Goal: Task Accomplishment & Management: Manage account settings

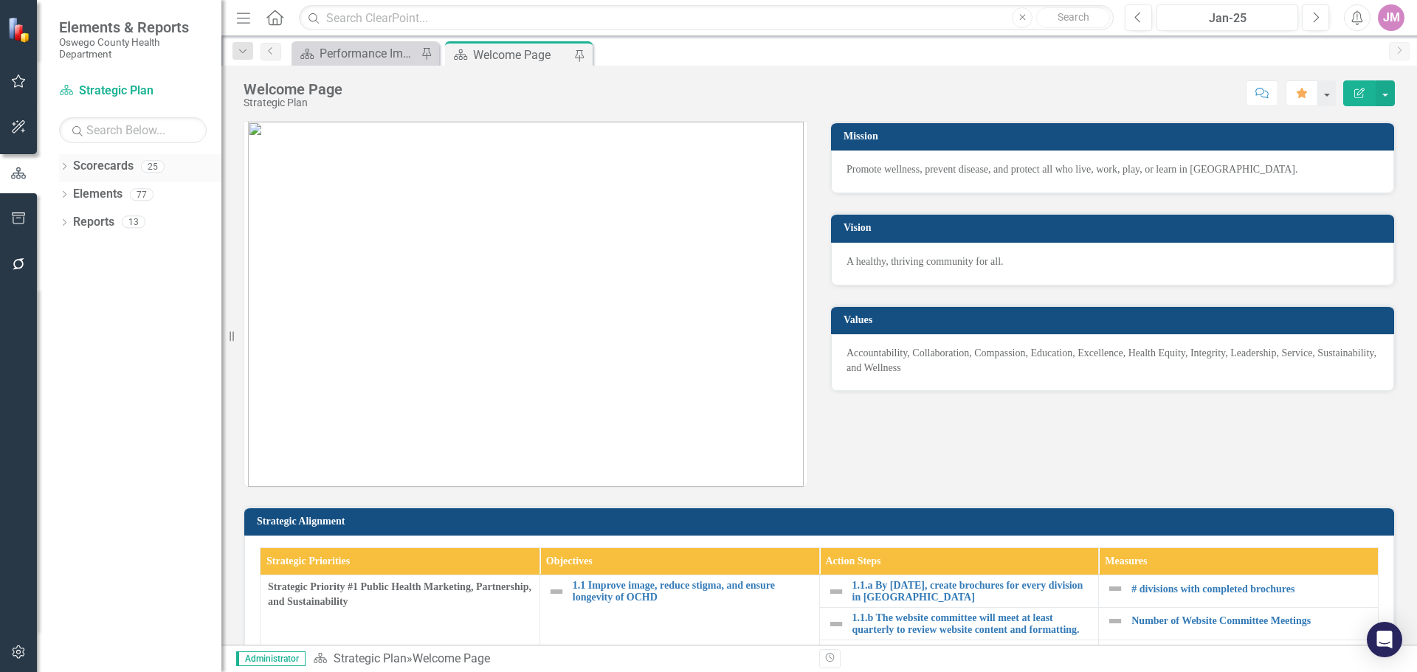
click at [63, 167] on icon "Dropdown" at bounding box center [64, 168] width 10 height 8
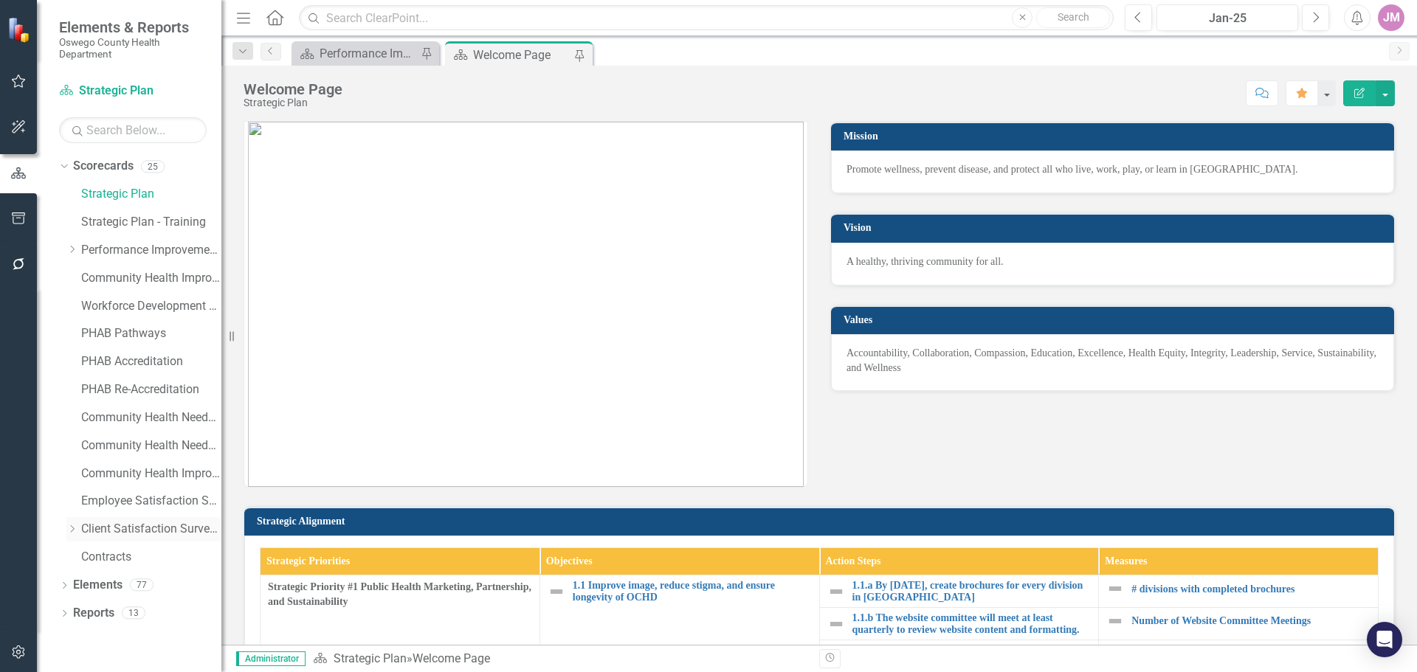
click at [71, 530] on icon "Dropdown" at bounding box center [71, 529] width 11 height 9
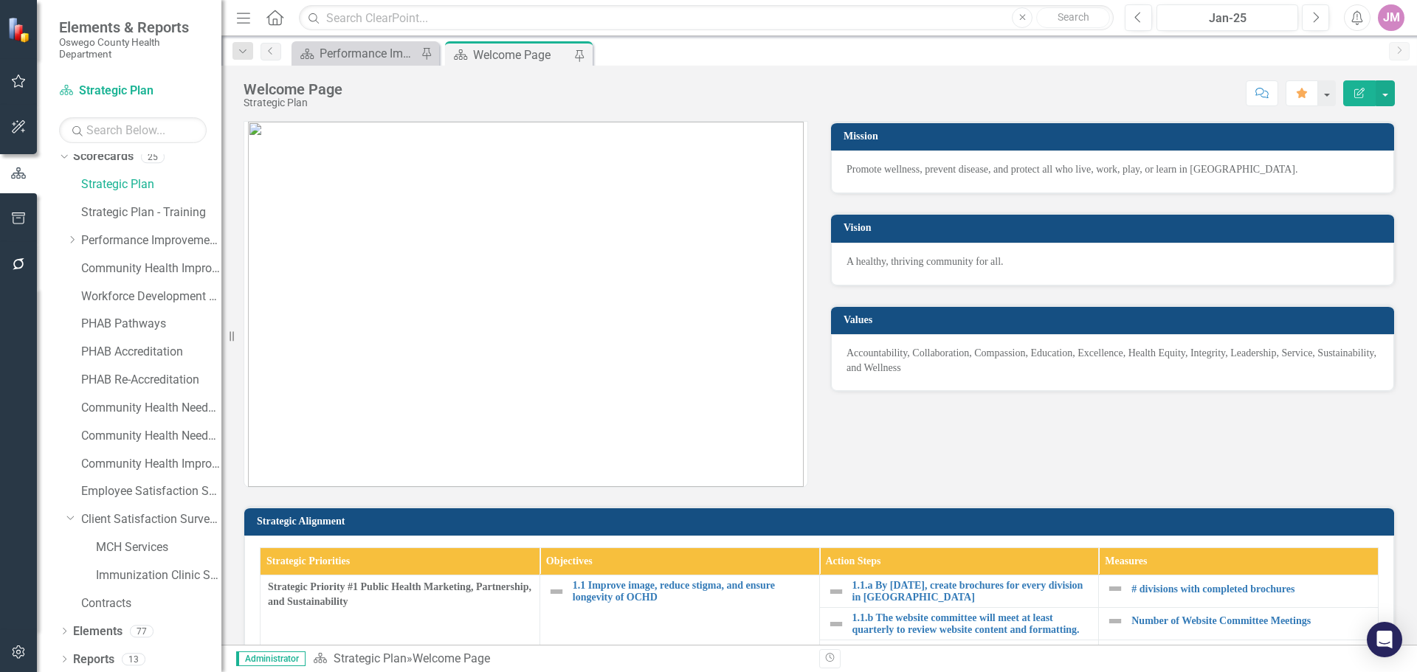
scroll to position [13, 0]
click at [136, 542] on link "MCH Services" at bounding box center [158, 544] width 125 height 17
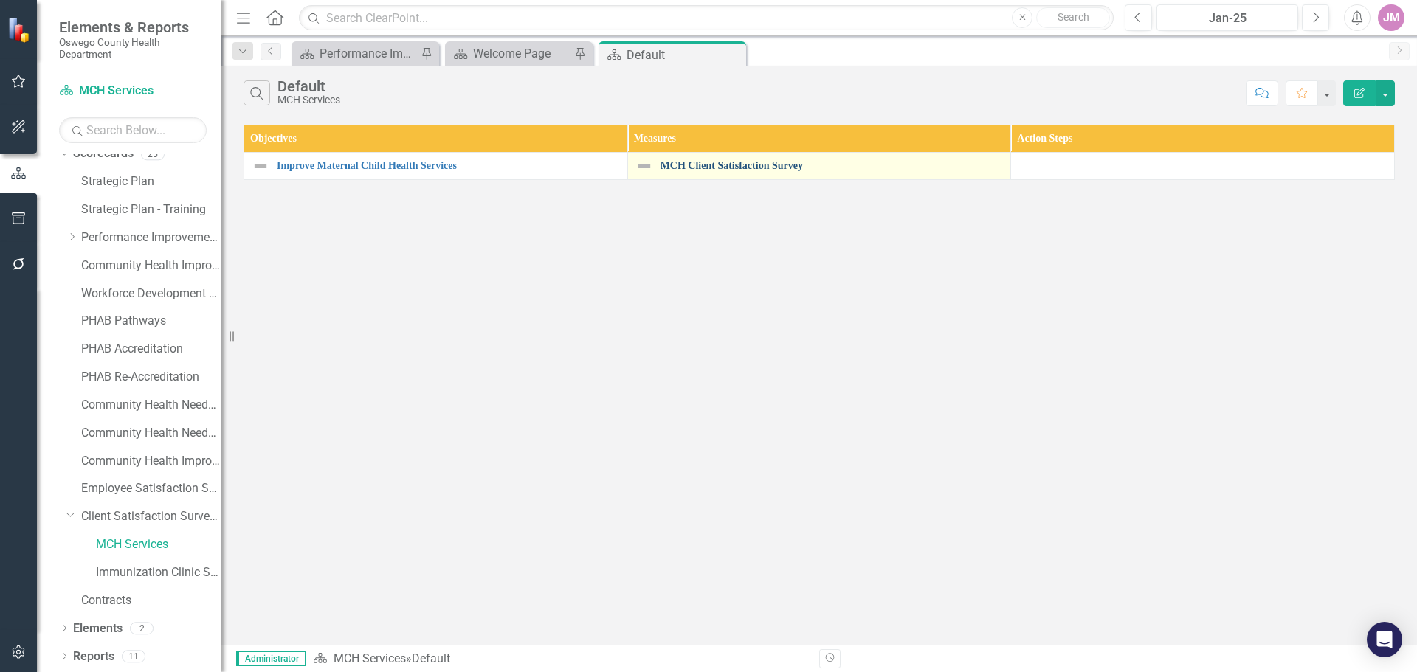
click at [725, 162] on link "MCH Client Satisfaction Survey" at bounding box center [831, 165] width 343 height 11
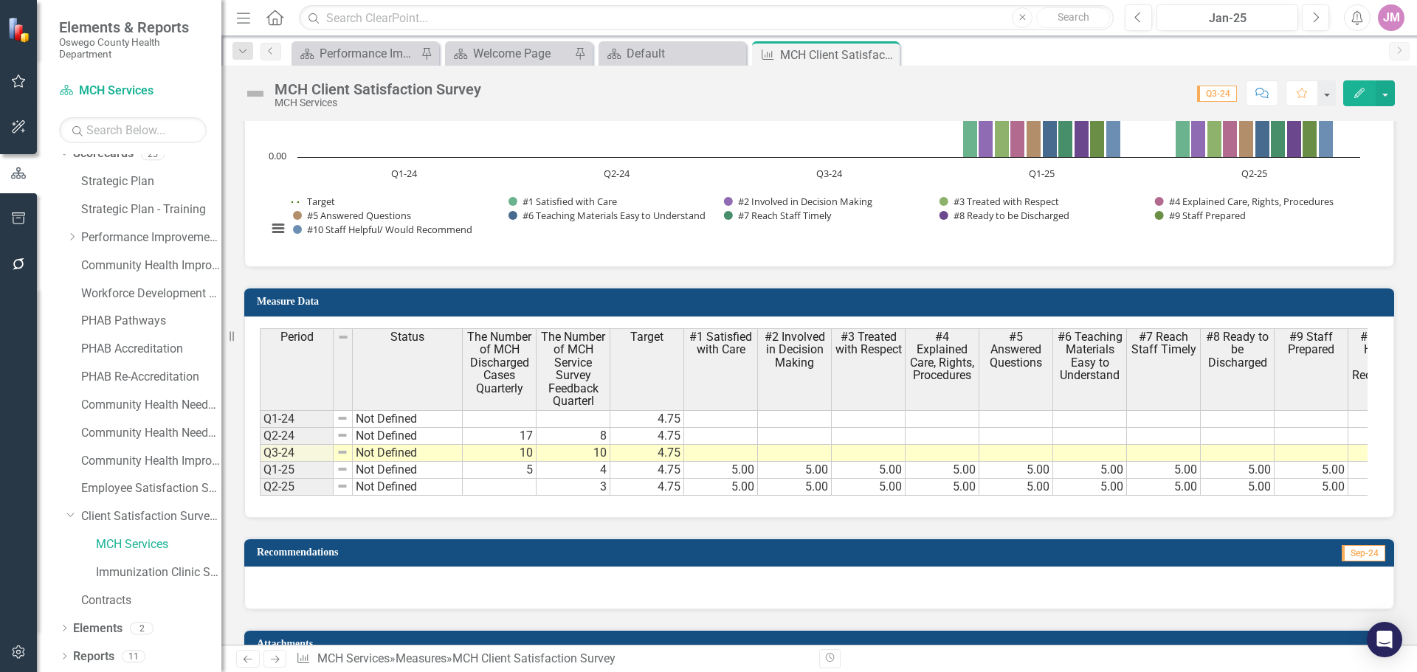
scroll to position [1254, 0]
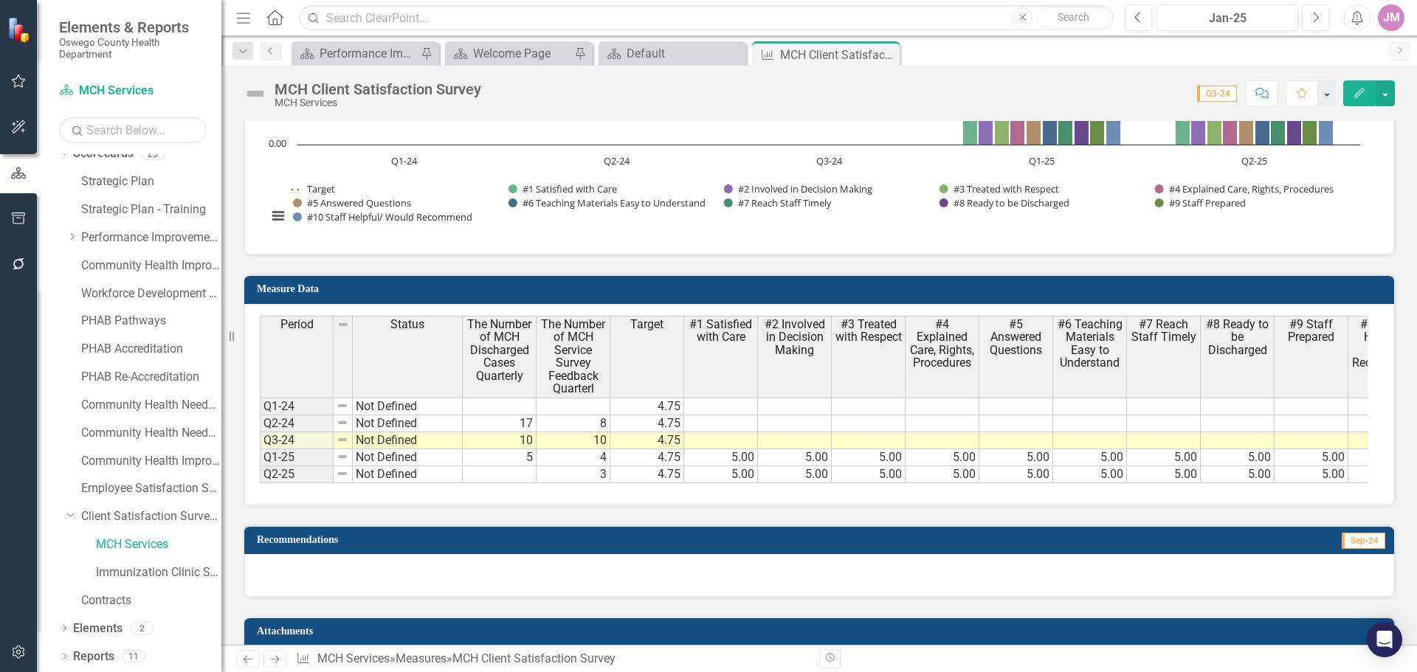
click at [511, 475] on td at bounding box center [500, 474] width 74 height 17
click at [507, 477] on td at bounding box center [500, 474] width 74 height 17
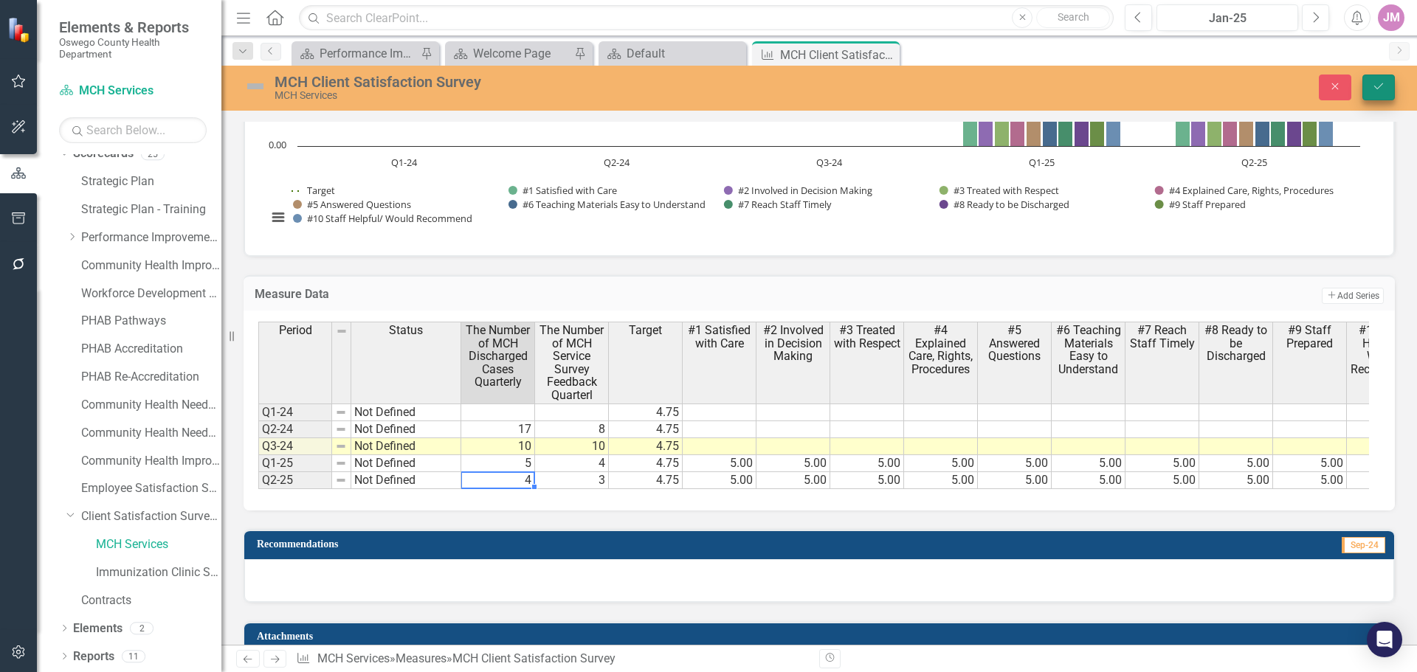
type textarea "4"
click at [1388, 88] on button "Save" at bounding box center [1378, 88] width 32 height 26
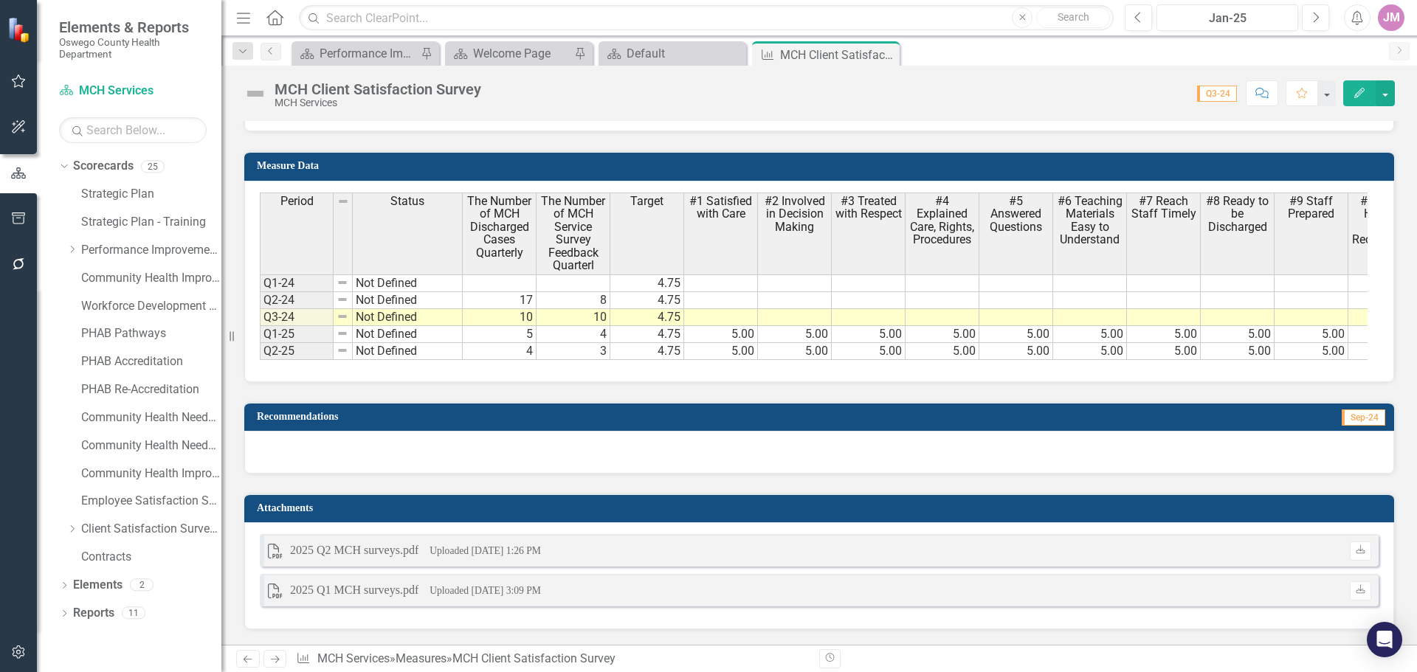
scroll to position [1389, 0]
click at [886, 53] on icon "Close" at bounding box center [885, 55] width 15 height 12
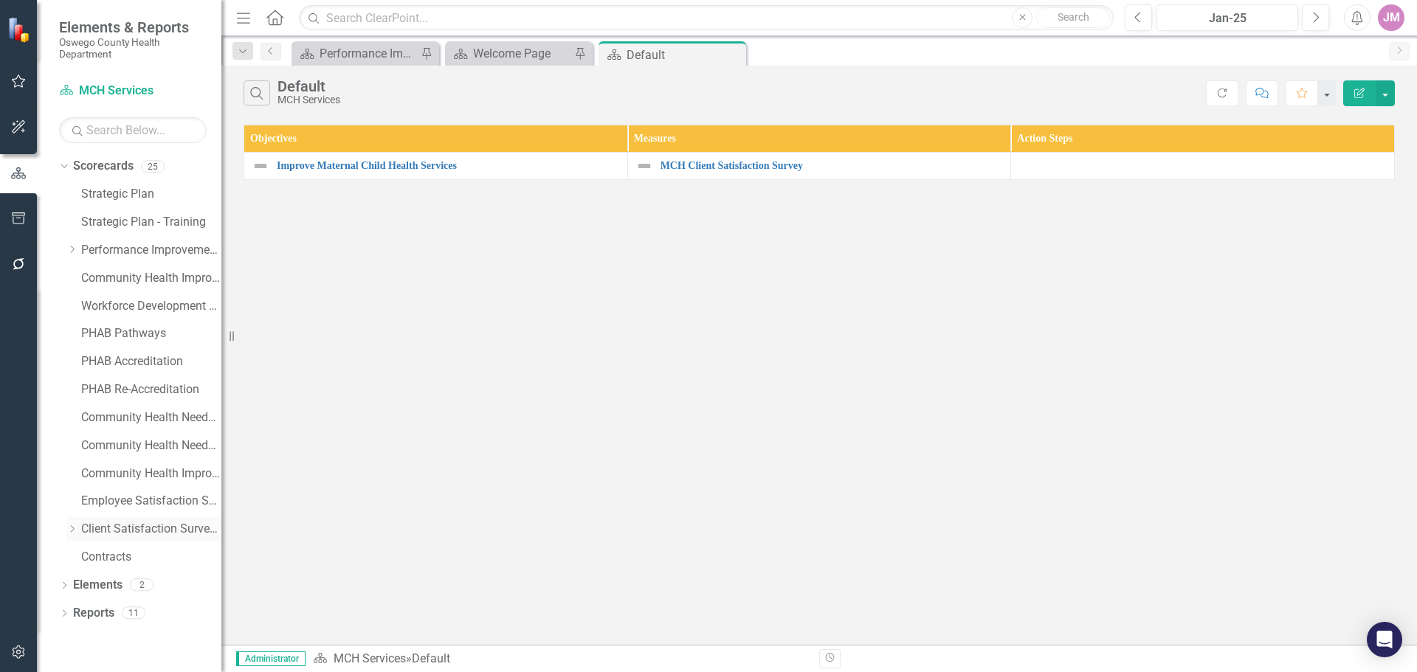
click at [72, 529] on icon "Dropdown" at bounding box center [71, 529] width 11 height 9
click at [151, 587] on link "Immunization Clinic Satisfaction Survey" at bounding box center [158, 585] width 125 height 17
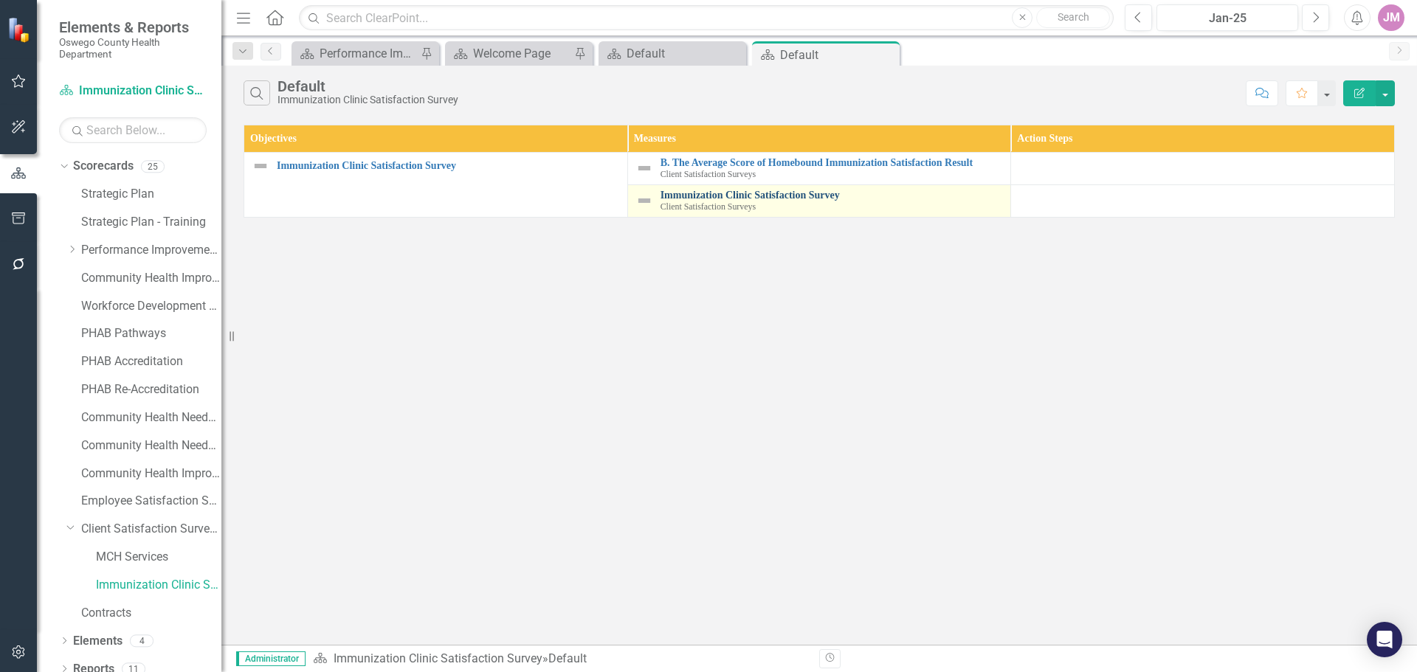
click at [802, 194] on link "Immunization Clinic Satisfaction Survey" at bounding box center [831, 195] width 343 height 11
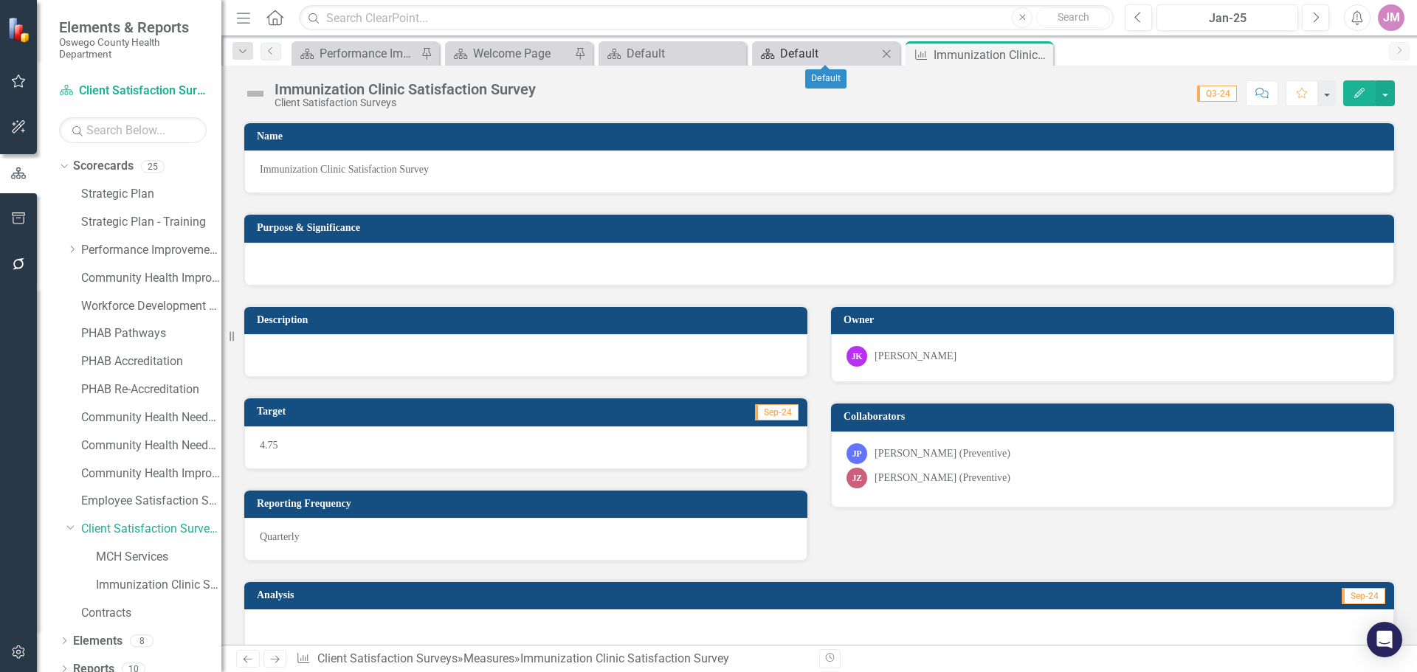
click at [808, 53] on div "Default" at bounding box center [828, 53] width 97 height 18
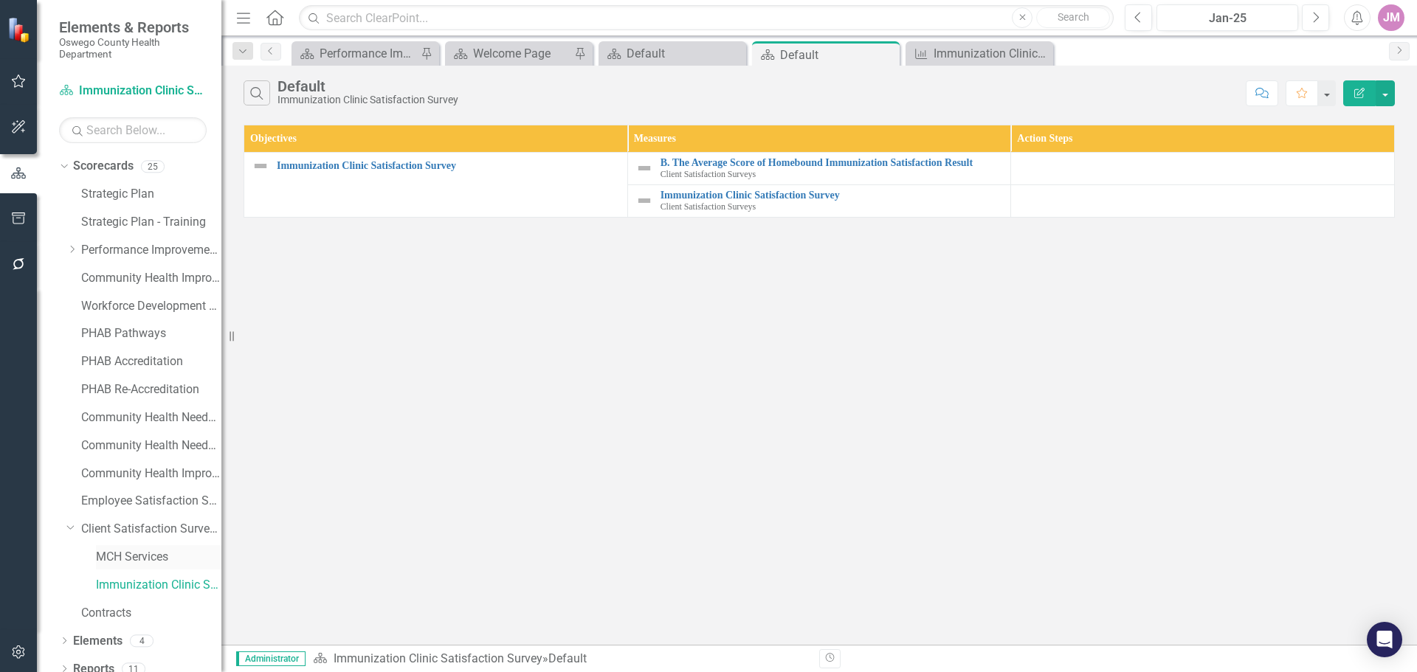
click at [123, 552] on link "MCH Services" at bounding box center [158, 557] width 125 height 17
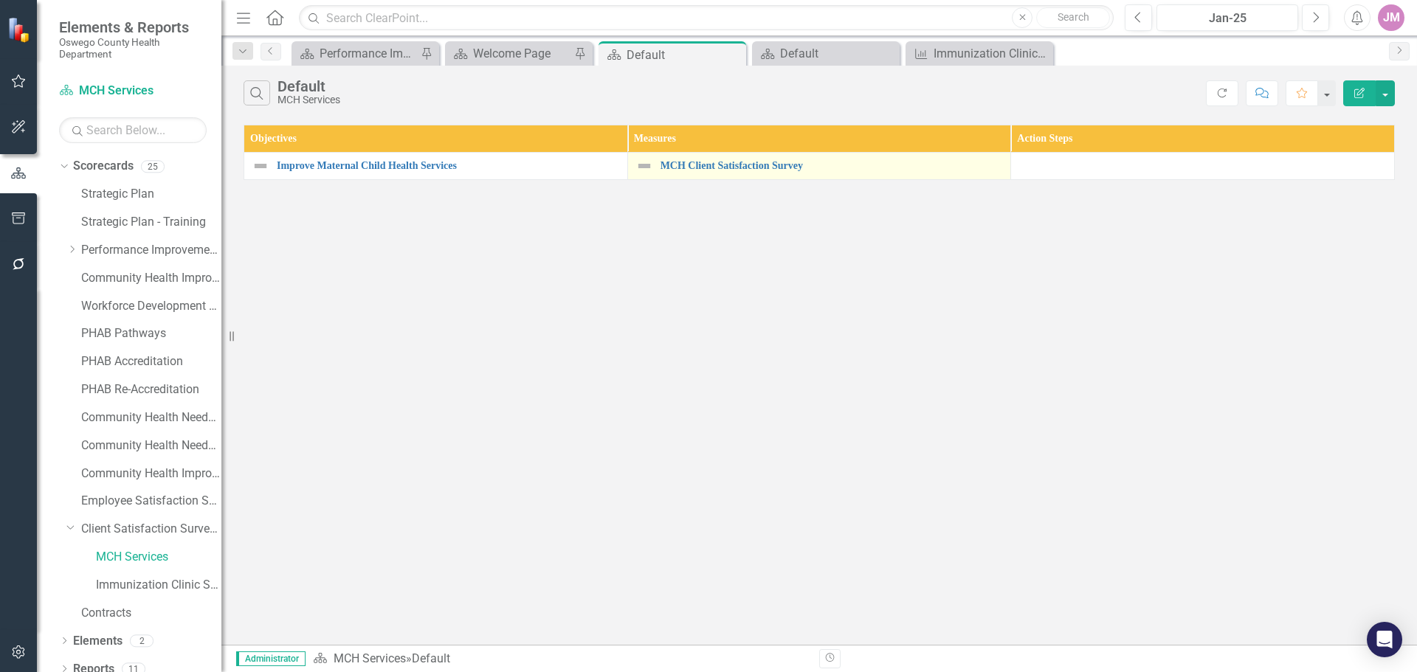
click at [693, 158] on div "MCH Client Satisfaction Survey" at bounding box center [819, 166] width 368 height 18
click at [694, 169] on link "MCH Client Satisfaction Survey" at bounding box center [831, 165] width 343 height 11
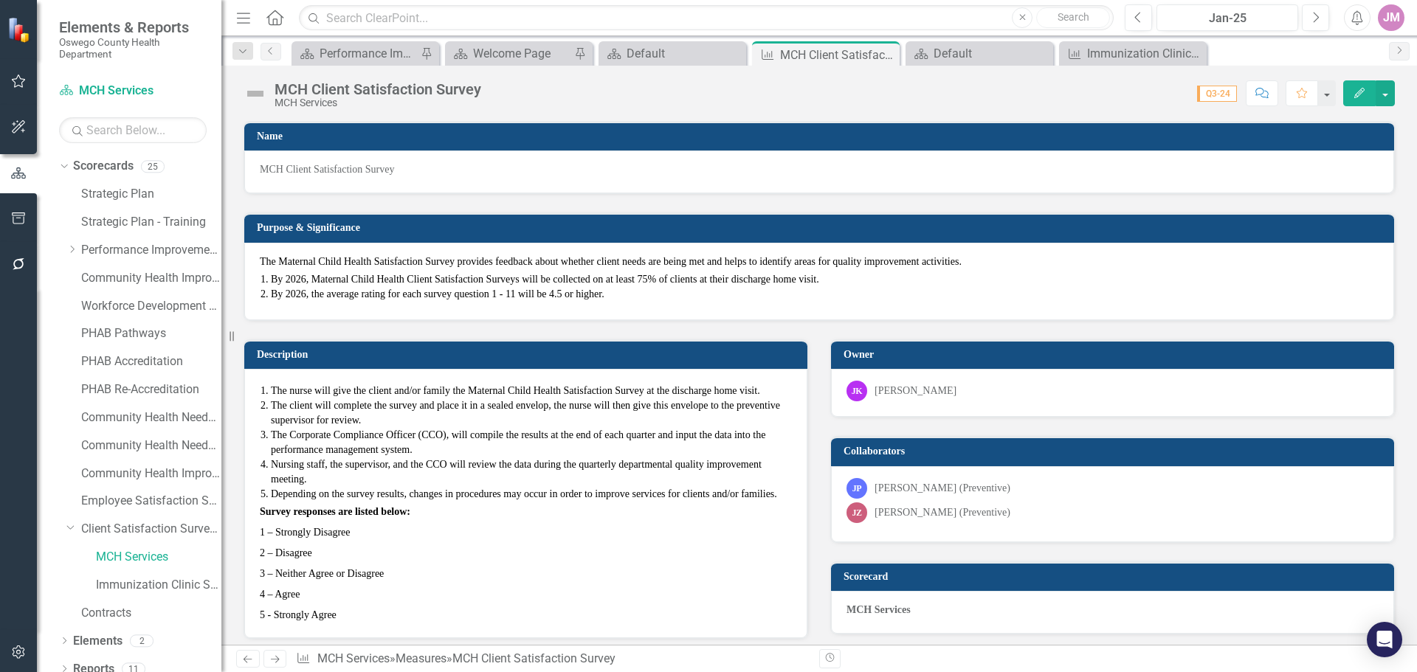
click at [272, 259] on span "The Maternal Child Health Satisfaction Survey provides feedback about whether c…" at bounding box center [611, 261] width 702 height 11
drag, startPoint x: 258, startPoint y: 258, endPoint x: 297, endPoint y: 263, distance: 39.4
click at [297, 263] on div "The Maternal Child Health Satisfaction Survey provides feedback about whether c…" at bounding box center [819, 281] width 1150 height 77
click at [263, 262] on span "The Maternal Child Health Satisfaction Survey provides feedback about whether c…" at bounding box center [611, 261] width 702 height 11
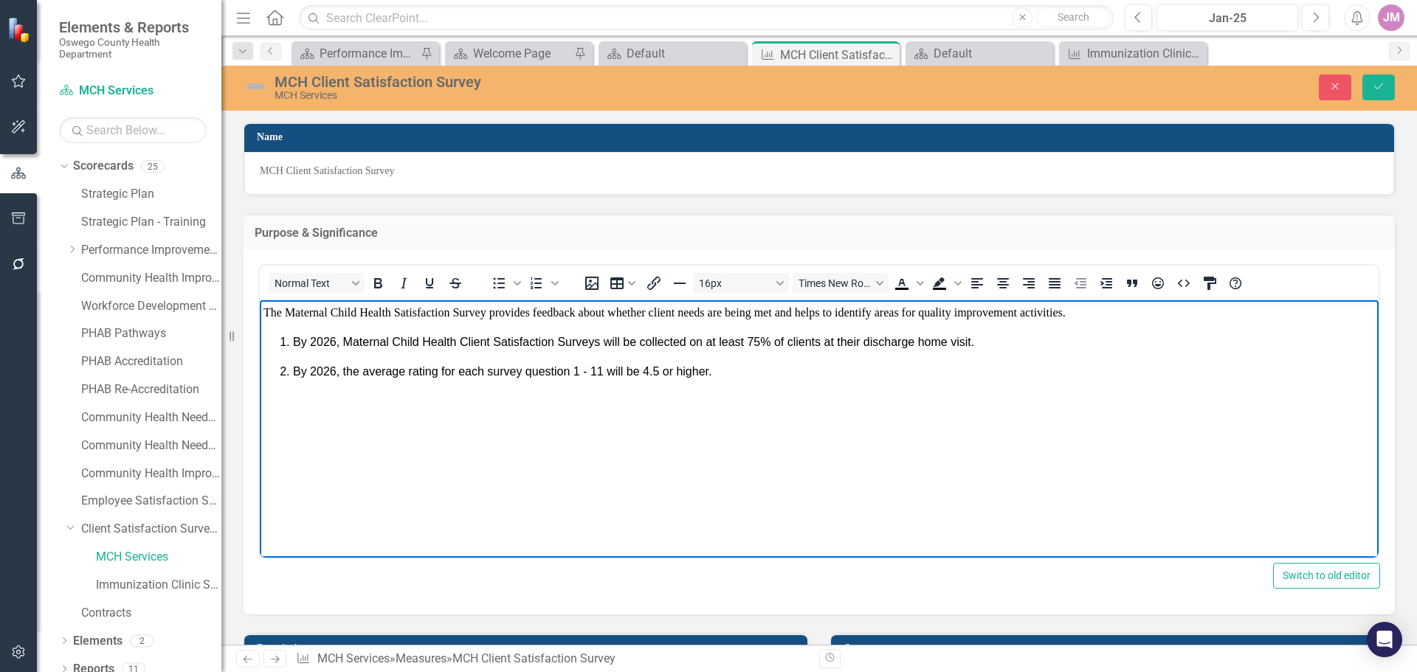
drag, startPoint x: 262, startPoint y: 311, endPoint x: 911, endPoint y: 387, distance: 653.0
click at [911, 387] on body "The Maternal Child Health Satisfaction Survey provides feedback about whether c…" at bounding box center [819, 410] width 1119 height 221
copy body "The Maternal Child Health Satisfaction Survey provides feedback about whether c…"
drag, startPoint x: 1388, startPoint y: 89, endPoint x: 1377, endPoint y: 98, distance: 14.2
click at [1388, 89] on button "Save" at bounding box center [1378, 88] width 32 height 26
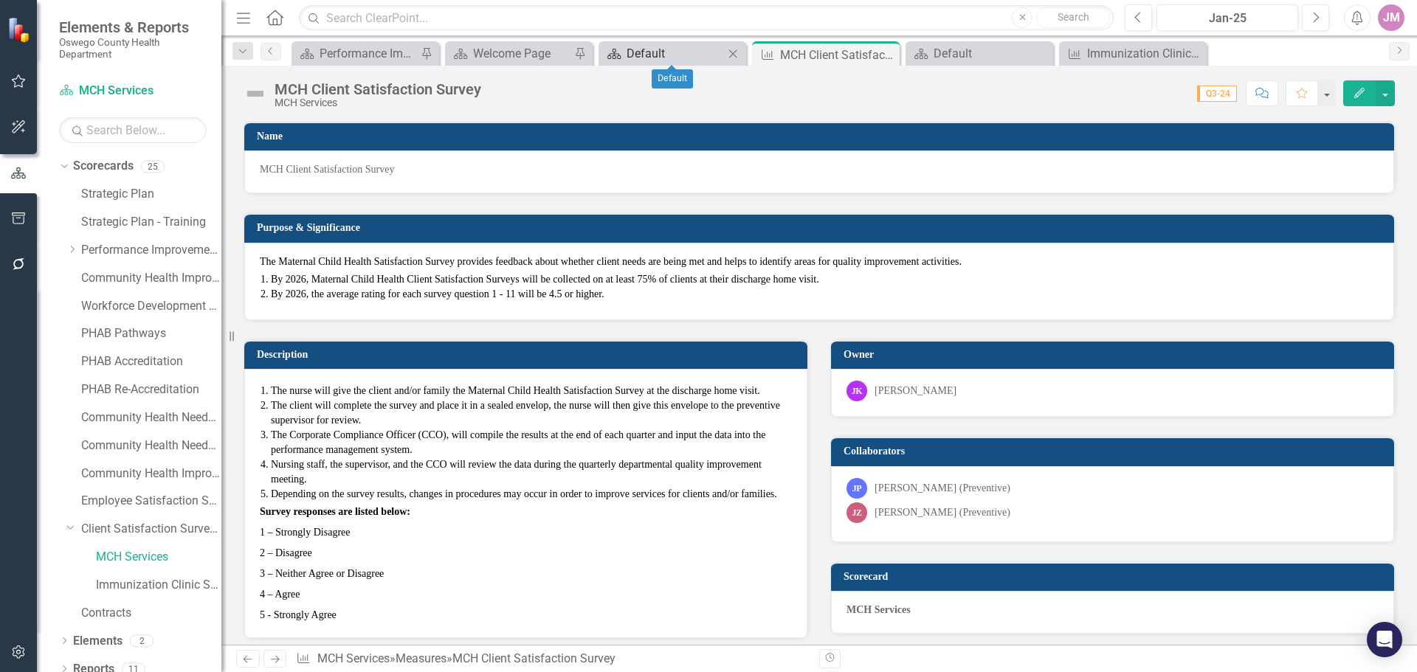
click at [680, 49] on div "Default" at bounding box center [674, 53] width 97 height 18
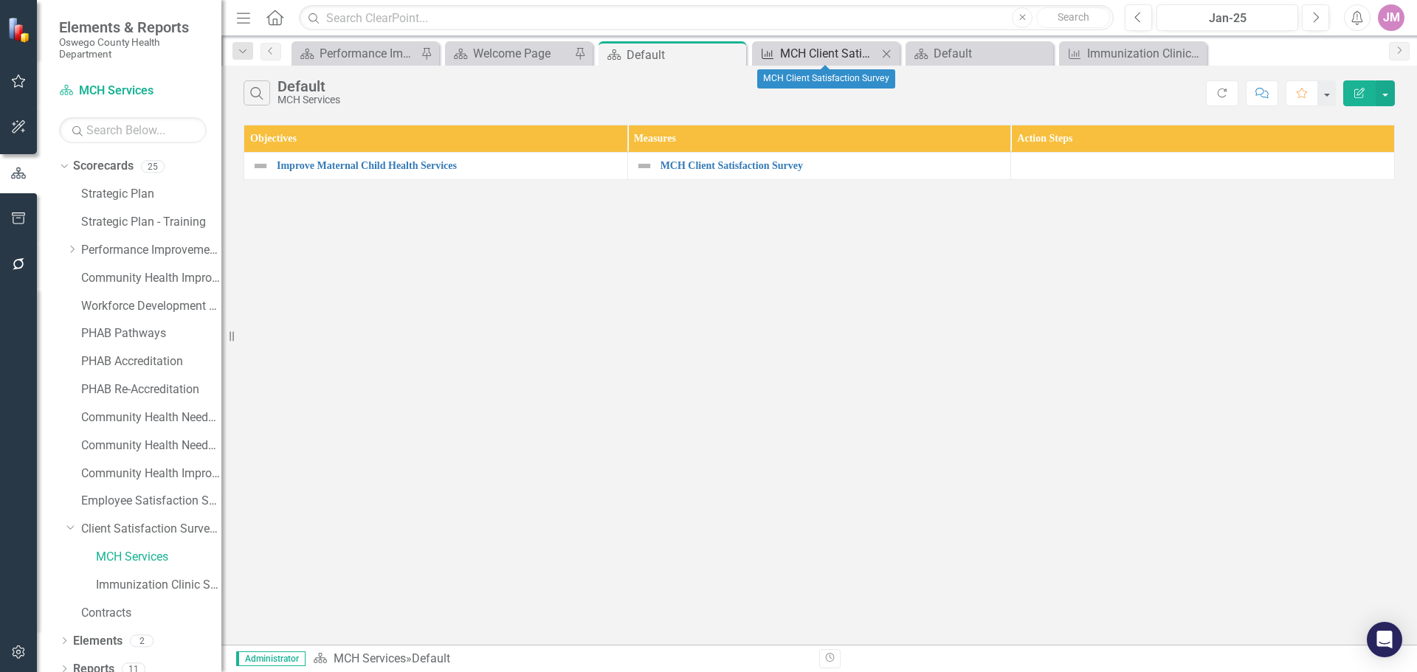
click at [824, 52] on div "MCH Client Satisfaction Survey" at bounding box center [828, 53] width 97 height 18
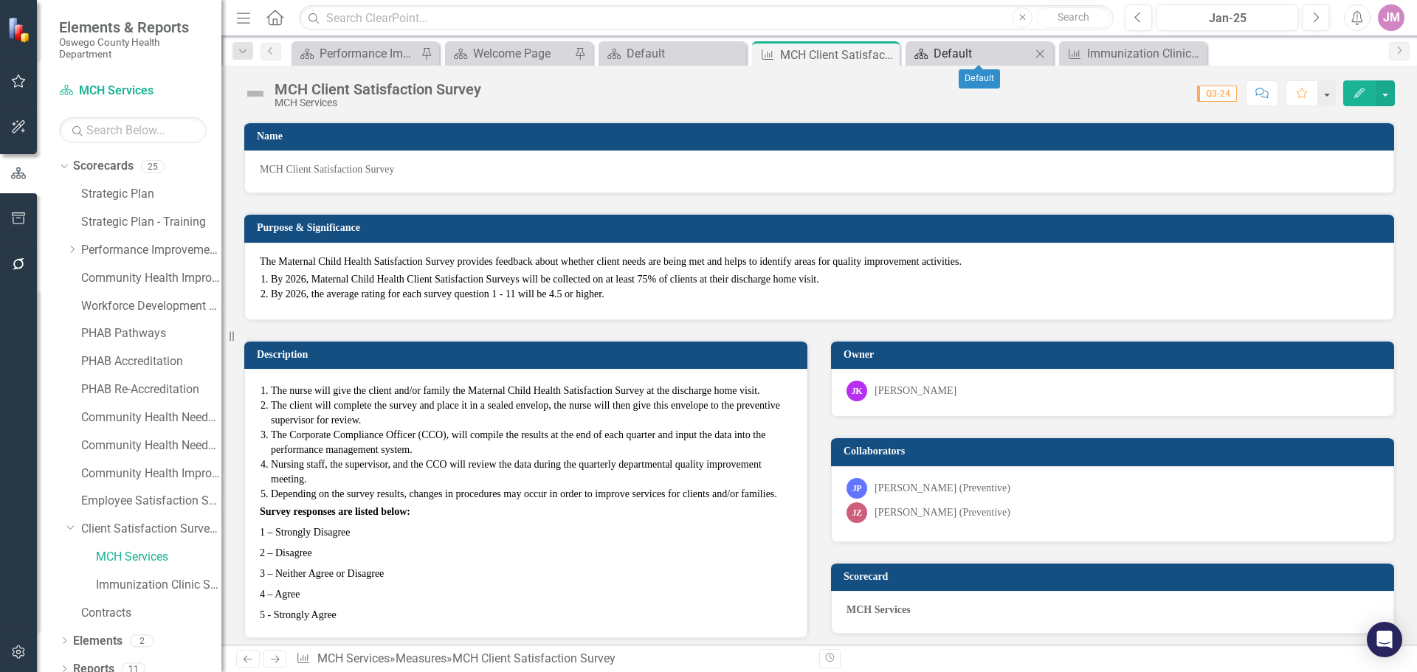
click at [966, 52] on div "Default" at bounding box center [981, 53] width 97 height 18
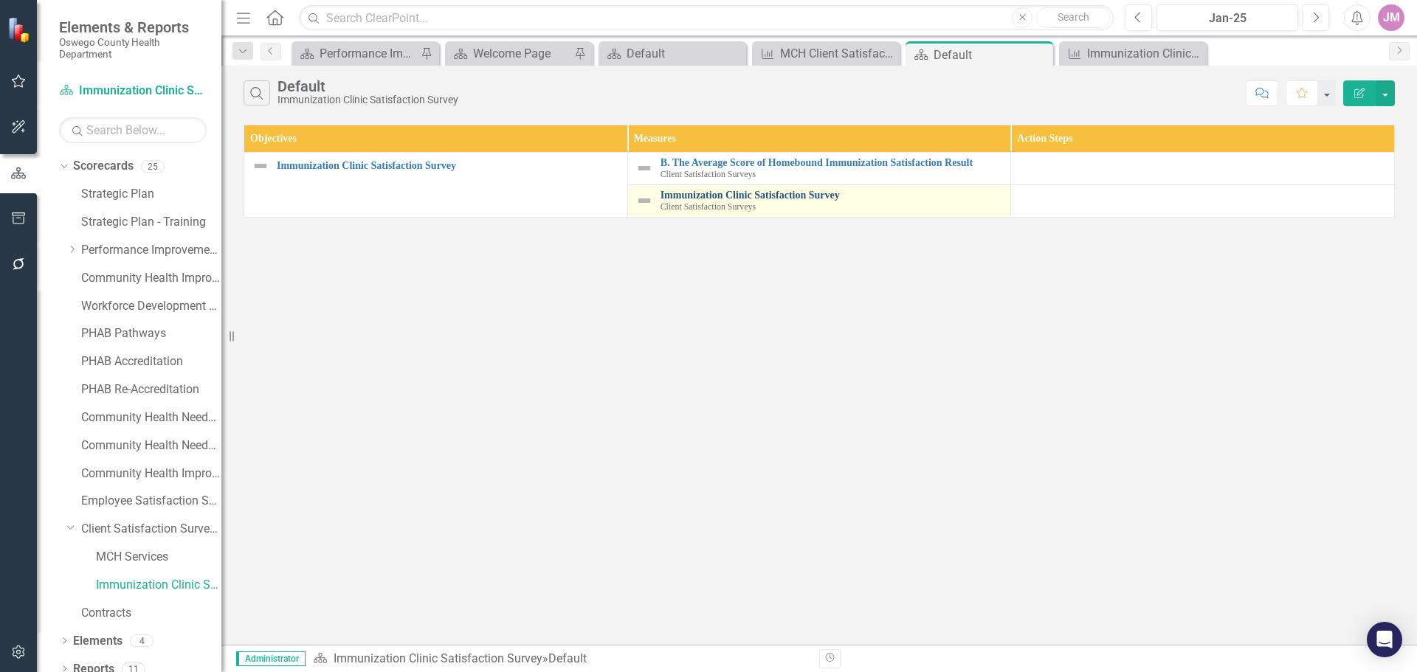
click at [739, 197] on link "Immunization Clinic Satisfaction Survey" at bounding box center [831, 195] width 343 height 11
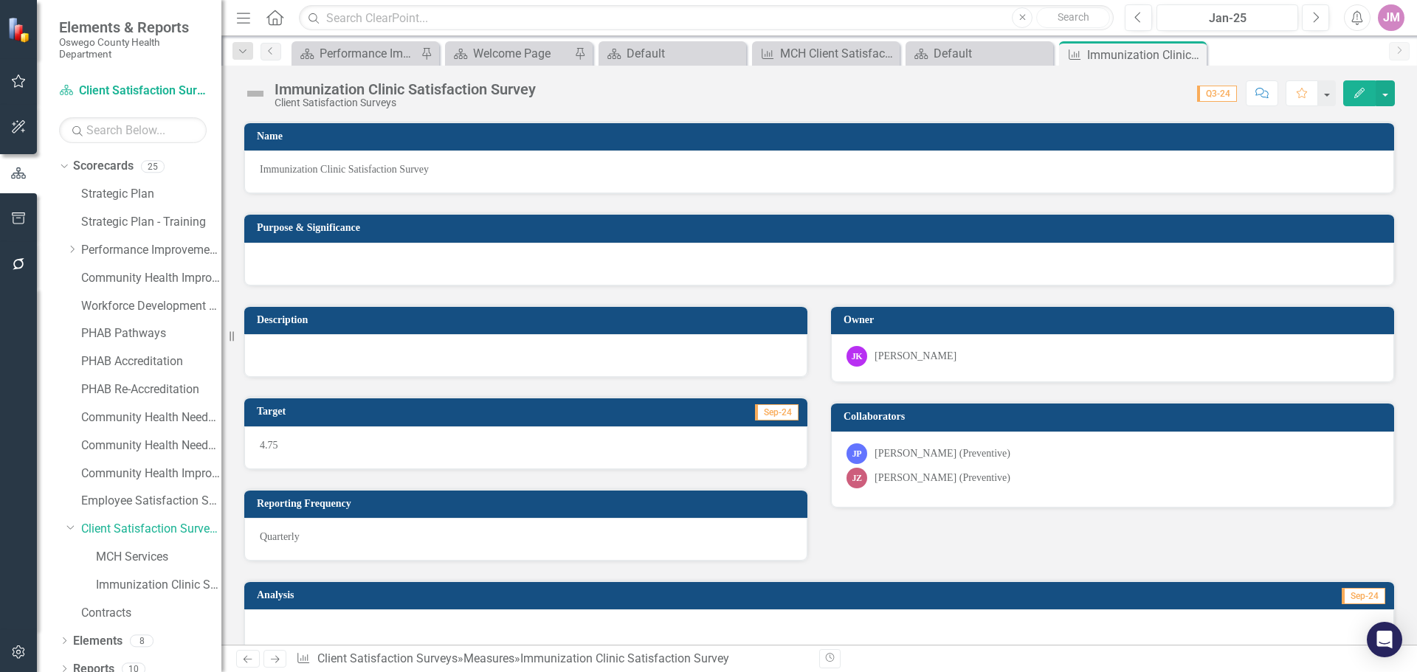
click at [442, 174] on span "Immunization Clinic Satisfaction Survey" at bounding box center [819, 169] width 1119 height 15
click at [361, 260] on div at bounding box center [819, 264] width 1150 height 43
click at [360, 259] on div at bounding box center [819, 264] width 1150 height 43
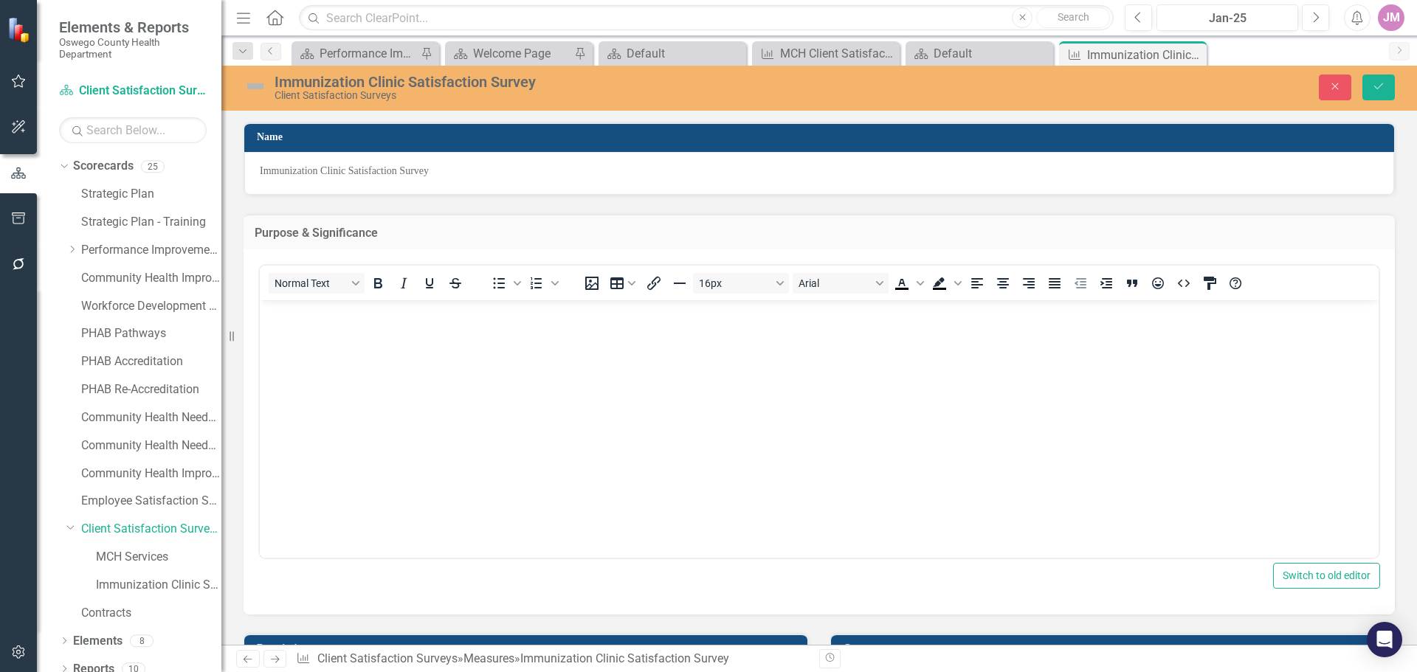
drag, startPoint x: 298, startPoint y: 309, endPoint x: 294, endPoint y: 330, distance: 21.0
click at [297, 324] on body "Rich Text Area. Press ALT-0 for help." at bounding box center [819, 410] width 1119 height 221
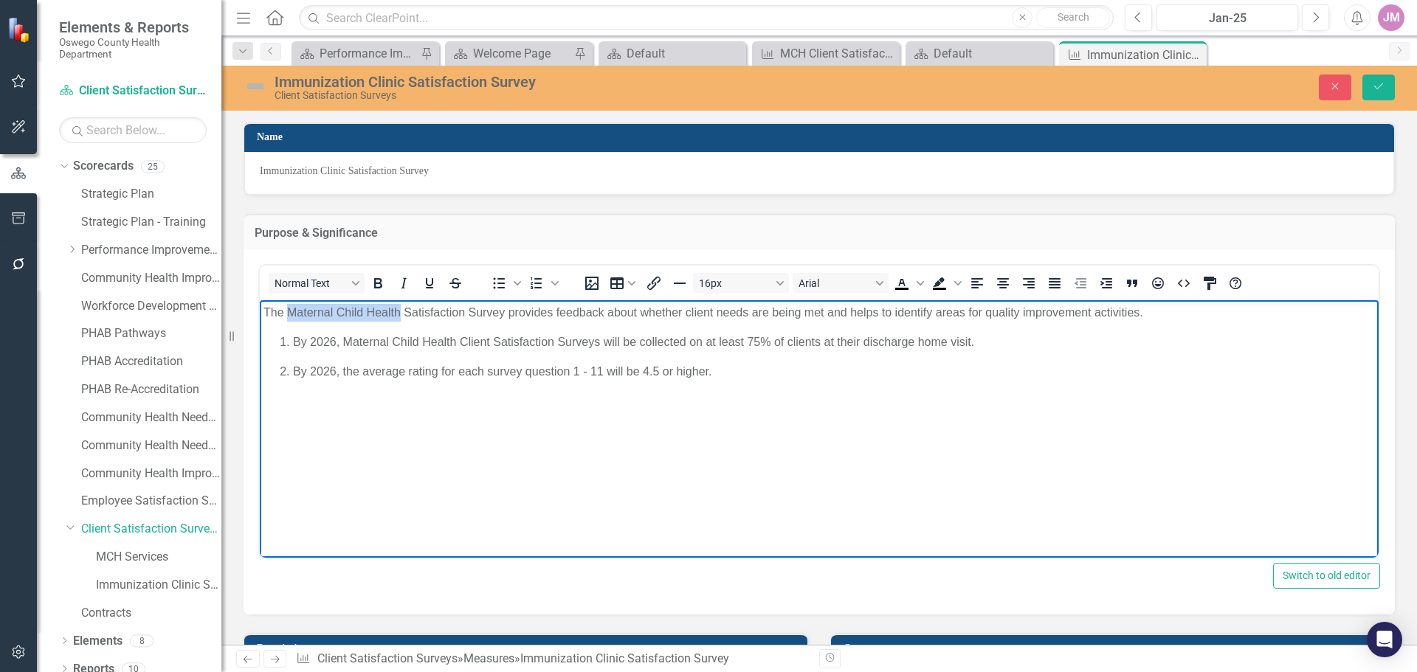
drag, startPoint x: 400, startPoint y: 312, endPoint x: 291, endPoint y: 305, distance: 109.5
click at [291, 305] on p "The Maternal Child Health Satisfaction Survey provides feedback about whether c…" at bounding box center [818, 313] width 1111 height 18
drag, startPoint x: 998, startPoint y: 346, endPoint x: 292, endPoint y: 336, distance: 706.2
click at [293, 336] on li "By 2026, Maternal Child Health Client Satisfaction Surveys will be collected on…" at bounding box center [834, 343] width 1082 height 18
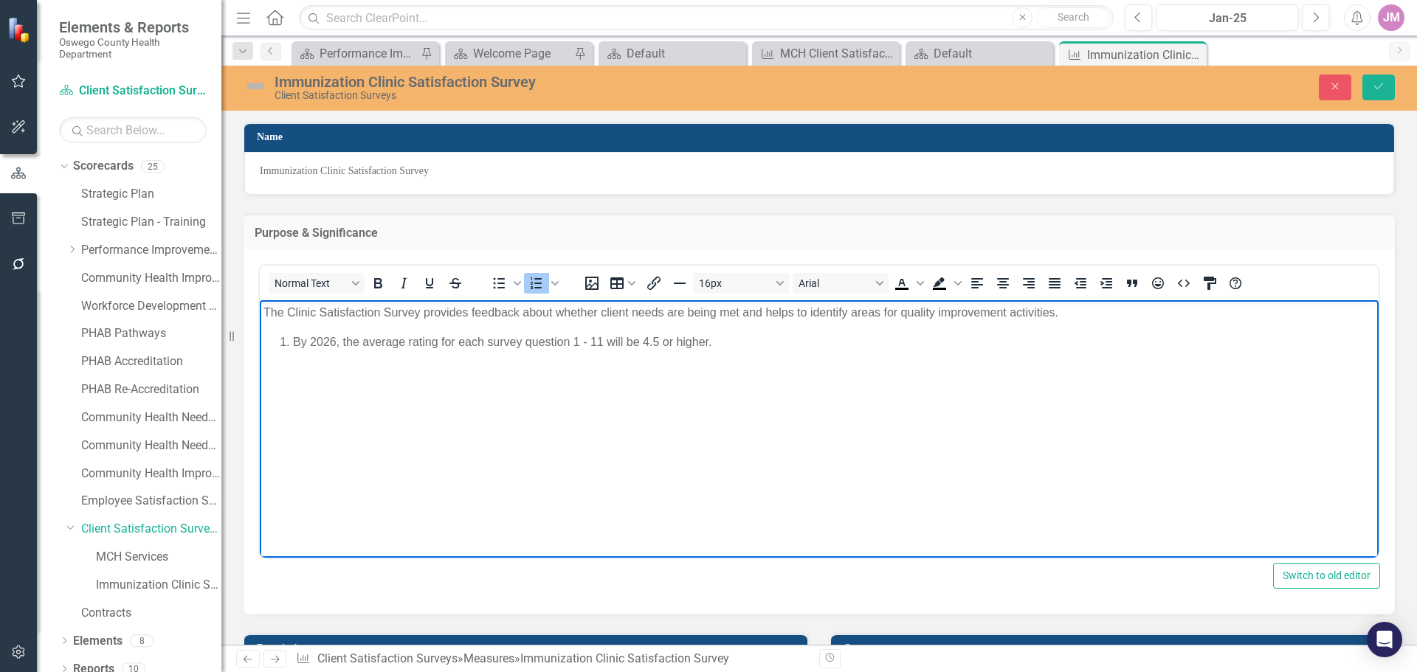
click at [599, 341] on p "By 2026, the average rating for each survey question 1 - 11 will be 4.5 or high…" at bounding box center [834, 343] width 1082 height 18
click at [1386, 82] on button "Save" at bounding box center [1378, 88] width 32 height 26
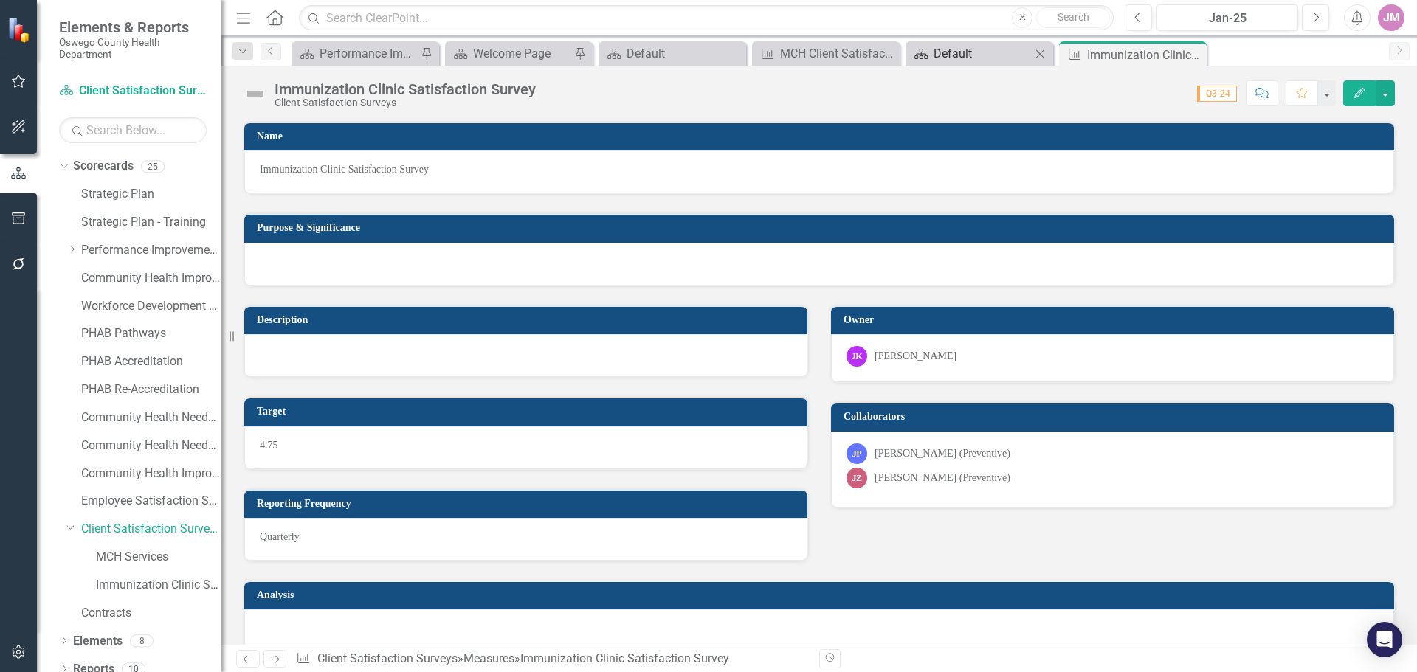
click at [950, 55] on div "Default" at bounding box center [981, 53] width 97 height 18
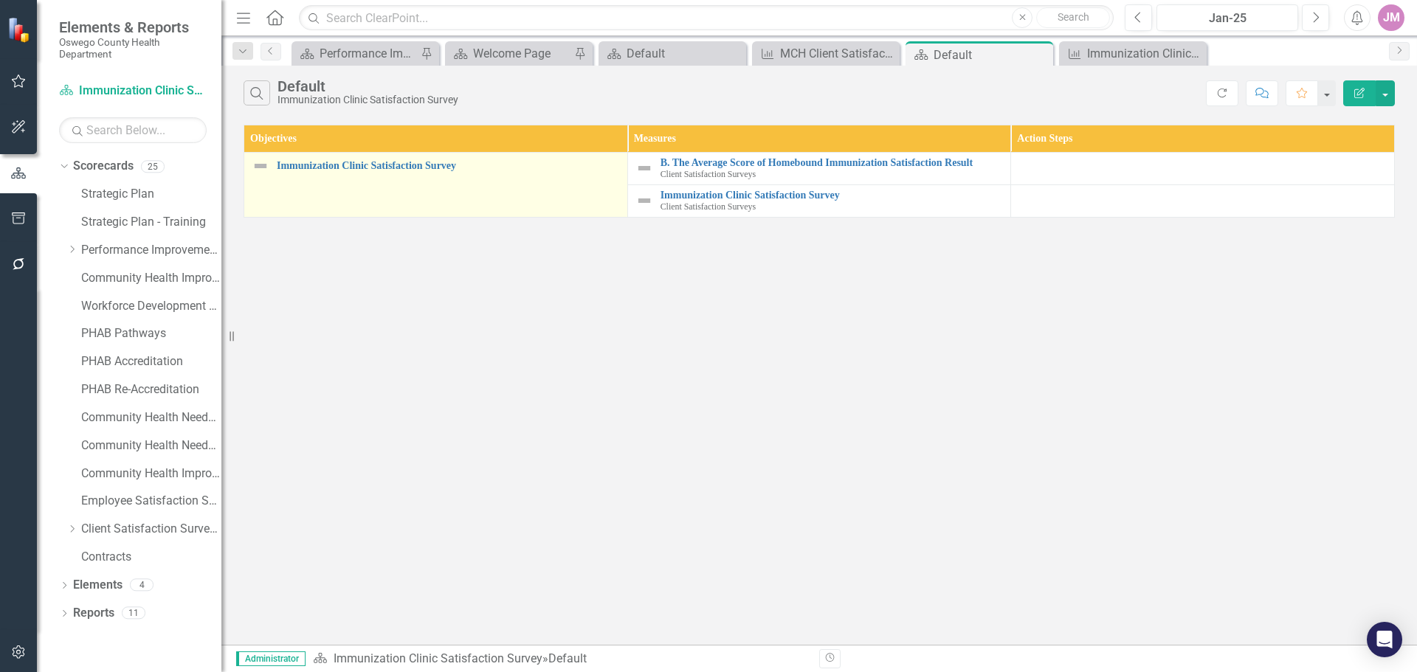
click at [373, 173] on div "Immunization Clinic Satisfaction Survey" at bounding box center [436, 166] width 368 height 18
click at [374, 164] on link "Immunization Clinic Satisfaction Survey" at bounding box center [448, 165] width 343 height 11
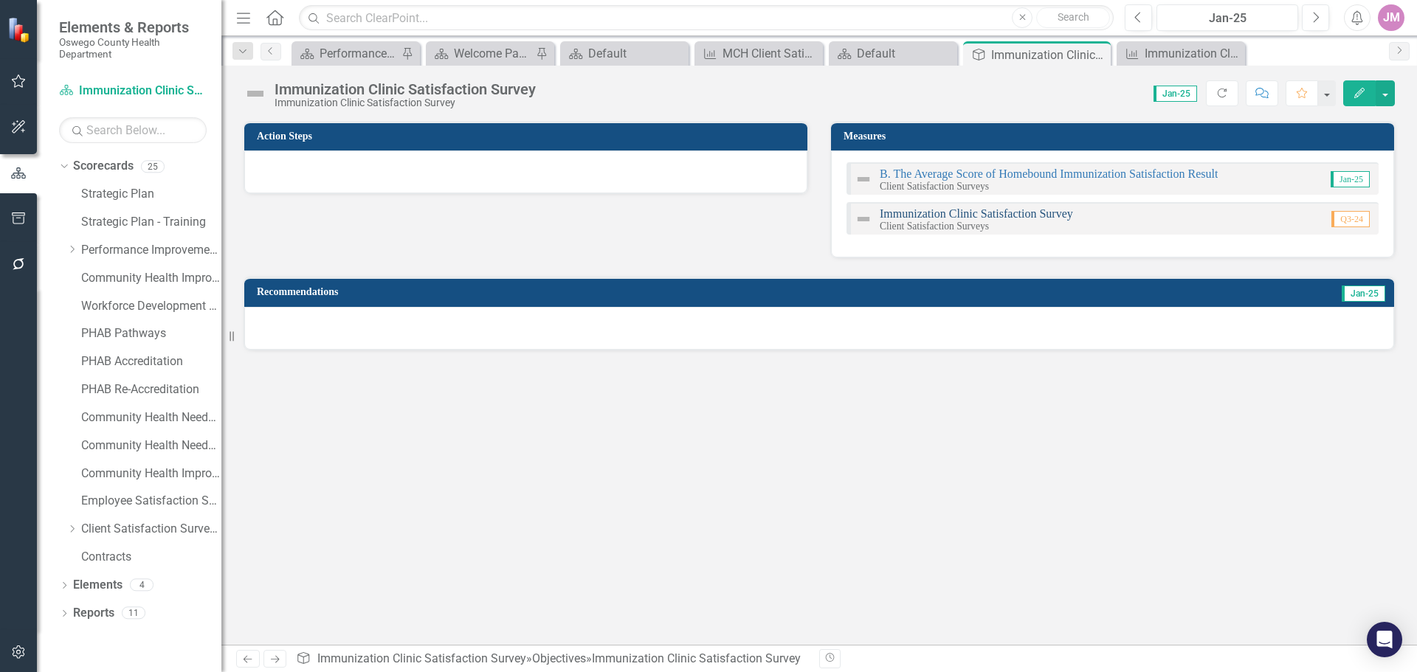
click at [1013, 215] on link "Immunization Clinic Satisfaction Survey" at bounding box center [976, 213] width 193 height 13
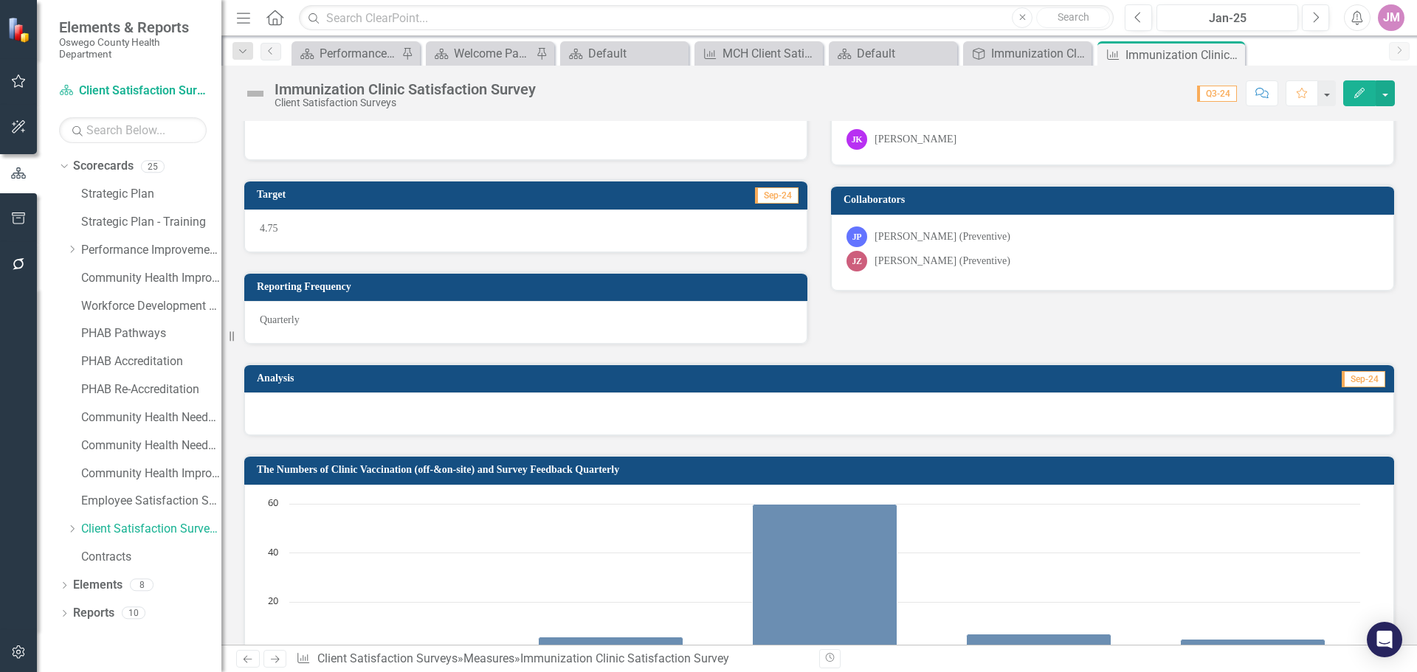
scroll to position [148, 0]
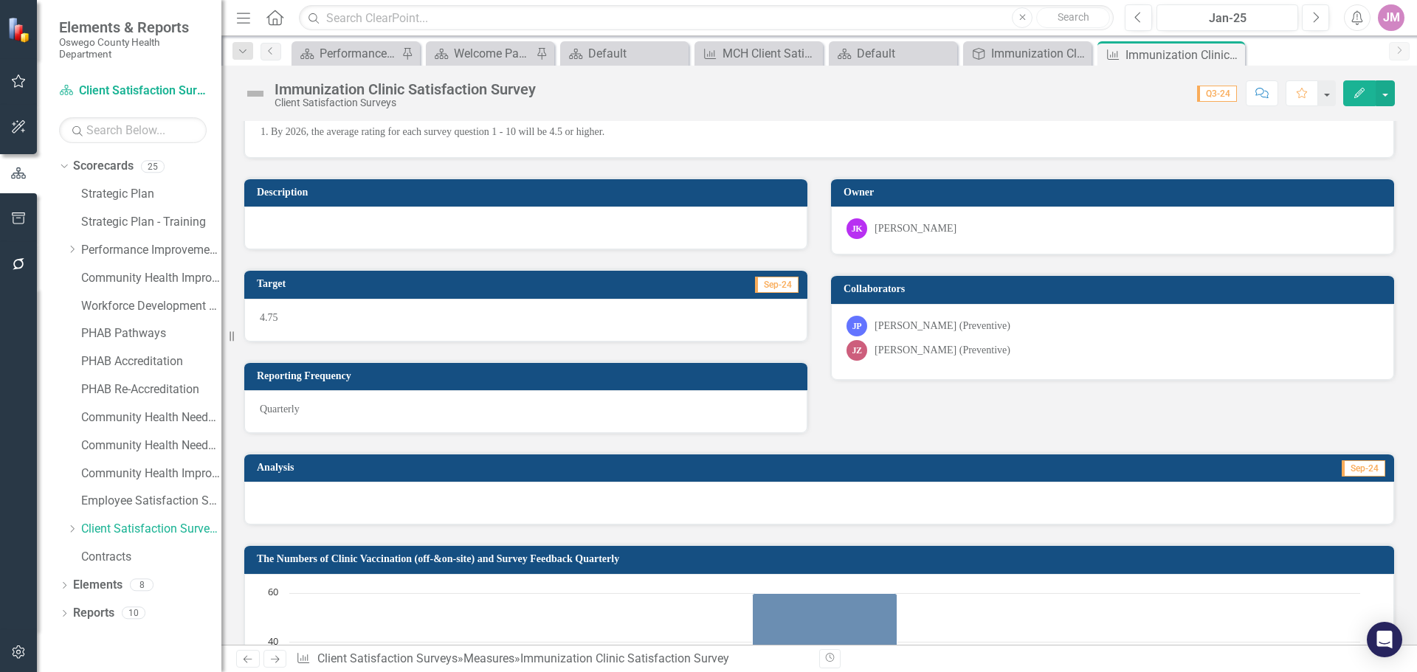
click at [505, 229] on div at bounding box center [525, 228] width 563 height 43
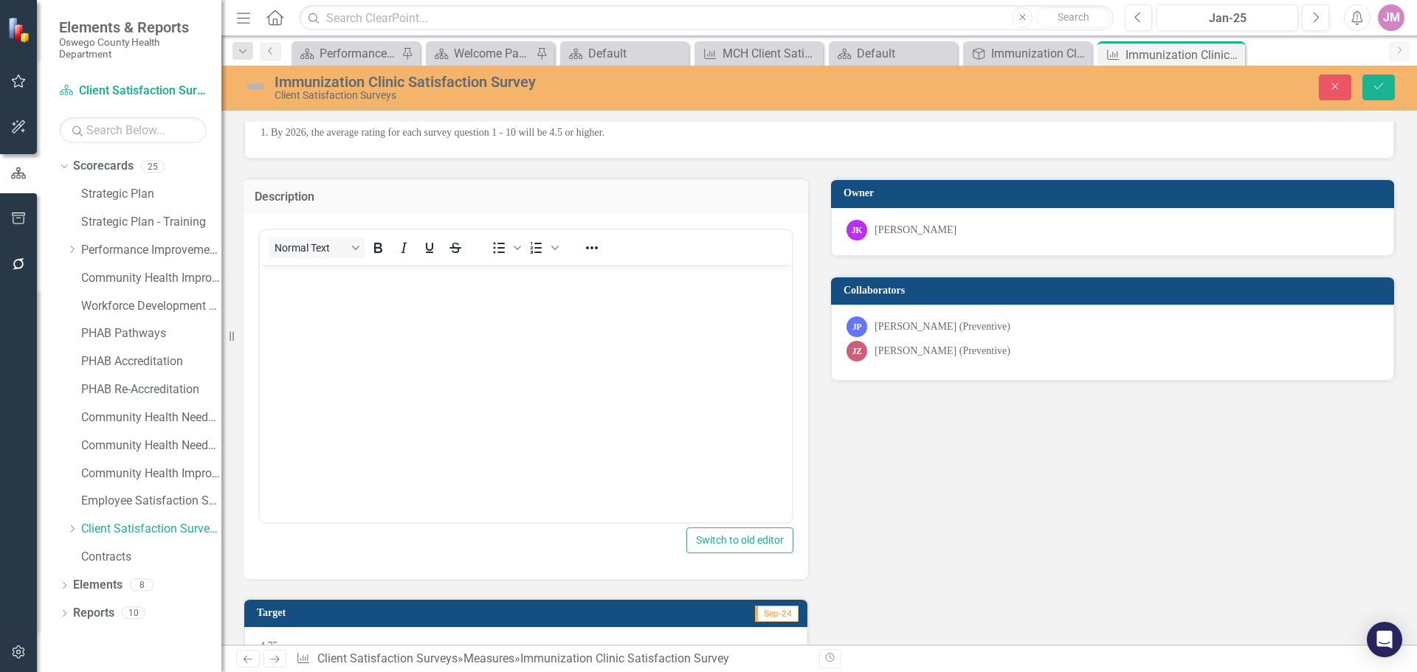
scroll to position [0, 0]
click at [334, 300] on body "Rich Text Area. Press ALT-0 for help." at bounding box center [526, 374] width 532 height 221
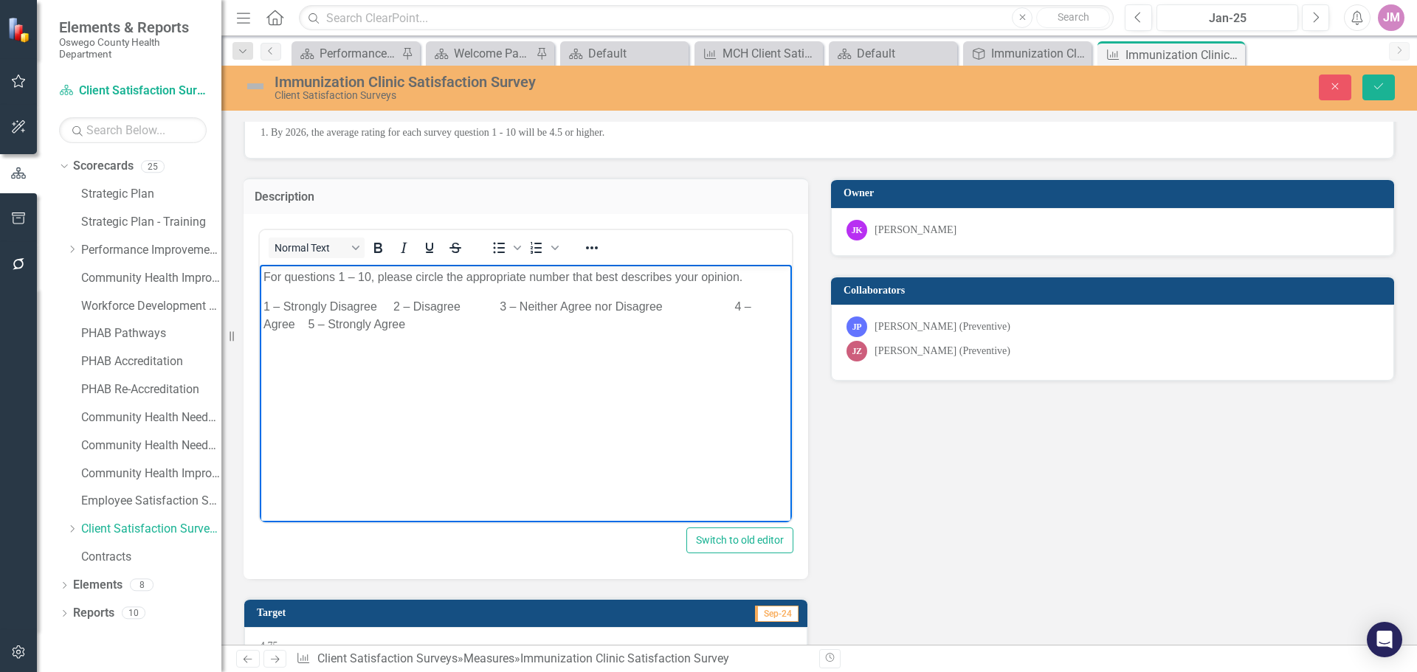
click at [497, 305] on p "1 – Strongly Disagree 2 – Disagree 3 – Neither Agree nor Disagree 4 – Agree 5 –…" at bounding box center [525, 314] width 525 height 35
click at [716, 305] on p "1 – Strongly Disagree 2 – Disagree 3 – Neither Agree nor Disagree 4 – Agree 5 –…" at bounding box center [525, 314] width 525 height 35
click at [390, 305] on p "1 – Strongly Disagree 2 – Disagree 3 – Neither Agree nor Disagree 4 – Agree 5 –…" at bounding box center [525, 314] width 525 height 35
click at [378, 306] on p "1 – Strongly Disagree 2 – Disagree 3 – Neither Agree nor Disagree 4 – Agree 5 –…" at bounding box center [525, 314] width 525 height 35
click at [750, 309] on p "1 – Strongly Disagree; 2 – Disagree; 3 – Neither Agree nor Disagree; 4 – Agree;…" at bounding box center [525, 306] width 525 height 18
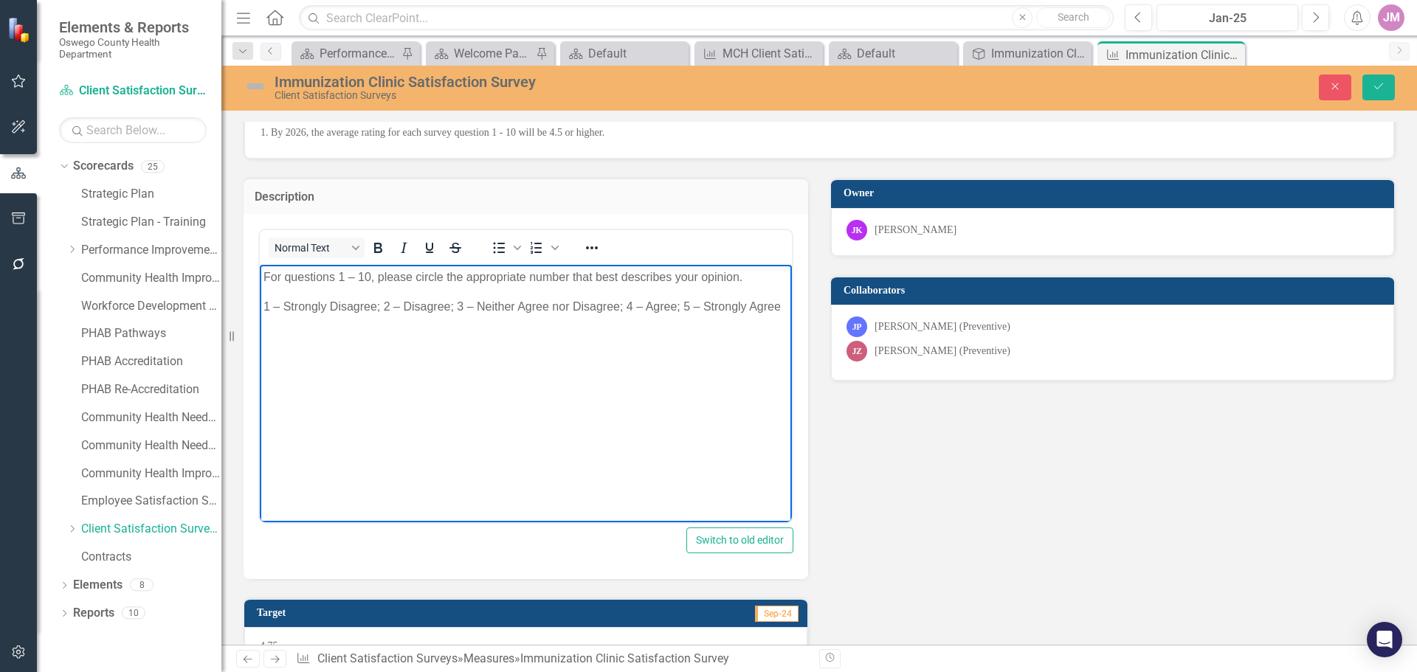
click at [701, 305] on p "1 – Strongly Disagree; 2 – Disagree; 3 – Neither Agree nor Disagree; 4 – Agree;…" at bounding box center [525, 306] width 525 height 18
drag, startPoint x: 424, startPoint y: 470, endPoint x: 432, endPoint y: 457, distance: 14.6
click at [429, 463] on body "For questions 1 – 10, please circle the appropriate number that best describes …" at bounding box center [526, 374] width 532 height 221
click at [777, 304] on p "1 – Strongly Disagree; 2 – Disagree; 3 – Neither Agree nor Disagree; 4 – Agree;…" at bounding box center [525, 306] width 525 height 18
click at [314, 351] on body "For questions 1 – 10, please circle the appropriate number that best describes …" at bounding box center [526, 374] width 532 height 221
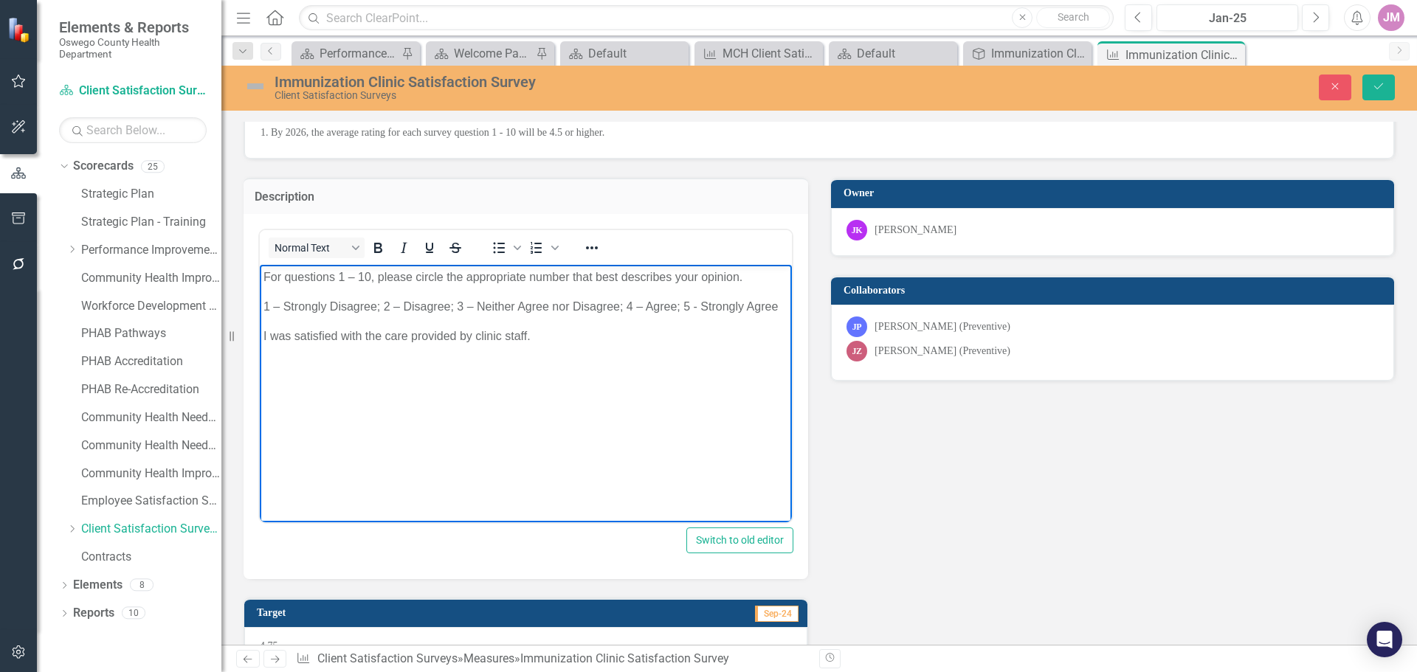
click at [320, 365] on body "For questions 1 – 10, please circle the appropriate number that best describes …" at bounding box center [526, 374] width 532 height 221
click at [556, 338] on p "I was satisfied with the care provided by clinic staff." at bounding box center [525, 336] width 525 height 18
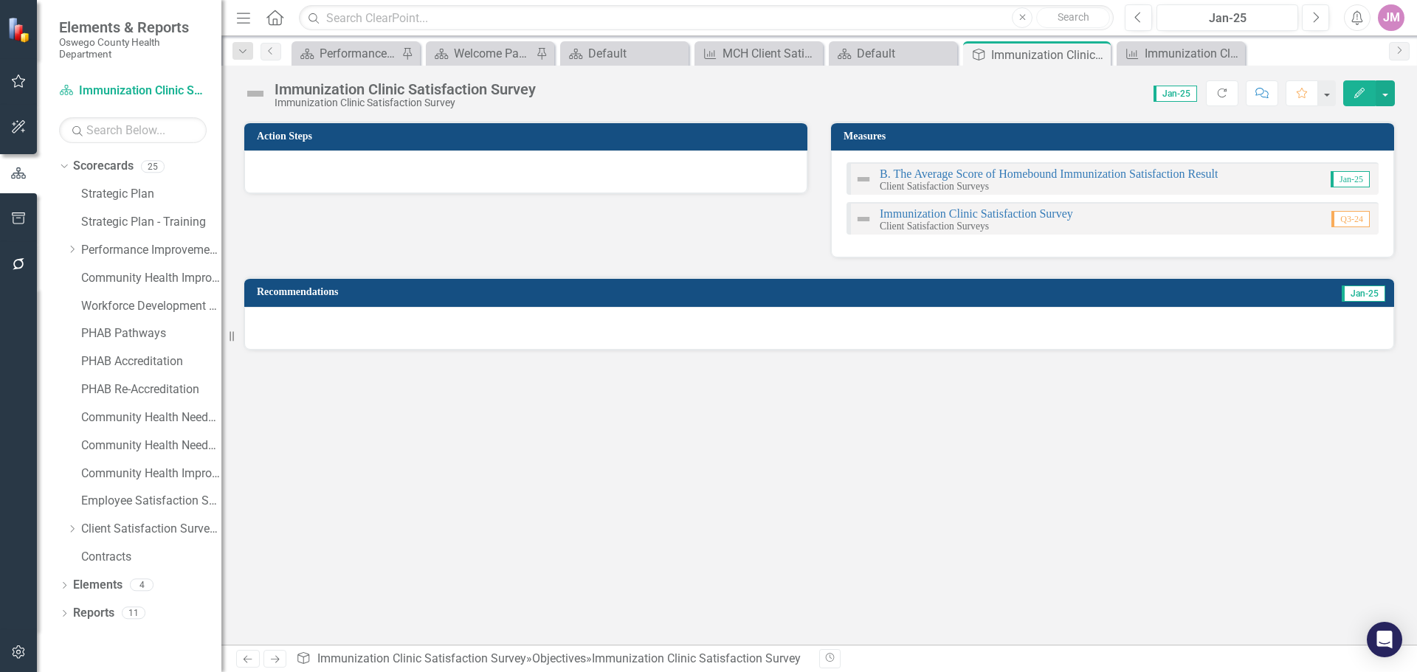
click at [939, 207] on div "Immunization Clinic Satisfaction Survey Client Satisfaction Surveys" at bounding box center [963, 219] width 218 height 25
click at [942, 214] on link "Immunization Clinic Satisfaction Survey" at bounding box center [976, 213] width 193 height 13
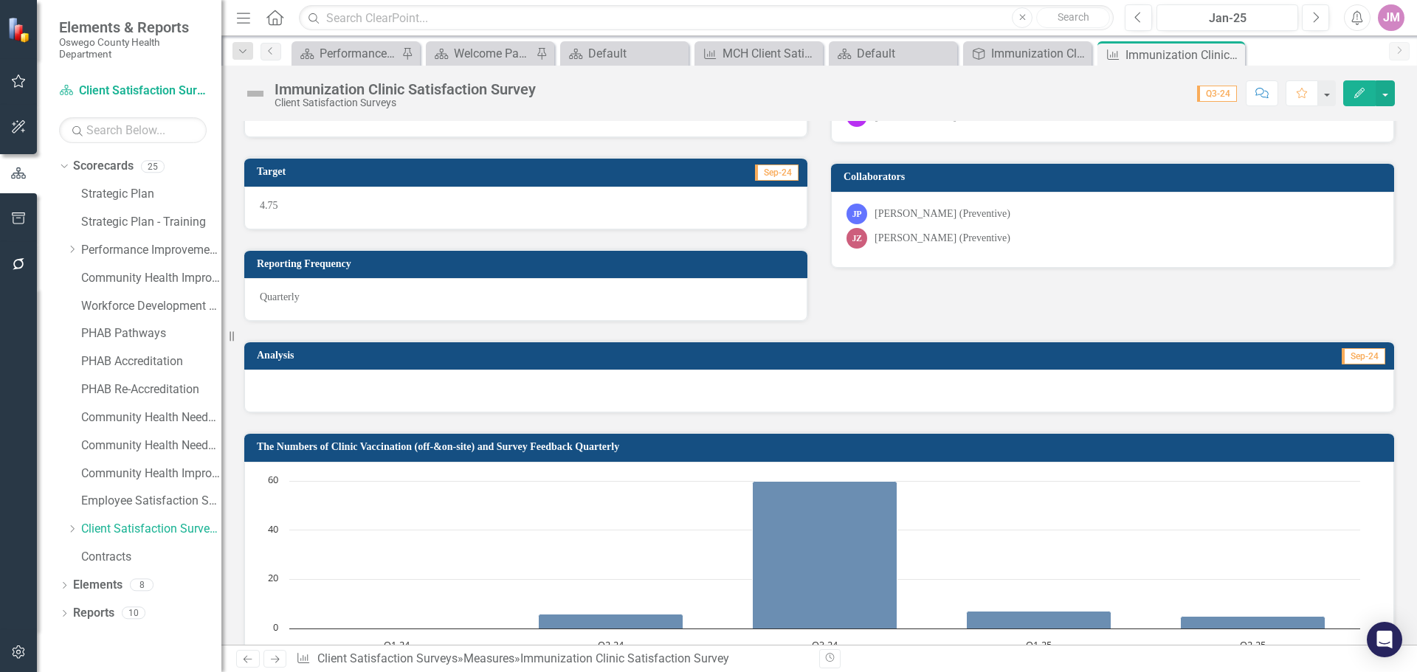
scroll to position [295, 0]
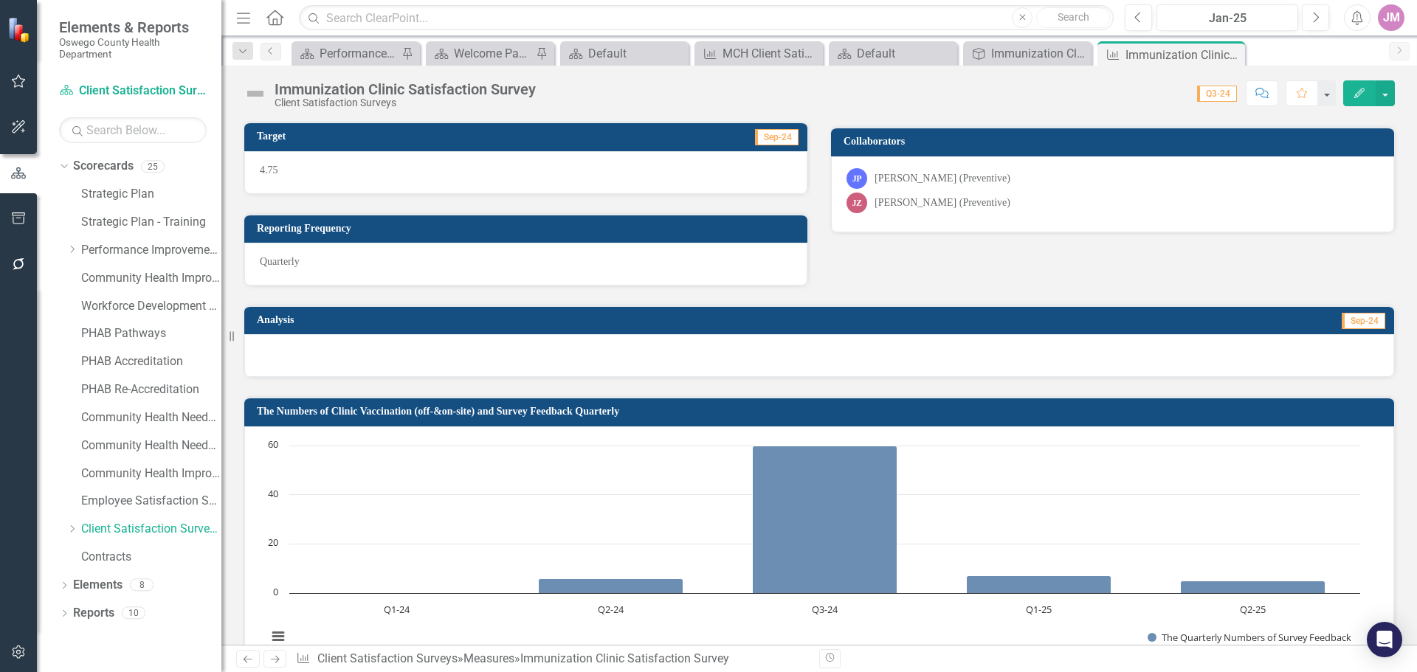
click at [426, 365] on div at bounding box center [819, 355] width 1150 height 43
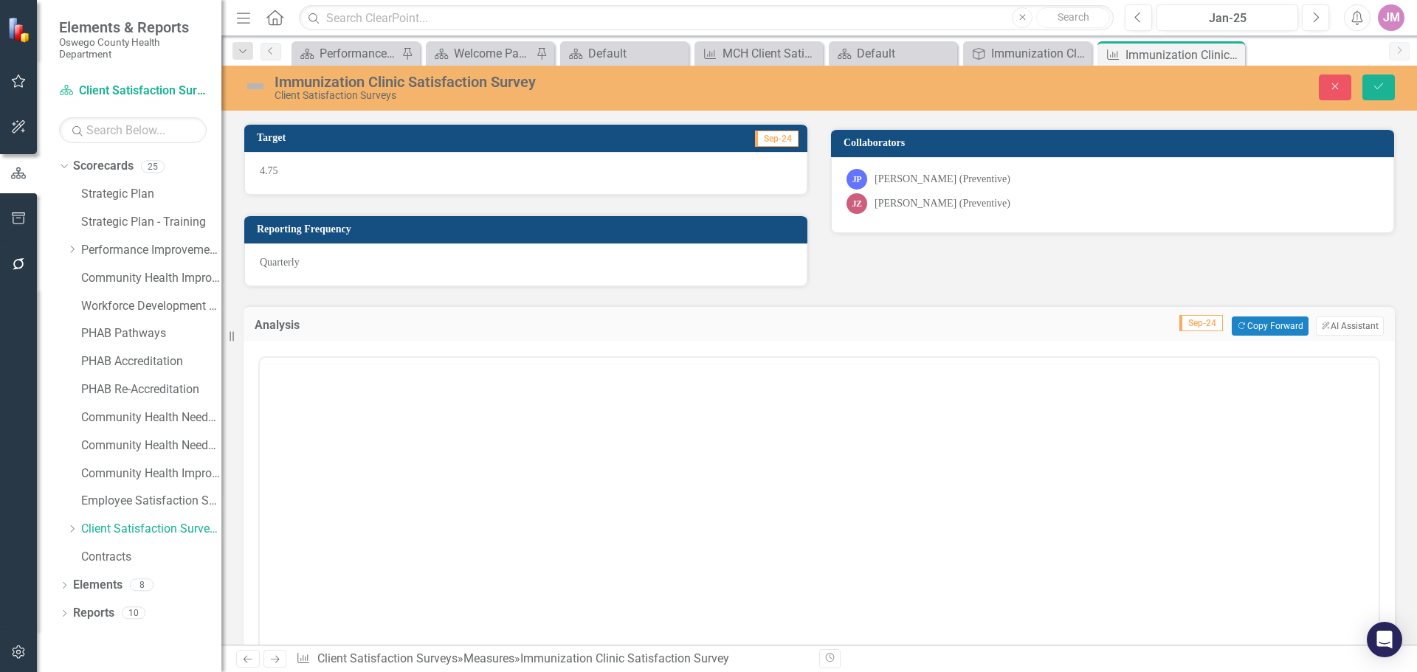
scroll to position [0, 0]
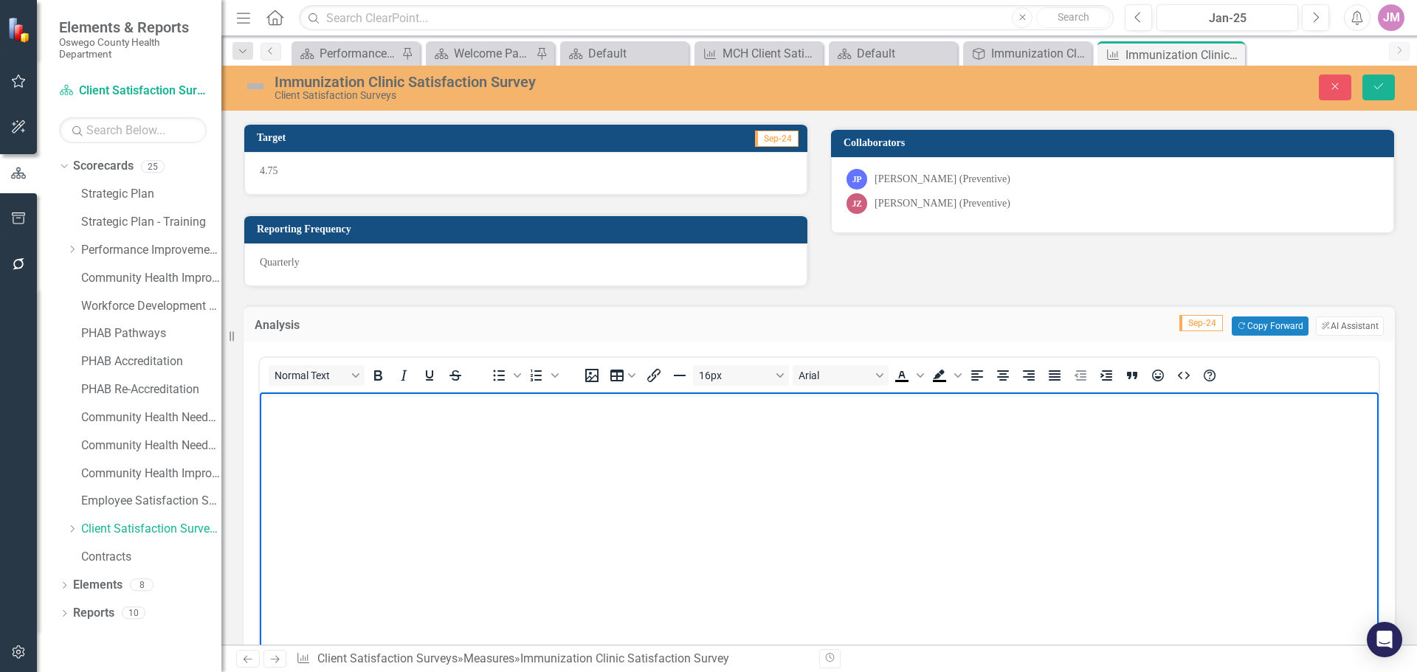
click at [308, 513] on body "Rich Text Area. Press ALT-0 for help." at bounding box center [819, 503] width 1119 height 221
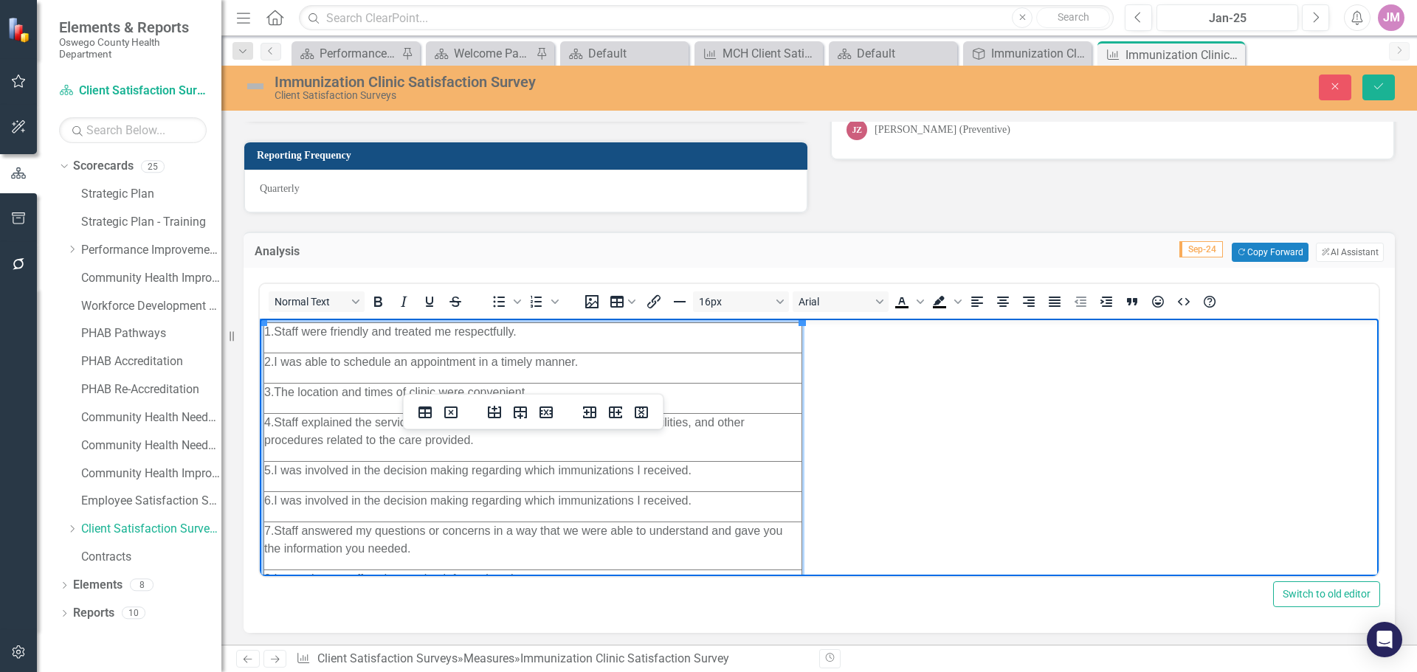
scroll to position [39, 0]
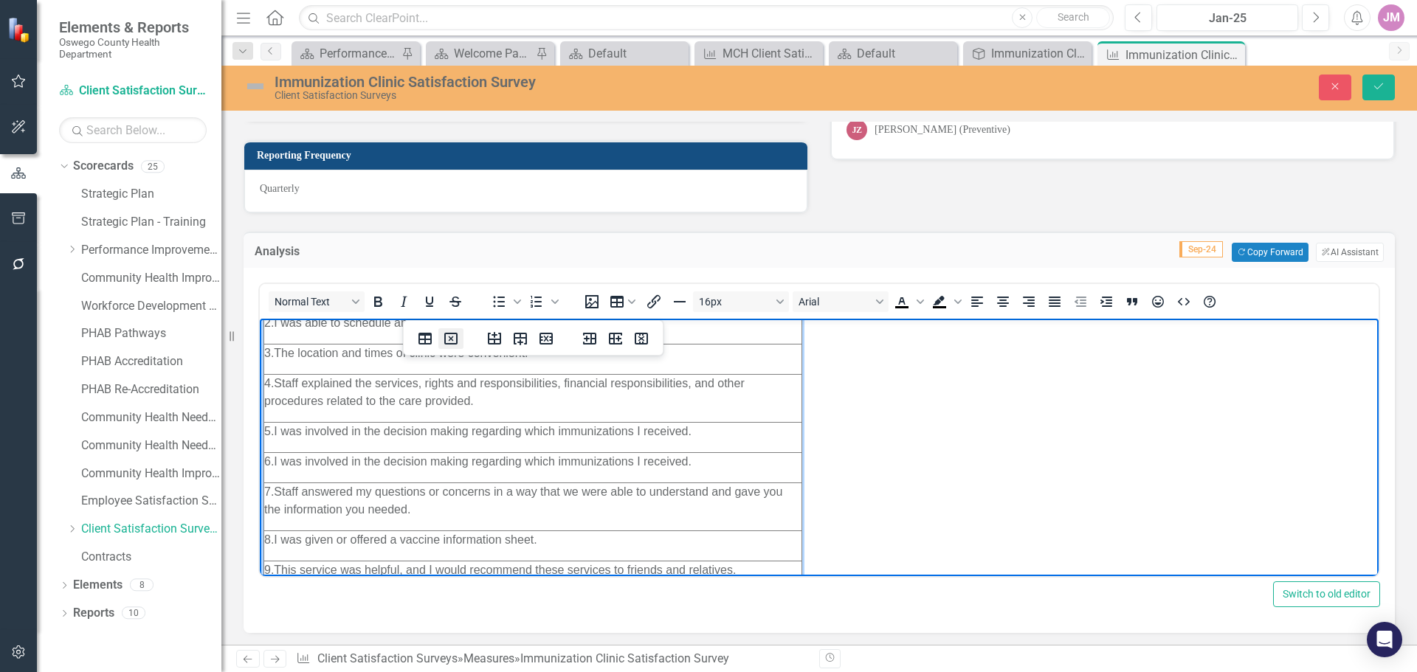
click at [449, 339] on icon "Delete table" at bounding box center [451, 339] width 18 height 18
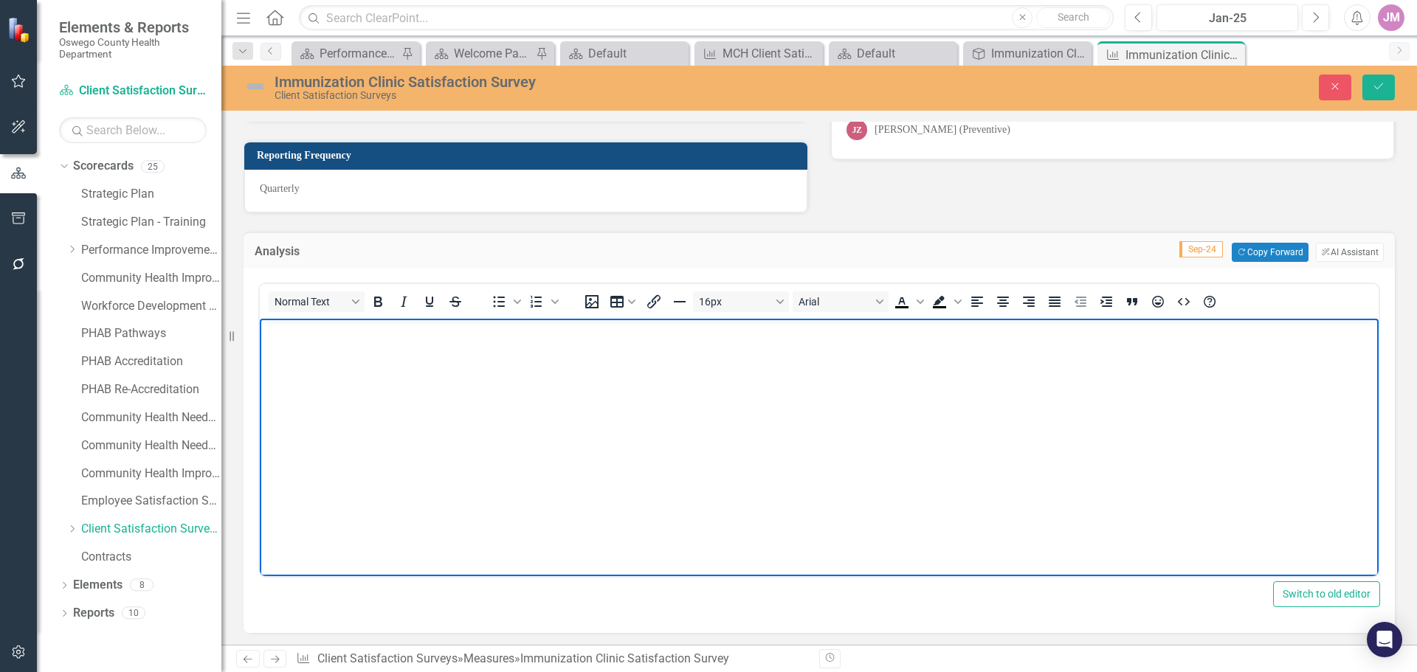
scroll to position [0, 0]
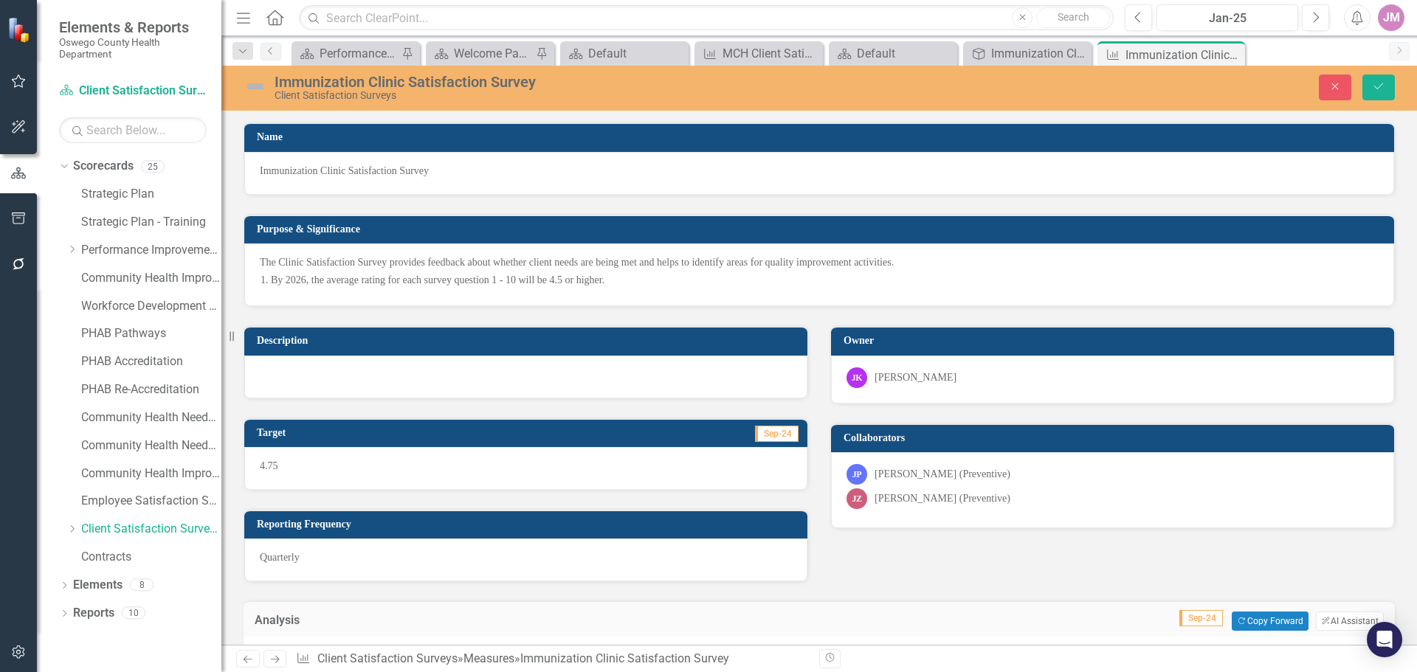
click at [401, 370] on div at bounding box center [525, 377] width 563 height 43
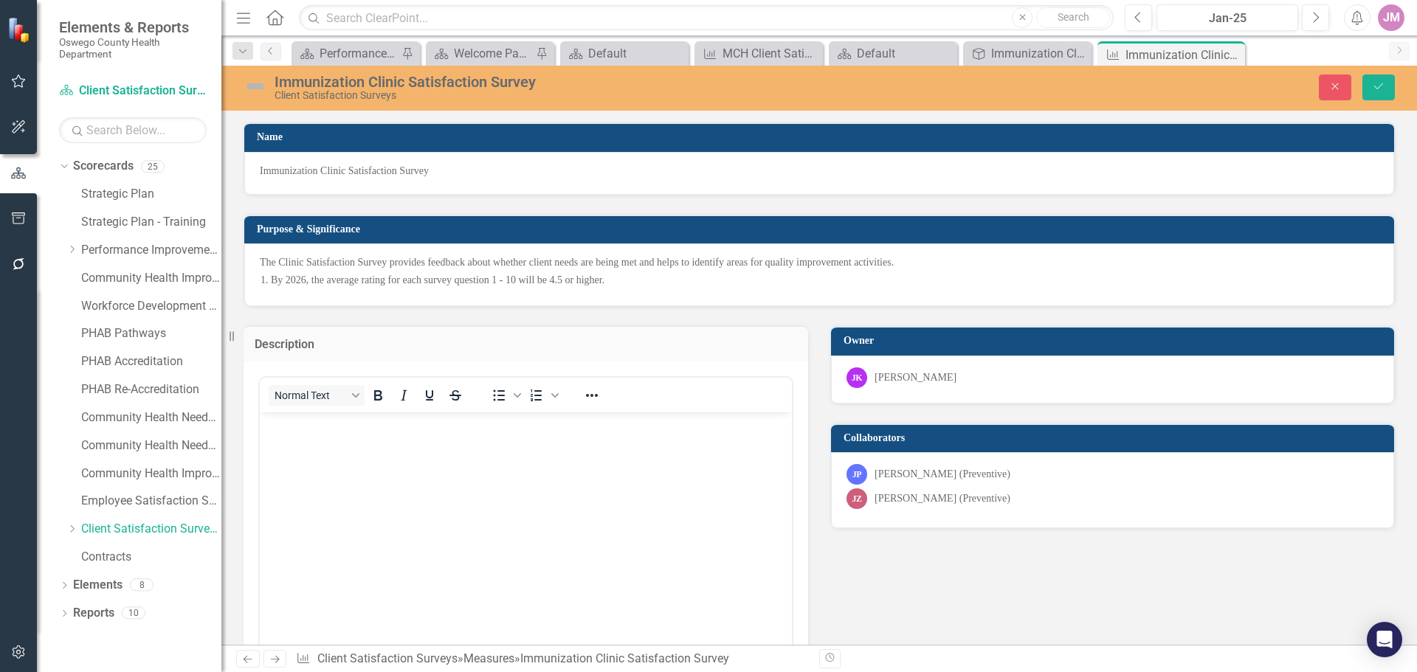
click at [286, 447] on body "Rich Text Area. Press ALT-0 for help." at bounding box center [526, 522] width 532 height 221
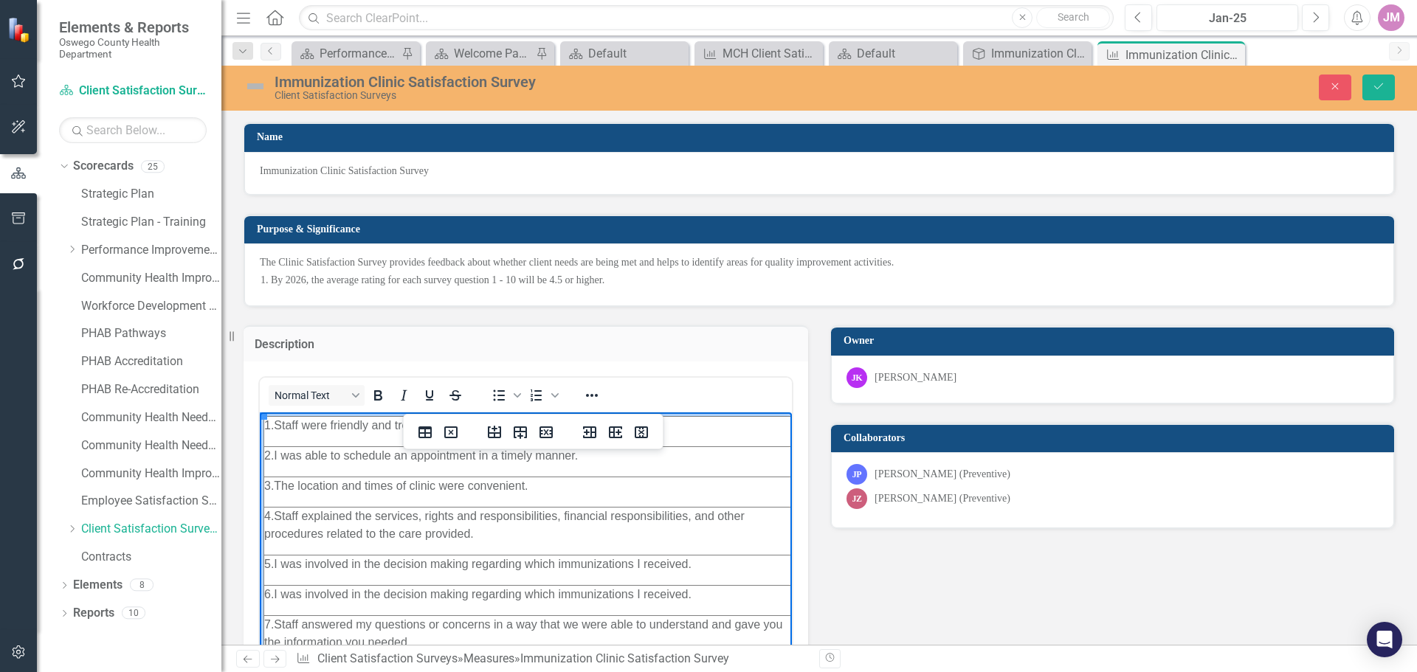
scroll to position [39, 0]
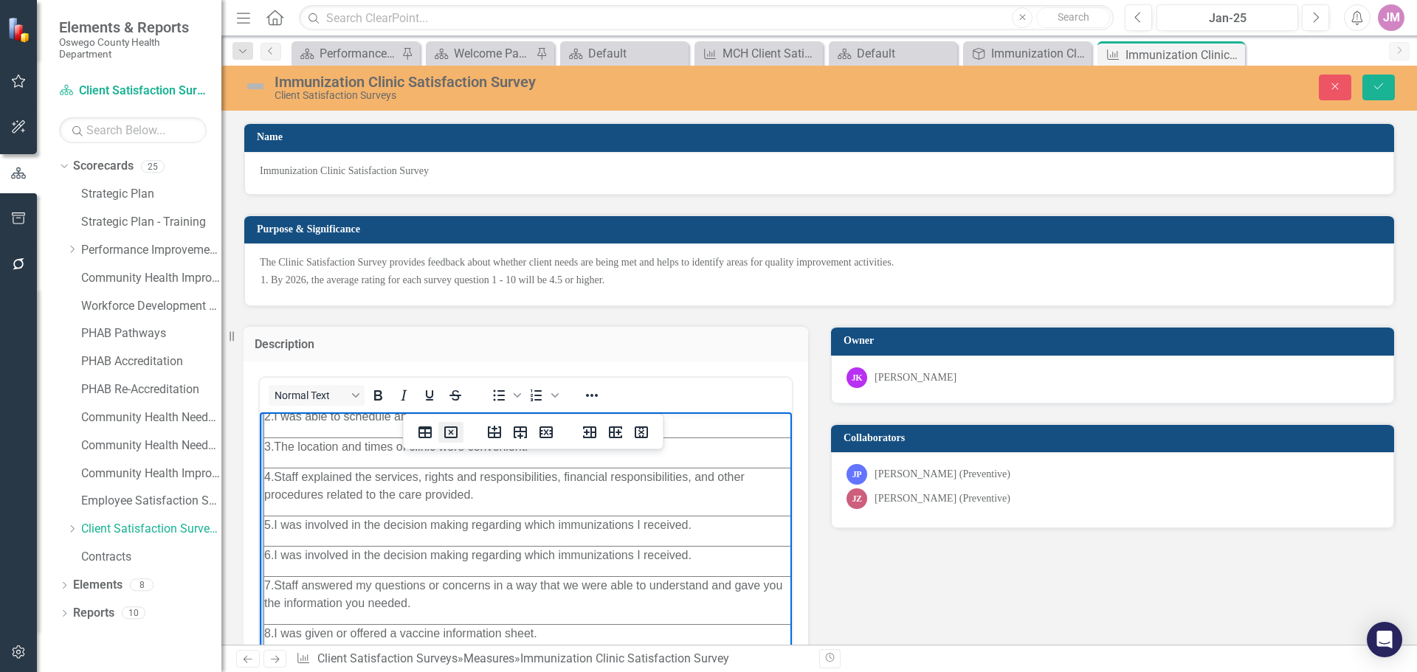
drag, startPoint x: 454, startPoint y: 432, endPoint x: 168, endPoint y: 27, distance: 496.2
click at [454, 432] on icon "Delete table" at bounding box center [451, 433] width 18 height 18
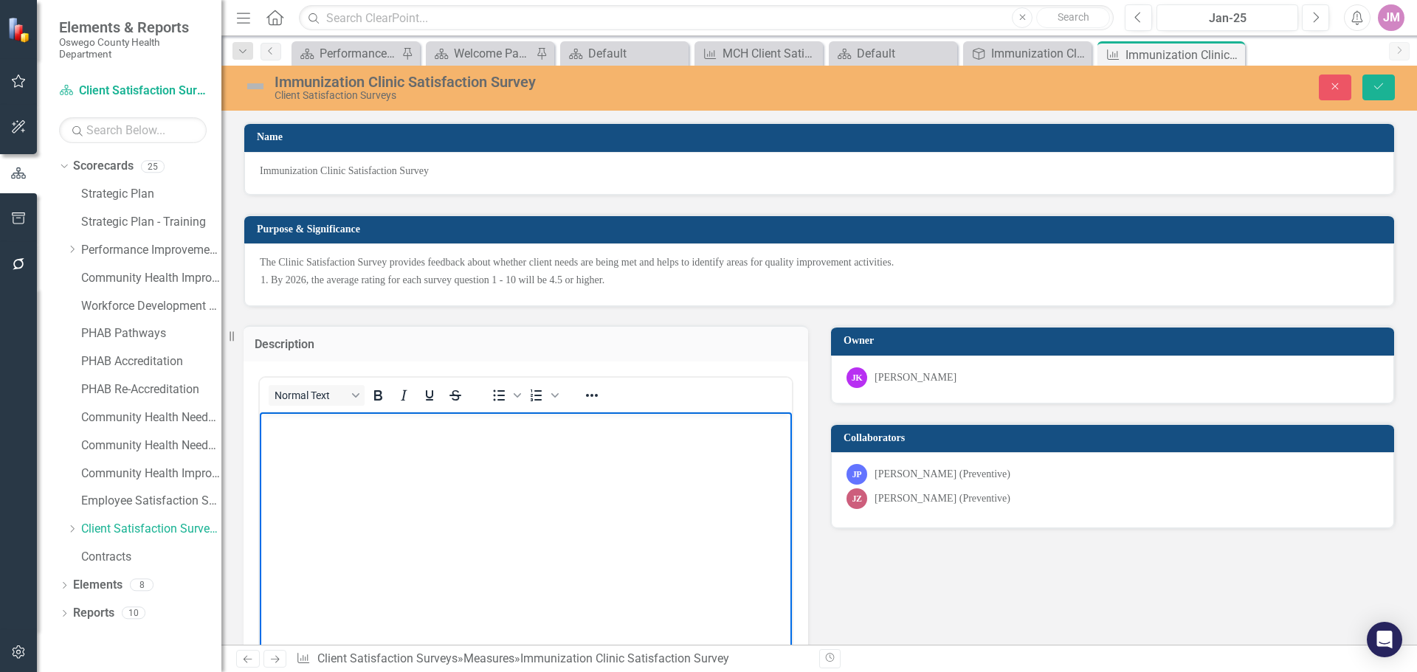
drag, startPoint x: 317, startPoint y: 450, endPoint x: 339, endPoint y: 524, distance: 77.0
click at [335, 528] on body "Rich Text Area. Press ALT-0 for help." at bounding box center [526, 522] width 532 height 221
click at [381, 433] on body "Rich Text Area. Press ALT-0 for help." at bounding box center [526, 522] width 532 height 221
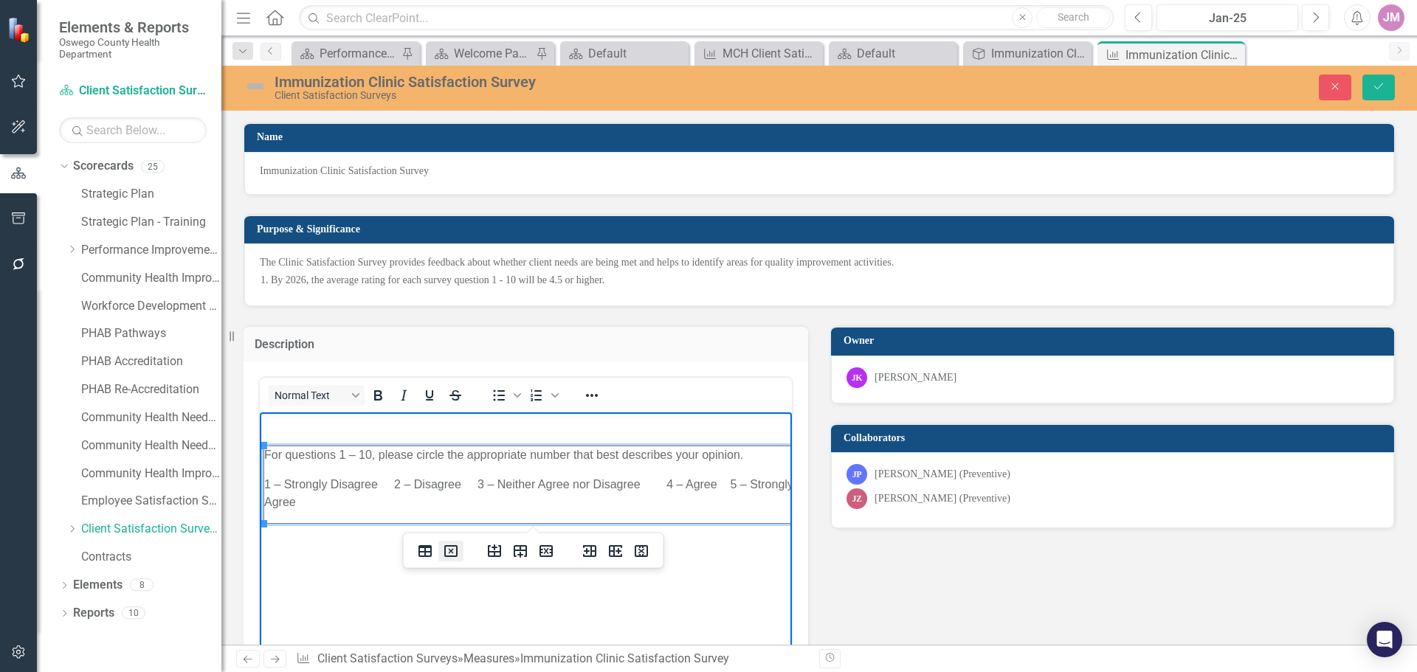
click at [449, 554] on icon "Delete table" at bounding box center [451, 551] width 18 height 18
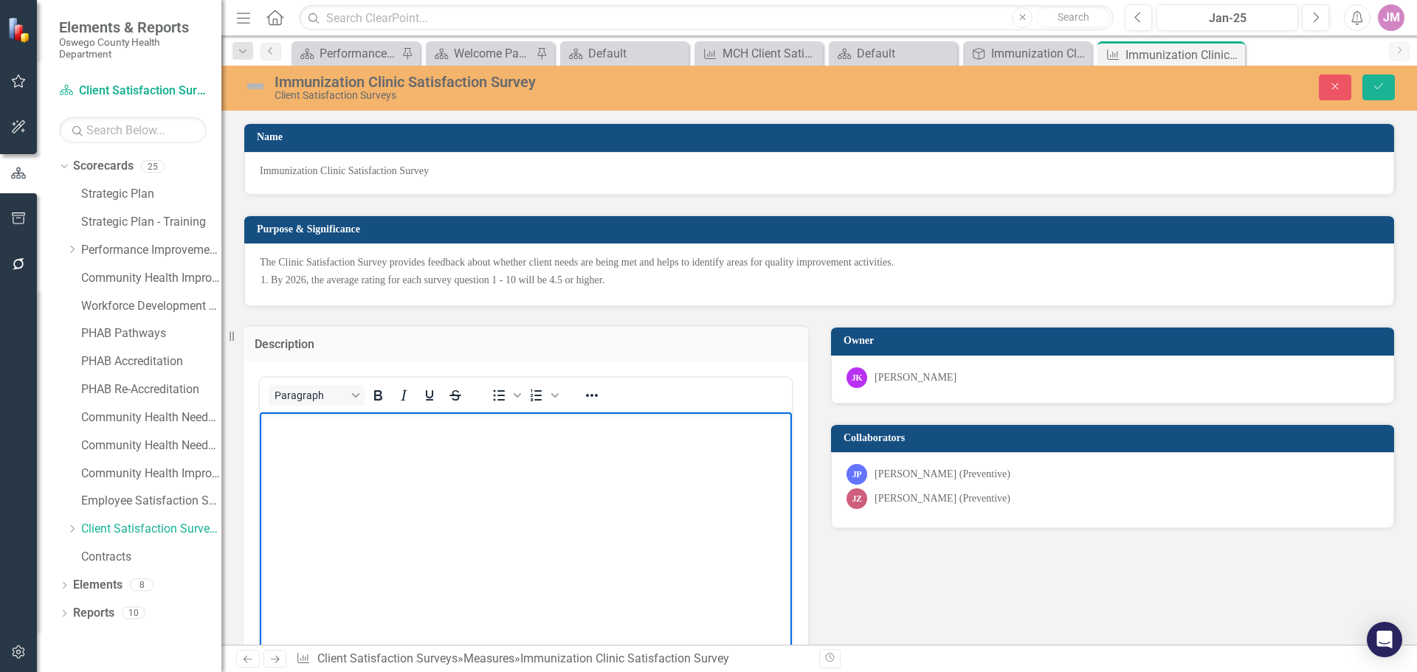
click at [315, 436] on body "﻿" at bounding box center [526, 522] width 532 height 221
paste body "Rich Text Area. Press ALT-0 for help."
click at [274, 434] on body "﻿ 1 – Strongly Disagree 2 – Disagree 3 – Neither Agree nor Disagree 4 – Agree 5…" at bounding box center [526, 522] width 532 height 221
click at [271, 432] on p "﻿" at bounding box center [525, 424] width 525 height 18
click at [377, 426] on p "﻿ 1 – Strongly Disagree 2 – Disagree 3 – Neither Agree nor Disagree 4 – Agree 5…" at bounding box center [525, 432] width 525 height 35
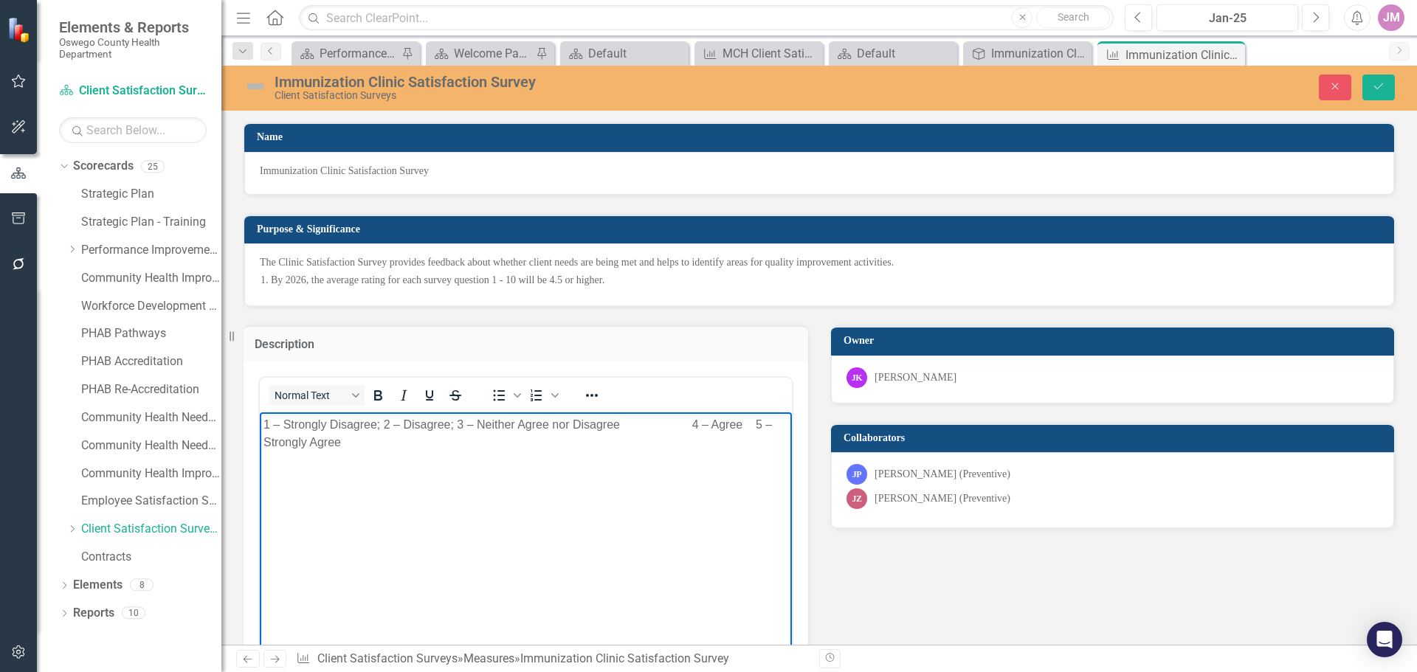
click at [620, 424] on p "﻿ 1 – Strongly Disagree; 2 – Disagree; 3 – Neither Agree nor Disagree 4 – Agree…" at bounding box center [525, 432] width 525 height 35
drag, startPoint x: 677, startPoint y: 423, endPoint x: 685, endPoint y: 424, distance: 7.4
click at [677, 424] on p "﻿ 1 – Strongly Disagree; 2 – Disagree; 3 – Neither Agree nor Disagree; 4 – Agre…" at bounding box center [525, 424] width 525 height 18
click at [651, 516] on body "﻿ 1 – Strongly Disagree; 2 – Disagree; 3 – Neither Agree nor Disagree; 4 – Agre…" at bounding box center [526, 522] width 532 height 221
click at [780, 424] on p "﻿ 1 – Strongly Disagree; 2 – Disagree; 3 – Neither Agree nor Disagree; 4 – Agre…" at bounding box center [525, 424] width 525 height 18
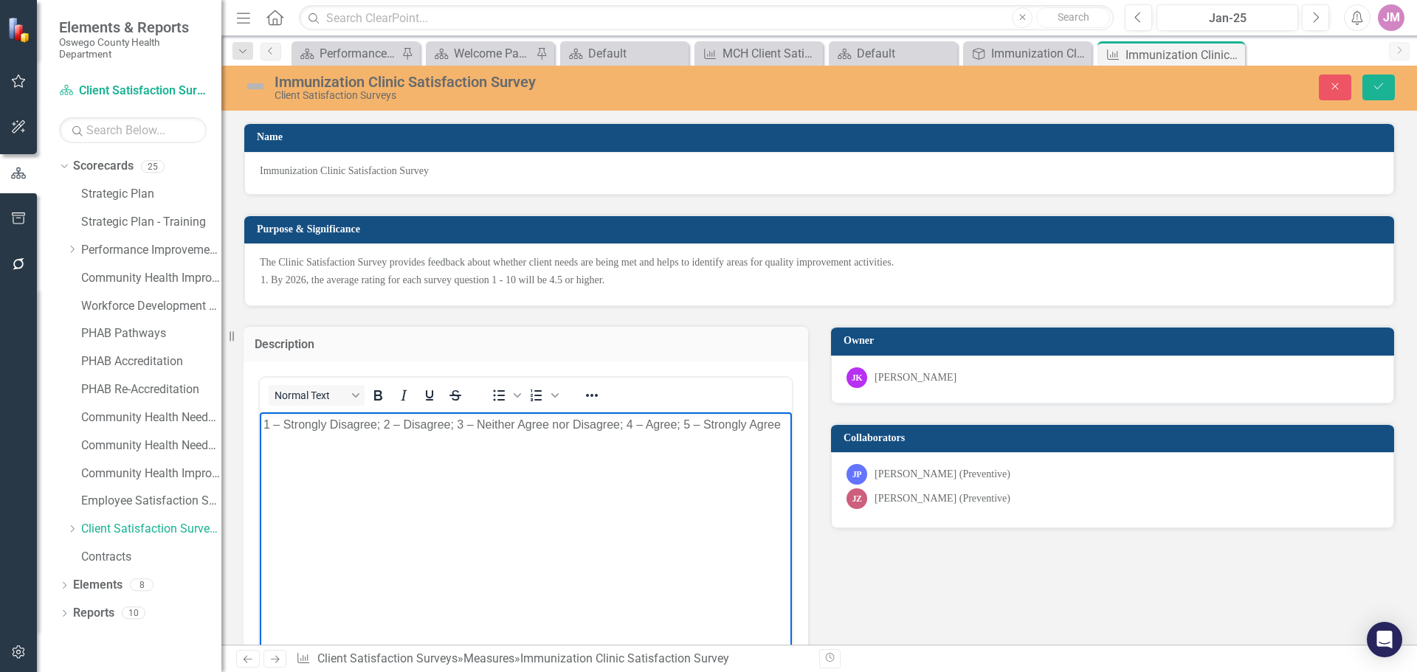
click at [336, 488] on p "Rich Text Area. Press ALT-0 for help." at bounding box center [525, 483] width 525 height 18
click at [269, 452] on p "Rich Text Area. Press ALT-0 for help." at bounding box center [525, 454] width 525 height 18
click at [286, 488] on p "Rich Text Area. Press ALT-0 for help." at bounding box center [525, 483] width 525 height 18
click at [269, 469] on body "﻿ 1 – Strongly Disagree; 2 – Disagree; 3 – Neither Agree nor Disagree; 4 – Agre…" at bounding box center [526, 522] width 532 height 221
click at [291, 528] on body "﻿ 1 – Strongly Disagree; 2 – Disagree; 3 – Neither Agree nor Disagree; 4 – Agre…" at bounding box center [526, 522] width 532 height 221
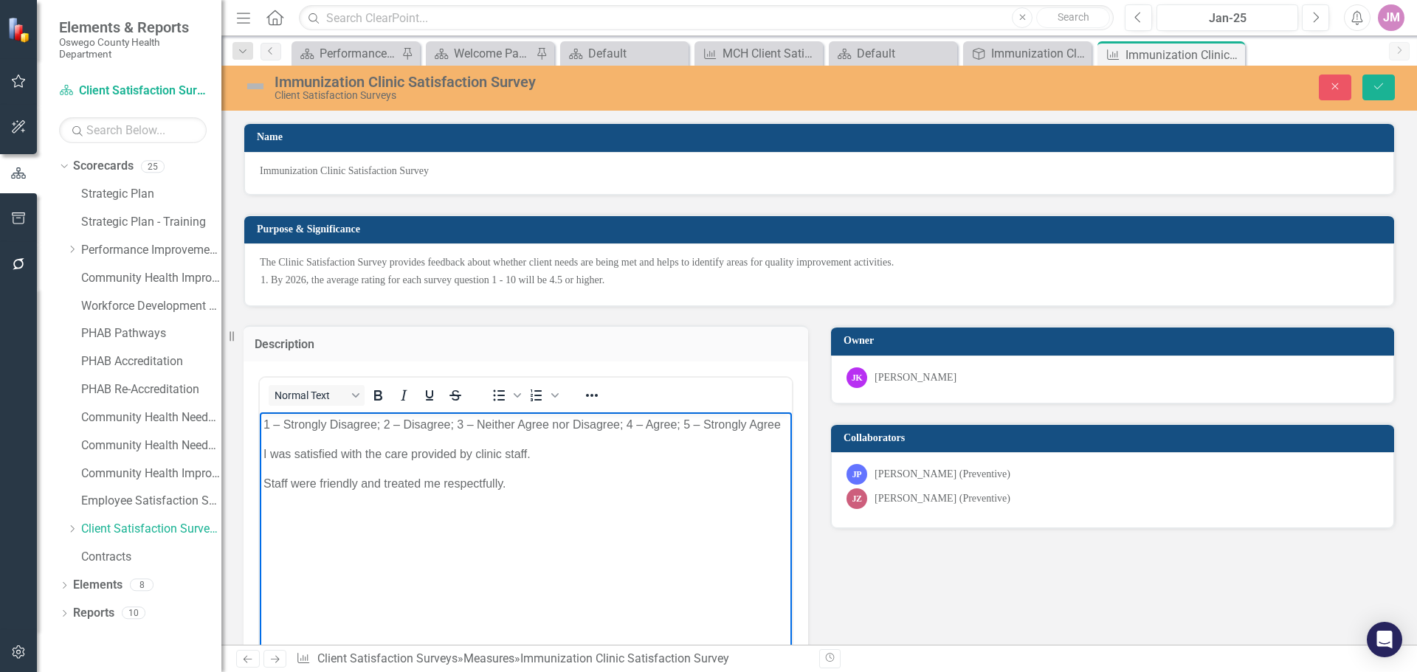
click at [519, 490] on p "Staff were friendly and treated me respectfully." at bounding box center [525, 483] width 525 height 18
click at [595, 519] on p "I was able to schedule an appointment in a timely manner." at bounding box center [525, 513] width 525 height 18
click at [568, 545] on p "The location and times of clinic were convenient." at bounding box center [525, 542] width 525 height 18
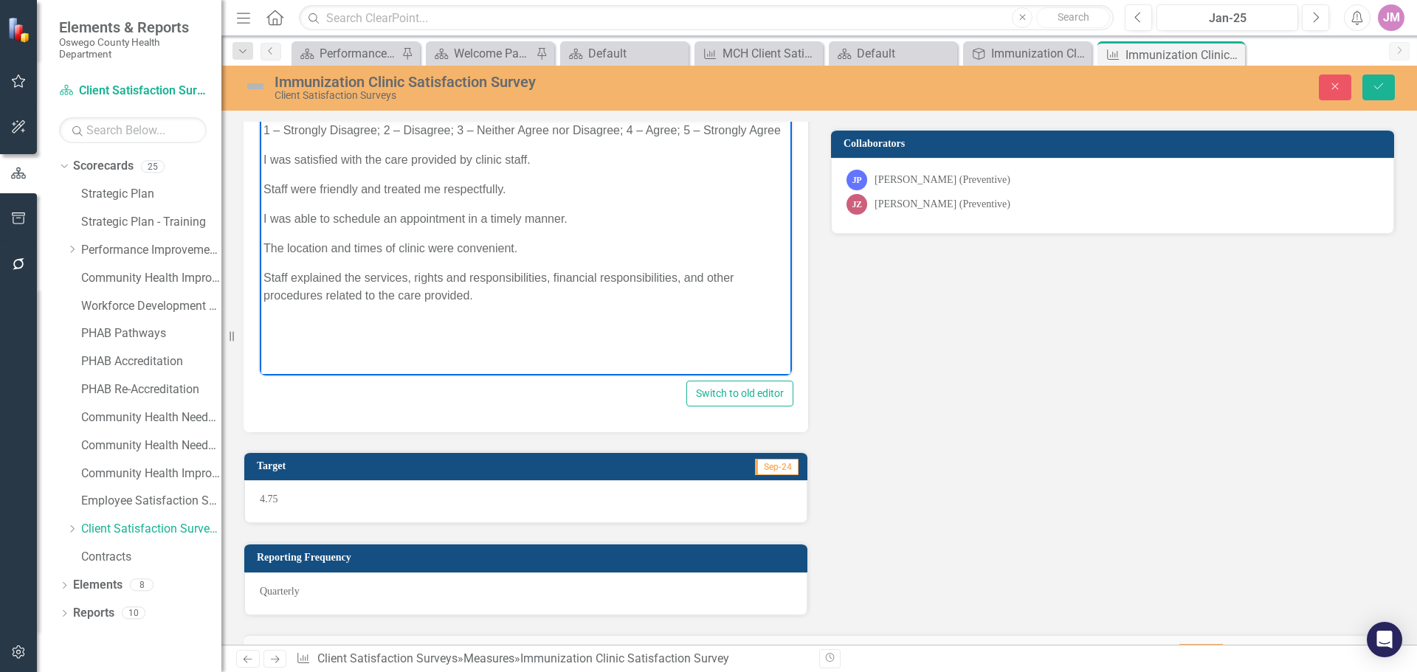
scroll to position [295, 0]
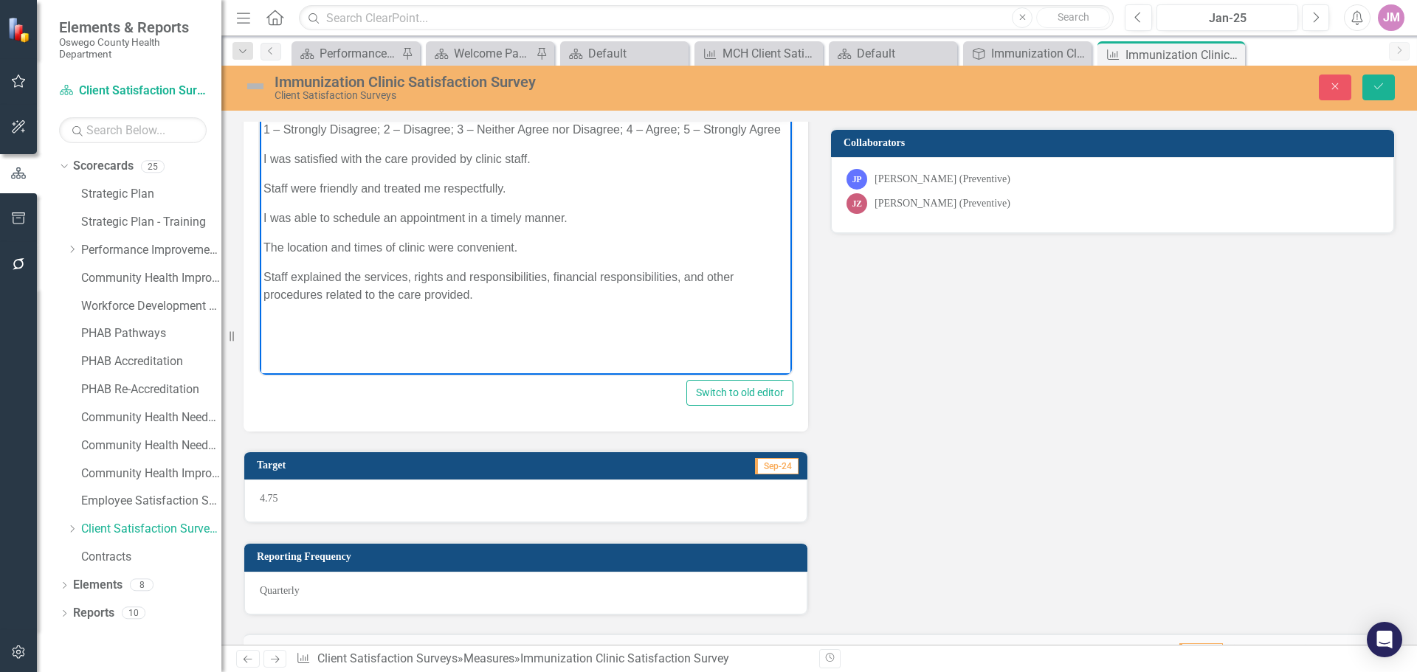
click at [500, 305] on body "﻿ 1 – Strongly Disagree; 2 – Disagree; 3 – Neither Agree nor Disagree; 4 – Agre…" at bounding box center [526, 227] width 532 height 221
click at [281, 348] on html "﻿ 1 – Strongly Disagree; 2 – Disagree; 3 – Neither Agree nor Disagree; 4 – Agre…" at bounding box center [526, 233] width 532 height 232
click at [702, 324] on p "I was involved in the decision making regarding which immunizations I received." at bounding box center [525, 324] width 525 height 18
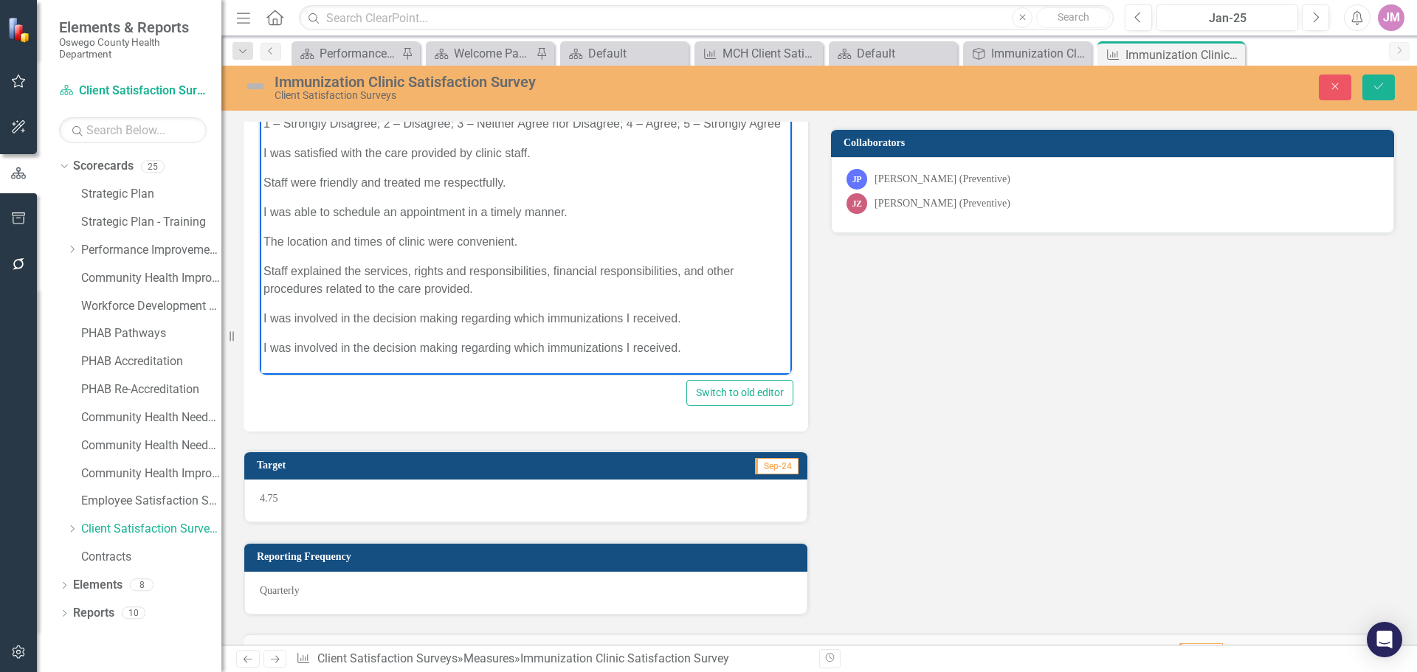
scroll to position [35, 0]
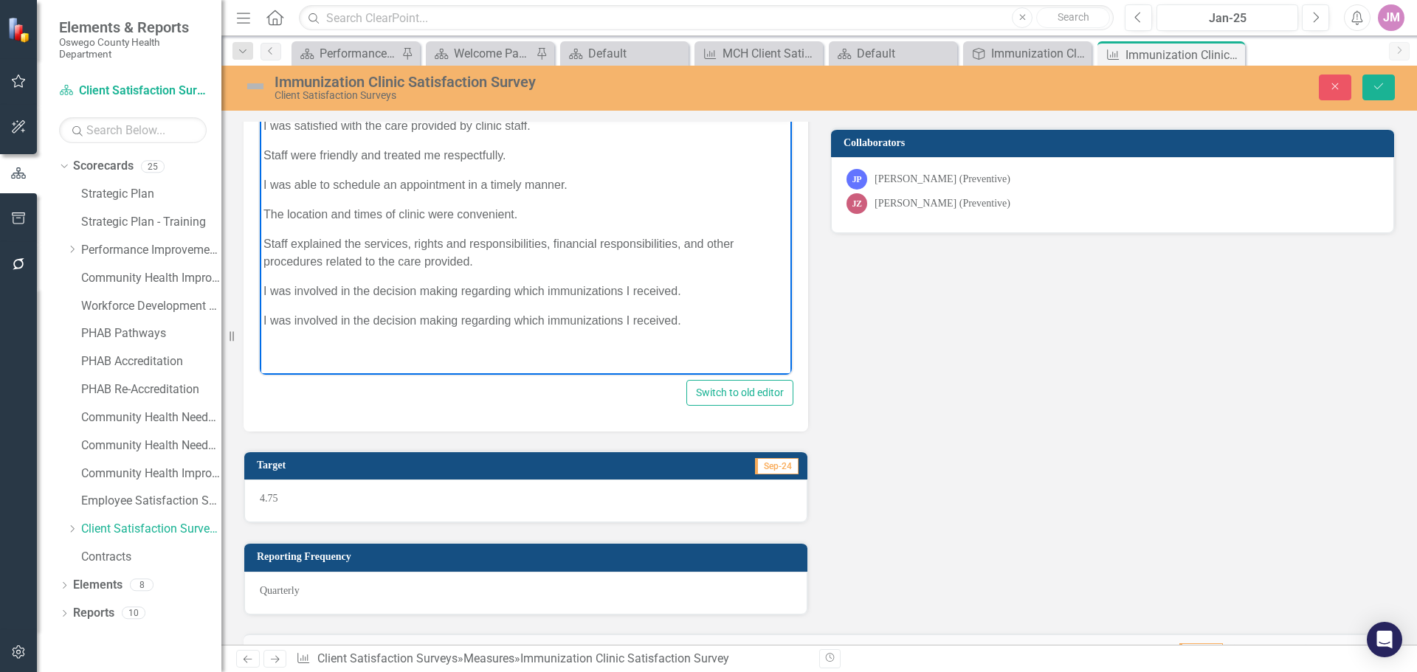
click at [714, 329] on p "I was involved in the decision making regarding which immunizations I received." at bounding box center [525, 320] width 525 height 18
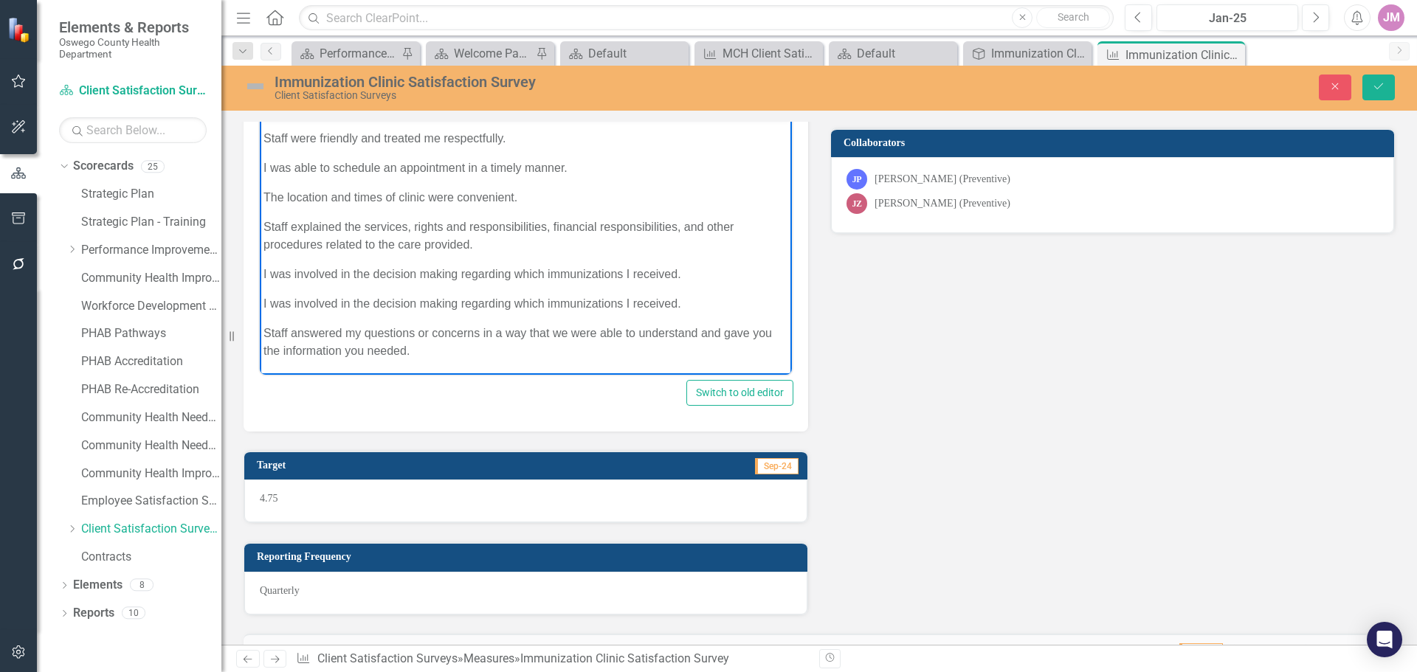
scroll to position [83, 0]
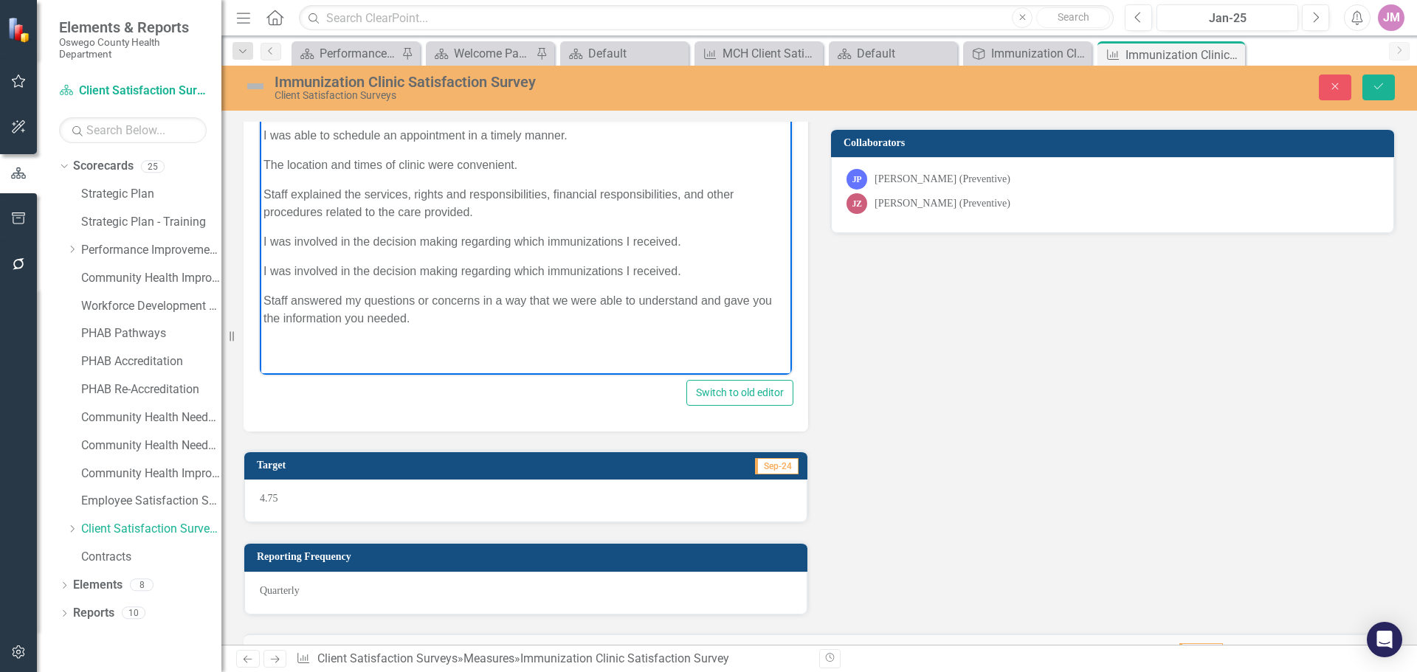
click at [287, 356] on p "Rich Text Area. Press ALT-0 for help." at bounding box center [525, 348] width 525 height 18
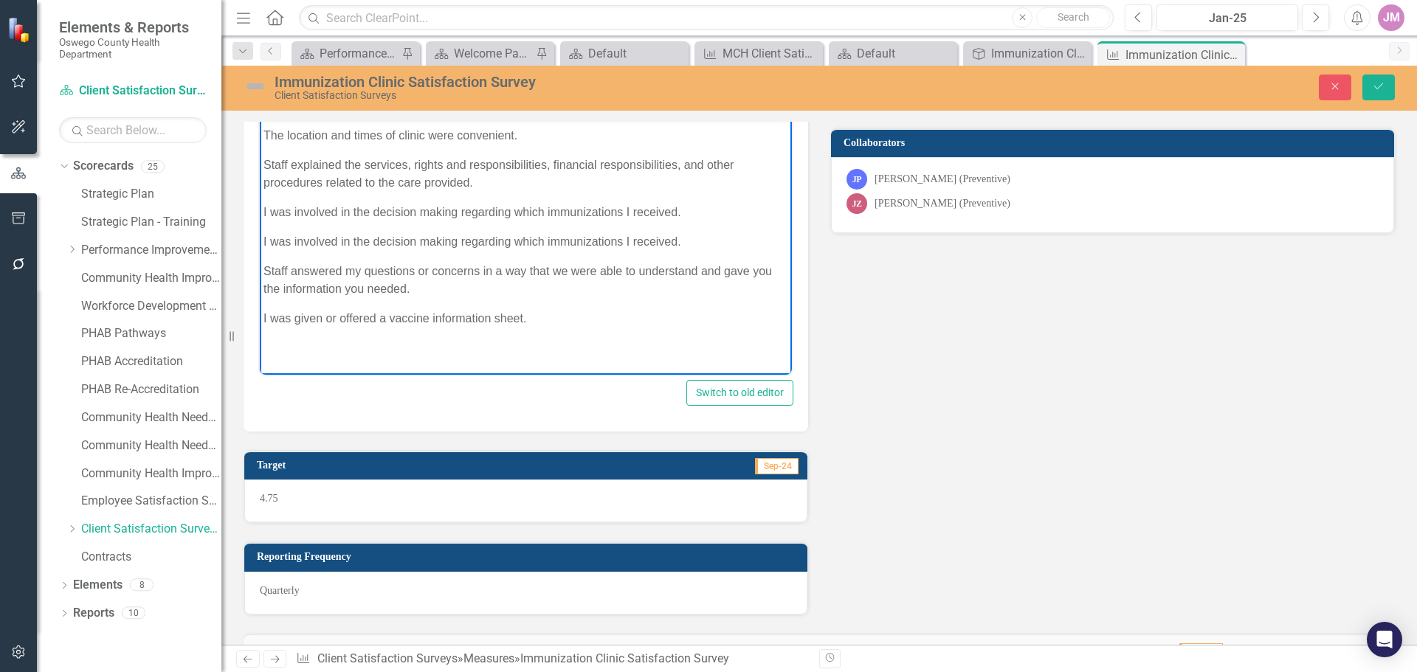
click at [395, 346] on body "﻿ 1 – Strongly Disagree; 2 – Disagree; 3 – Neither Agree nor Disagree; 4 – Agre…" at bounding box center [526, 202] width 532 height 397
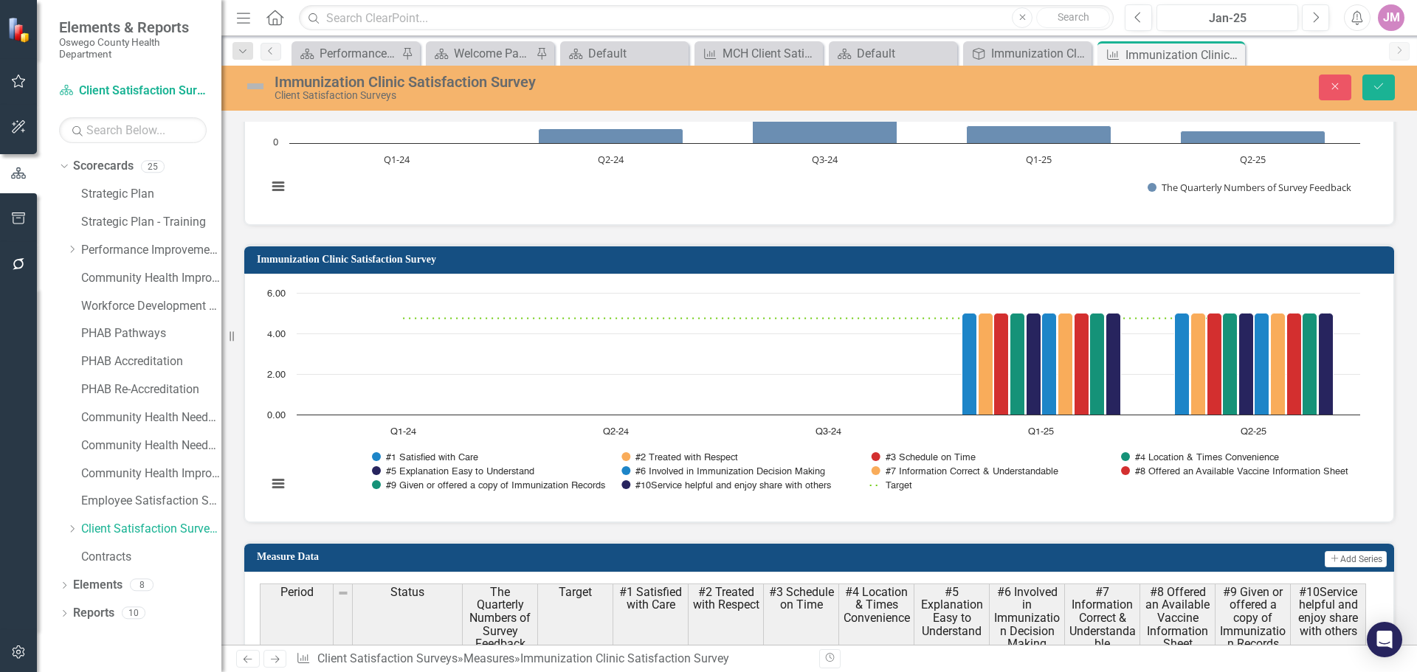
scroll to position [1476, 0]
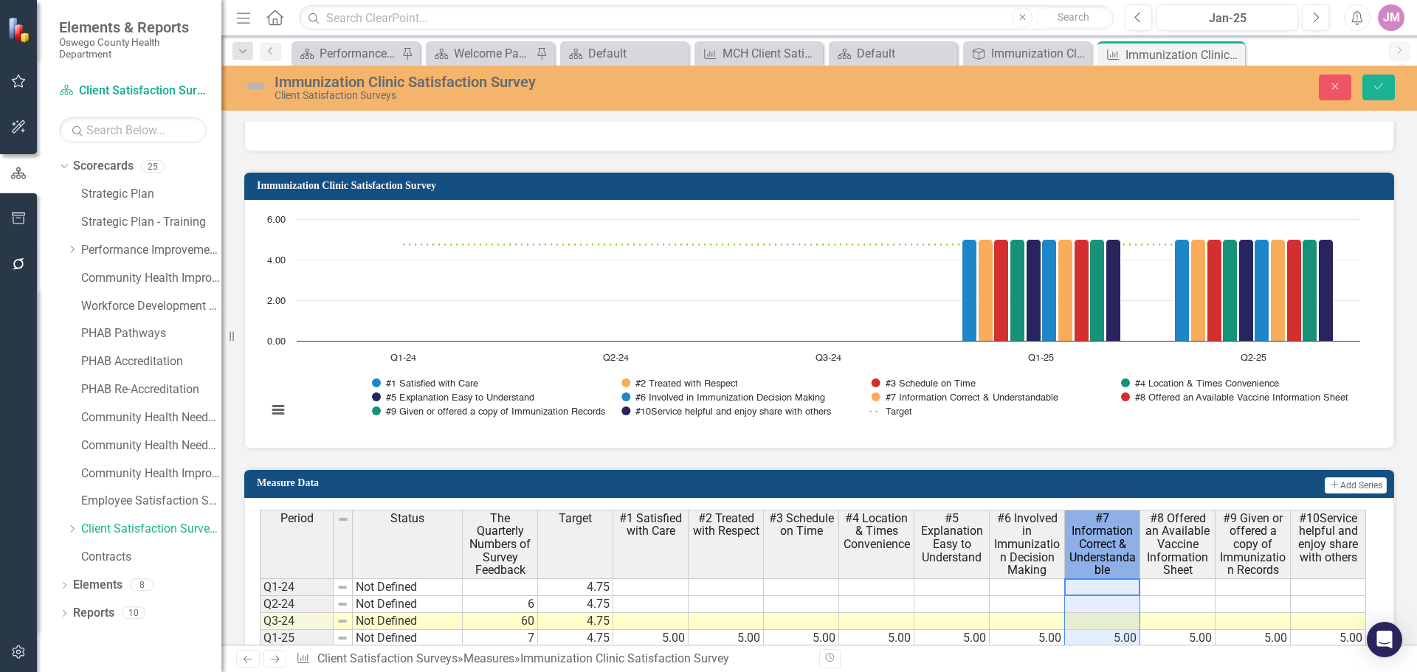
click at [1116, 567] on span "#7 Information Correct & Understandable" at bounding box center [1102, 544] width 69 height 65
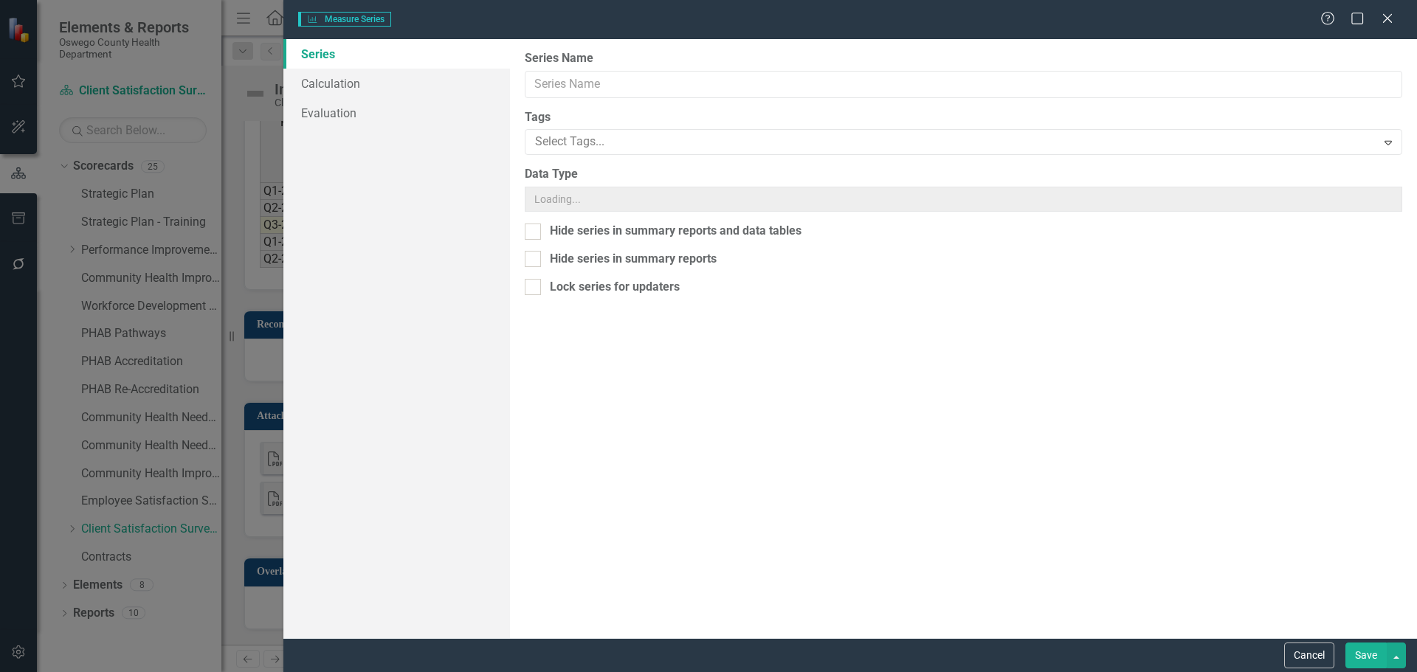
type input "#7 Information Correct & Understandable"
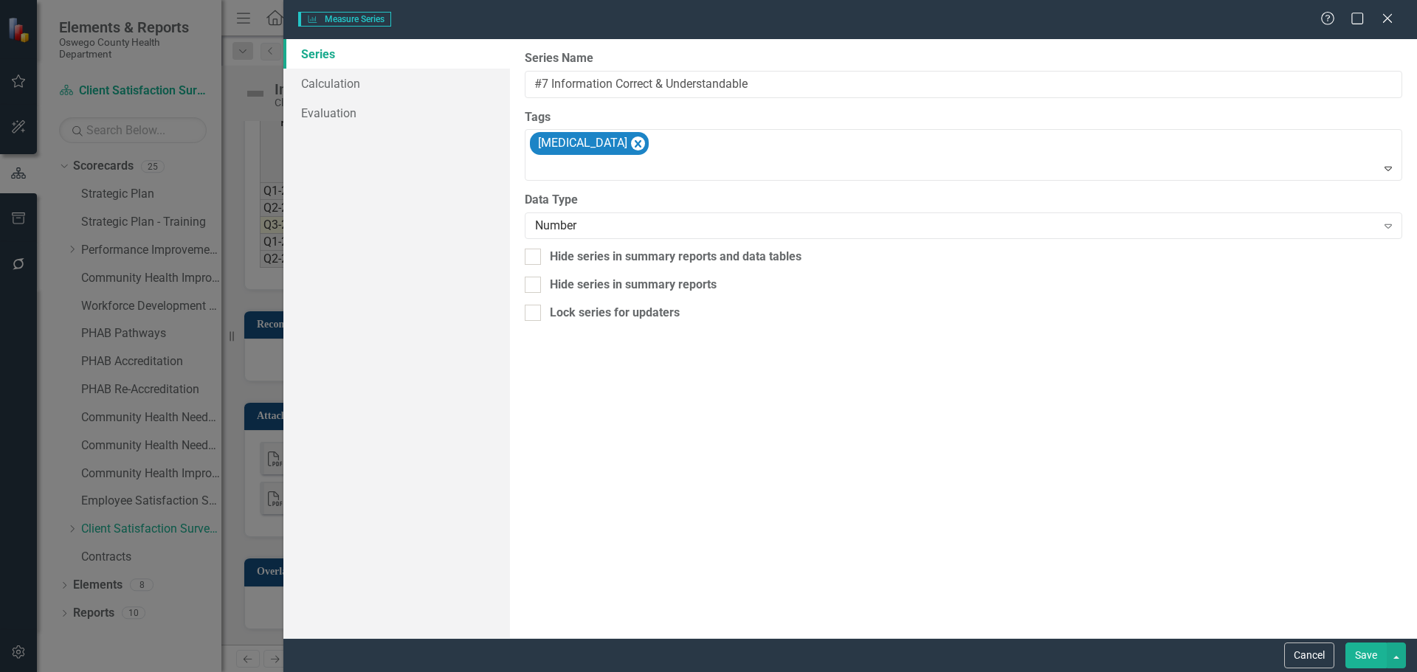
scroll to position [820, 0]
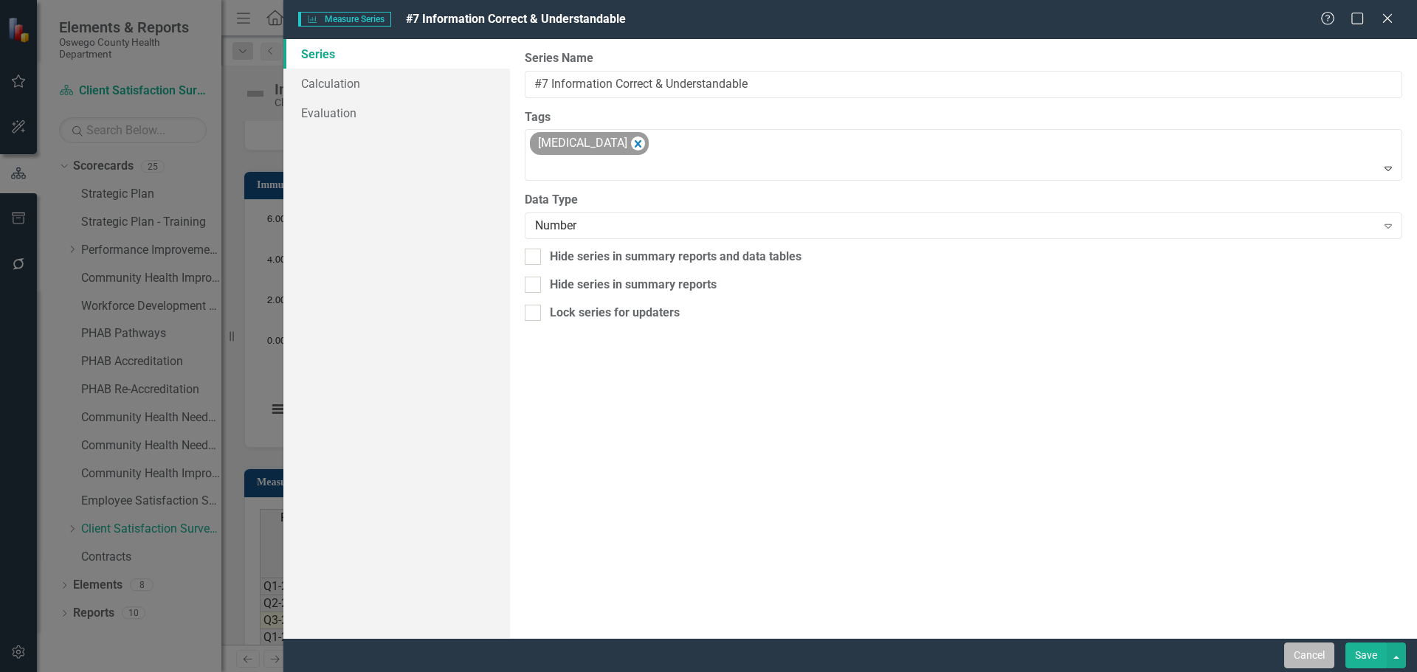
click at [1299, 660] on button "Cancel" at bounding box center [1309, 656] width 50 height 26
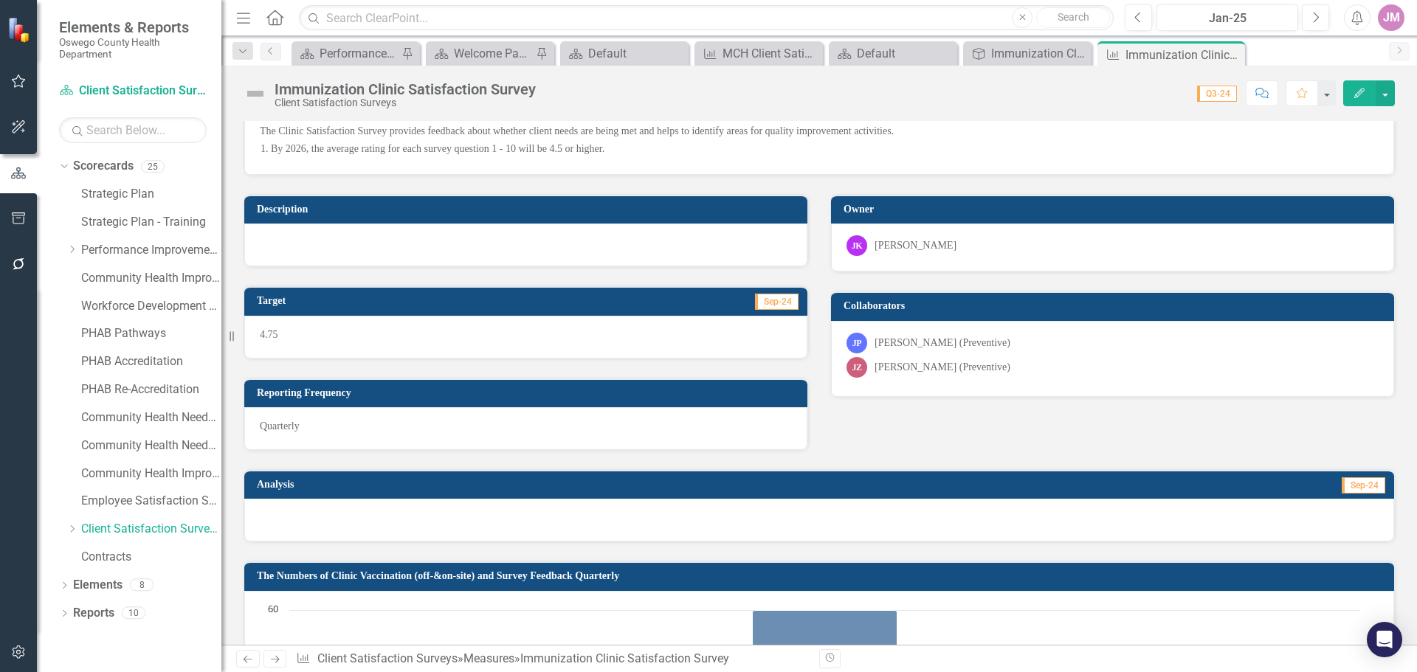
scroll to position [0, 0]
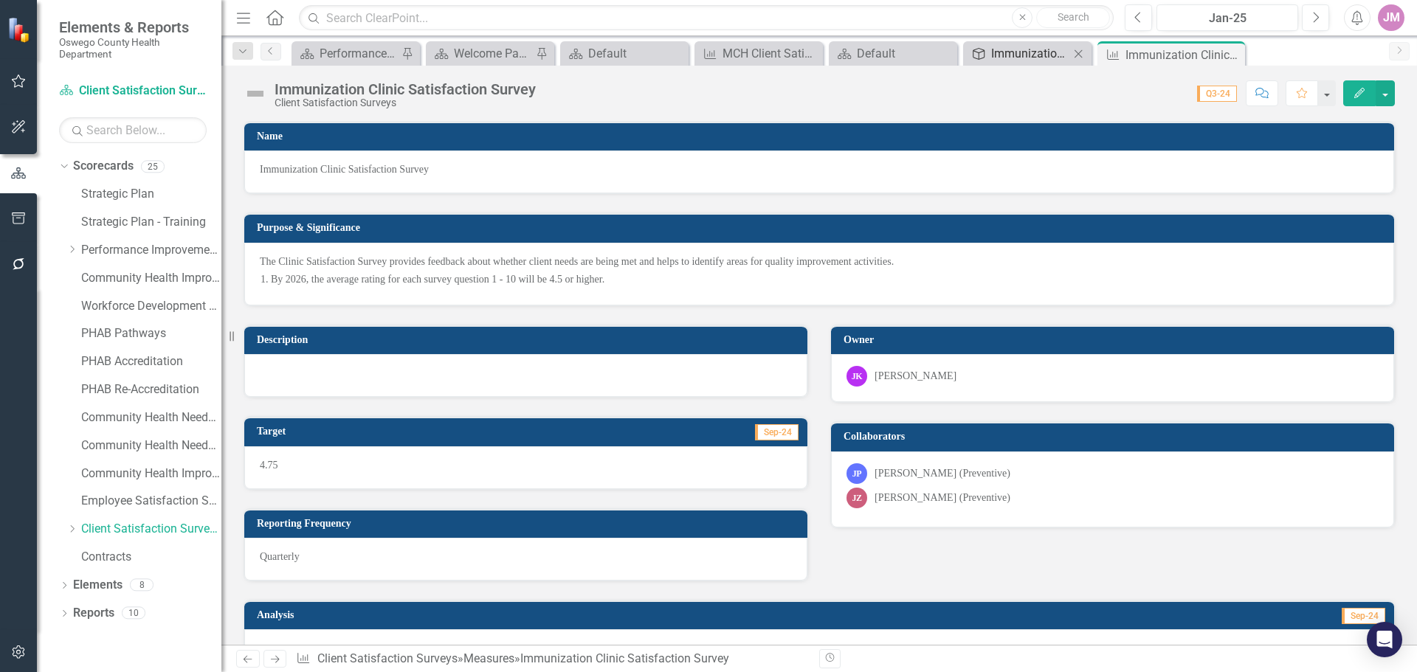
click at [1043, 57] on div "Immunization Clinic Satisfaction Survey" at bounding box center [1030, 53] width 78 height 18
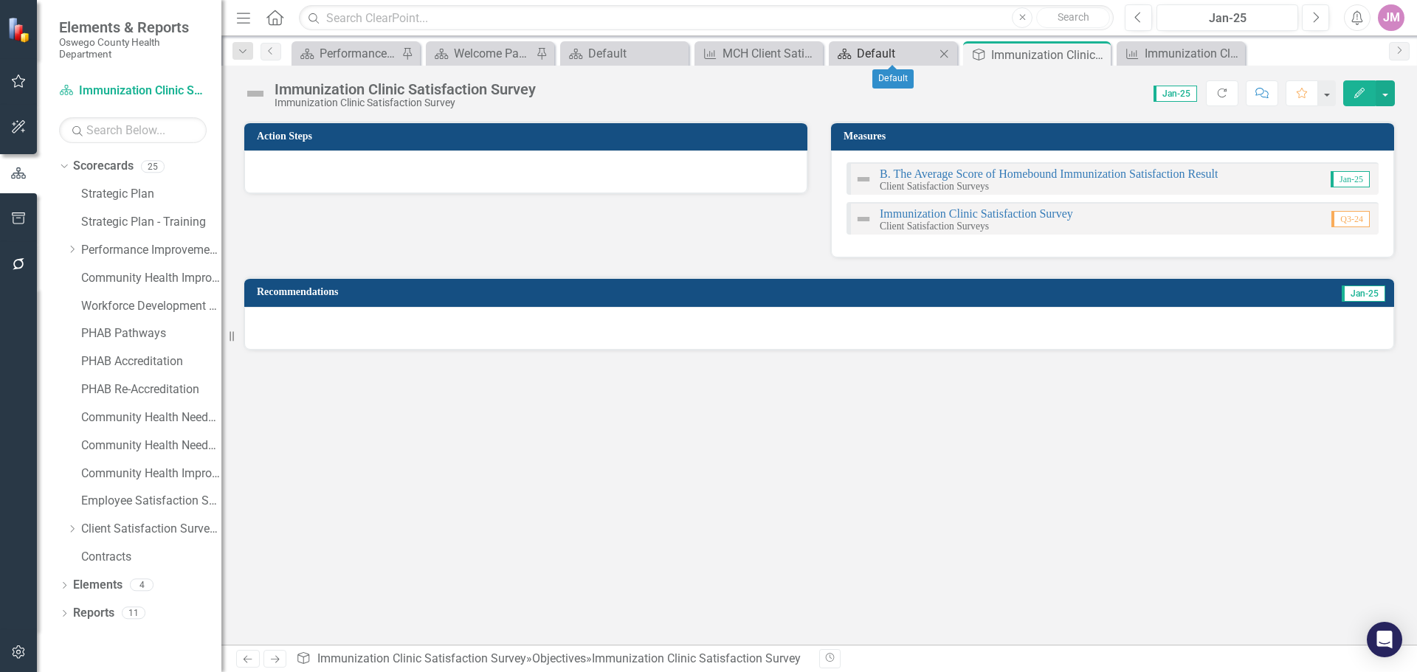
click at [885, 50] on div "Default" at bounding box center [896, 53] width 78 height 18
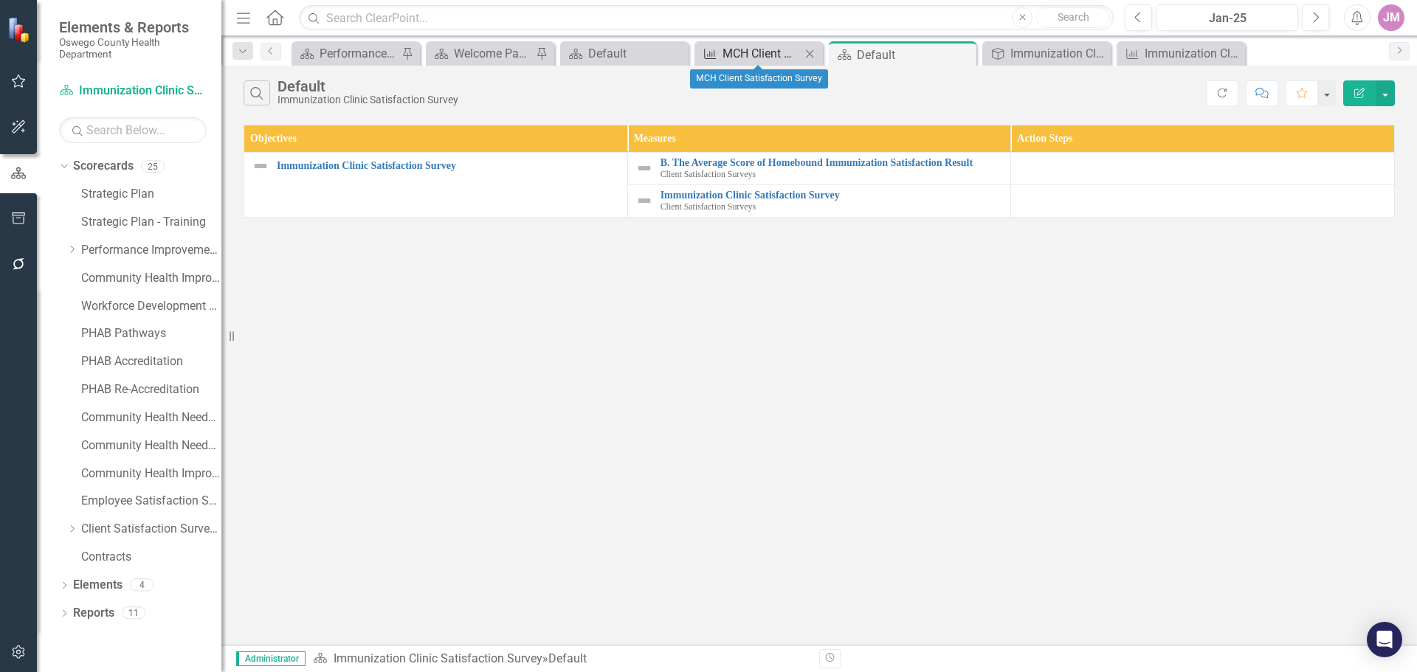
click at [755, 47] on div "MCH Client Satisfaction Survey" at bounding box center [761, 53] width 78 height 18
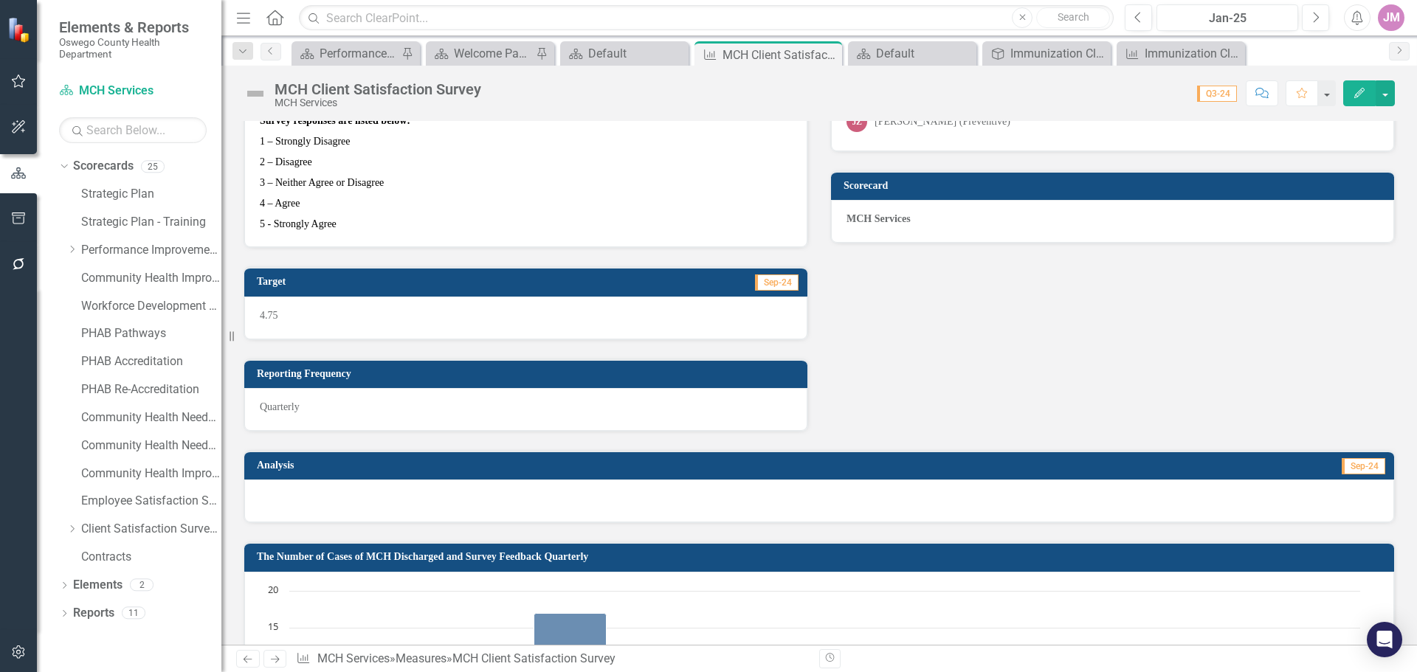
scroll to position [221, 0]
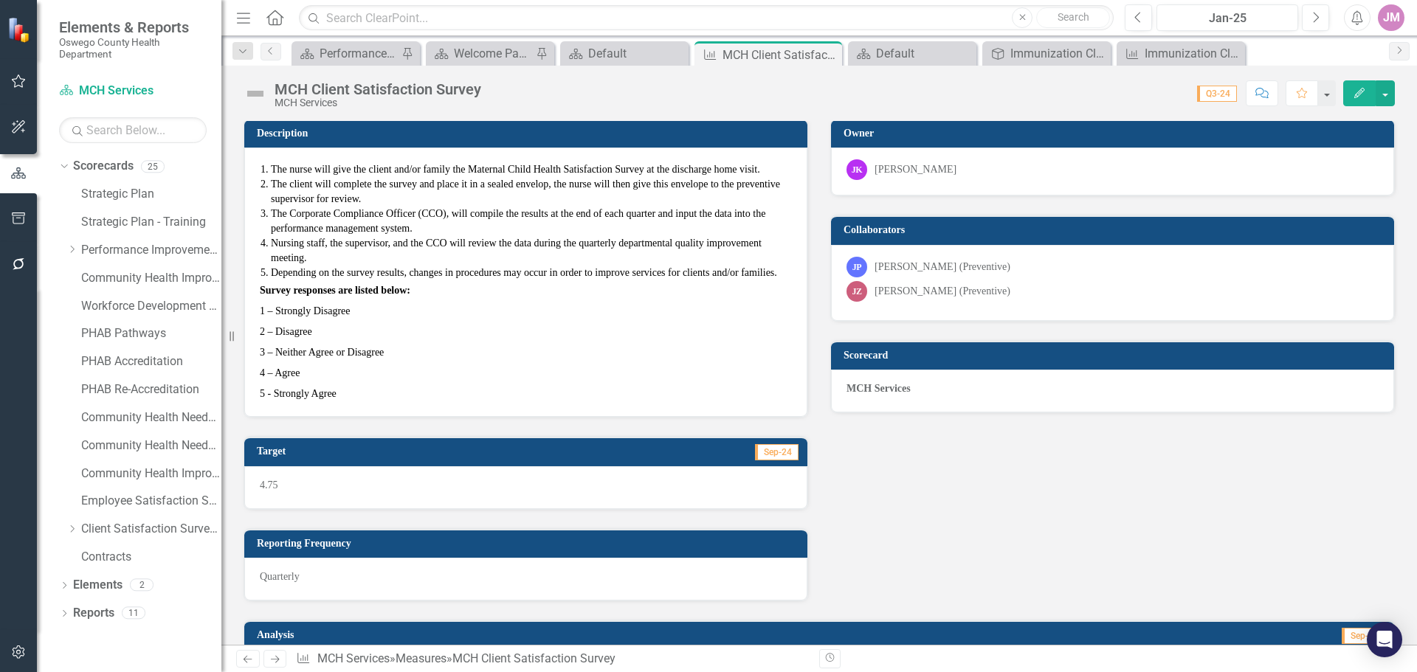
click at [543, 277] on span "Depending on the survey results, changes in procedures may occur in order to im…" at bounding box center [524, 272] width 506 height 11
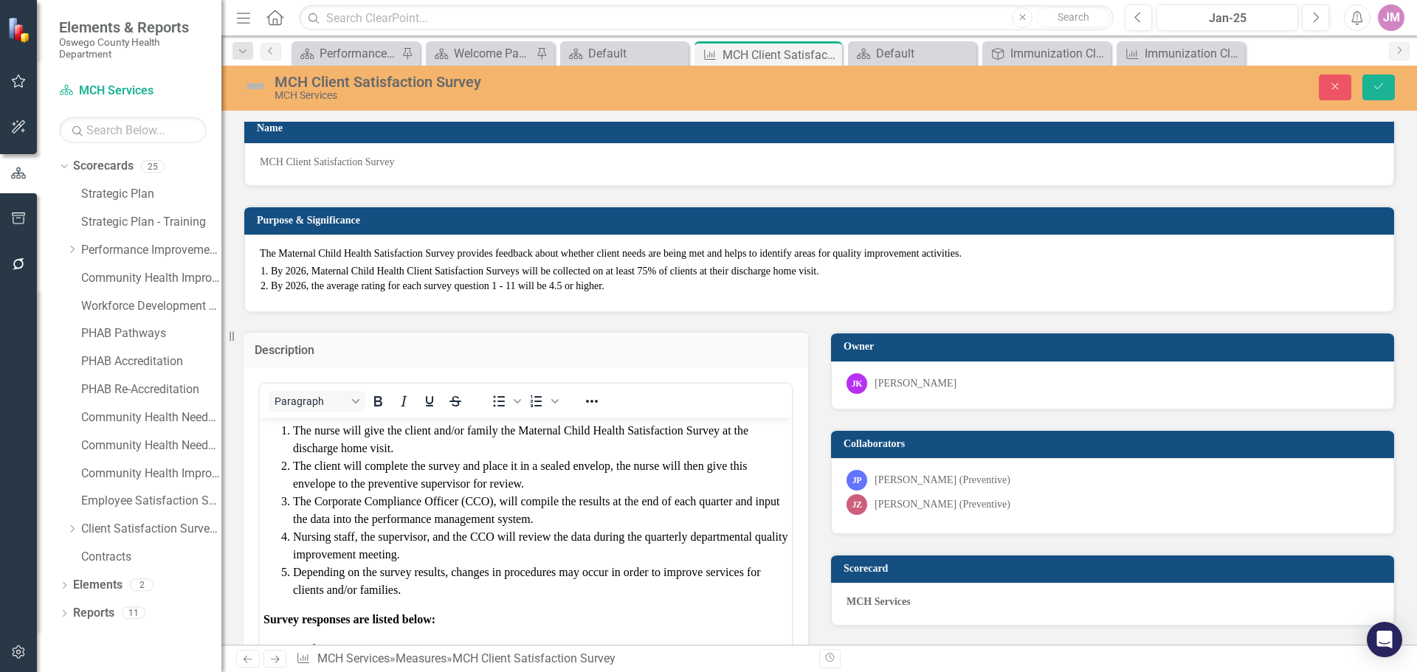
scroll to position [0, 0]
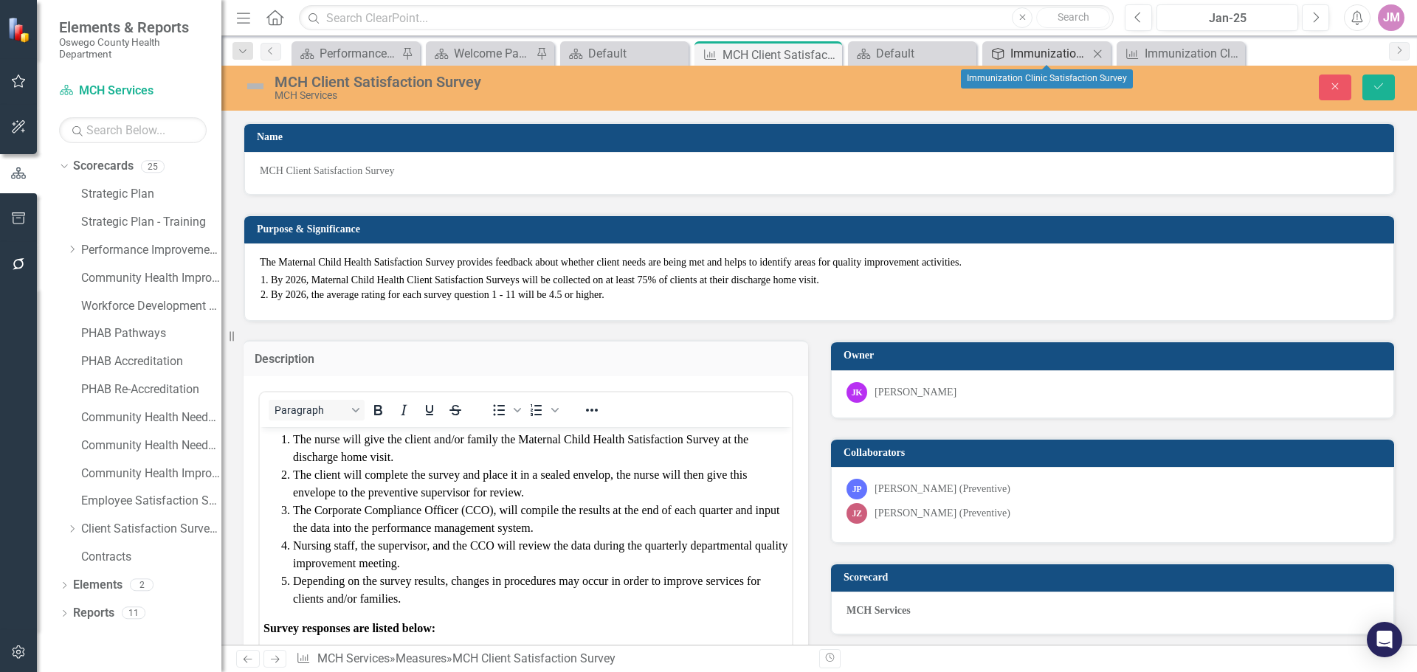
click at [1043, 56] on div "Immunization Clinic Satisfaction Survey" at bounding box center [1049, 53] width 78 height 18
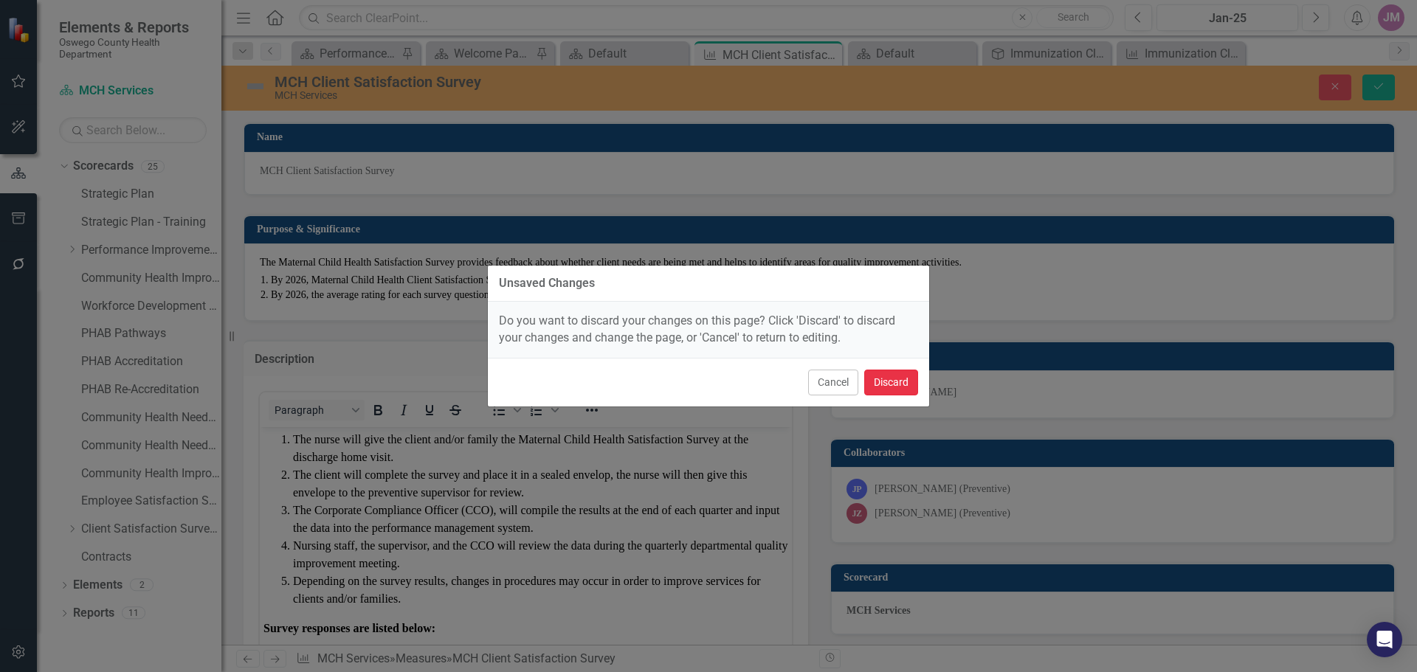
click at [887, 383] on button "Discard" at bounding box center [891, 383] width 54 height 26
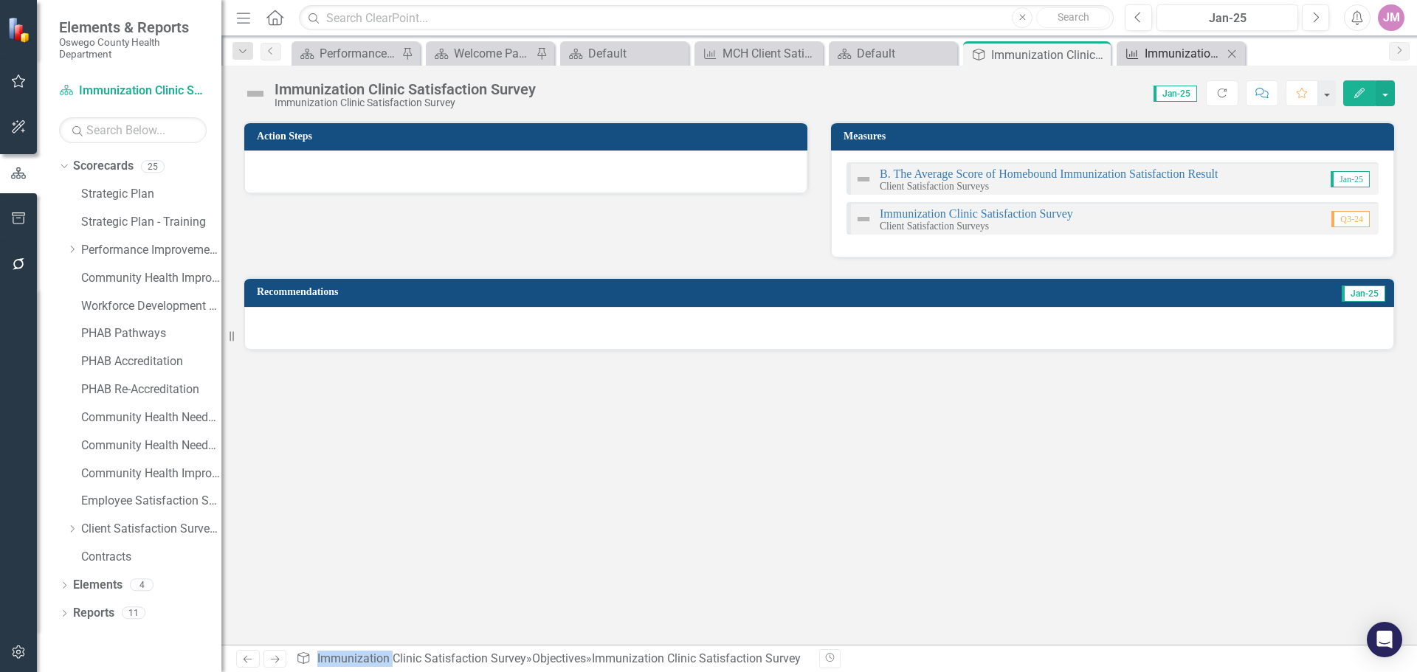
click at [1167, 49] on div "Immunization Clinic Satisfaction Survey" at bounding box center [1183, 53] width 78 height 18
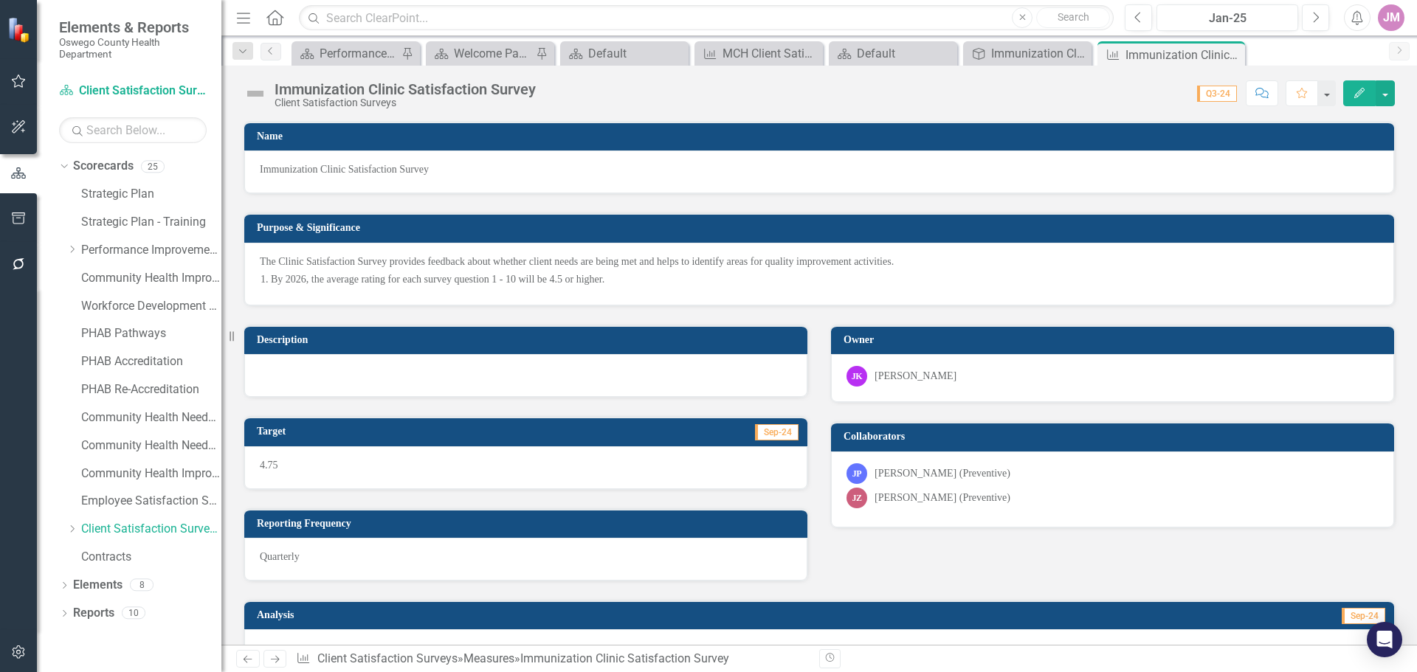
click at [562, 387] on div at bounding box center [525, 375] width 563 height 43
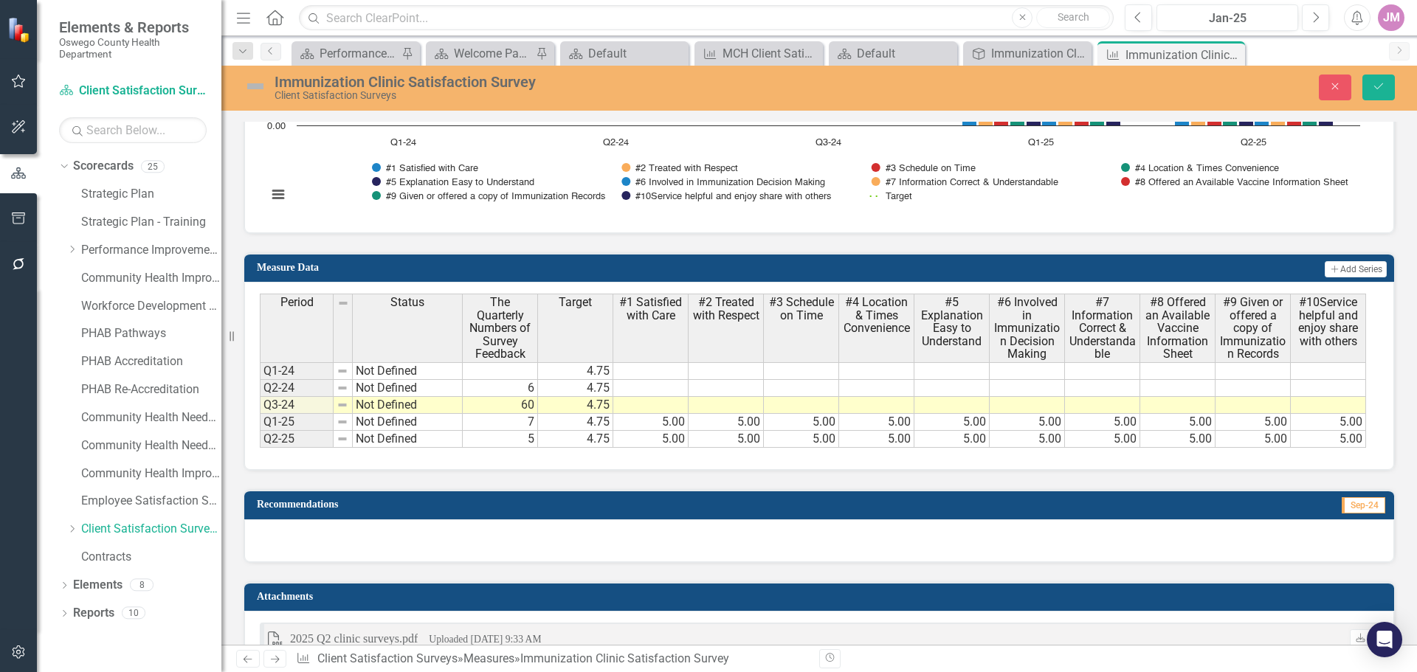
scroll to position [1544, 0]
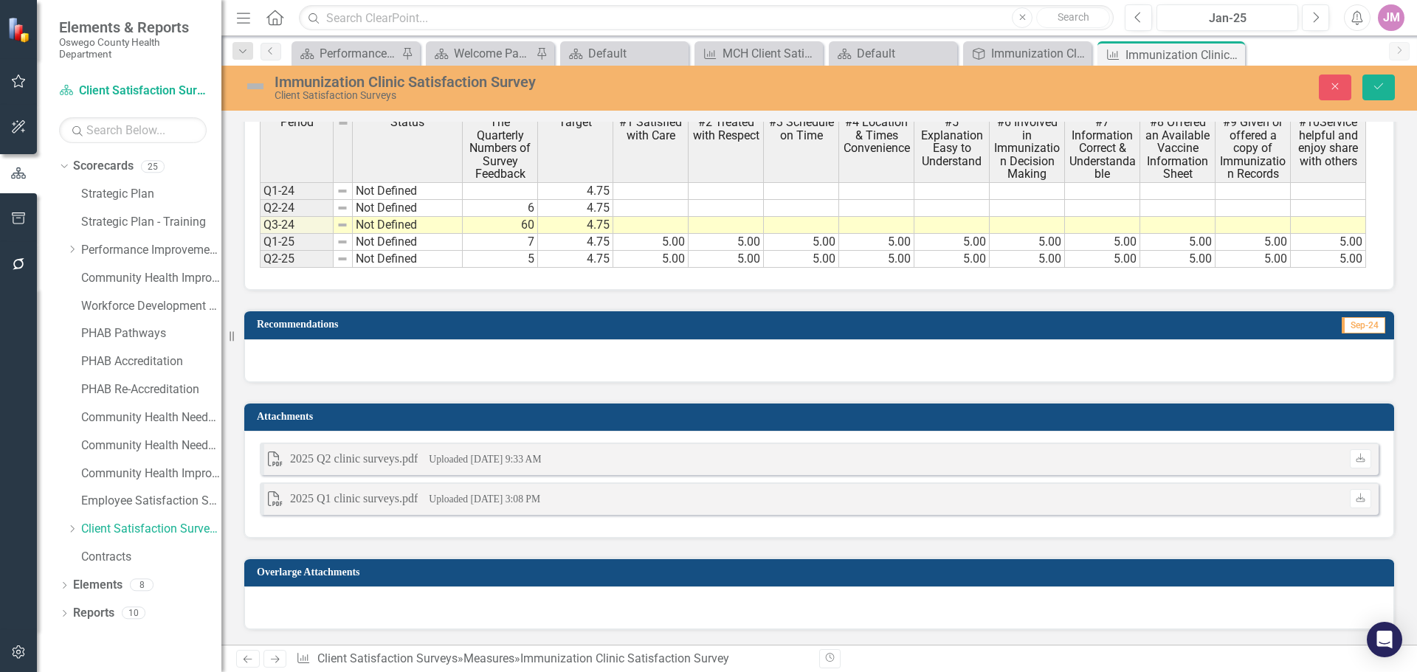
click at [475, 488] on div "PDF 2025 Q1 clinic surveys.pdf Uploaded [DATE] 3:08 PM Download" at bounding box center [819, 499] width 1119 height 32
click at [457, 502] on small "Uploaded [DATE] 3:08 PM" at bounding box center [484, 499] width 111 height 11
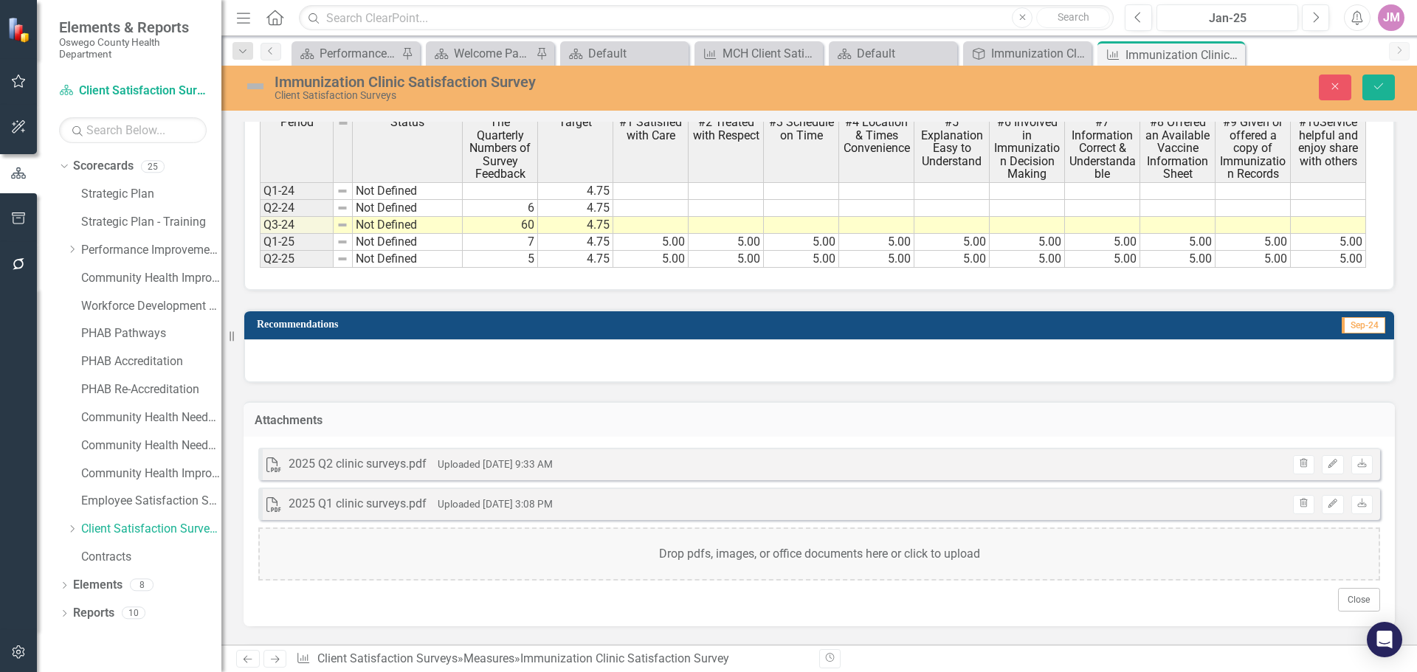
click at [525, 498] on small "Uploaded [DATE] 3:08 PM" at bounding box center [495, 504] width 115 height 12
click at [1356, 502] on icon "Download" at bounding box center [1361, 504] width 11 height 9
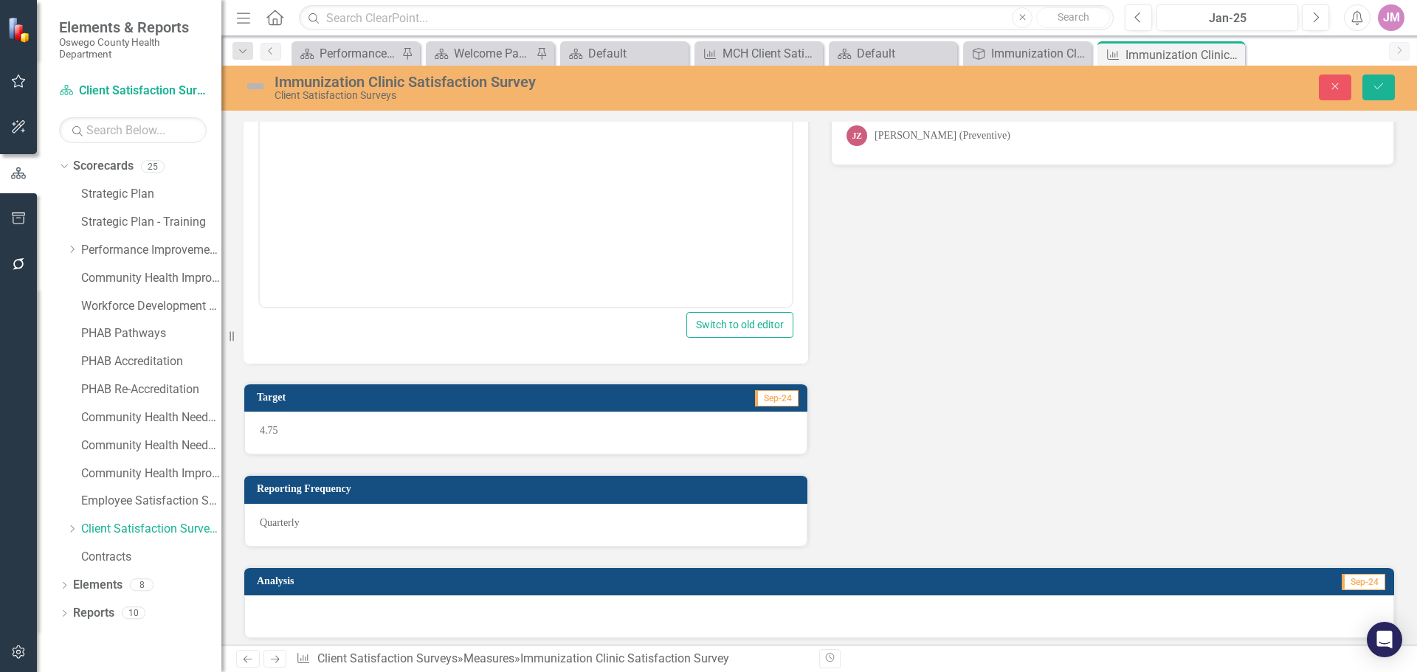
scroll to position [0, 0]
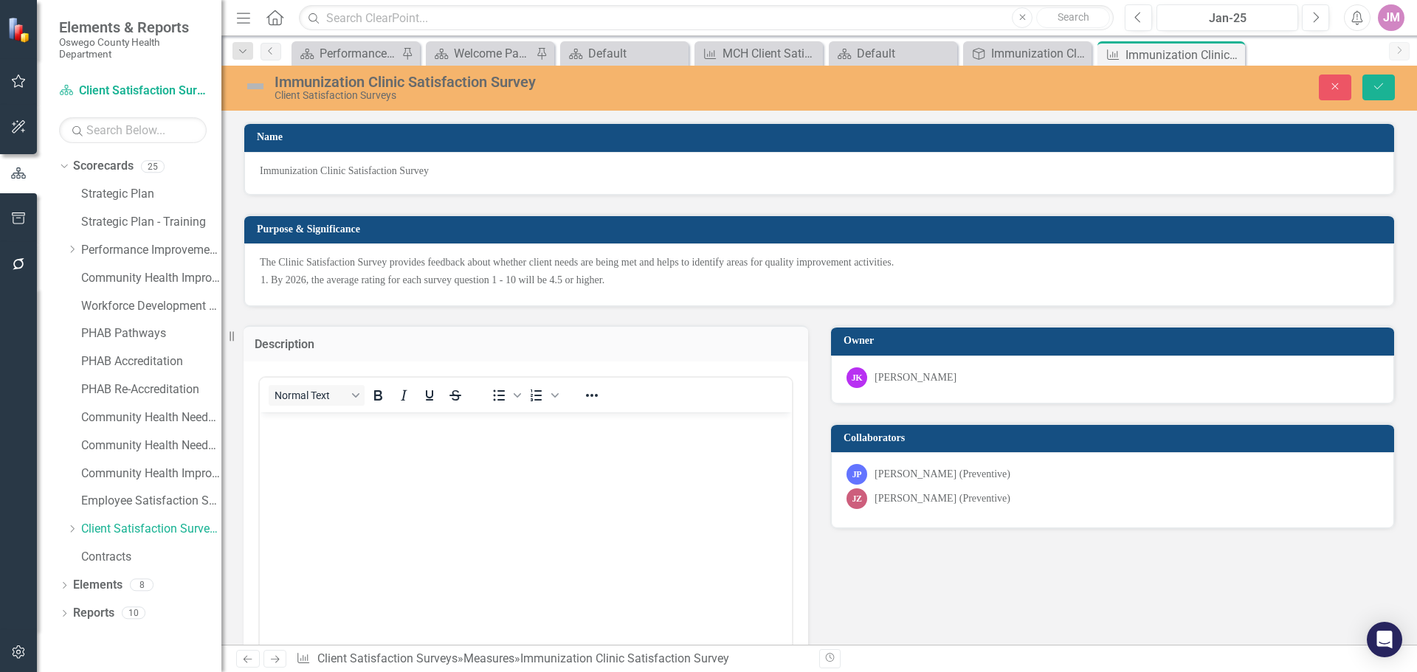
click at [328, 466] on body "Rich Text Area. Press ALT-0 for help." at bounding box center [526, 522] width 532 height 221
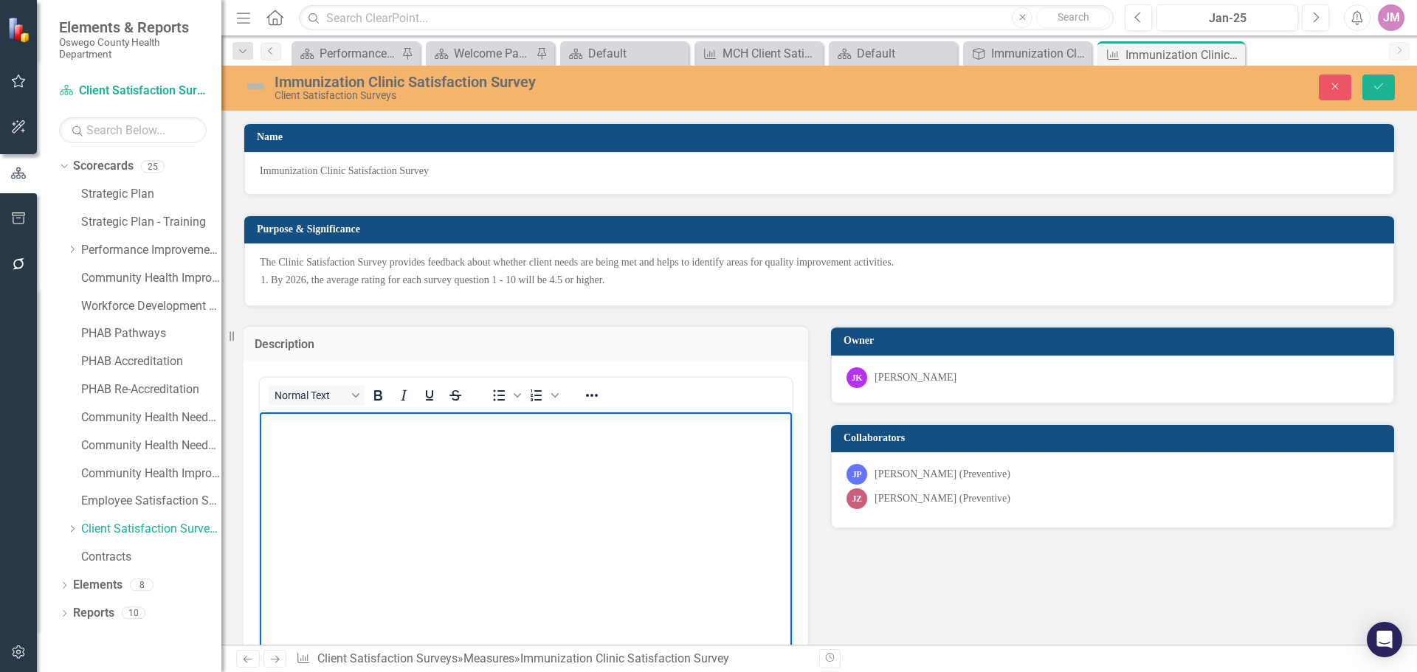
click at [304, 462] on body "Rich Text Area. Press ALT-0 for help." at bounding box center [526, 522] width 532 height 221
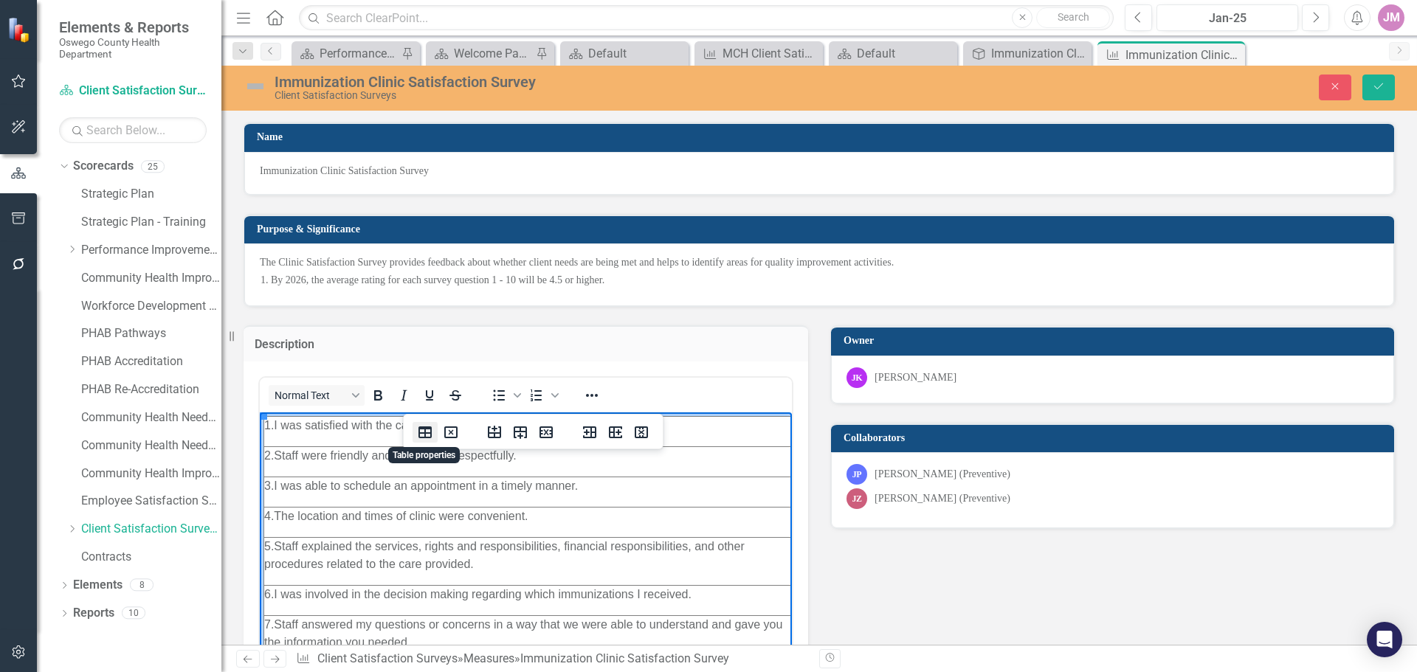
click at [426, 436] on icon "Table properties" at bounding box center [424, 432] width 13 height 12
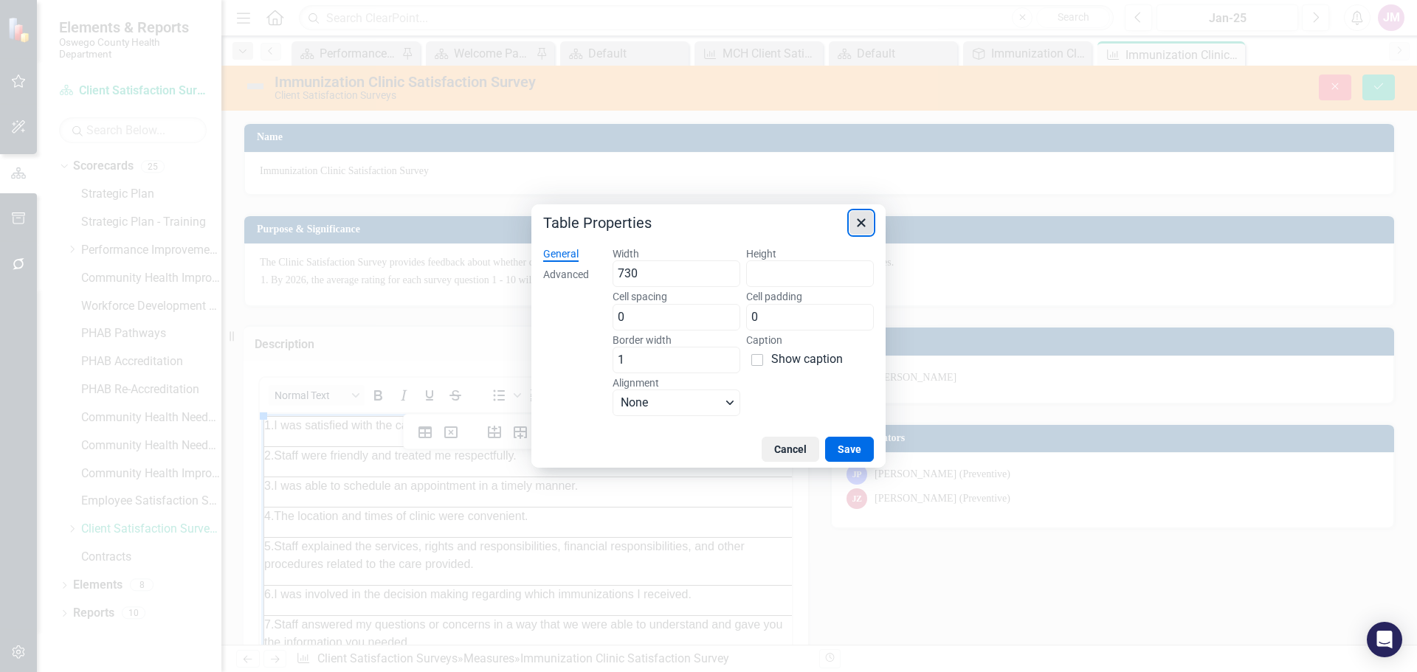
click at [863, 224] on icon "Close" at bounding box center [861, 223] width 8 height 8
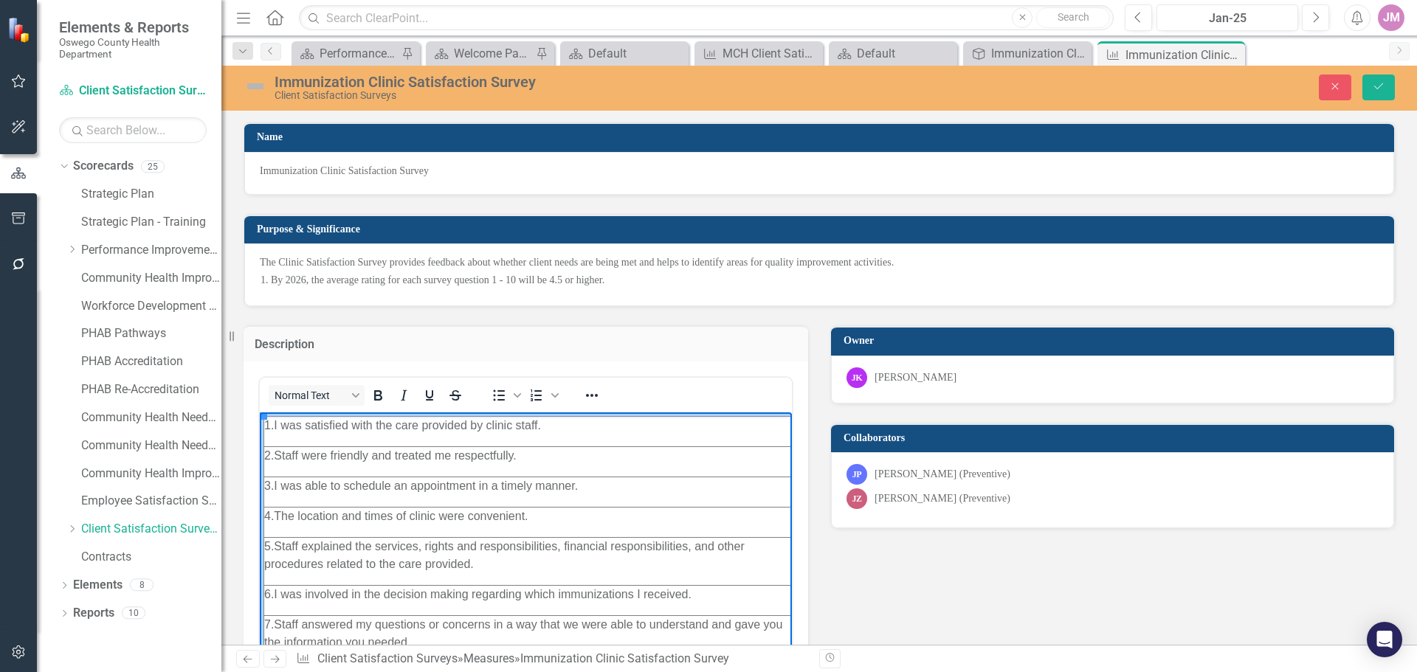
drag, startPoint x: 442, startPoint y: 448, endPoint x: 442, endPoint y: 416, distance: 31.7
click at [425, 432] on icon "Table properties" at bounding box center [424, 432] width 13 height 12
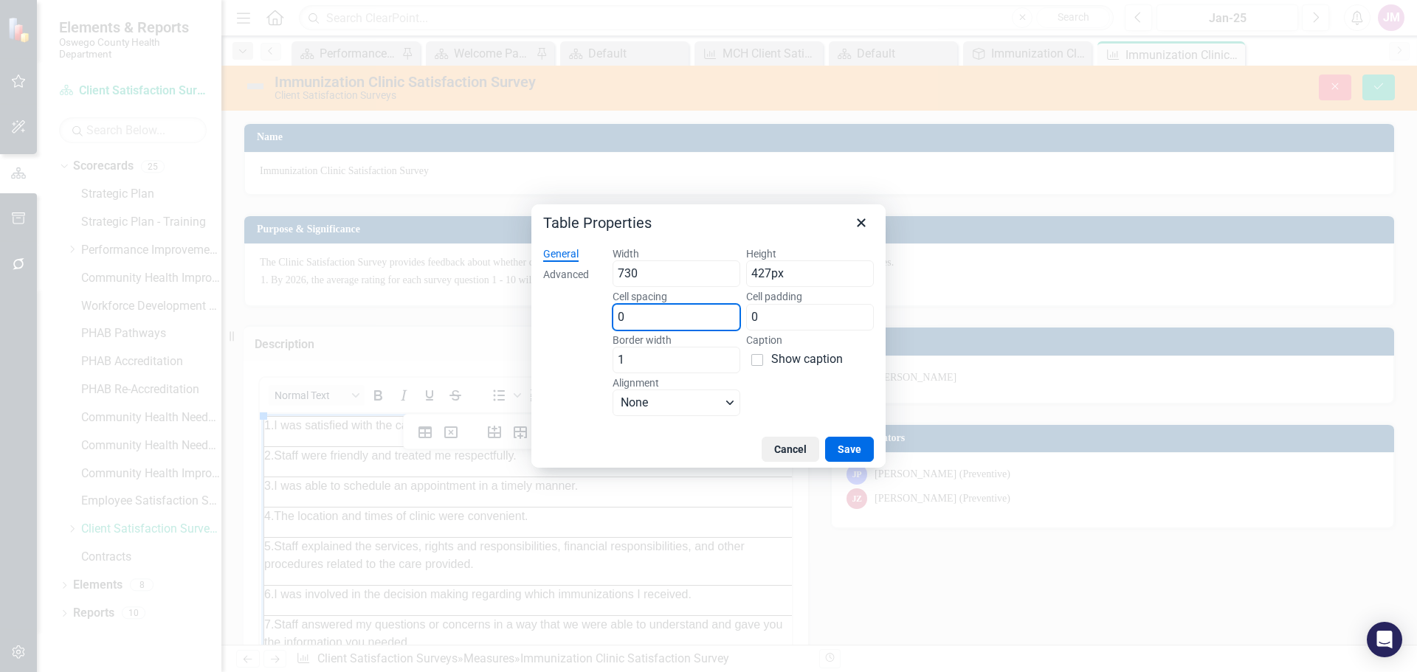
drag, startPoint x: 635, startPoint y: 311, endPoint x: 645, endPoint y: 311, distance: 10.4
click at [635, 311] on input "0" at bounding box center [676, 317] width 128 height 27
click at [816, 274] on input "427px" at bounding box center [810, 273] width 128 height 27
click at [795, 445] on button "Cancel" at bounding box center [790, 449] width 58 height 25
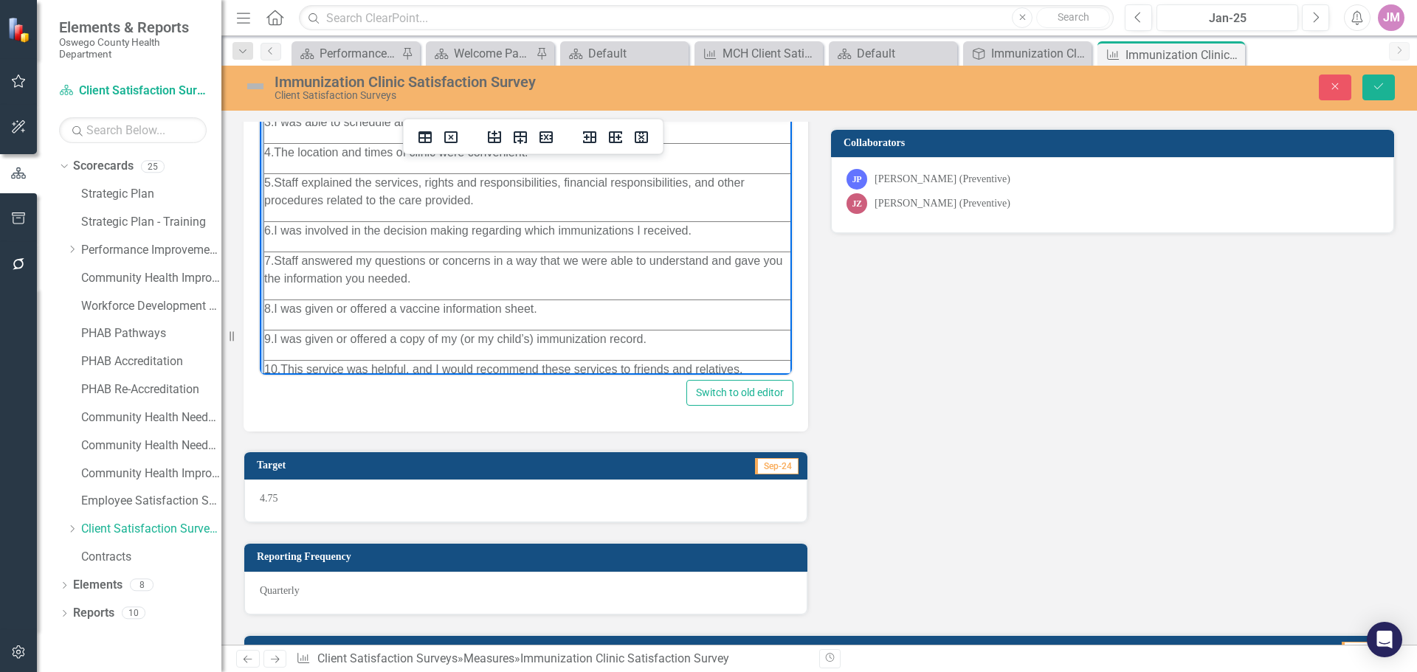
scroll to position [100, 0]
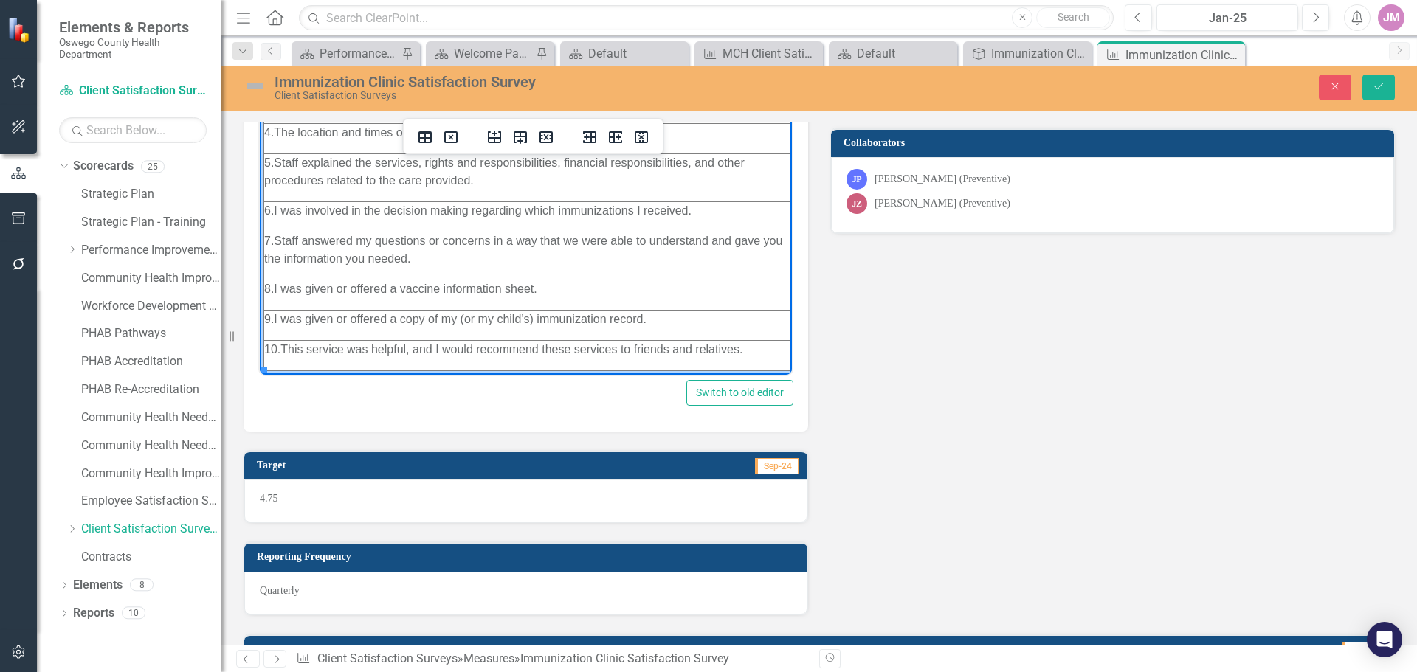
click at [753, 352] on td "10. This service was helpful, and I would recommend these services to friends a…" at bounding box center [533, 355] width 538 height 30
click at [522, 134] on icon "Insert row after" at bounding box center [520, 137] width 18 height 18
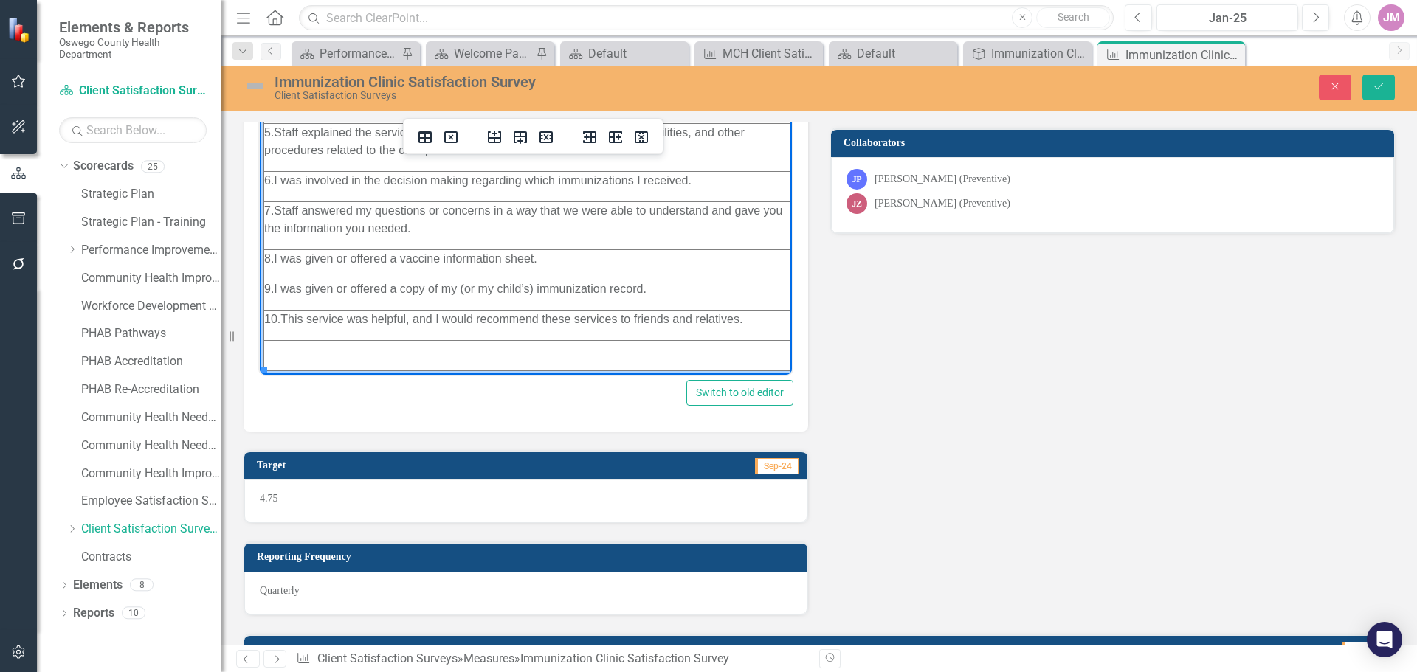
scroll to position [130, 0]
click at [325, 348] on td "Rich Text Area. Press ALT-0 for help." at bounding box center [533, 355] width 538 height 30
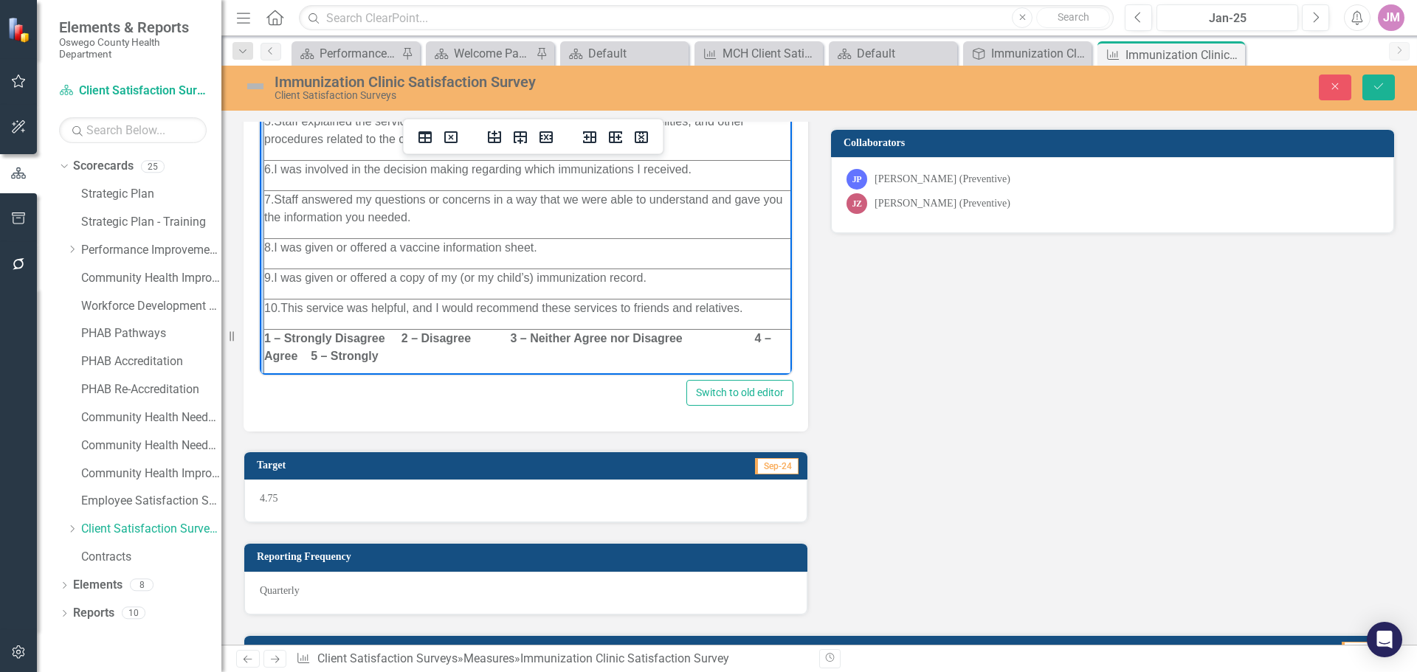
scroll to position [148, 0]
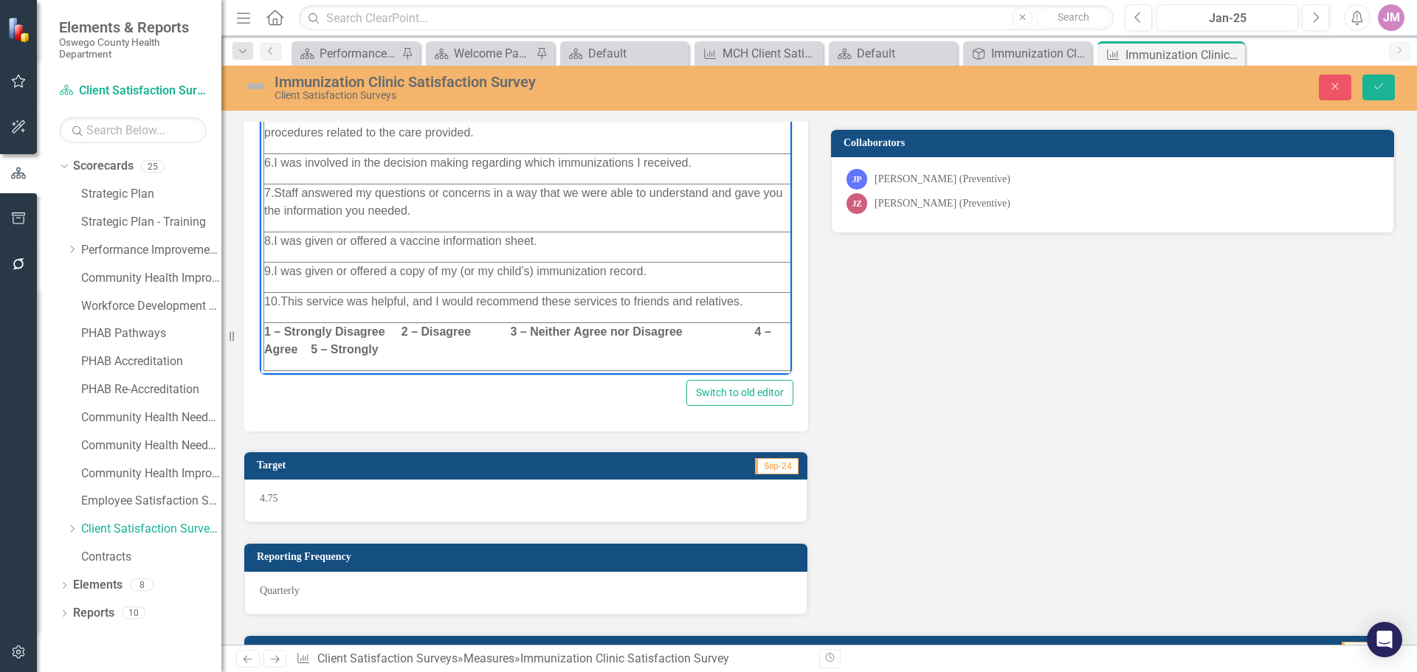
drag, startPoint x: 382, startPoint y: 358, endPoint x: 280, endPoint y: 320, distance: 109.2
click at [262, 317] on body "1. I was satisfied with the care provided by clinic staff. 2. Staff were friend…" at bounding box center [526, 177] width 532 height 394
click at [304, 325] on strong "1 – Strongly Disagree 2 – Disagree 3 – Neither Agree nor Disagree 4 – Agree 5 –…" at bounding box center [517, 340] width 507 height 30
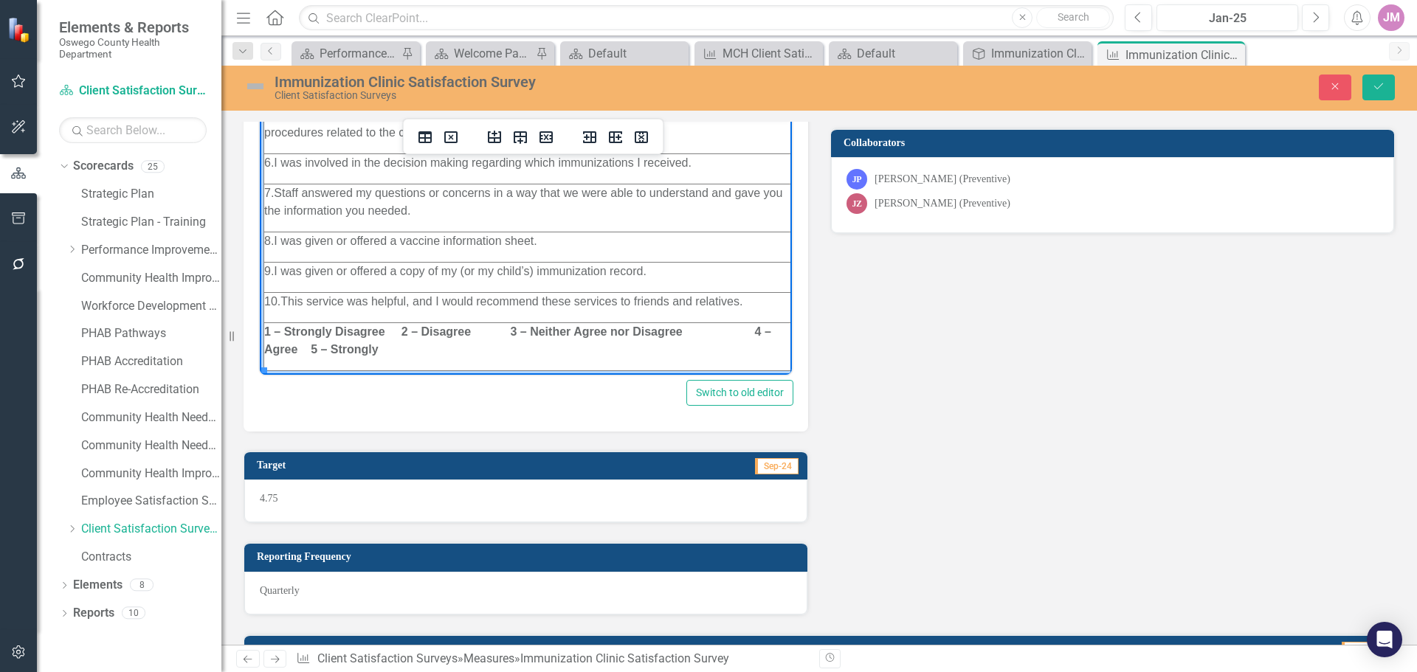
drag, startPoint x: 390, startPoint y: 339, endPoint x: 266, endPoint y: 321, distance: 125.9
click at [266, 322] on p "1 – Strongly Disagree 2 – Disagree 3 – Neither Agree nor Disagree 4 – Agree 5 –…" at bounding box center [532, 339] width 537 height 35
click at [401, 345] on p "1 – Strongly Disagree 2 – Disagree 3 – Neither Agree nor Disagree 4 – Agree 5 –…" at bounding box center [532, 339] width 537 height 35
click at [391, 322] on p "1 – Strongly Disagree 2 – Disagree 3 – Neither Agree nor Disagree 4 – Agree 5 –…" at bounding box center [532, 339] width 537 height 35
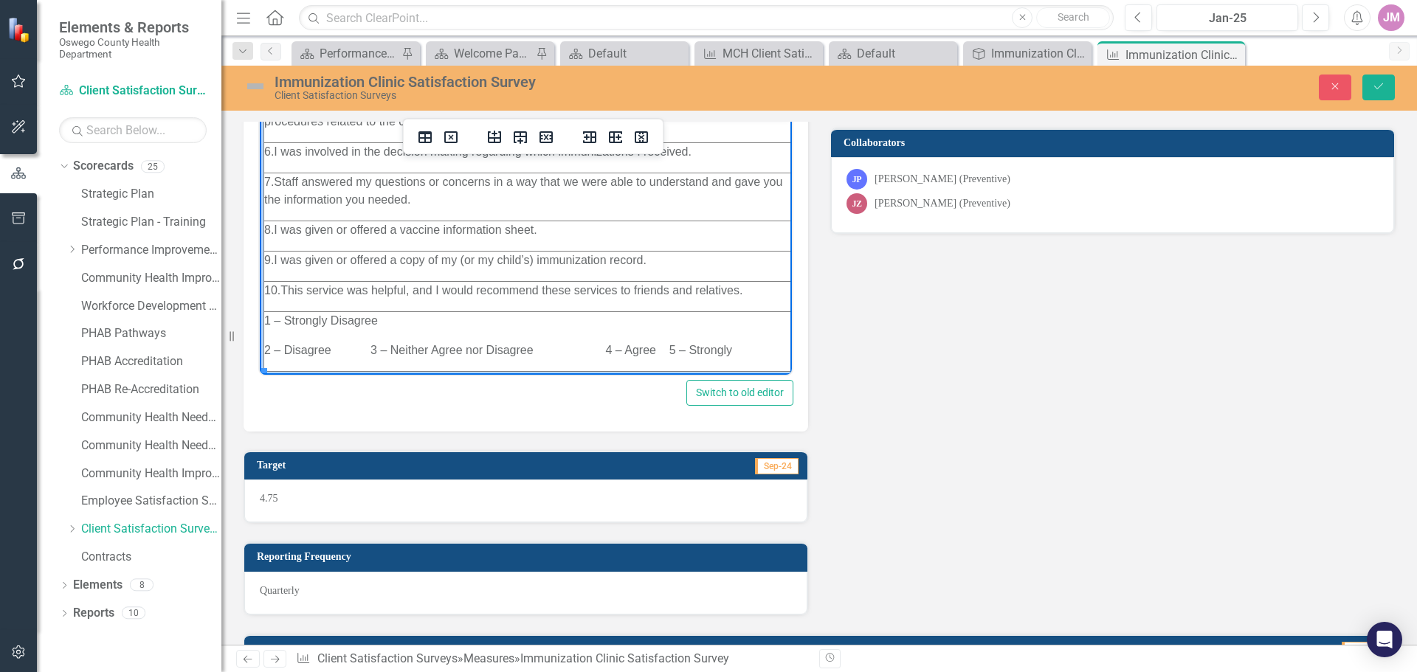
drag, startPoint x: 368, startPoint y: 350, endPoint x: 440, endPoint y: 357, distance: 72.0
click at [369, 350] on p "2 – Disagree 3 – Neither Agree nor Disagree 4 – Agree 5 – Strongly" at bounding box center [532, 350] width 537 height 18
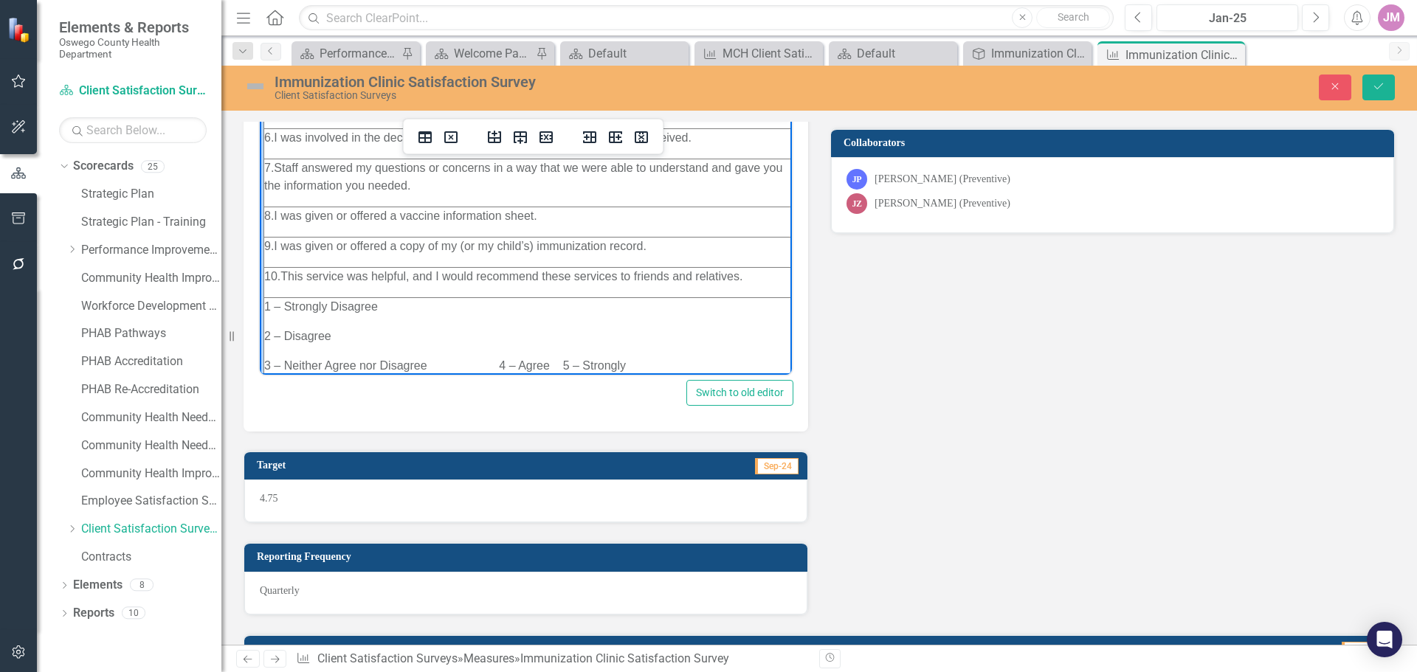
scroll to position [189, 0]
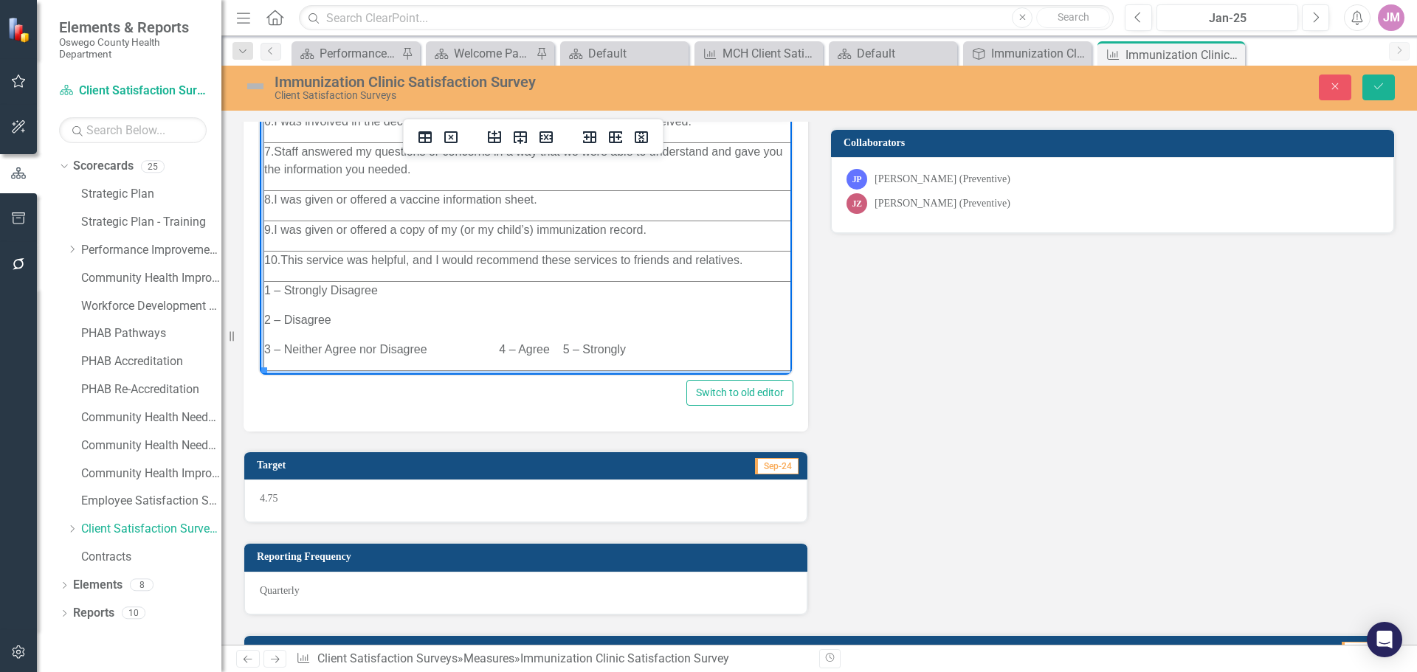
click at [496, 340] on p "3 – Neither Agree nor Disagree 4 – Agree 5 – Strongly" at bounding box center [532, 349] width 537 height 18
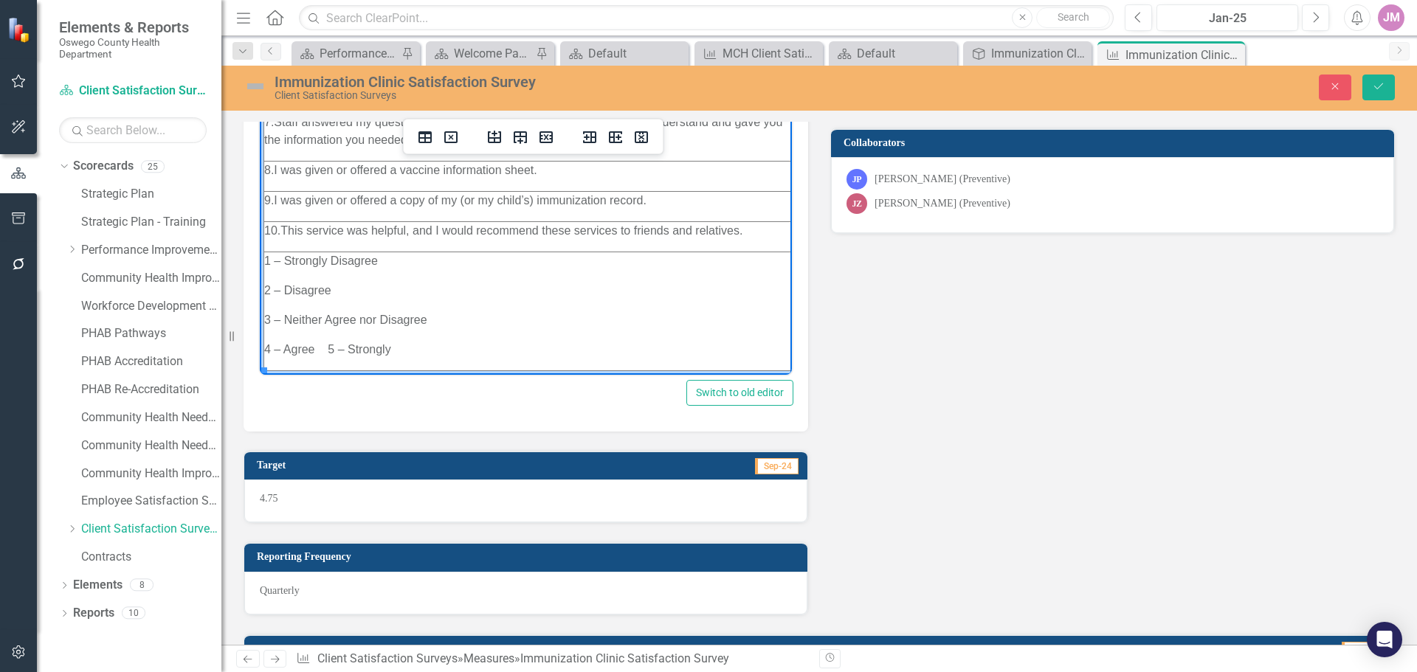
scroll to position [218, 0]
click at [326, 340] on p "4 – Agree 5 – Strongly" at bounding box center [532, 349] width 537 height 18
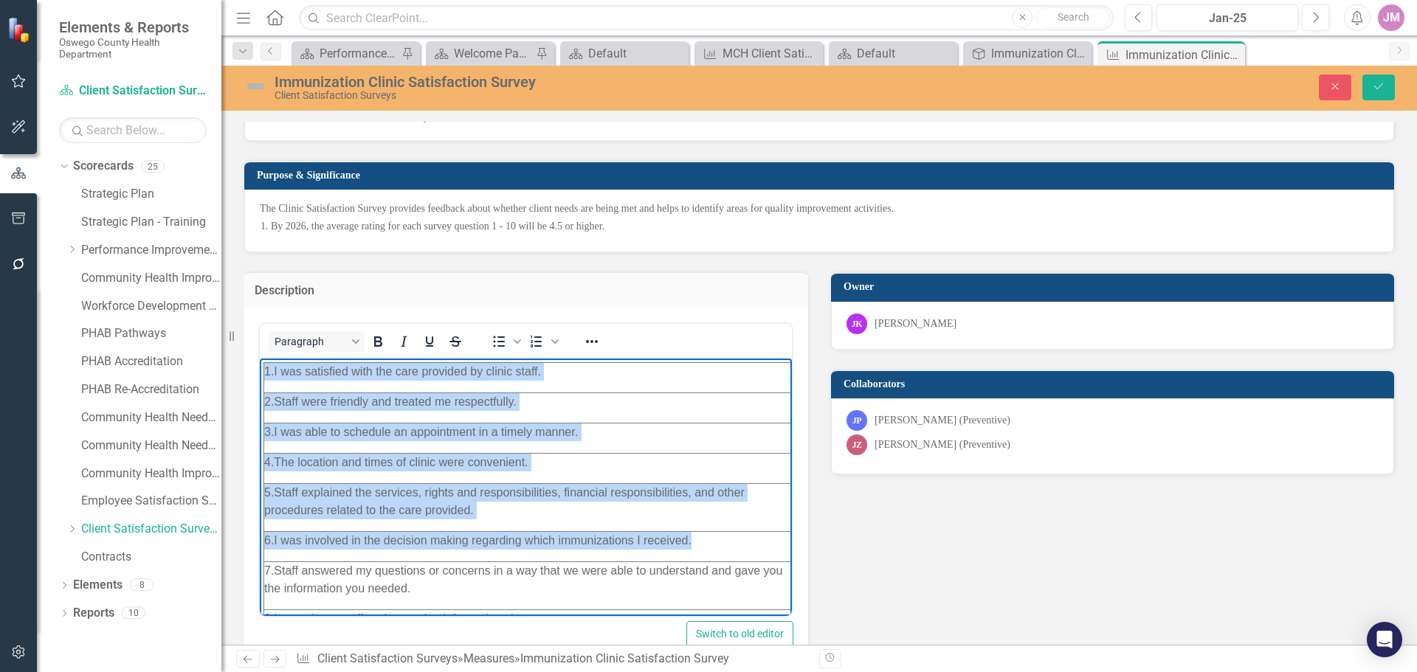
scroll to position [0, 0]
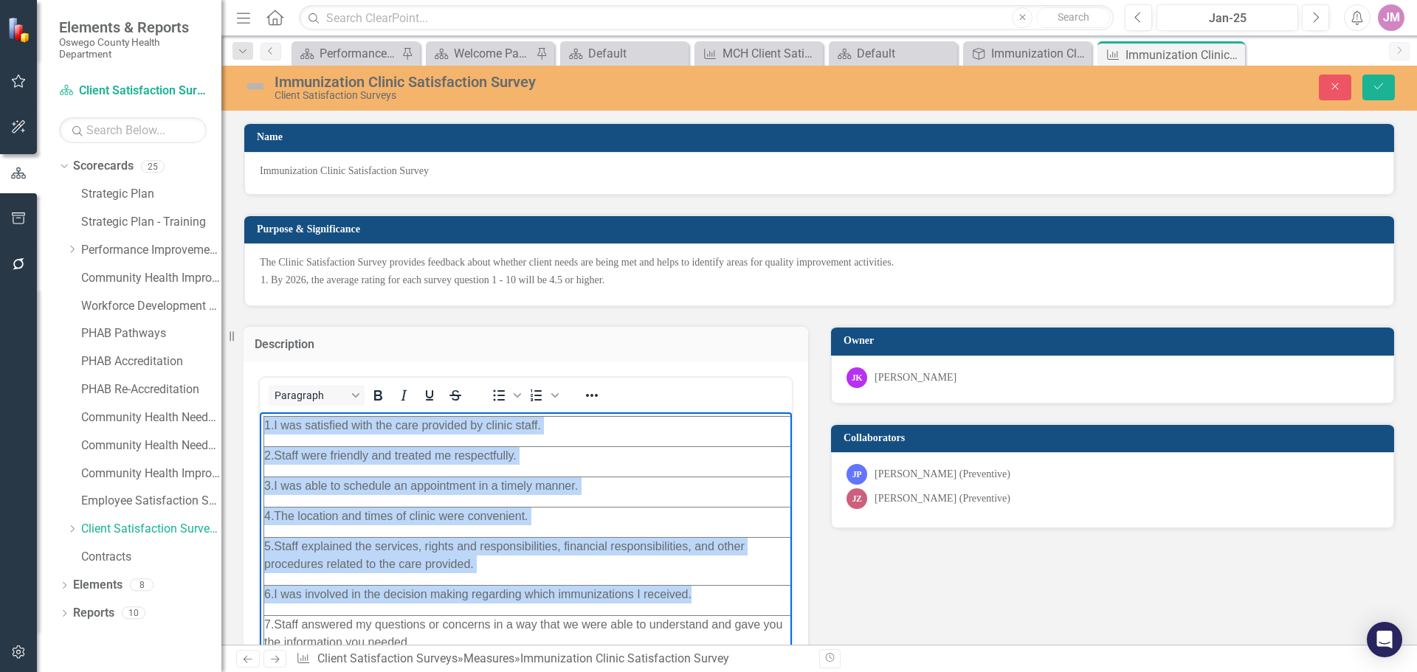
drag, startPoint x: 367, startPoint y: 635, endPoint x: 626, endPoint y: 658, distance: 259.3
click at [270, 412] on html "1. I was satisfied with the care provided by clinic staff. 2. Staff were friend…" at bounding box center [526, 659] width 532 height 494
click at [597, 399] on icon "Reveal or hide additional toolbar items" at bounding box center [592, 396] width 18 height 18
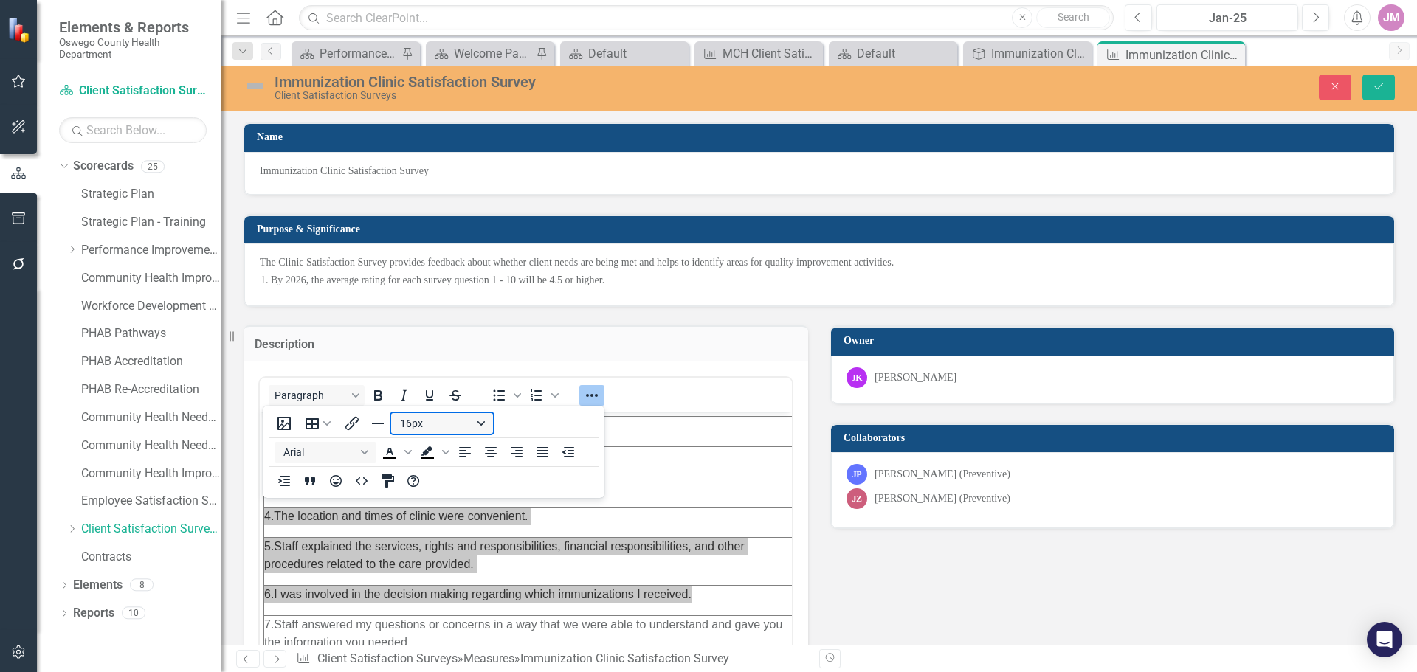
click at [479, 426] on button "16px" at bounding box center [442, 423] width 102 height 21
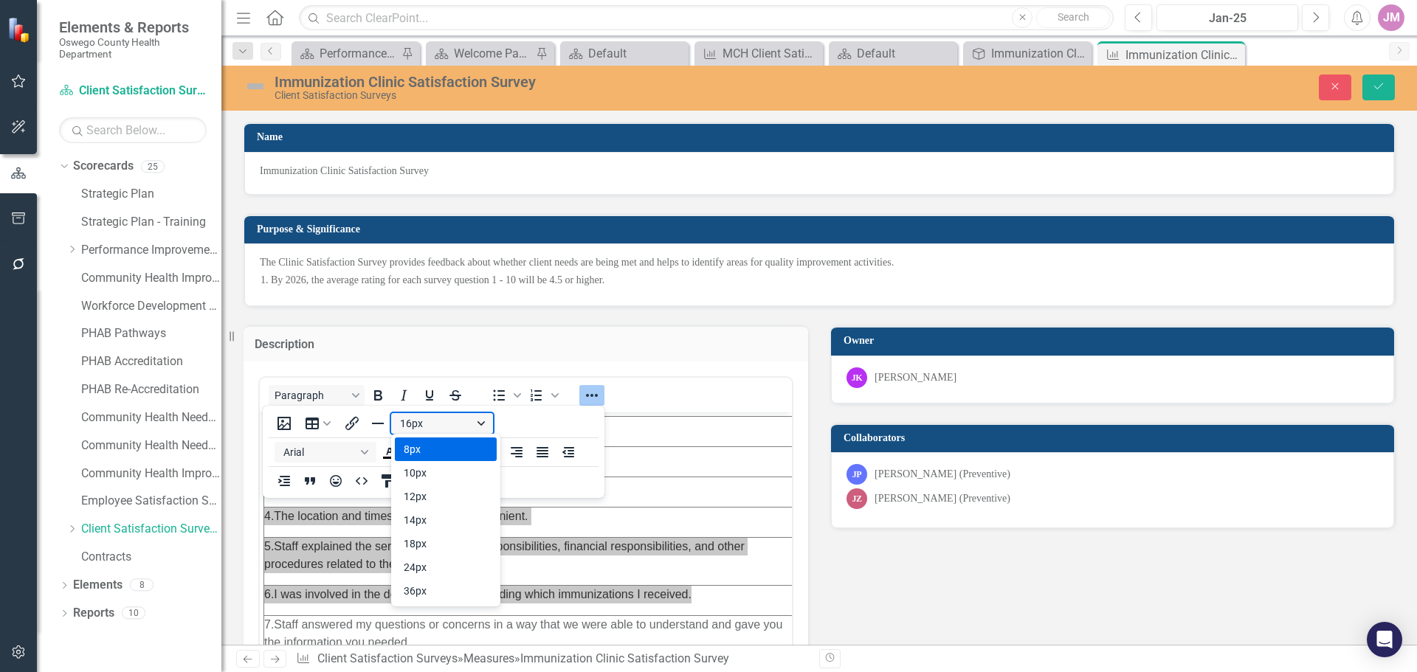
click at [479, 426] on button "16px" at bounding box center [442, 423] width 102 height 21
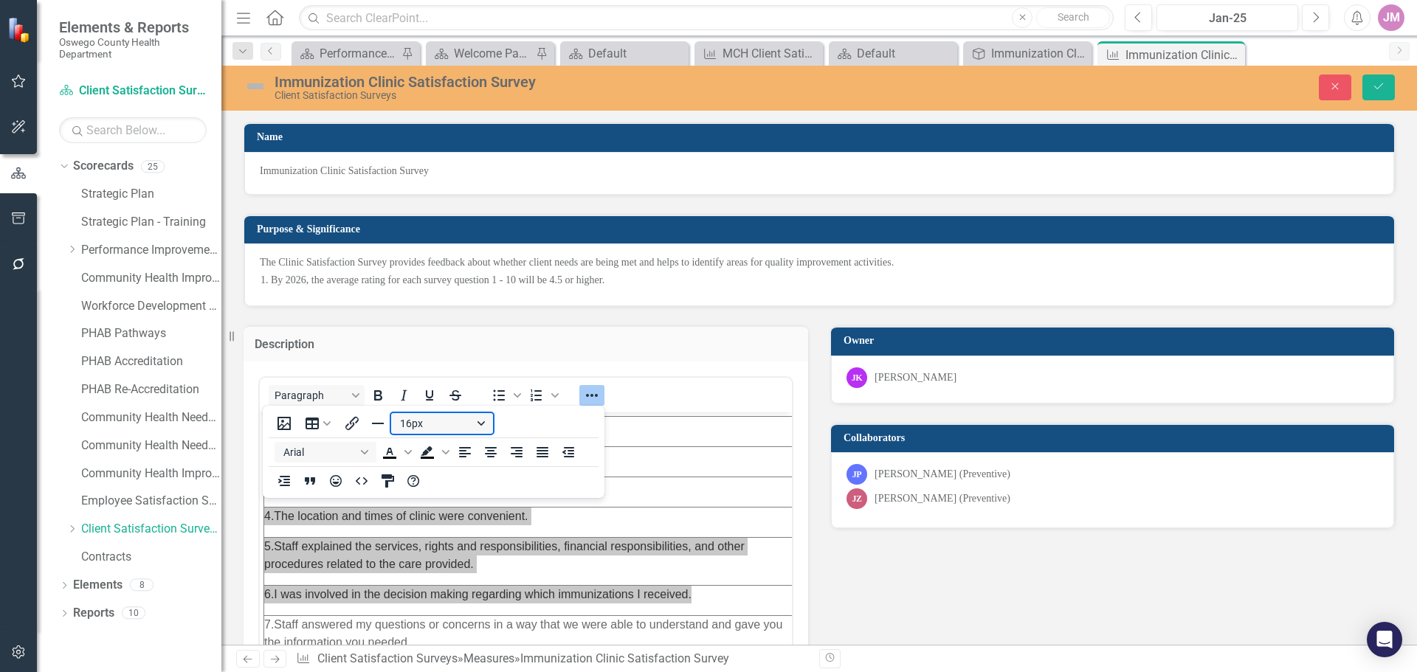
click at [593, 393] on icon "Reveal or hide additional toolbar items" at bounding box center [592, 396] width 18 height 18
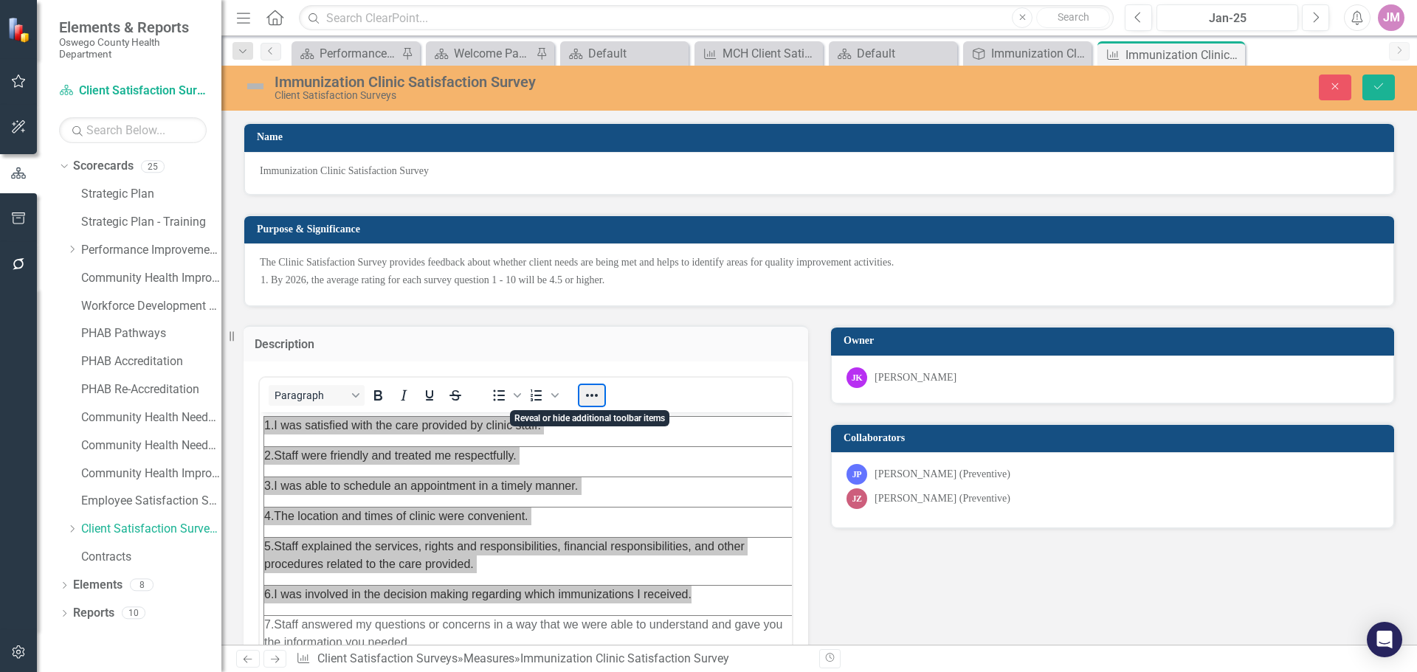
click at [593, 393] on button "Reveal or hide additional toolbar items" at bounding box center [591, 395] width 25 height 21
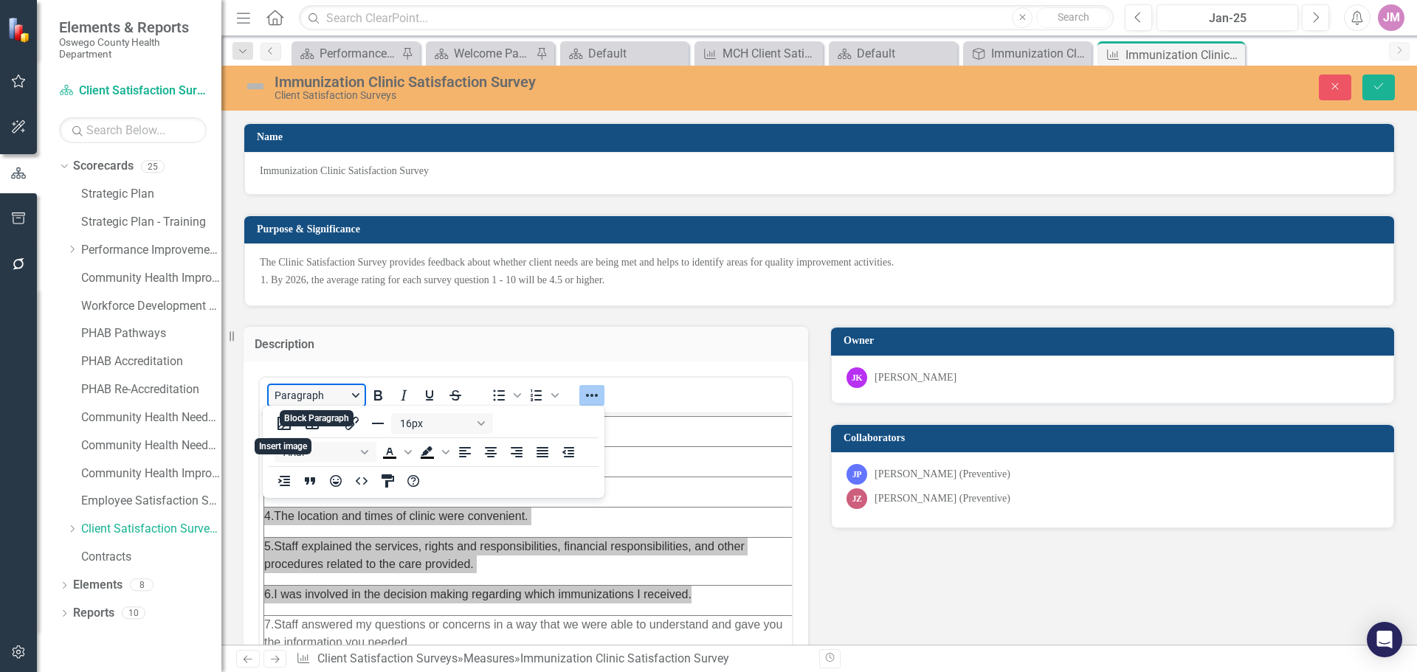
click at [352, 398] on button "Paragraph" at bounding box center [317, 395] width 96 height 21
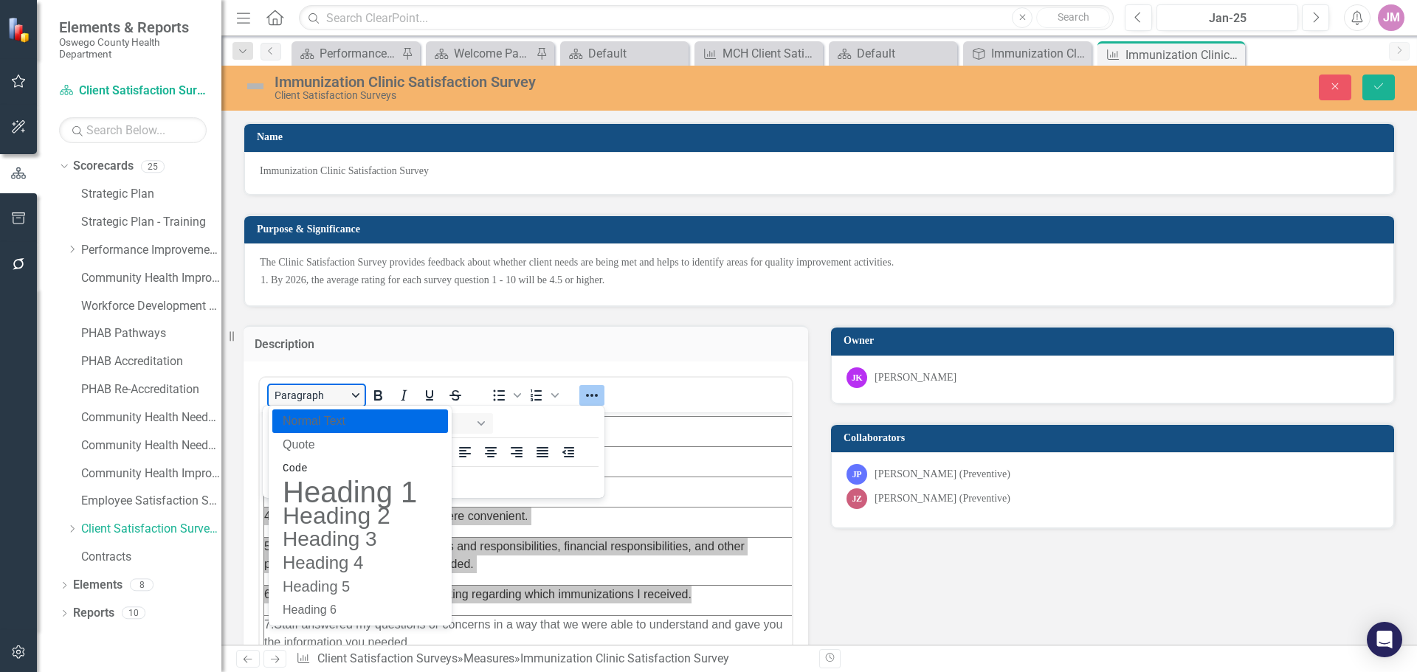
click at [352, 398] on button "Paragraph" at bounding box center [317, 395] width 96 height 21
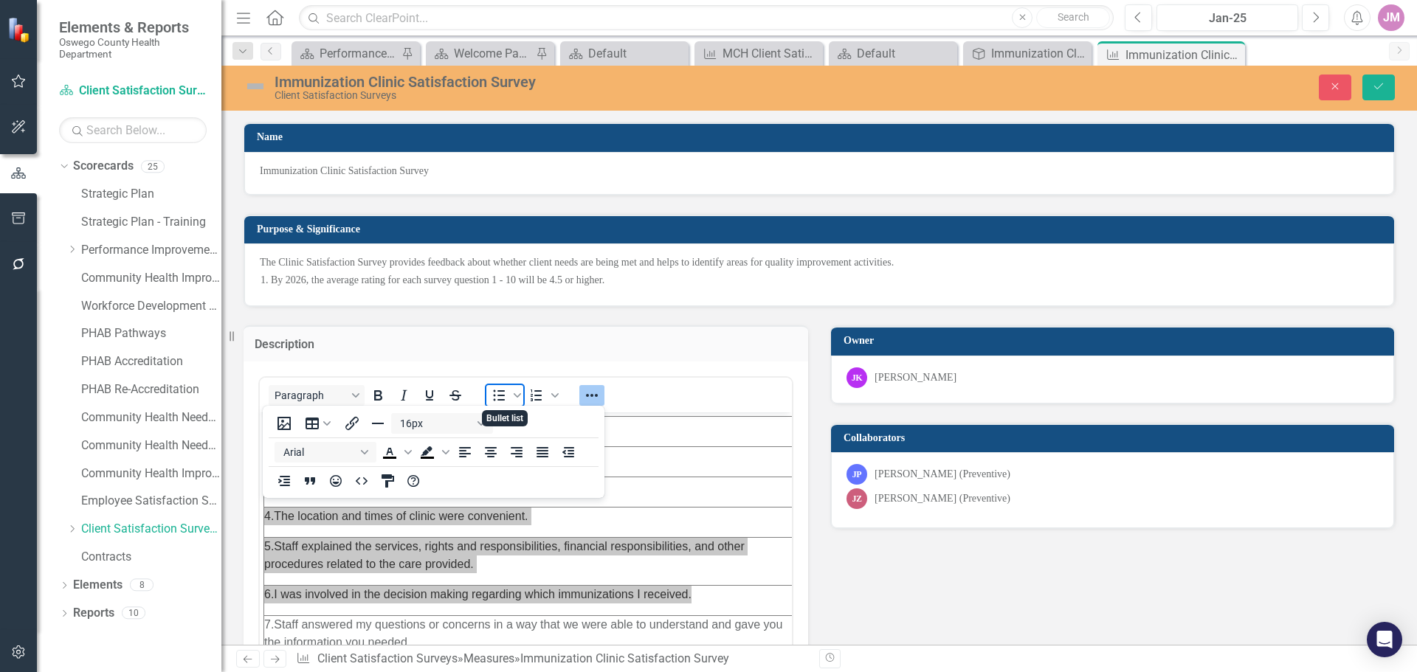
click at [503, 395] on icon "Bullet list" at bounding box center [500, 395] width 12 height 11
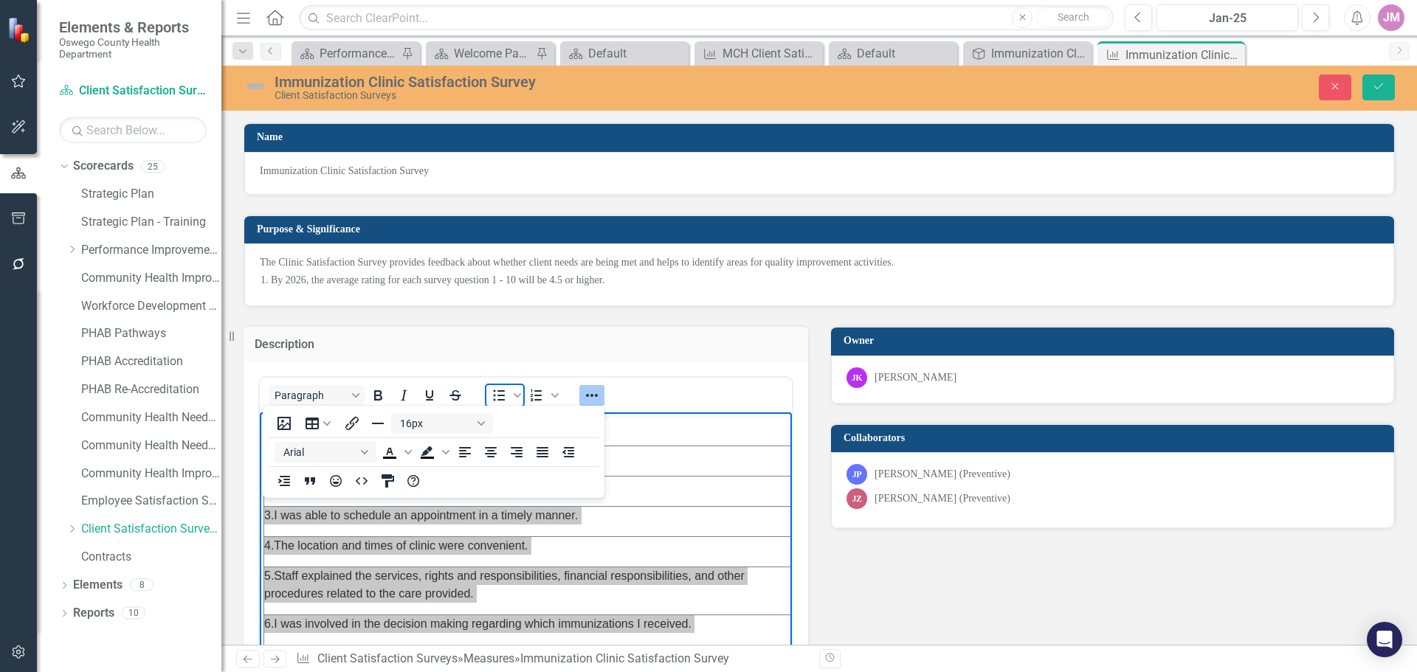
click at [503, 395] on icon "Bullet list" at bounding box center [500, 395] width 12 height 11
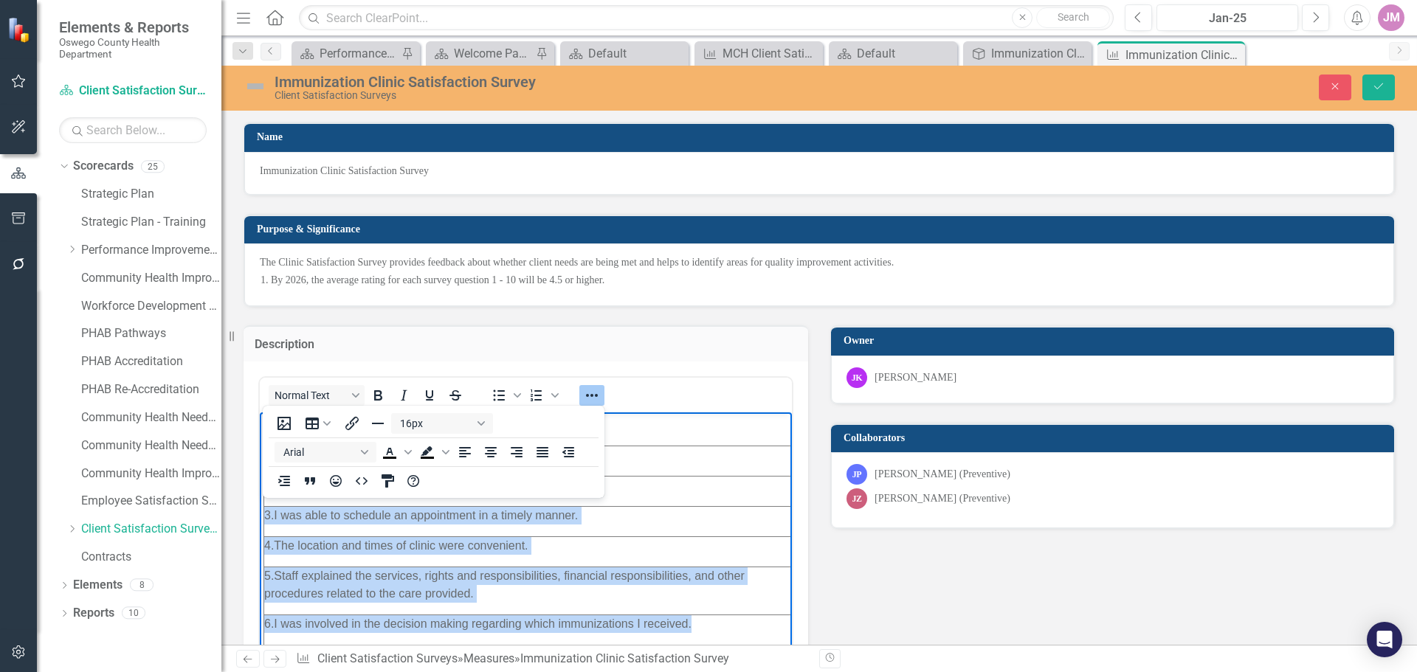
click at [561, 551] on p "4. The location and times of clinic were convenient." at bounding box center [532, 545] width 537 height 18
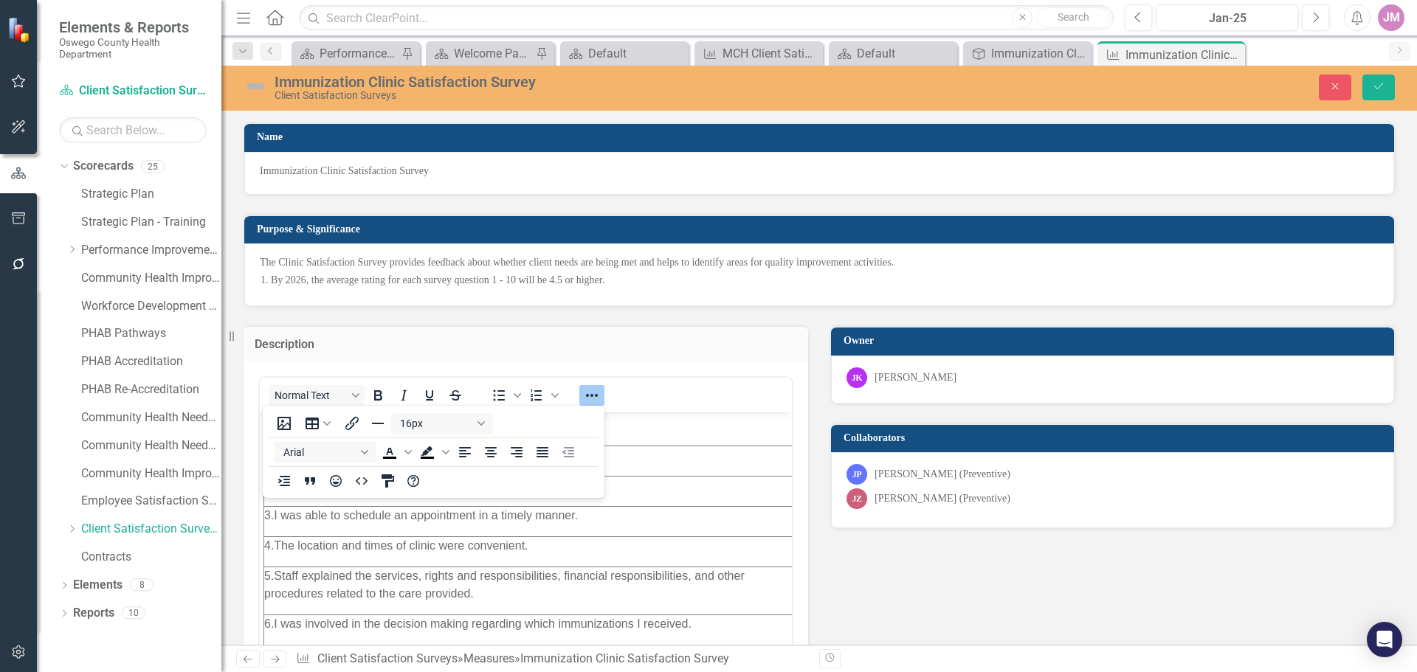
click at [817, 568] on div "Description Normal Text To open the popup, press Shift+Enter To open the popup,…" at bounding box center [818, 608] width 1173 height 603
click at [1000, 628] on div "Description Normal Text To open the popup, press Shift+Enter To open the popup,…" at bounding box center [818, 608] width 1173 height 603
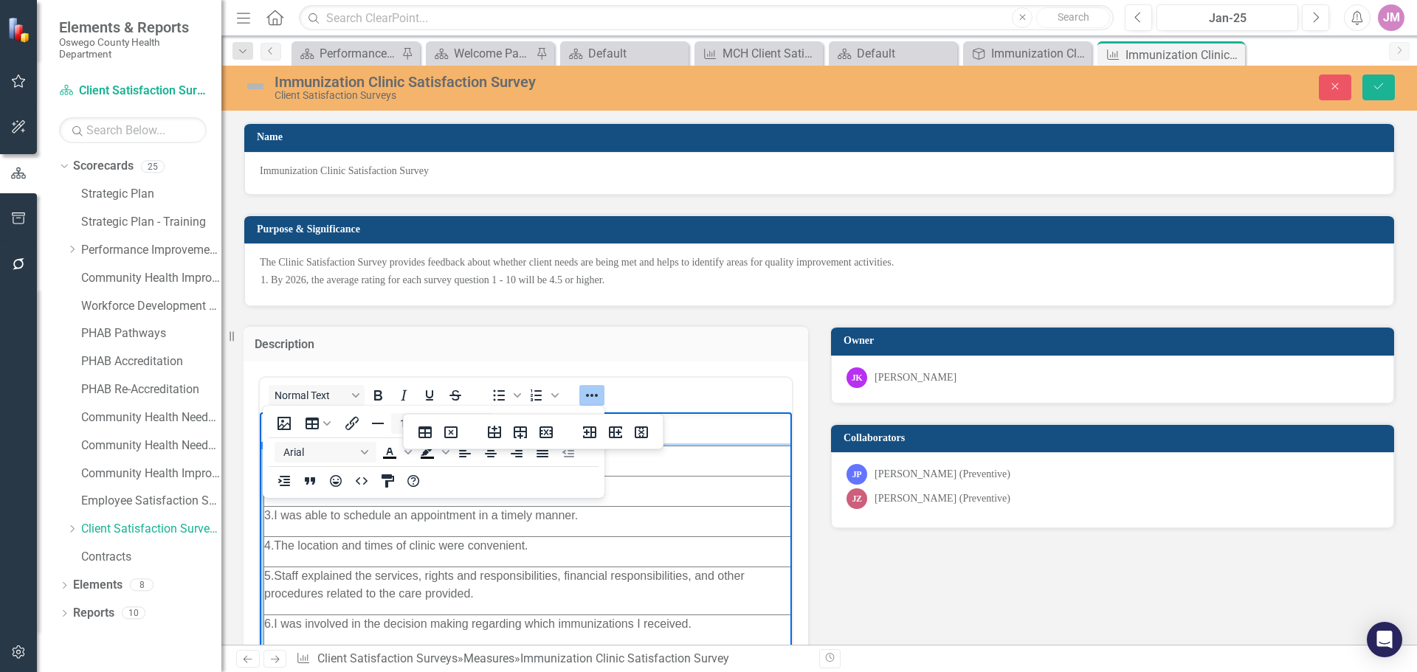
click at [598, 394] on icon "Reveal or hide additional toolbar items" at bounding box center [592, 396] width 18 height 18
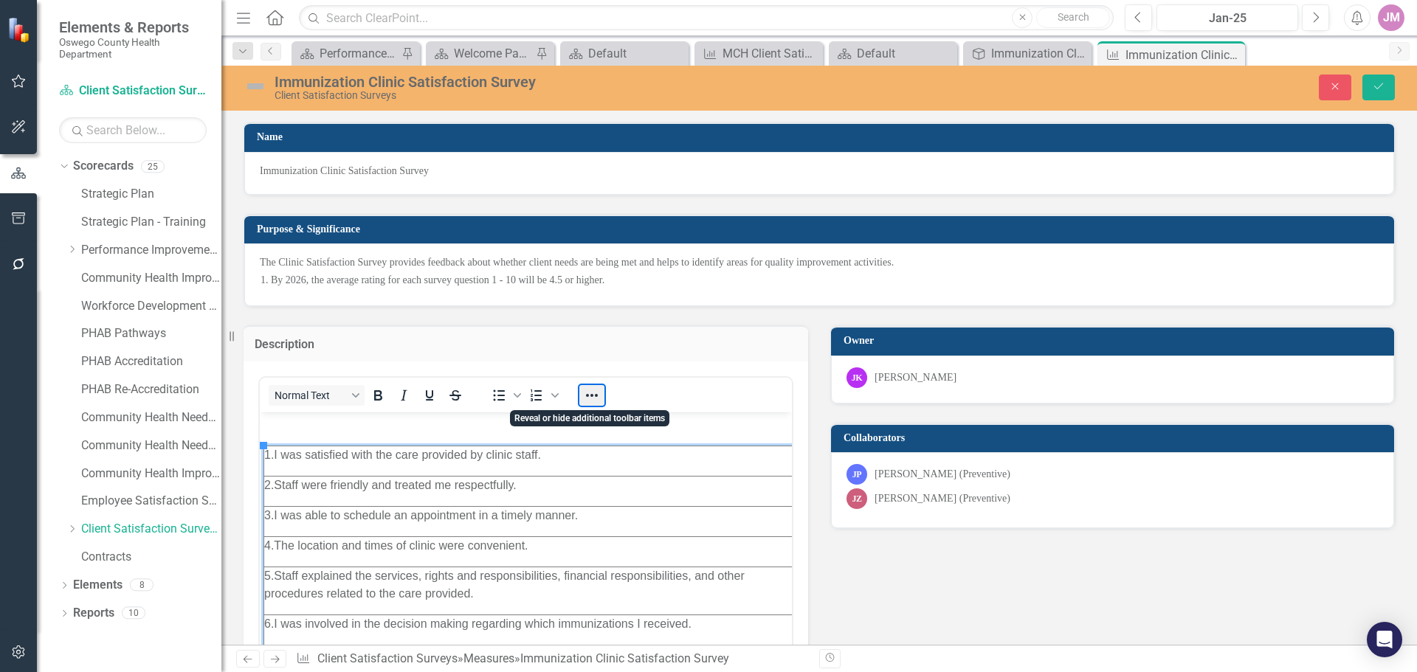
click at [598, 394] on button "Reveal or hide additional toolbar items" at bounding box center [591, 395] width 25 height 21
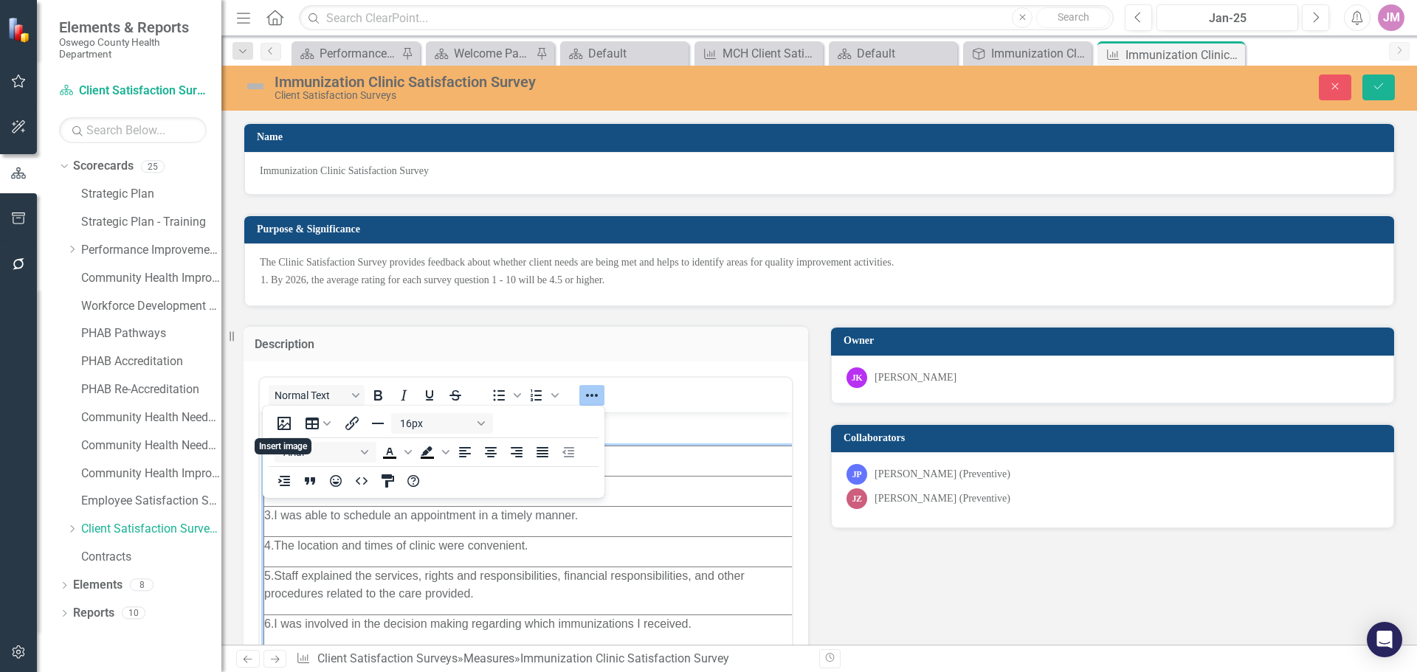
click at [598, 394] on icon "Reveal or hide additional toolbar items" at bounding box center [592, 396] width 18 height 18
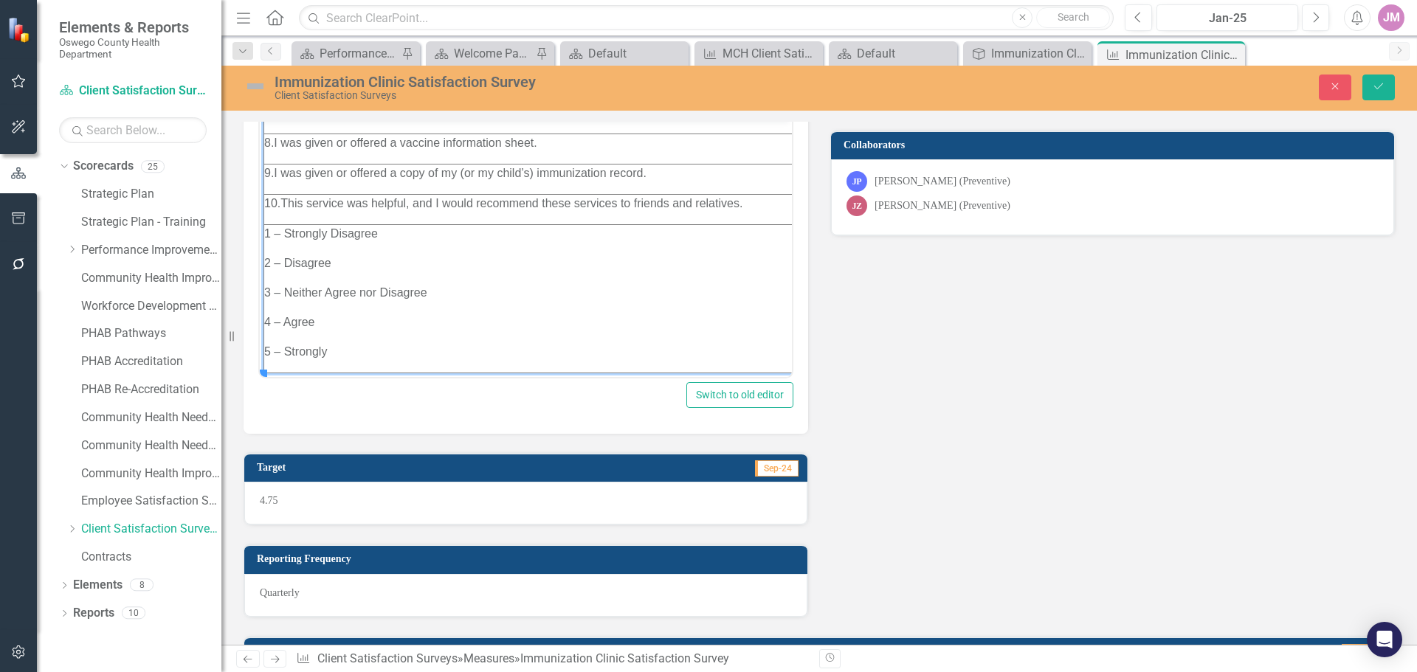
scroll to position [295, 0]
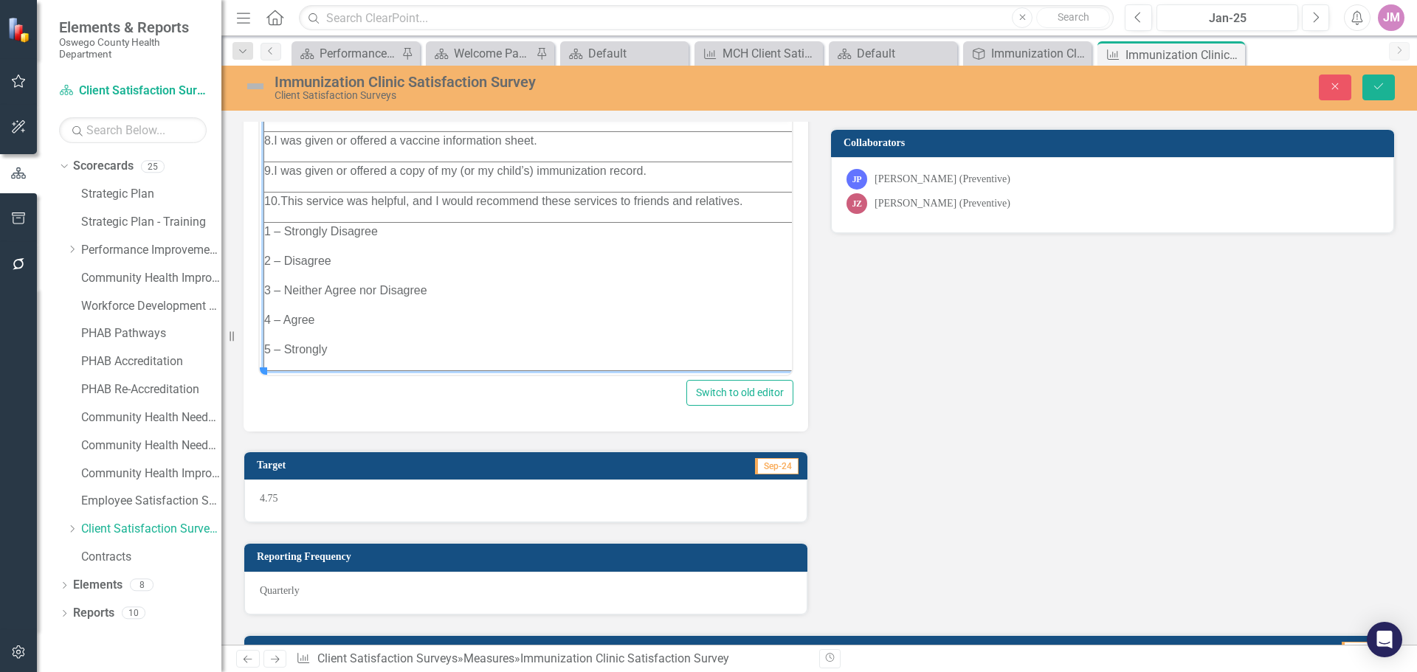
click at [938, 390] on div "Description Normal Text To open the popup, press Shift+Enter To open the popup,…" at bounding box center [818, 313] width 1173 height 603
click at [486, 326] on td "1 – Strongly Disagree 2 – Disagree 3 – Neither Agree nor Disagree 4 – Agree 5 –…" at bounding box center [533, 296] width 538 height 148
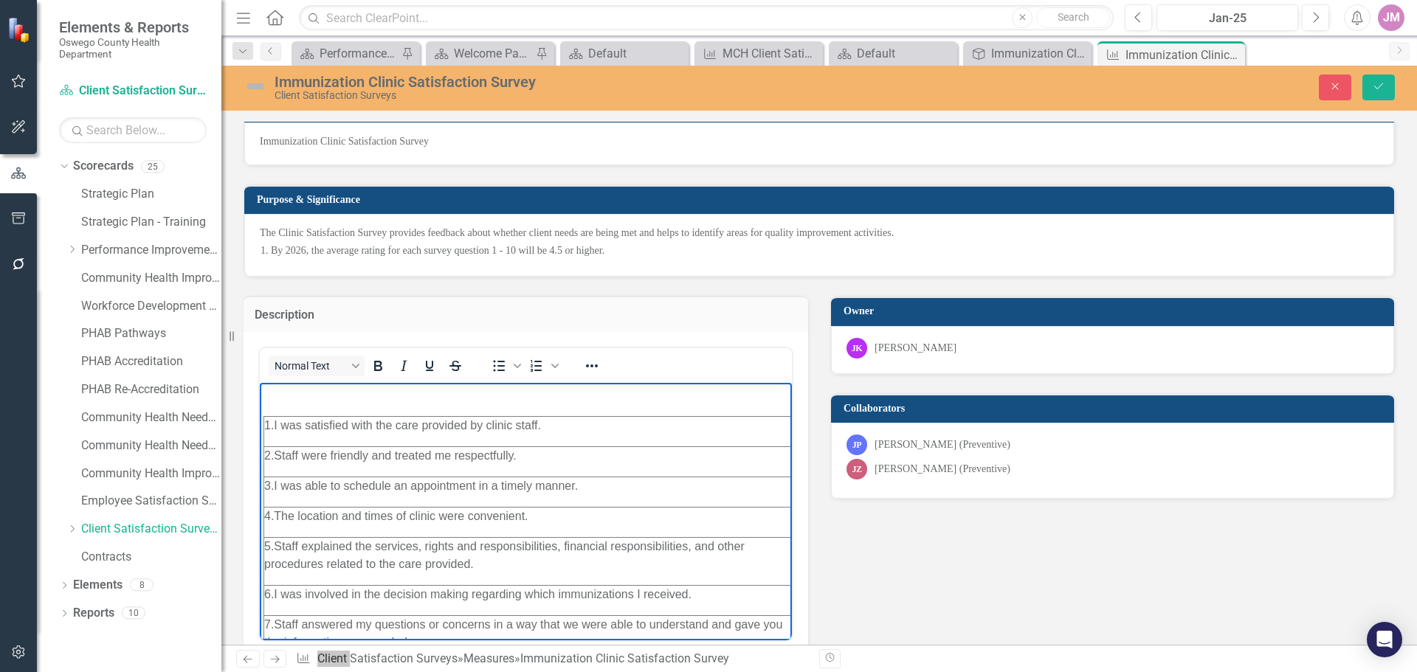
scroll to position [0, 0]
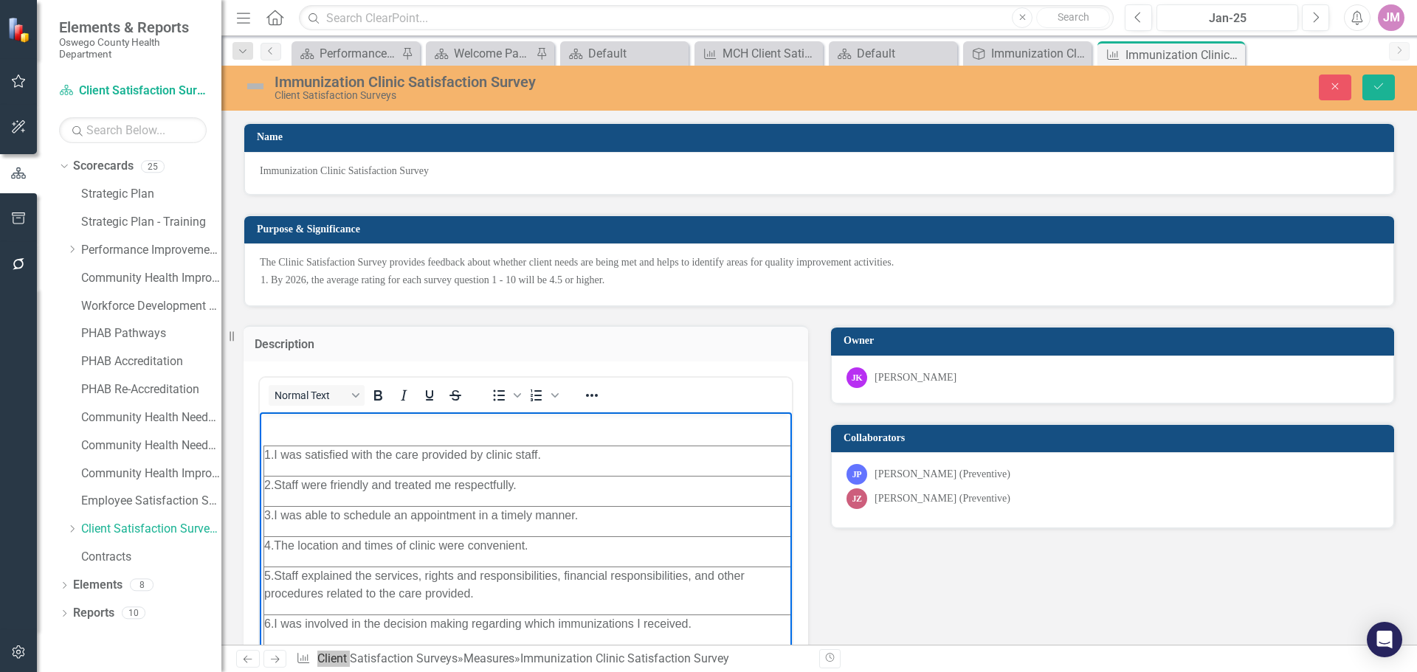
drag, startPoint x: 441, startPoint y: 632, endPoint x: 227, endPoint y: 336, distance: 365.1
click at [260, 412] on html "1. I was satisfied with the care provided by clinic staff. 2. Staff were friend…" at bounding box center [526, 674] width 532 height 524
click at [291, 393] on button "Normal Text" at bounding box center [317, 395] width 96 height 21
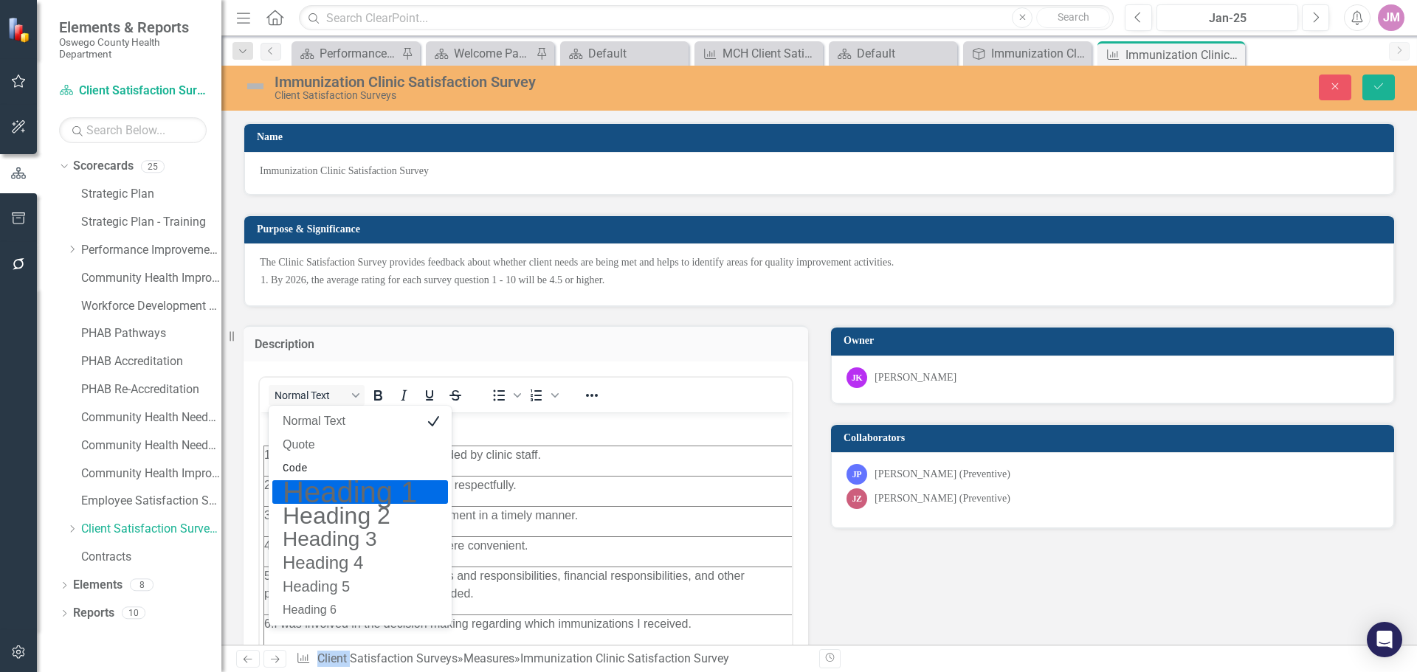
click at [335, 495] on h1 "Heading 1" at bounding box center [349, 492] width 137 height 18
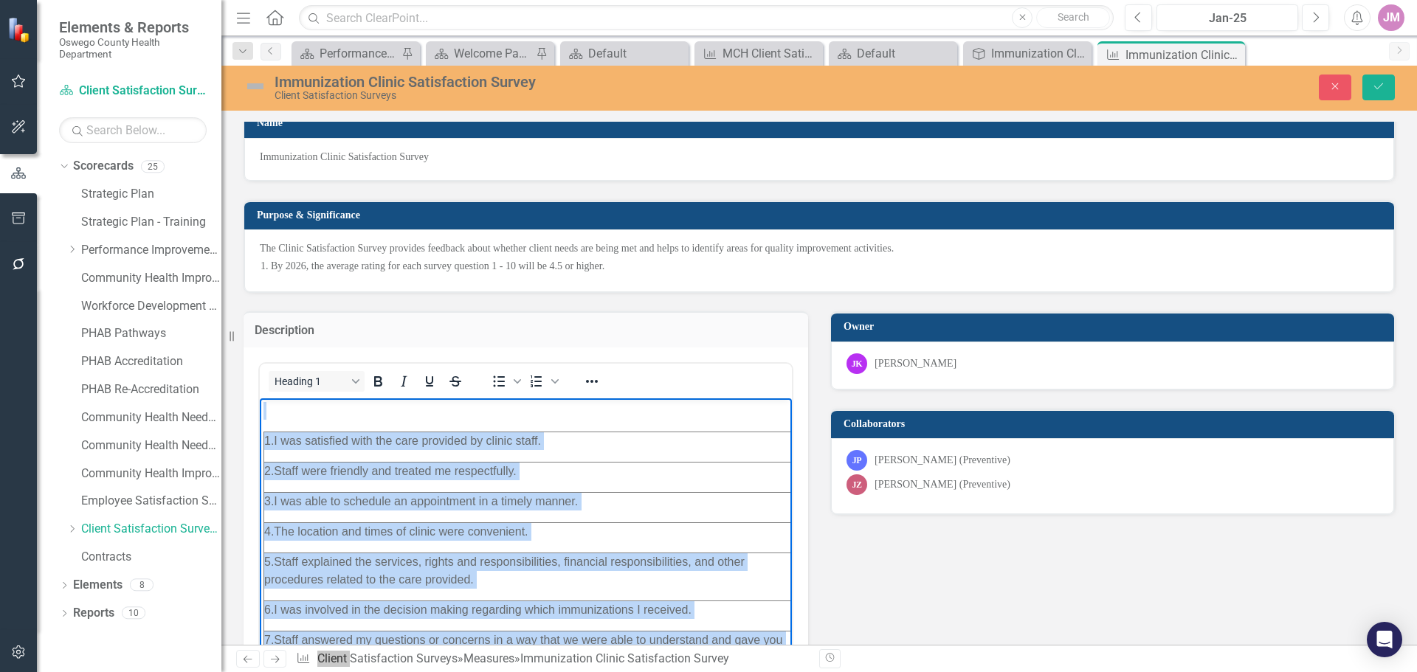
scroll to position [15, 4]
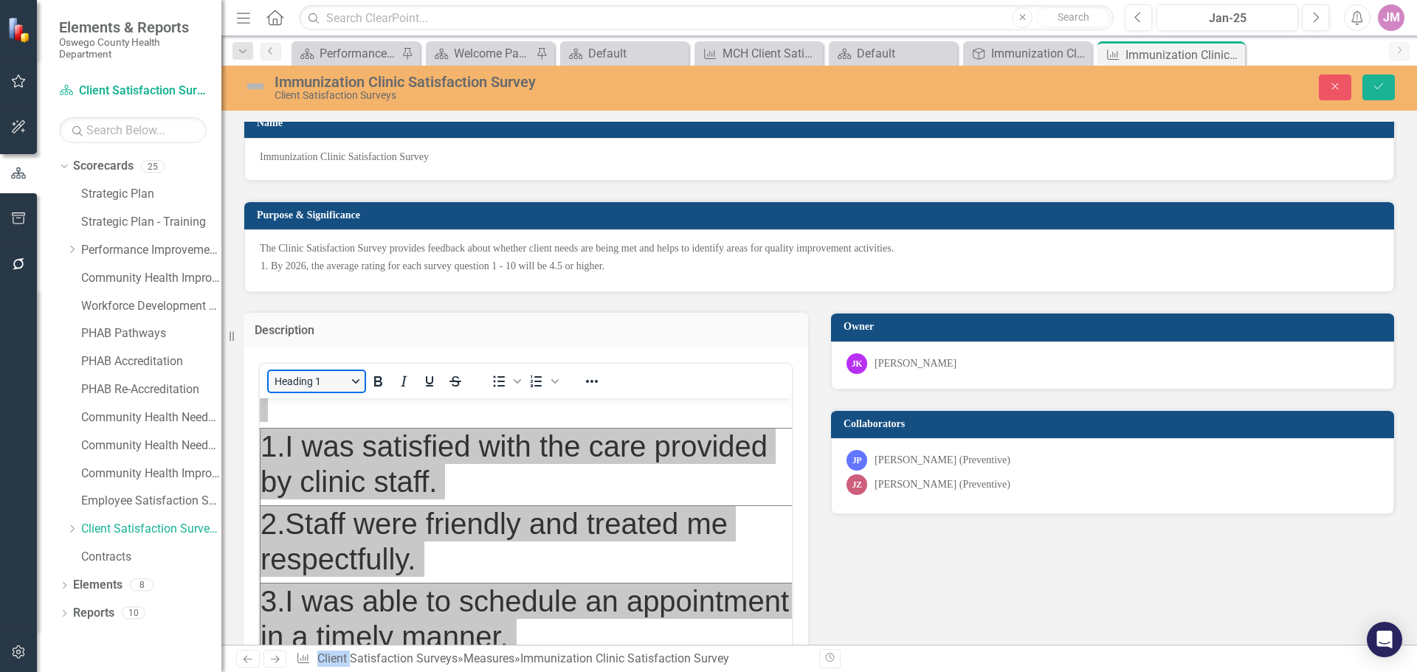
click at [324, 376] on button "Heading 1" at bounding box center [317, 381] width 96 height 21
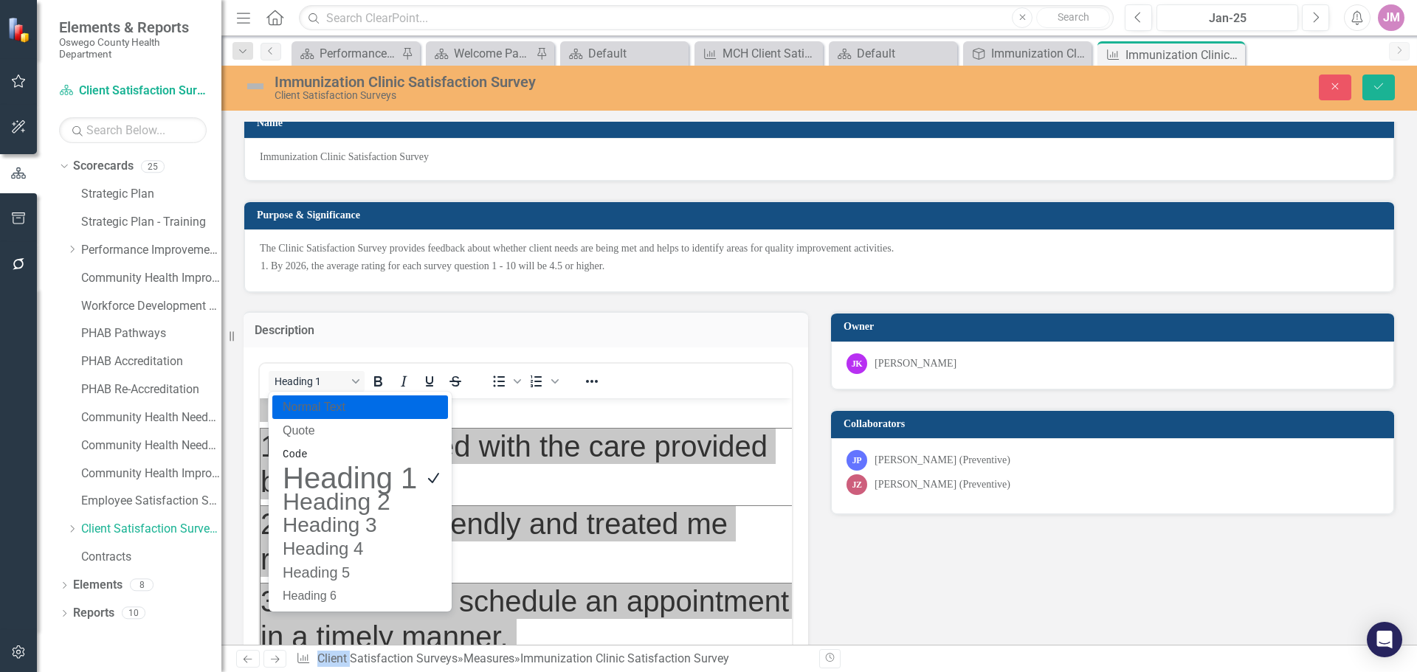
drag, startPoint x: 328, startPoint y: 415, endPoint x: 120, endPoint y: 5, distance: 460.3
click at [328, 415] on p "Normal Text" at bounding box center [349, 407] width 137 height 18
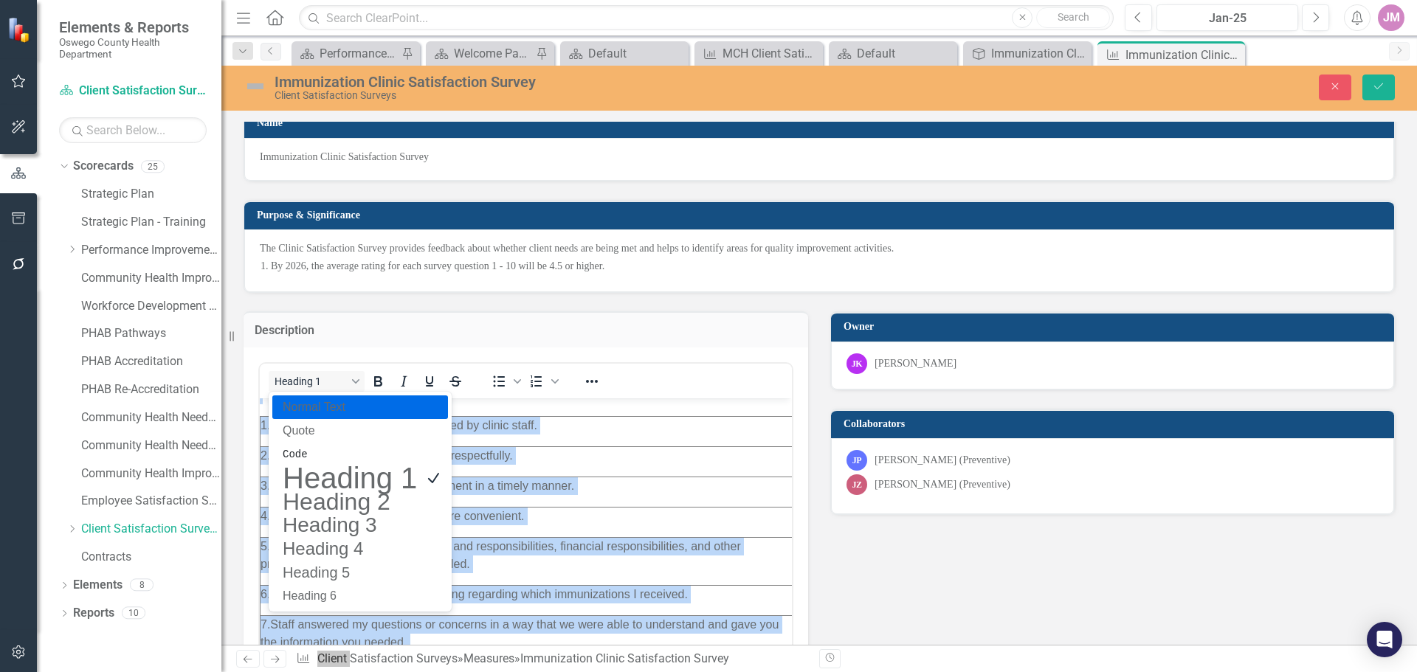
scroll to position [4, 4]
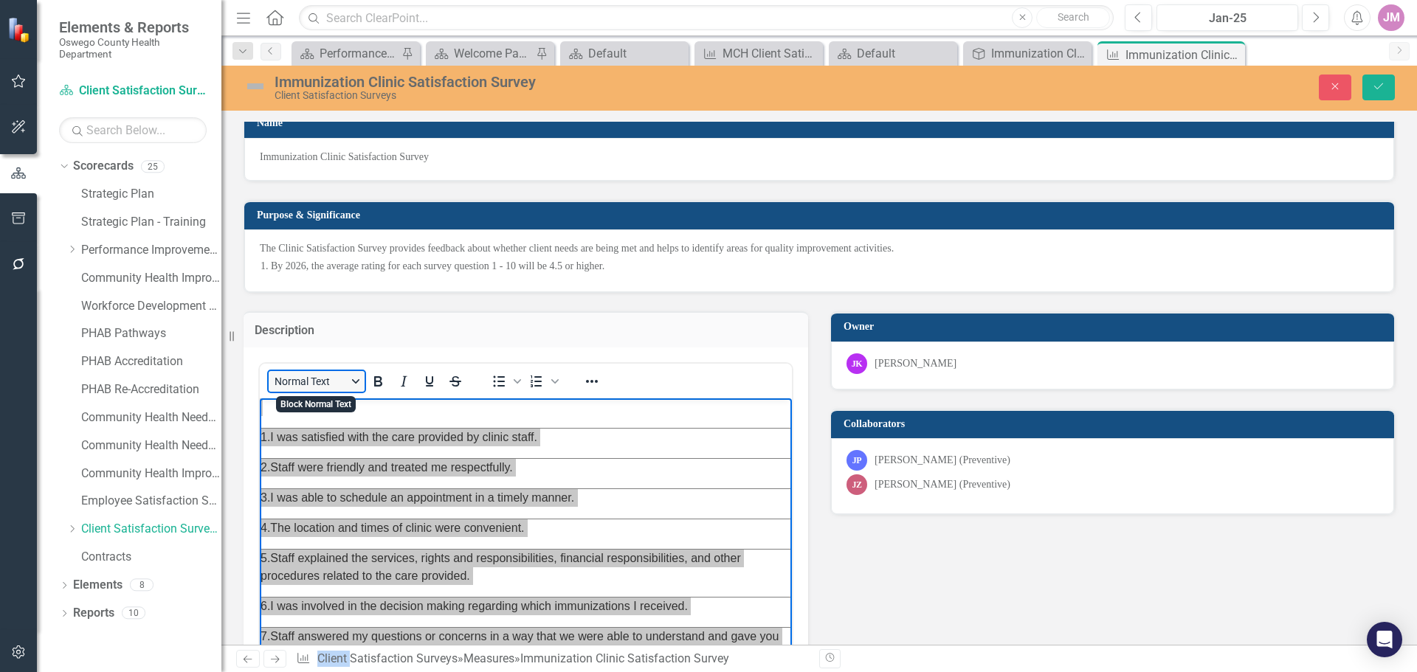
click at [358, 377] on button "Normal Text" at bounding box center [317, 381] width 96 height 21
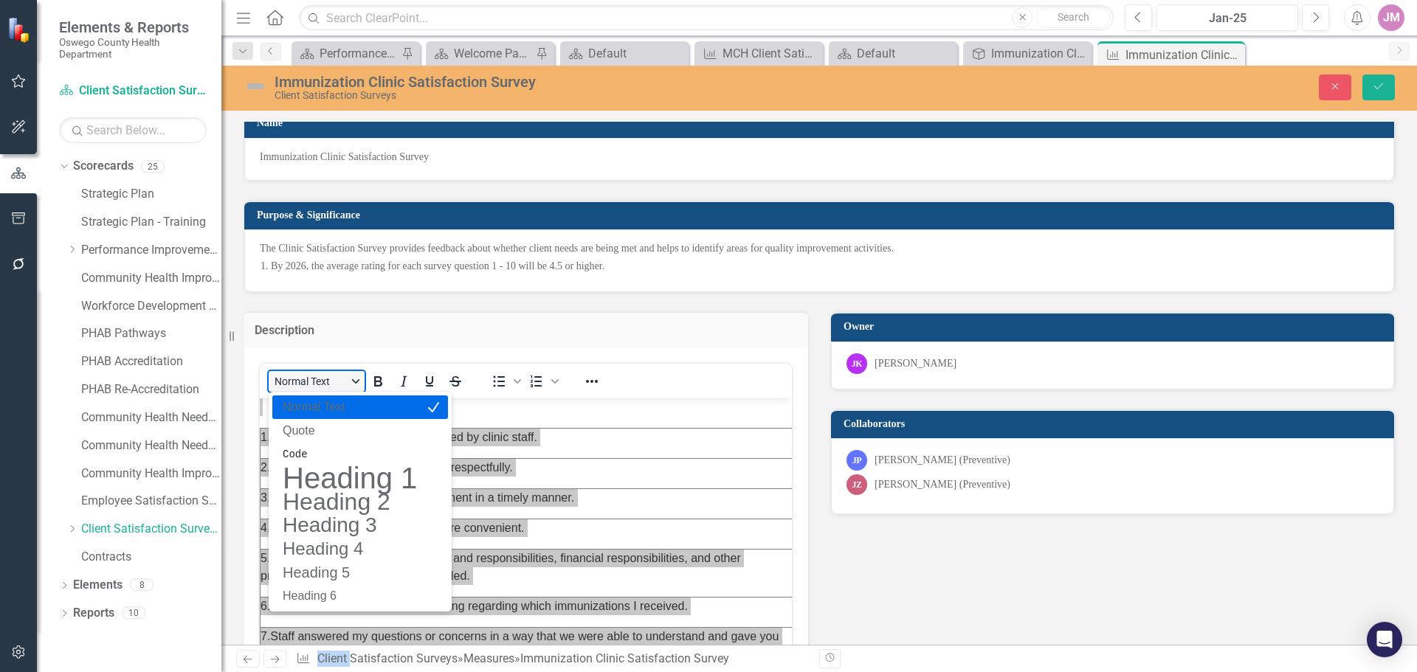
click at [358, 377] on button "Normal Text" at bounding box center [317, 381] width 96 height 21
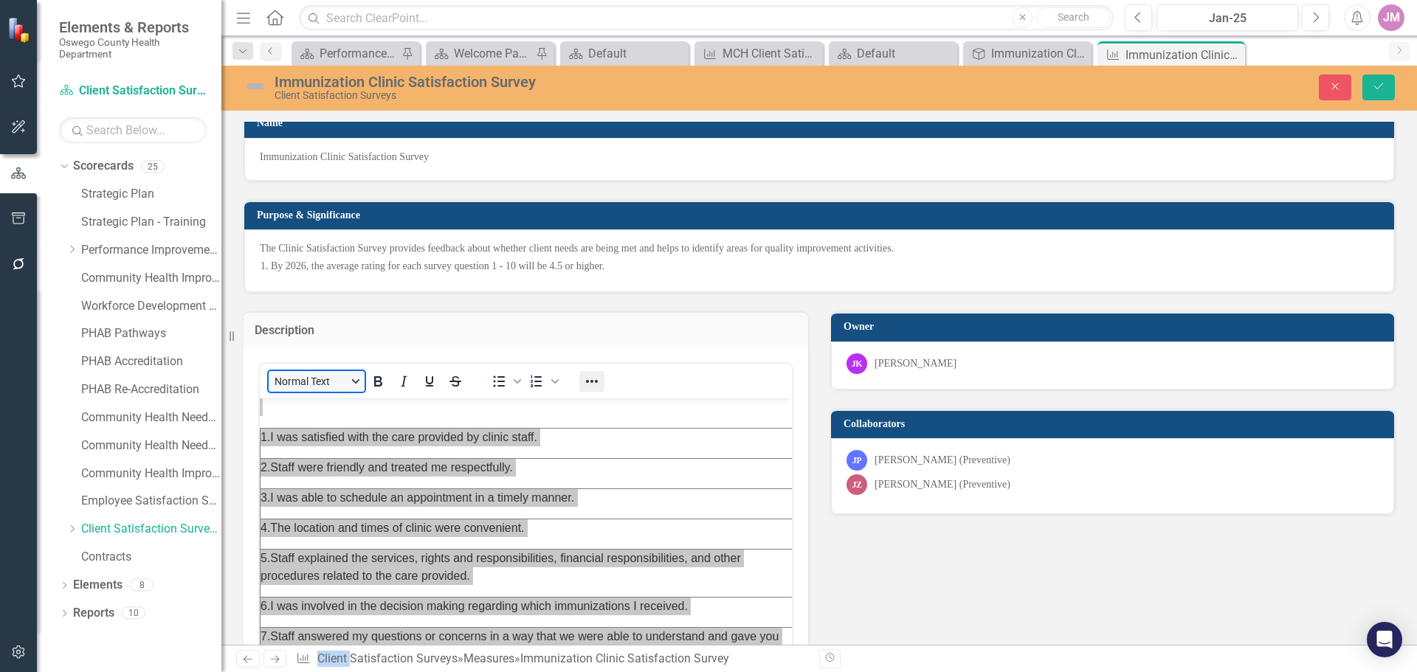
click at [595, 378] on icon "Reveal or hide additional toolbar items" at bounding box center [592, 382] width 18 height 18
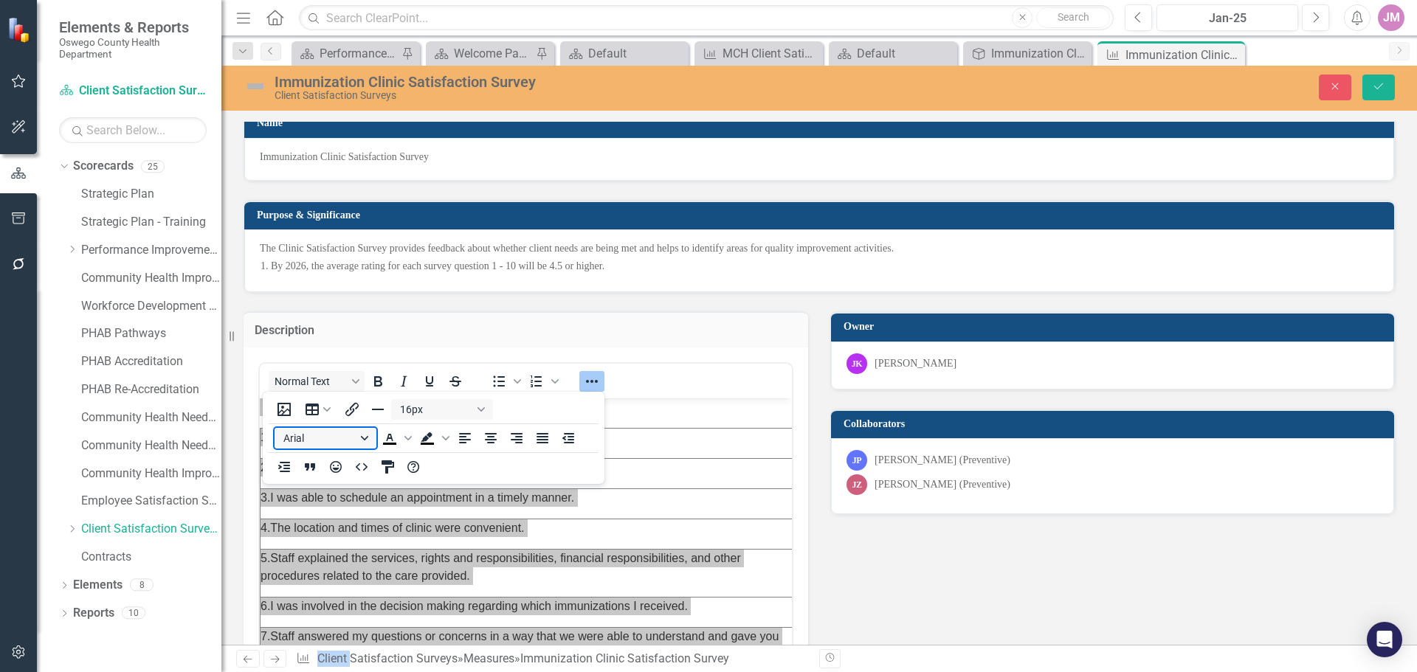
click at [331, 444] on button "Arial" at bounding box center [325, 438] width 102 height 21
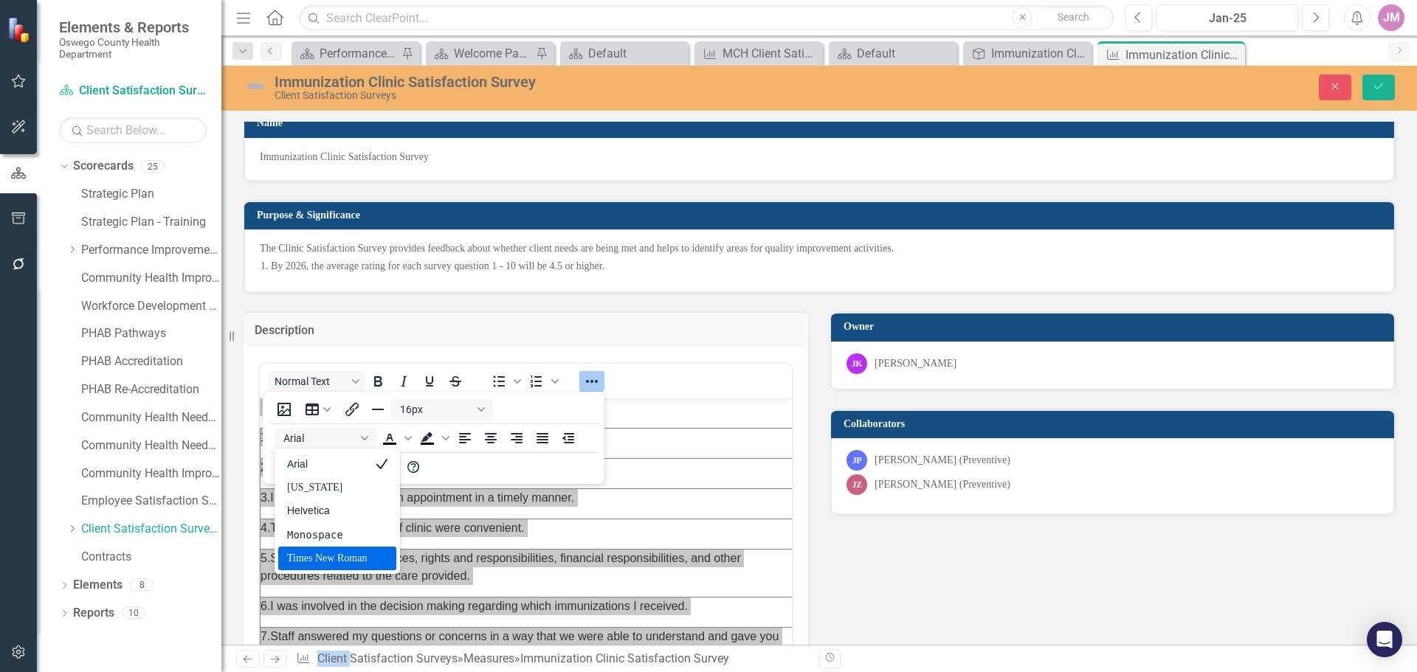
click at [326, 553] on div "Times New Roman" at bounding box center [327, 559] width 80 height 18
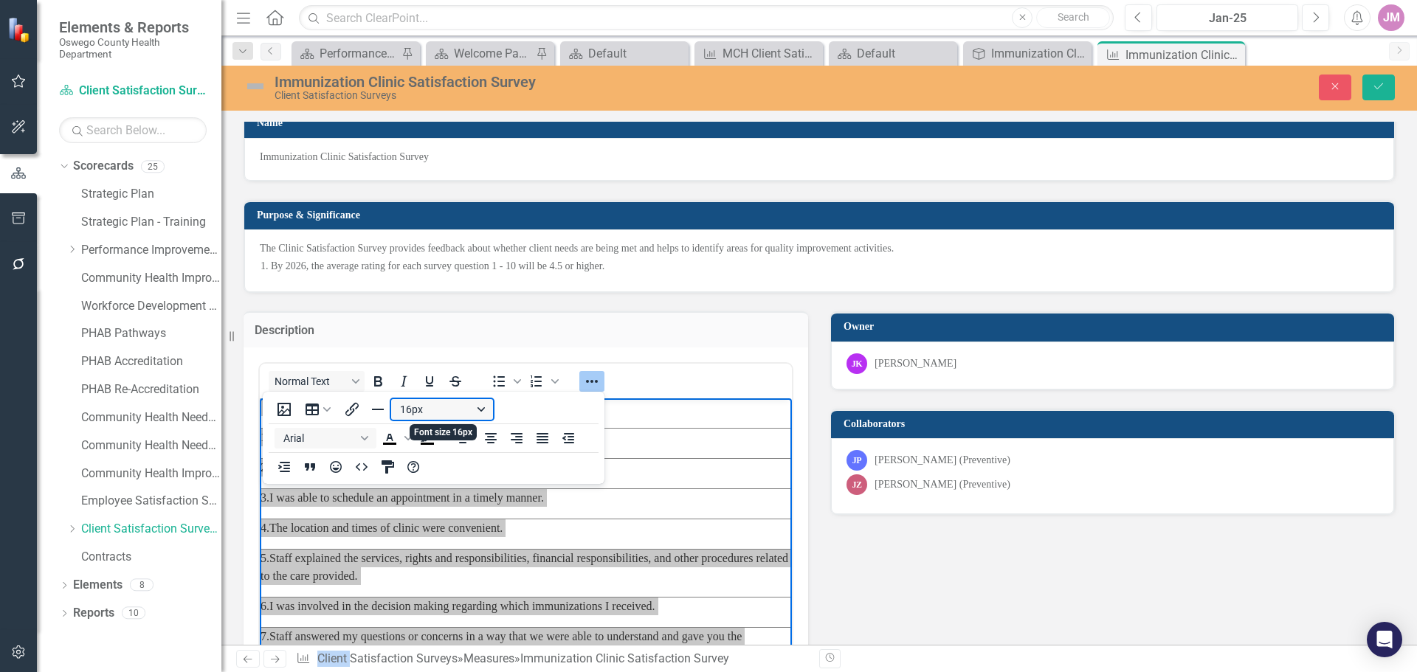
click at [480, 414] on button "16px" at bounding box center [442, 409] width 102 height 21
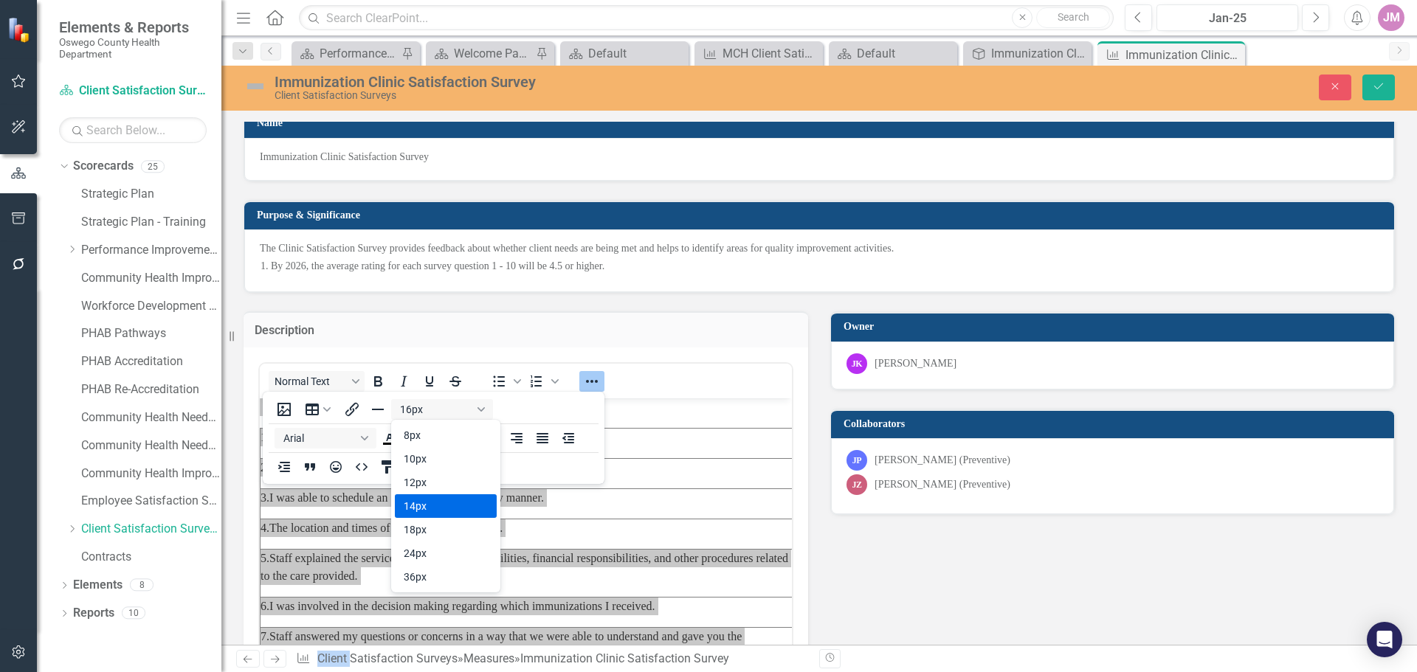
click at [469, 500] on div "14px" at bounding box center [446, 506] width 102 height 24
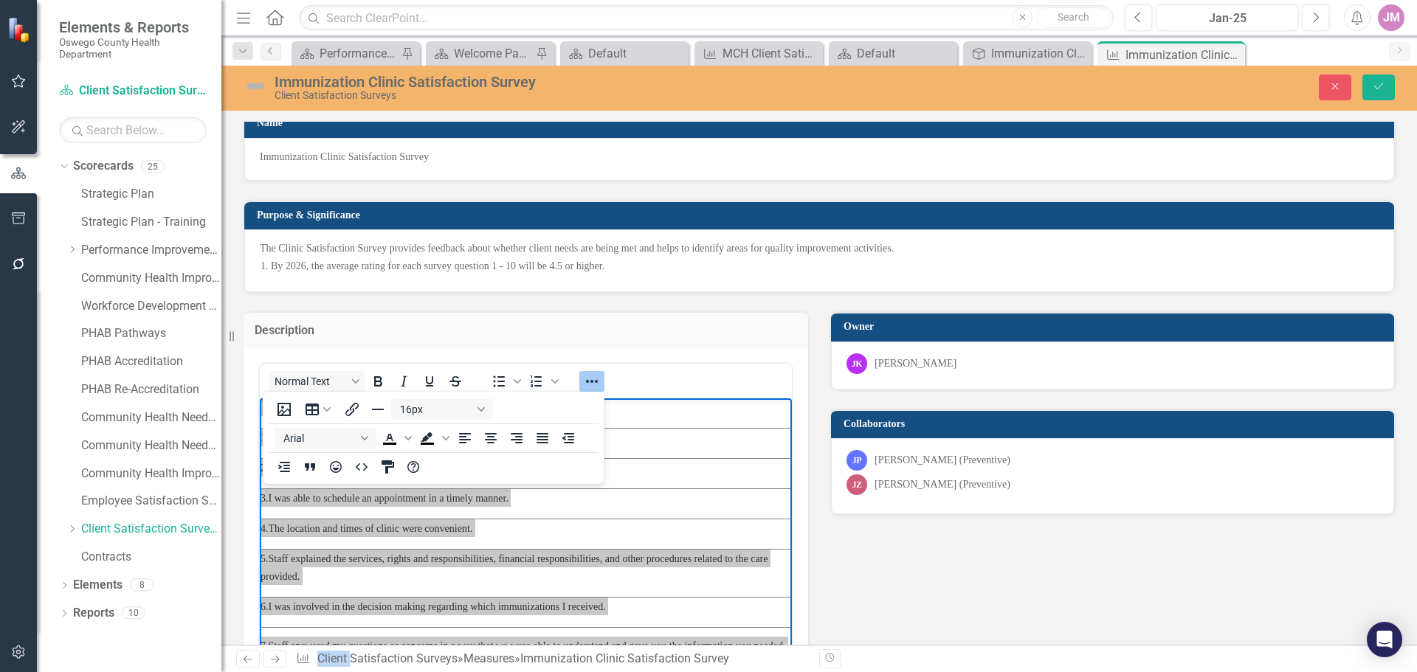
click at [797, 582] on div "Normal Text To open the popup, press Shift+Enter To open the popup, press Shift…" at bounding box center [525, 530] width 564 height 365
click at [905, 573] on div "Description Normal Text To open the popup, press Shift+Enter To open the popup,…" at bounding box center [818, 594] width 1173 height 603
click at [591, 383] on icon "Reveal or hide additional toolbar items" at bounding box center [592, 382] width 18 height 18
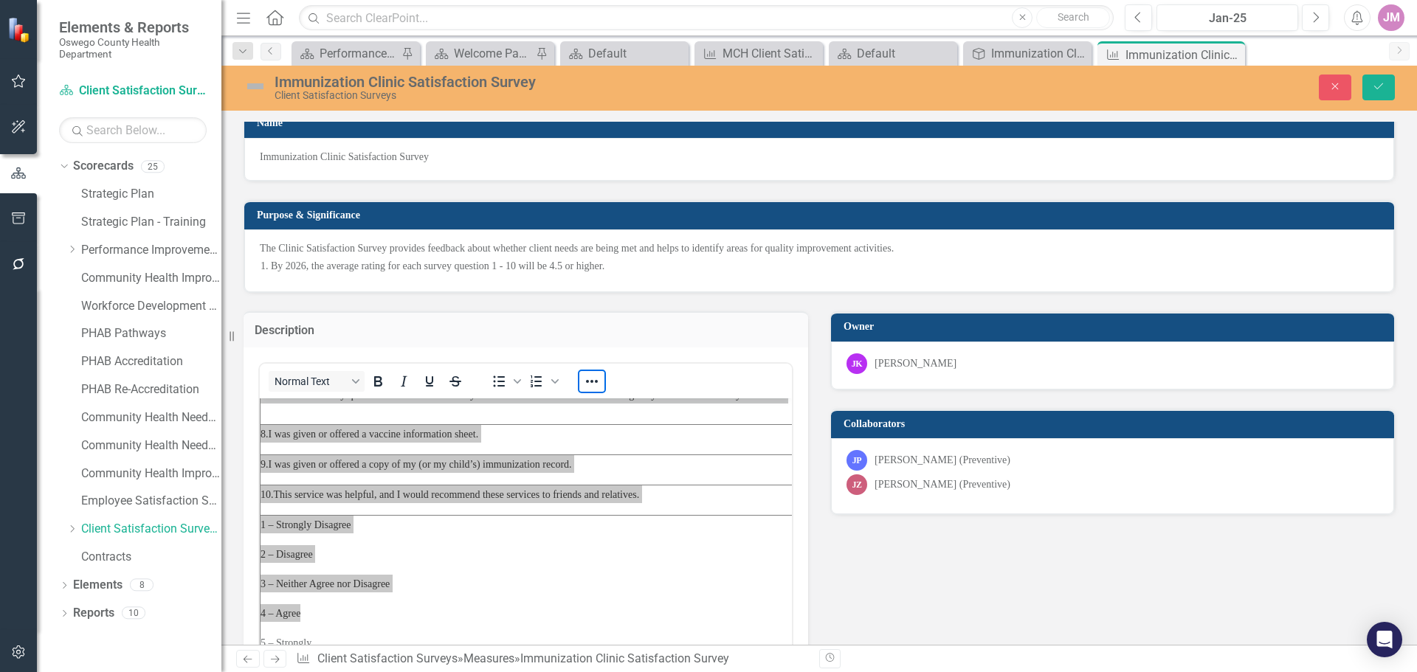
scroll to position [277, 4]
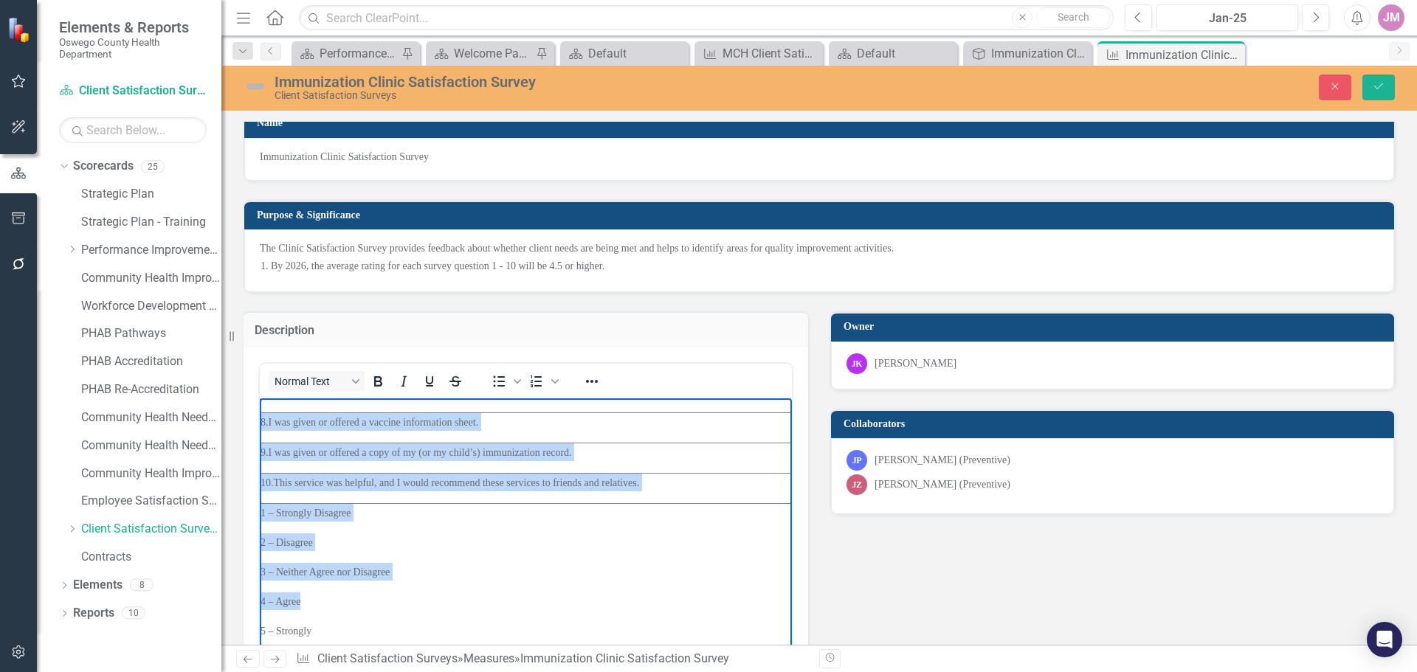
click at [589, 535] on p "2 – Disagree" at bounding box center [528, 542] width 537 height 18
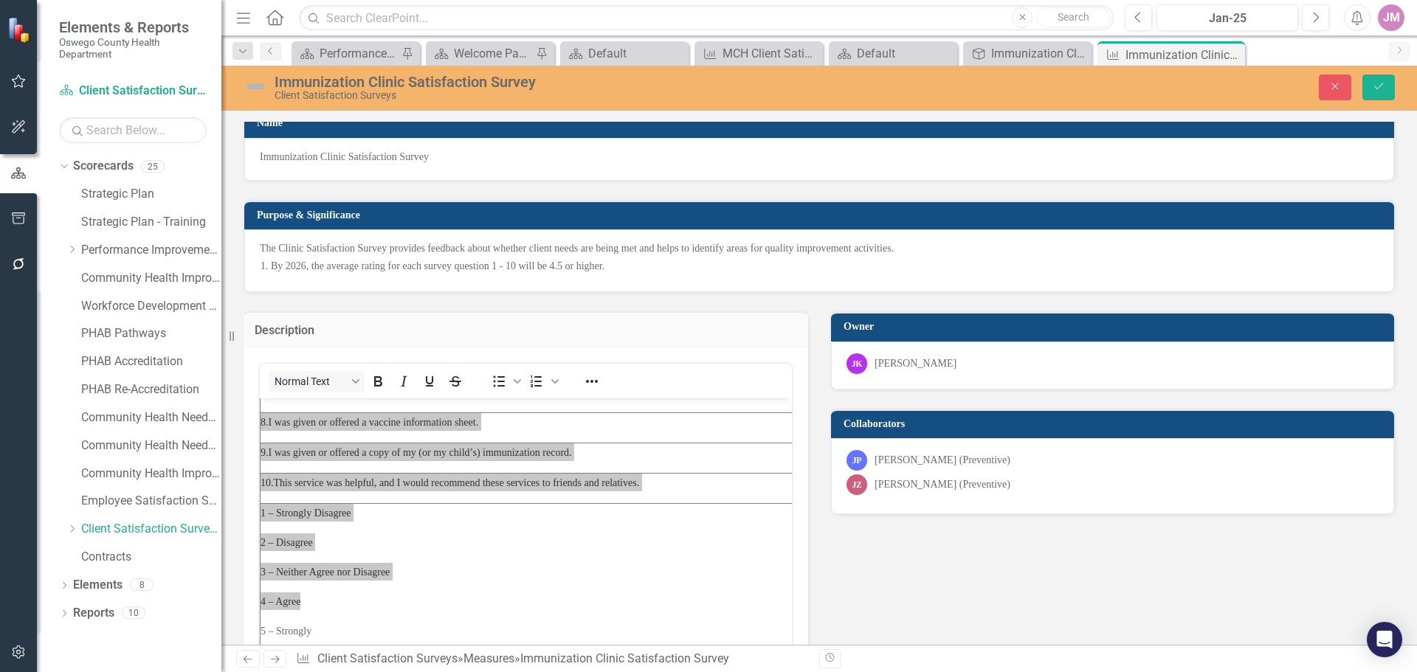
click at [852, 570] on div "Description Normal Text To open the popup, press Shift+Enter To open the popup,…" at bounding box center [818, 594] width 1173 height 603
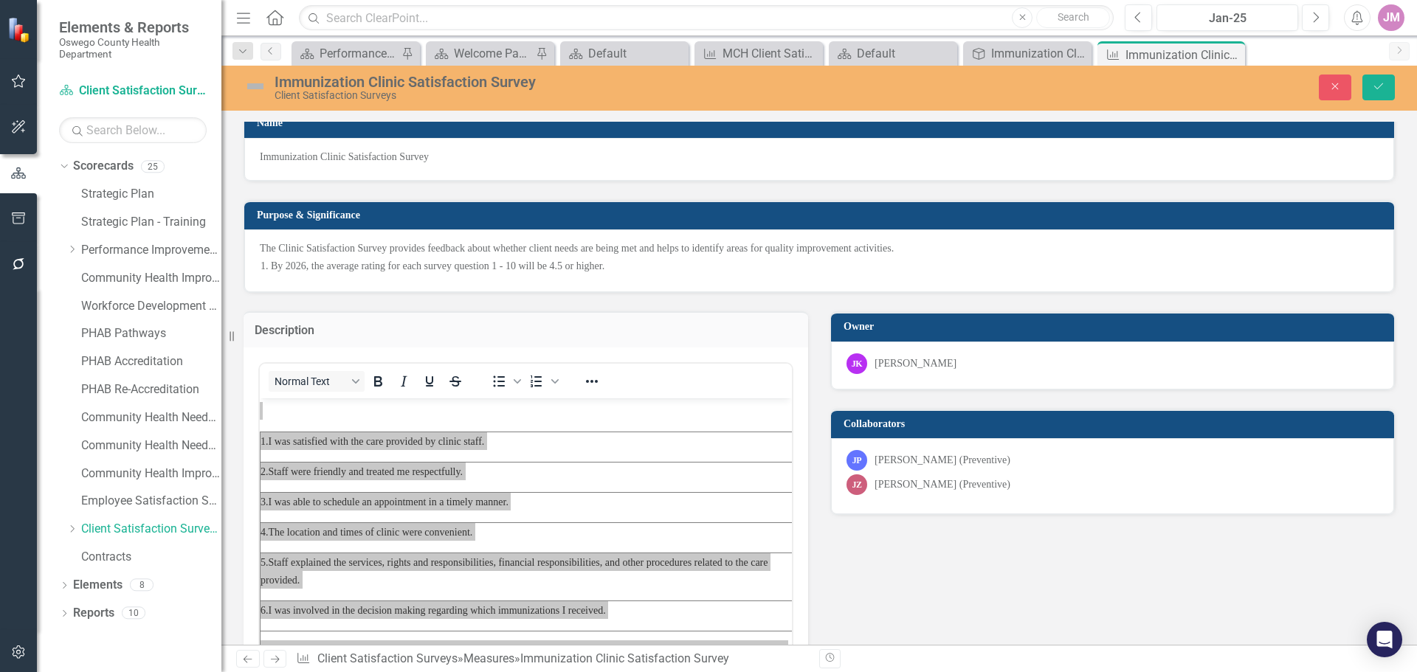
scroll to position [0, 0]
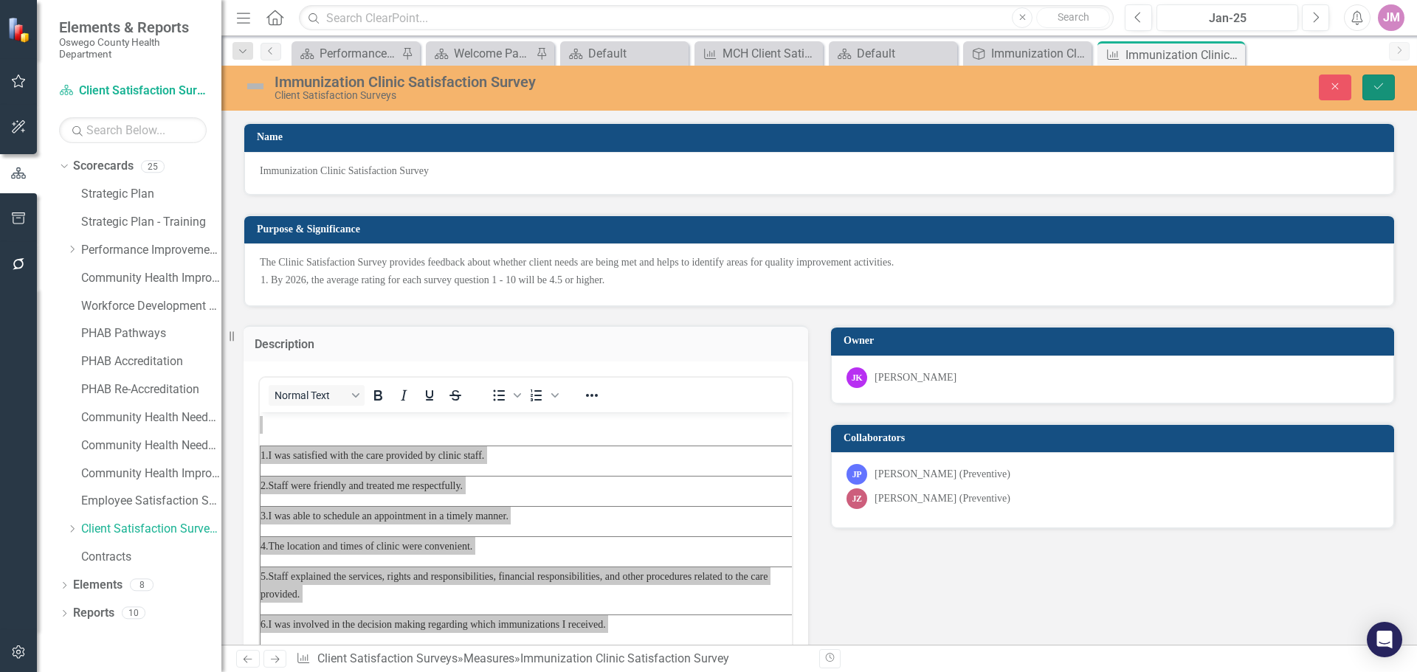
click at [1383, 86] on icon "Save" at bounding box center [1378, 86] width 13 height 10
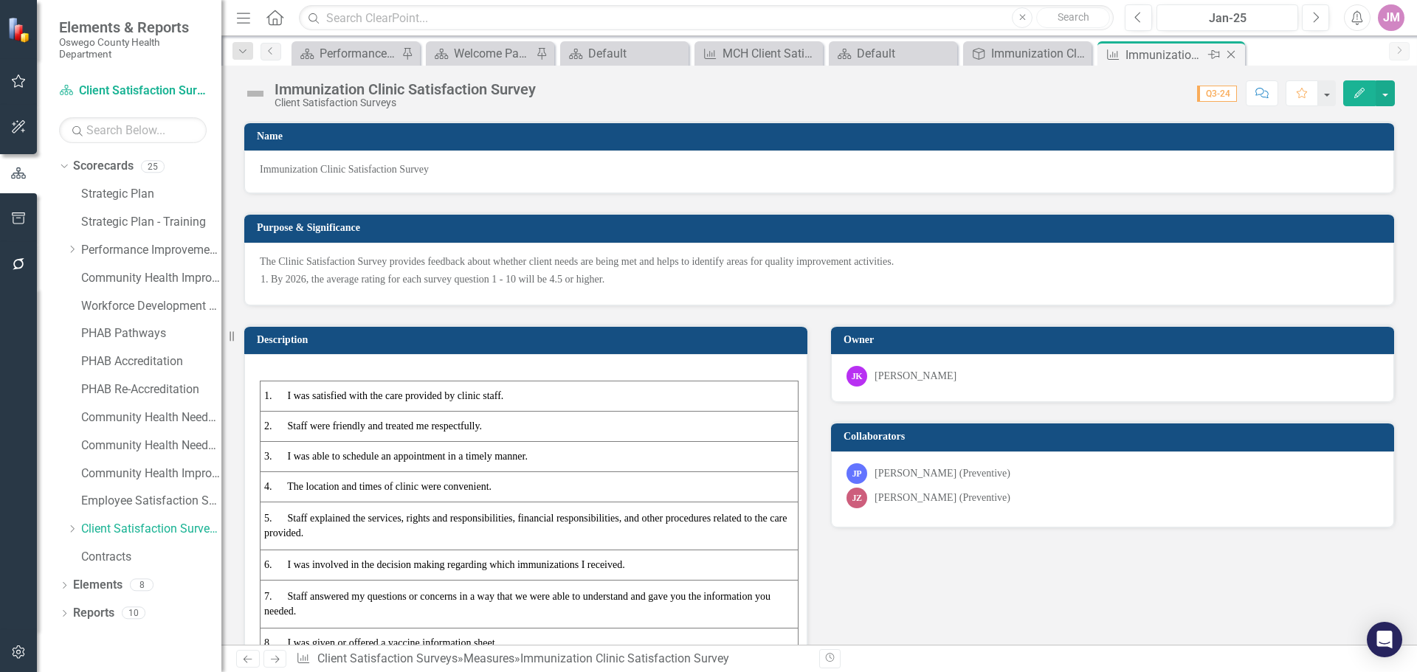
click at [1233, 53] on icon "Close" at bounding box center [1230, 55] width 15 height 12
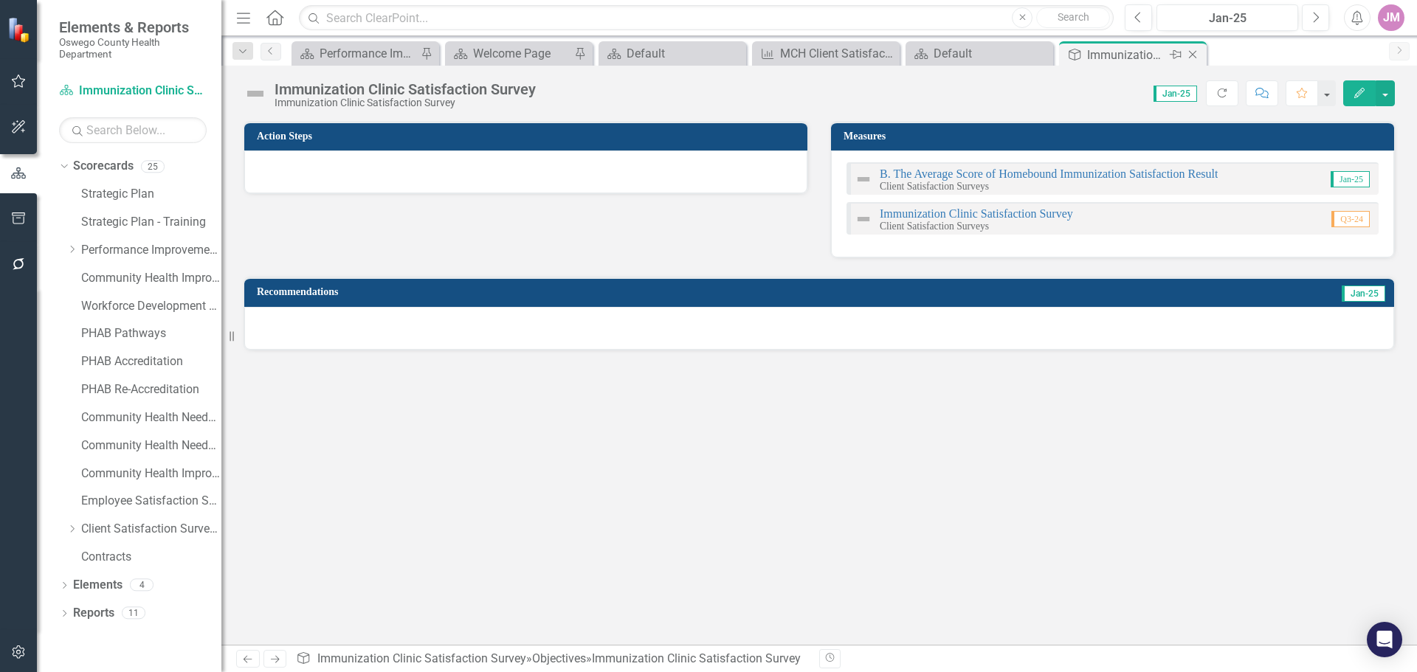
click at [1196, 54] on icon "Close" at bounding box center [1192, 55] width 15 height 12
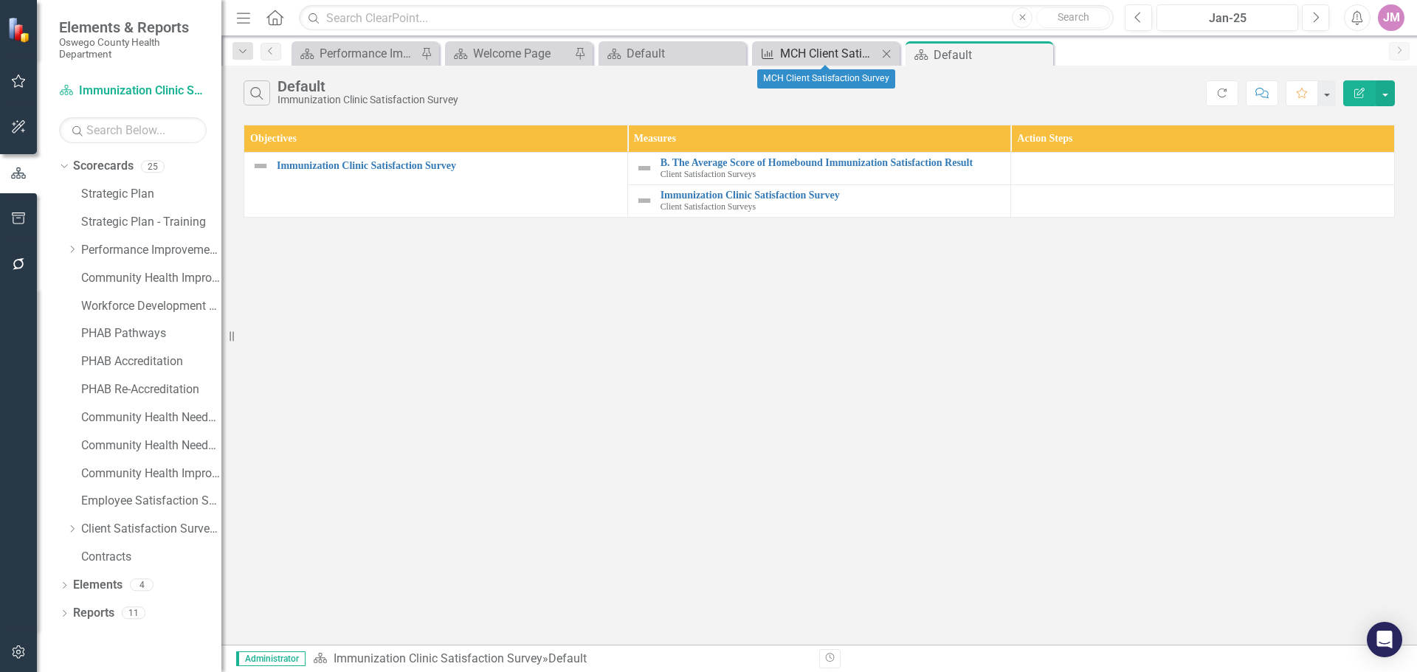
click at [825, 58] on div "MCH Client Satisfaction Survey" at bounding box center [828, 53] width 97 height 18
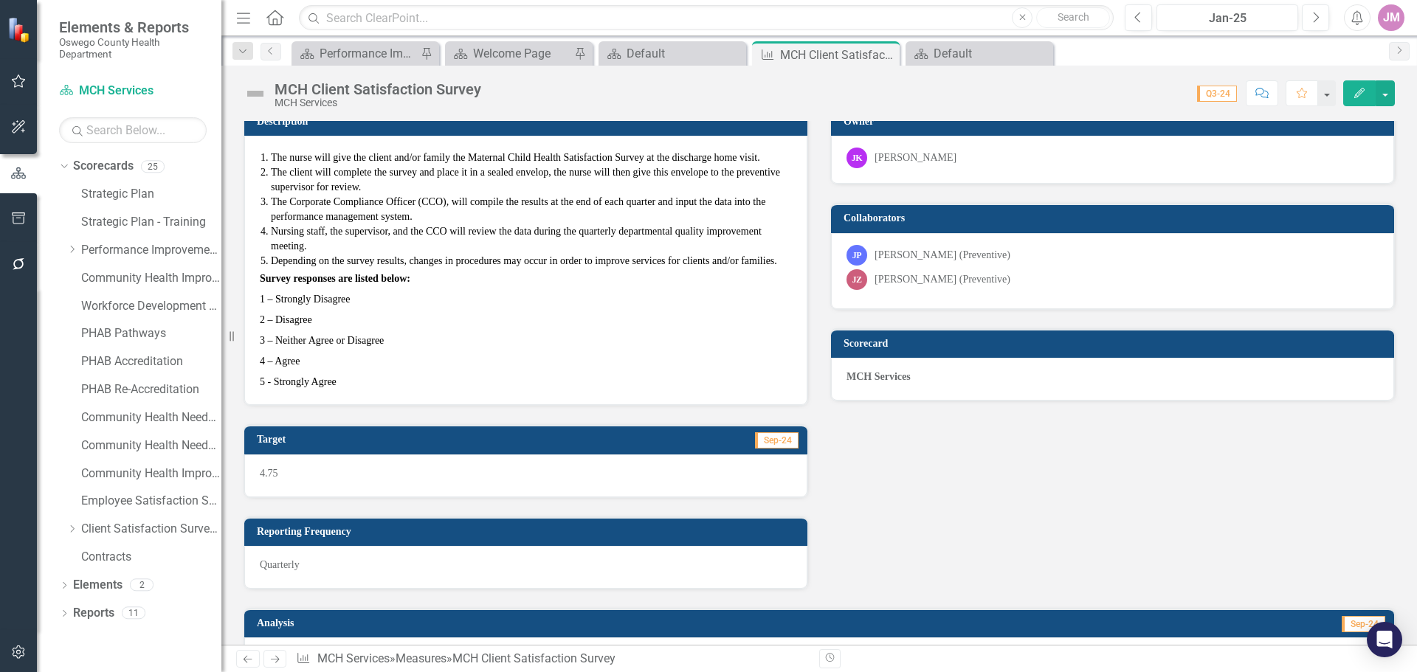
scroll to position [208, 0]
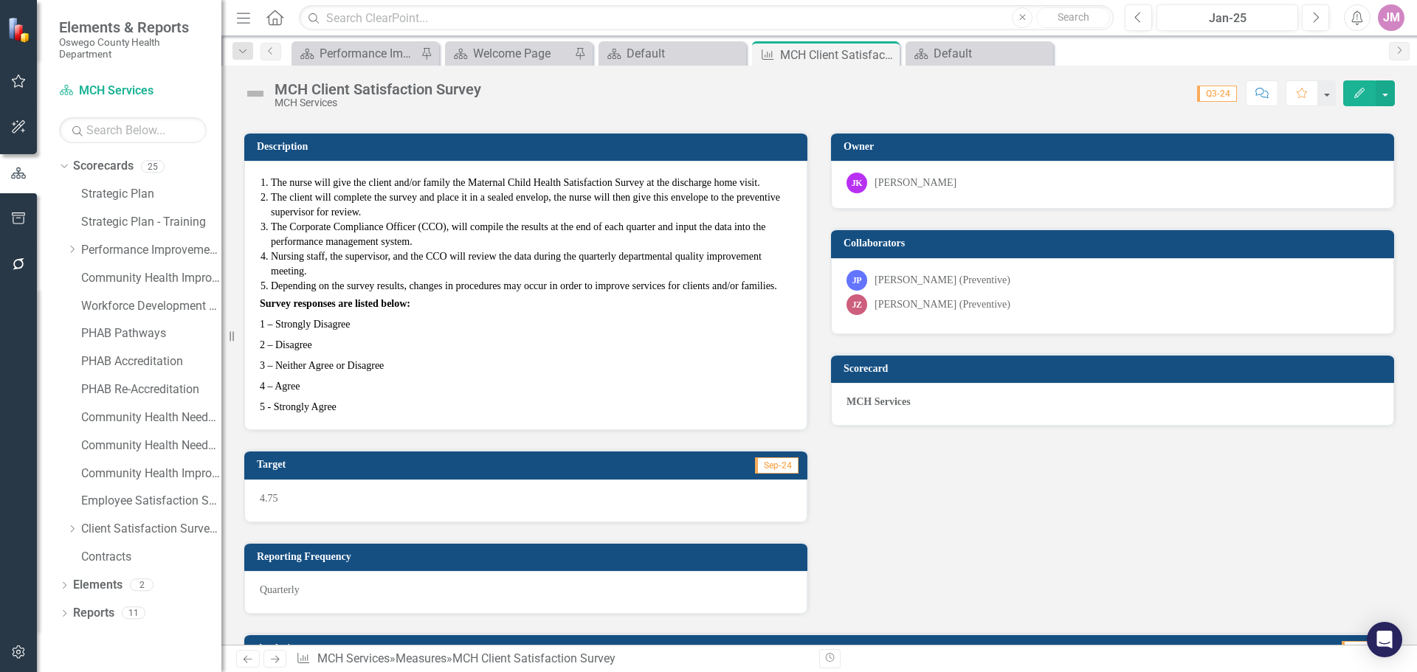
click at [784, 283] on li "Depending on the survey results, changes in procedures may occur in order to im…" at bounding box center [531, 286] width 521 height 15
click at [273, 301] on strong "Survey responses are listed below:" at bounding box center [335, 303] width 151 height 11
click at [257, 300] on div "The nurse will give the client and/or family the Maternal Child Health Satisfac…" at bounding box center [525, 295] width 563 height 269
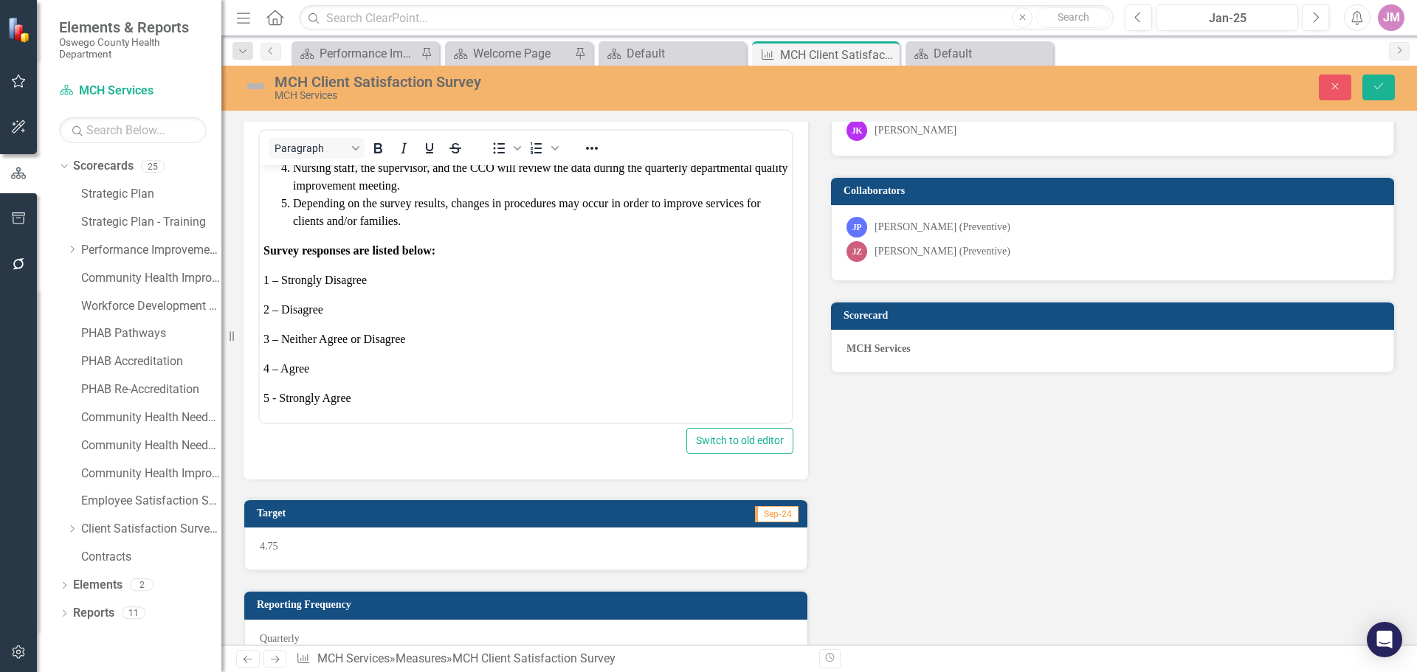
scroll to position [134, 0]
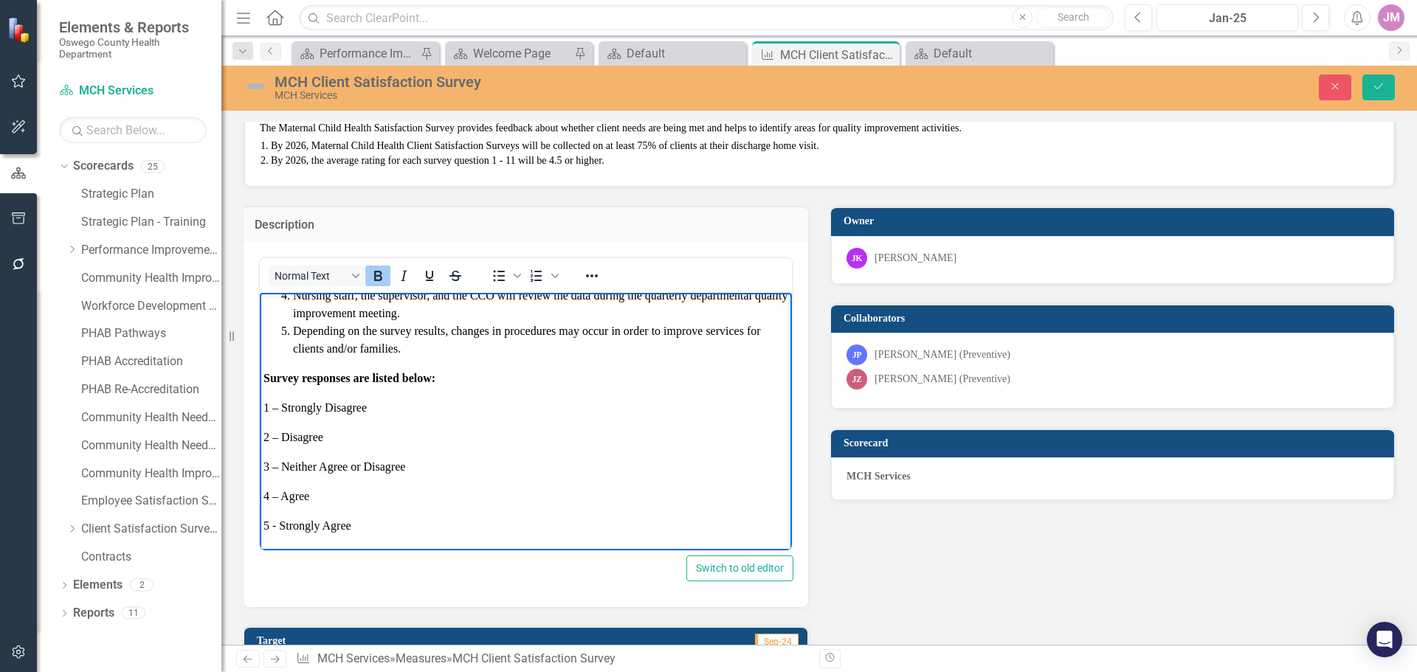
click at [261, 376] on body "The nurse will give the client and/or family the Maternal Child Health Satisfac…" at bounding box center [526, 362] width 532 height 373
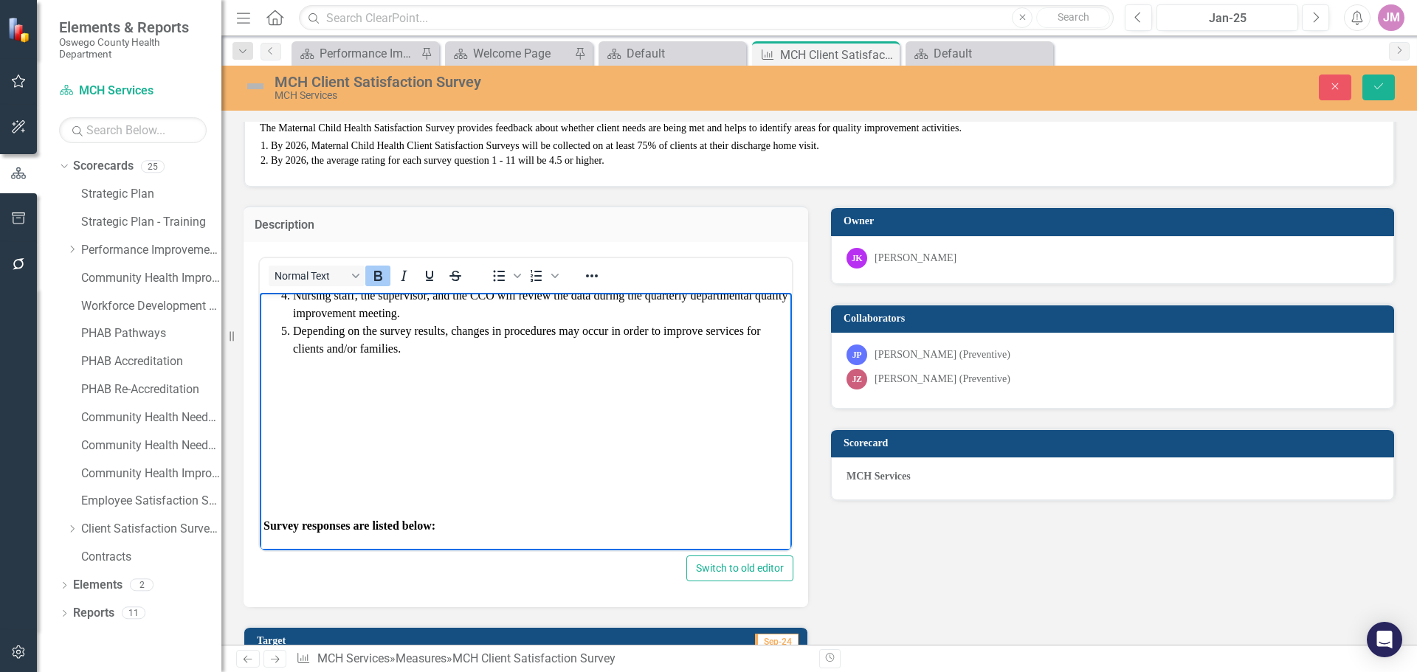
click at [288, 404] on p "Rich Text Area. Press ALT-0 for help." at bounding box center [525, 407] width 525 height 18
click at [307, 441] on p "Rich Text Area. Press ALT-0 for help." at bounding box center [525, 437] width 525 height 18
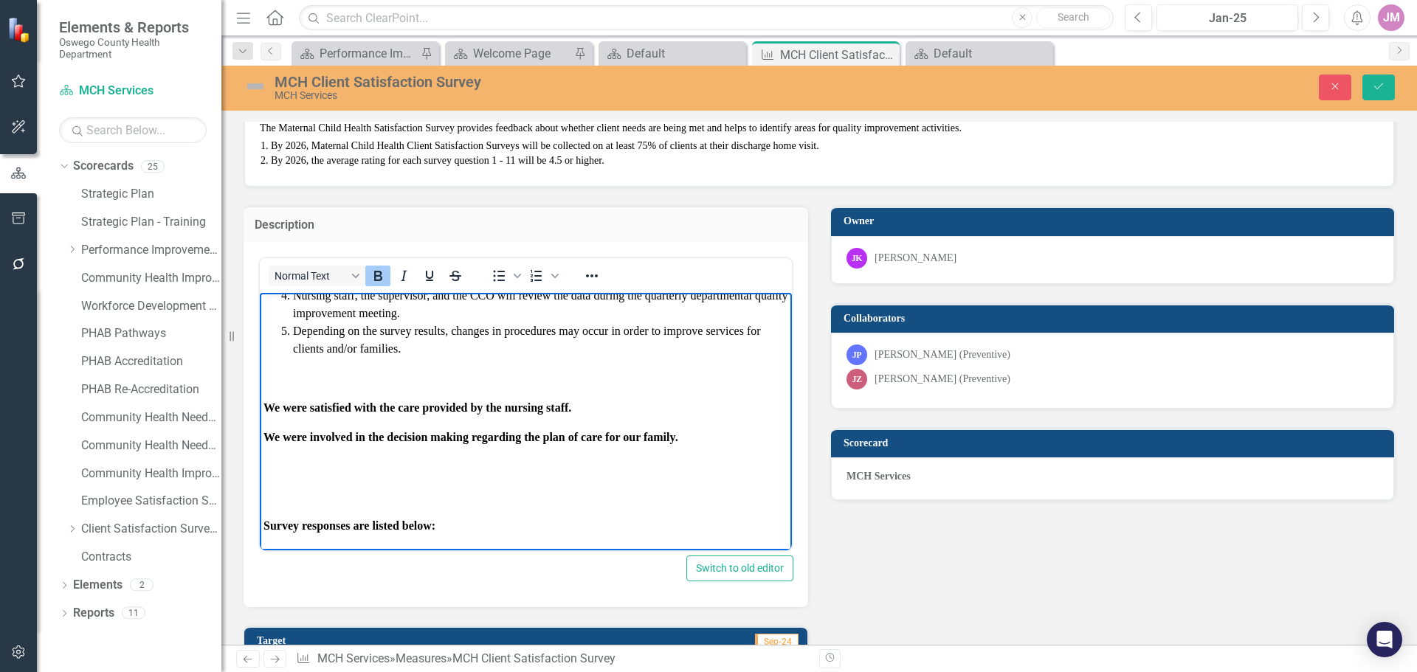
click at [344, 487] on p "Rich Text Area. Press ALT-0 for help." at bounding box center [525, 496] width 525 height 18
click at [266, 462] on p "Rich Text Area. Press ALT-0 for help." at bounding box center [525, 466] width 525 height 18
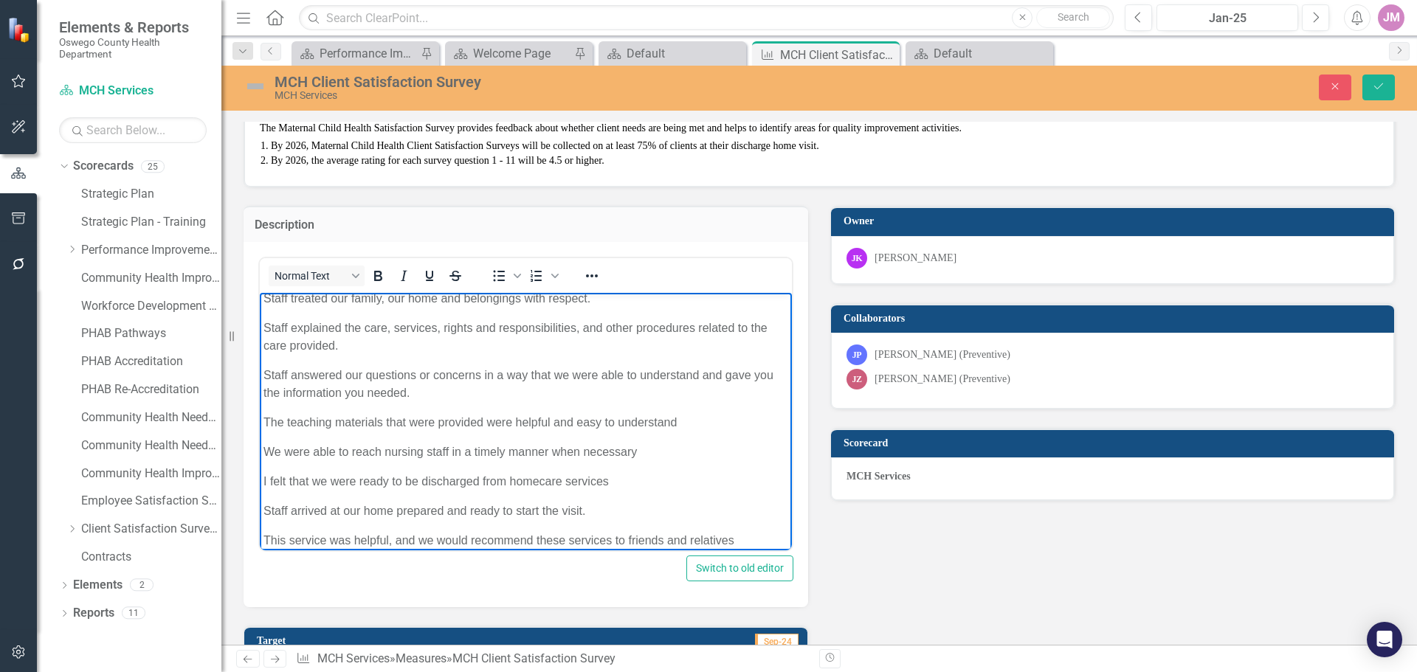
scroll to position [358, 0]
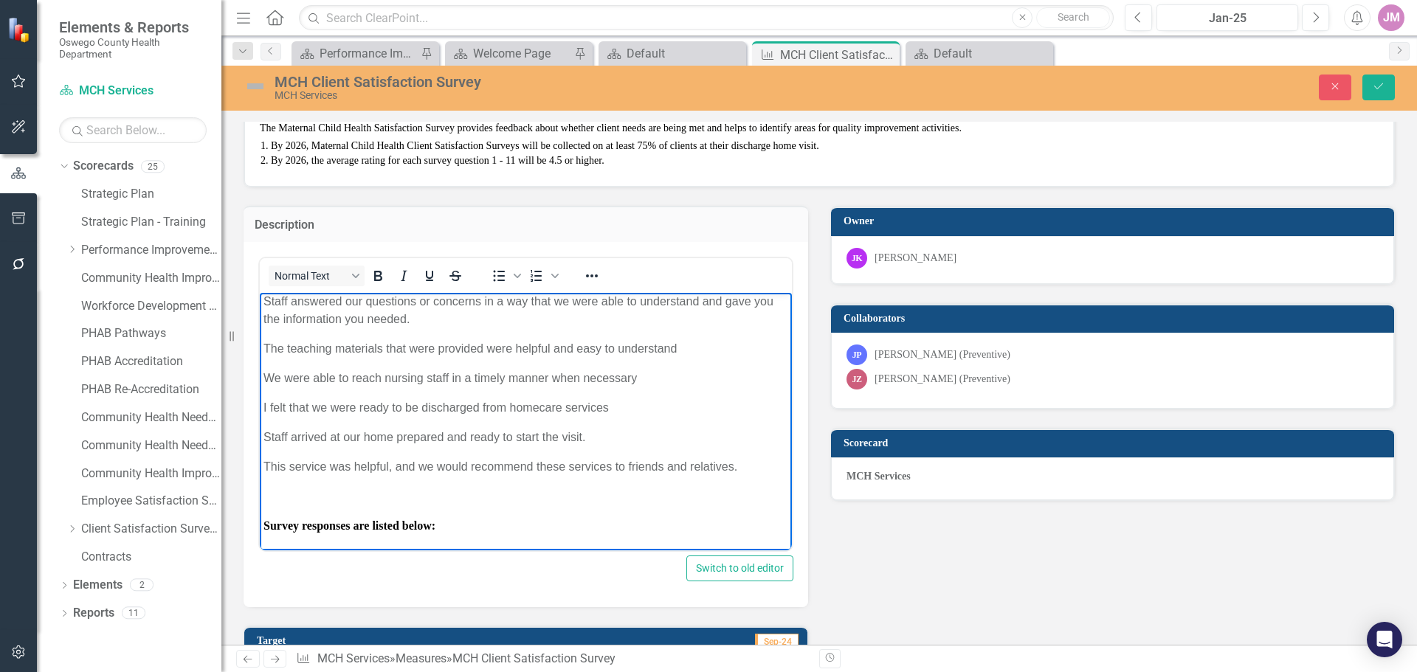
click at [621, 414] on p "I felt that we were ready to be discharged from homecare services" at bounding box center [525, 407] width 525 height 18
click at [650, 379] on p "We were able to reach nursing staff in a timely manner when necessary" at bounding box center [525, 378] width 525 height 18
click at [701, 348] on p "The teaching materials that were provided were helpful and easy to understand" at bounding box center [525, 348] width 525 height 18
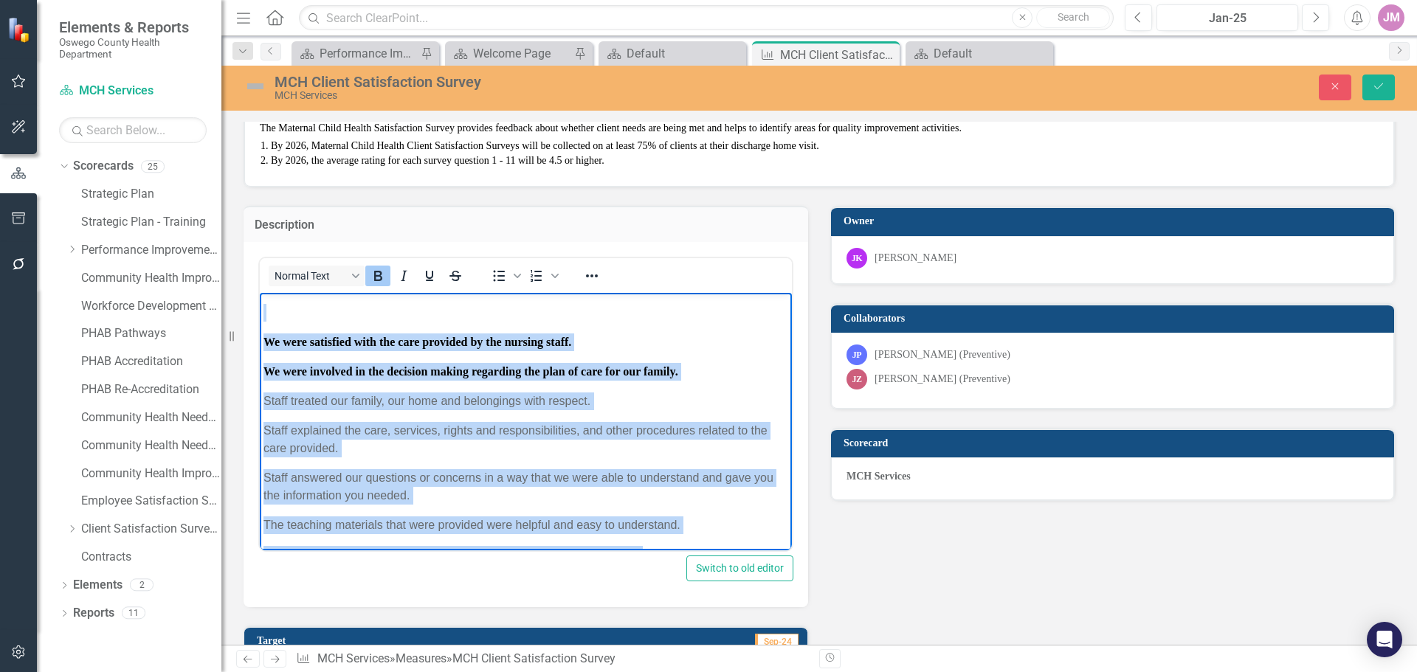
scroll to position [168, 0]
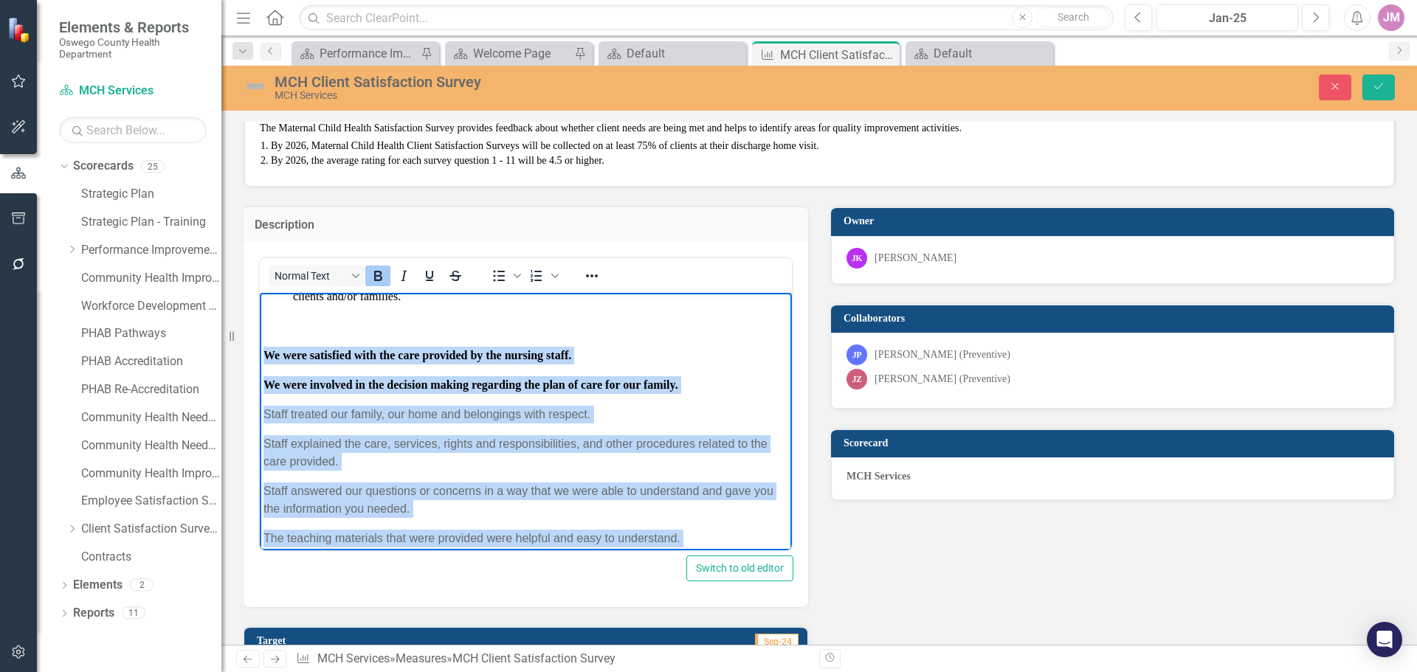
drag, startPoint x: 739, startPoint y: 471, endPoint x: 491, endPoint y: 638, distance: 299.8
click at [260, 350] on html "The nurse will give the client and/or family the Maternal Child Health Satisfac…" at bounding box center [526, 505] width 532 height 763
click at [593, 281] on icon "Reveal or hide additional toolbar items" at bounding box center [592, 276] width 18 height 18
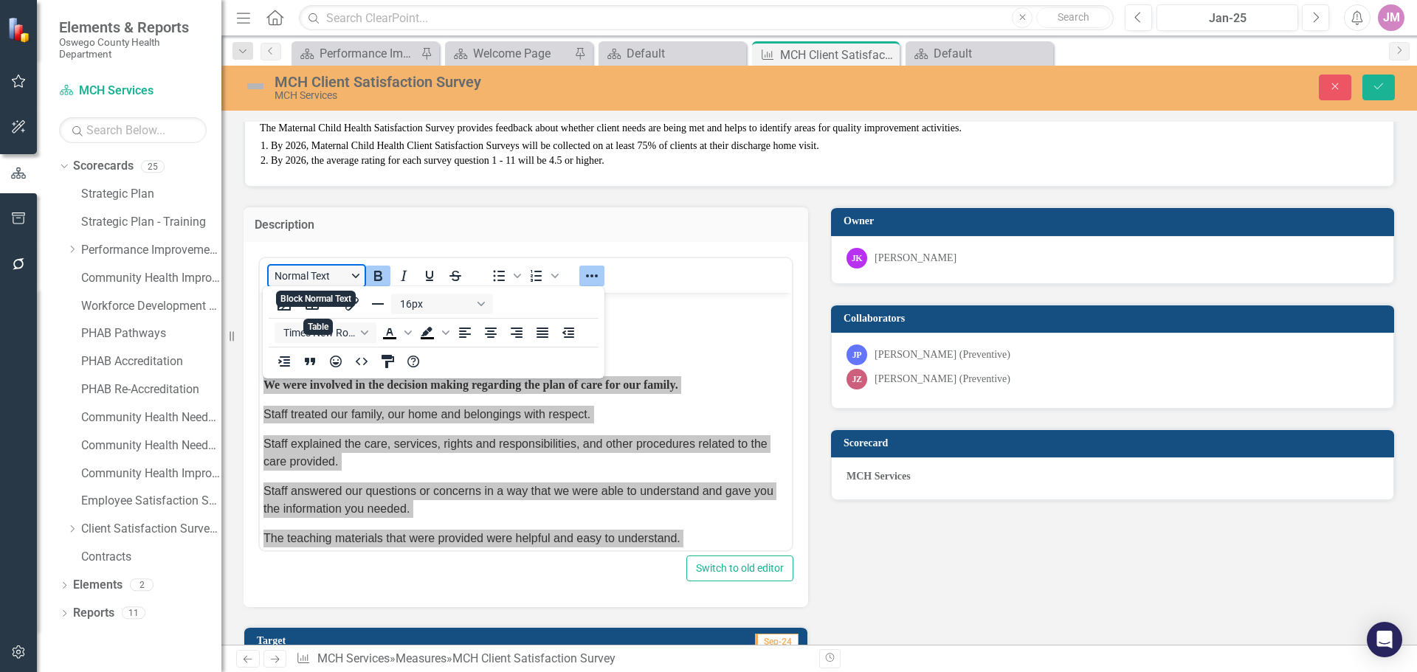
click at [300, 278] on button "Normal Text" at bounding box center [317, 276] width 96 height 21
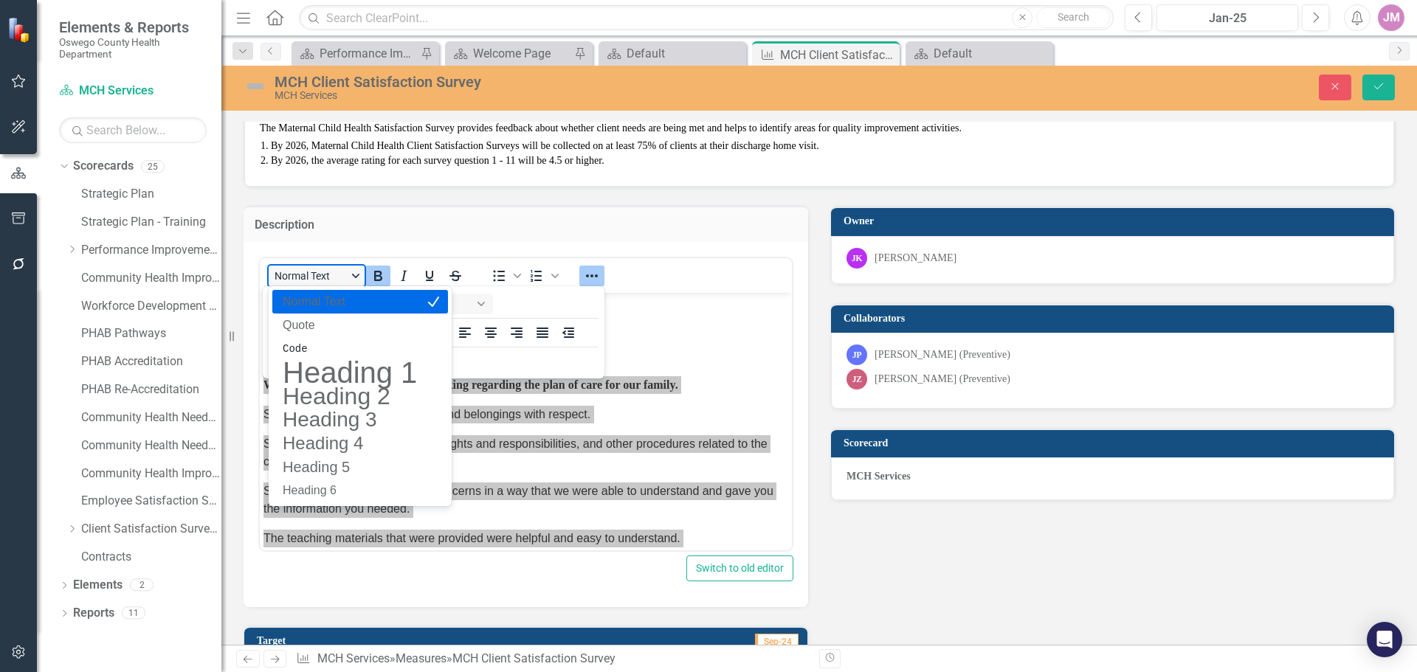
click at [314, 275] on button "Normal Text" at bounding box center [317, 276] width 96 height 21
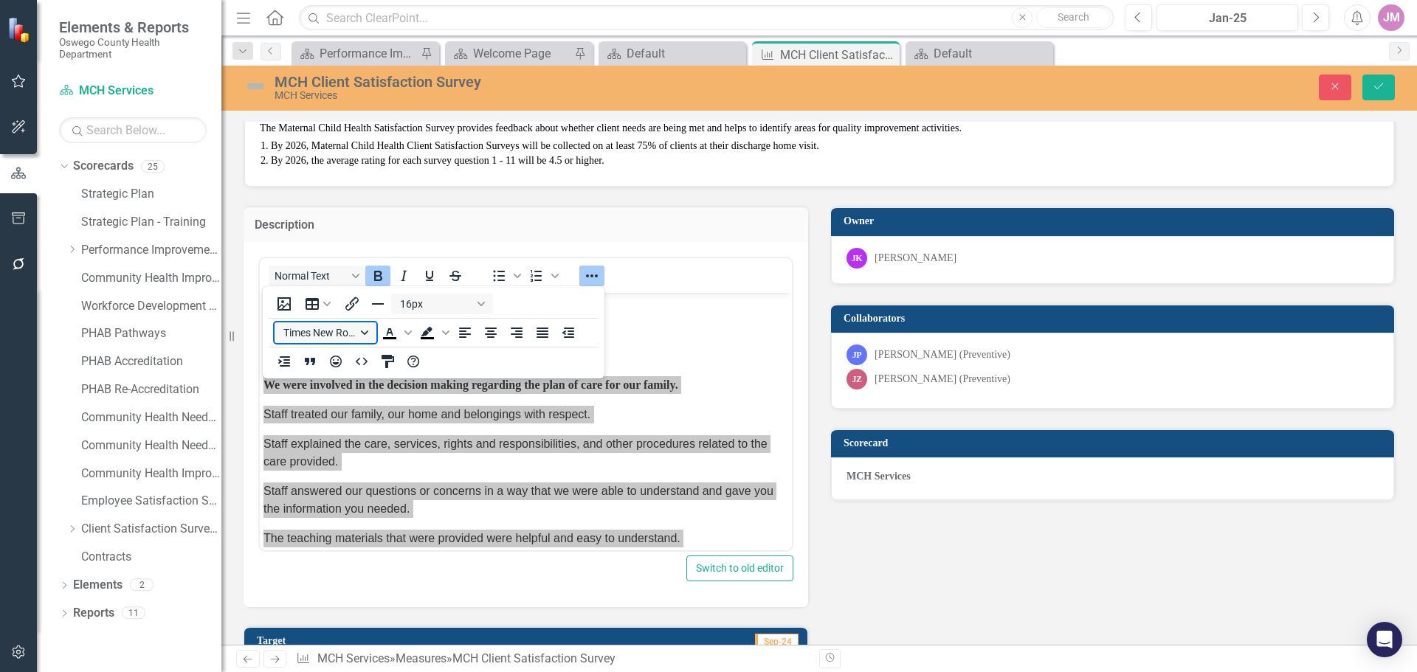
click at [322, 336] on button "Times New Roman" at bounding box center [325, 332] width 102 height 21
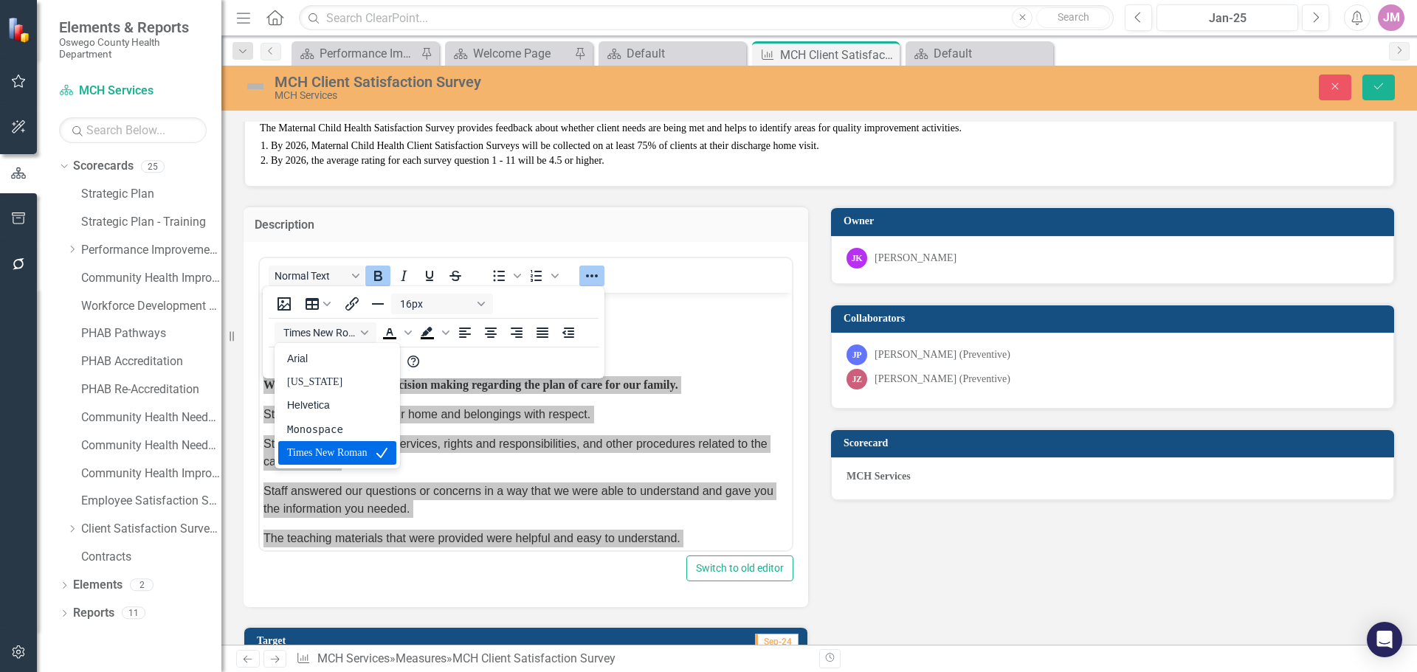
click at [331, 455] on div "Times New Roman" at bounding box center [327, 453] width 80 height 18
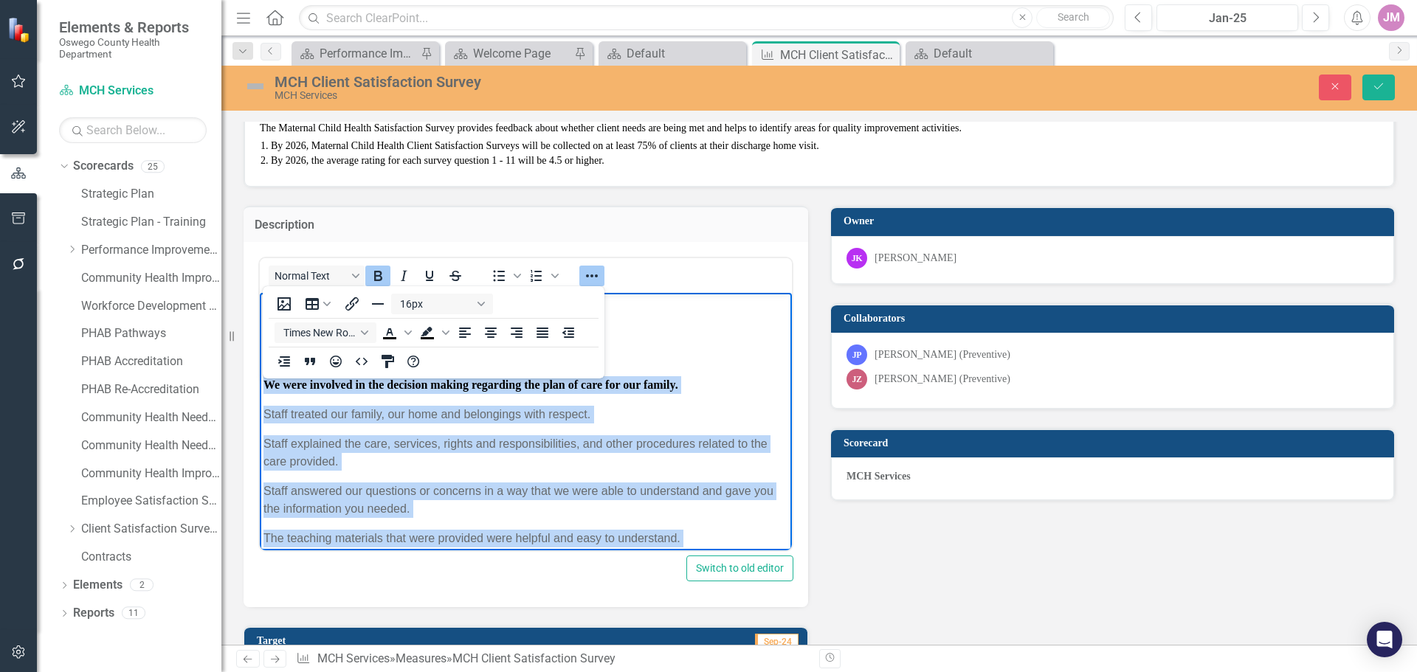
scroll to position [222, 0]
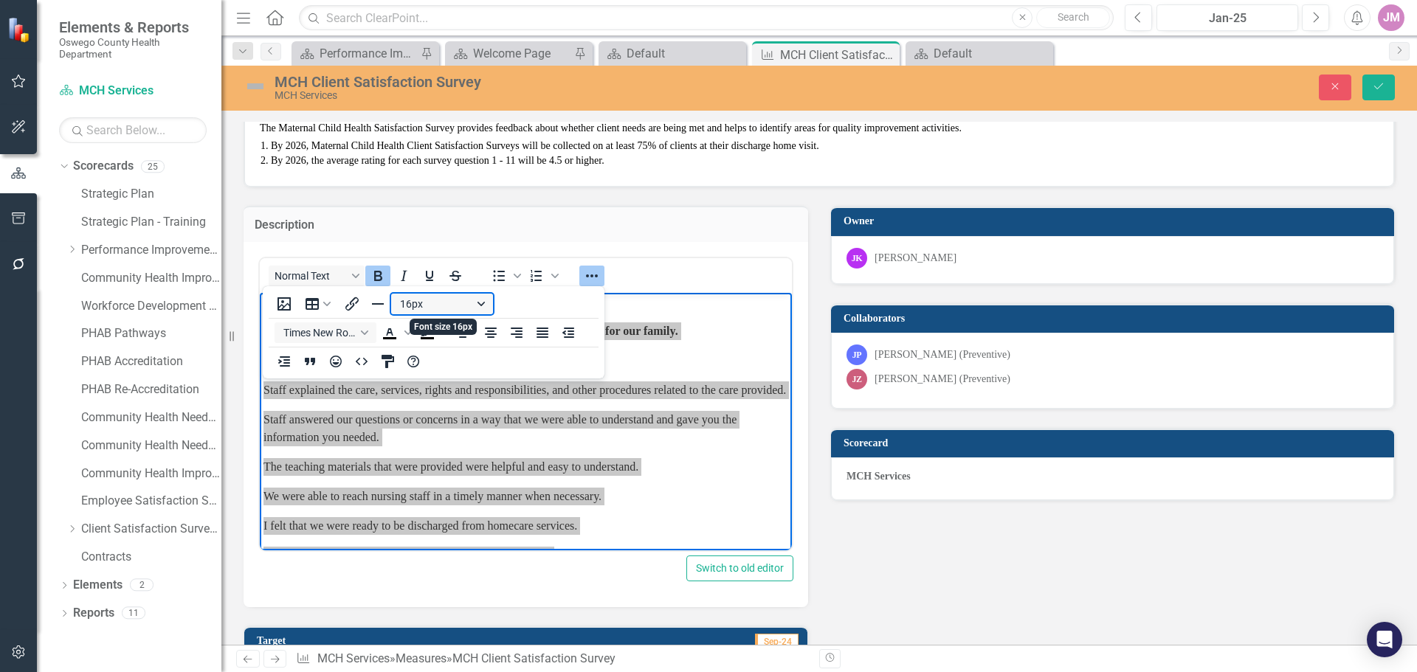
click at [477, 304] on button "16px" at bounding box center [442, 304] width 102 height 21
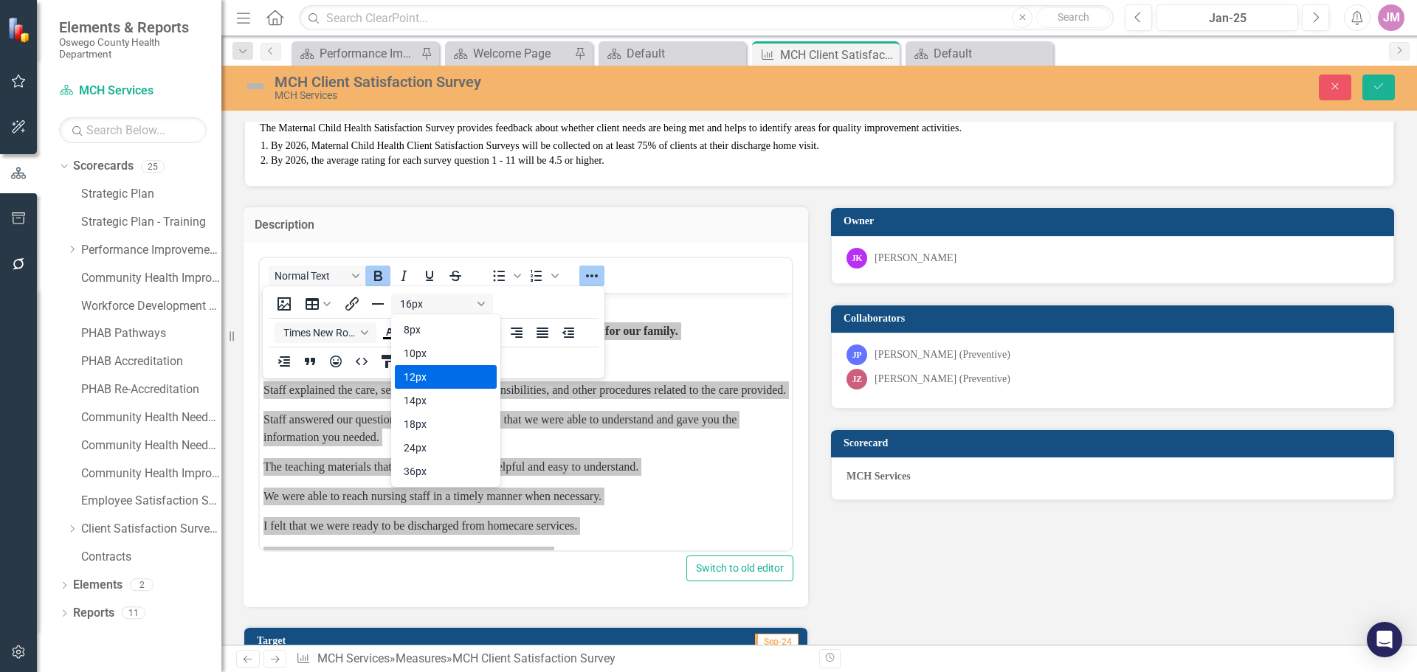
click at [437, 380] on div "12px" at bounding box center [435, 377] width 63 height 18
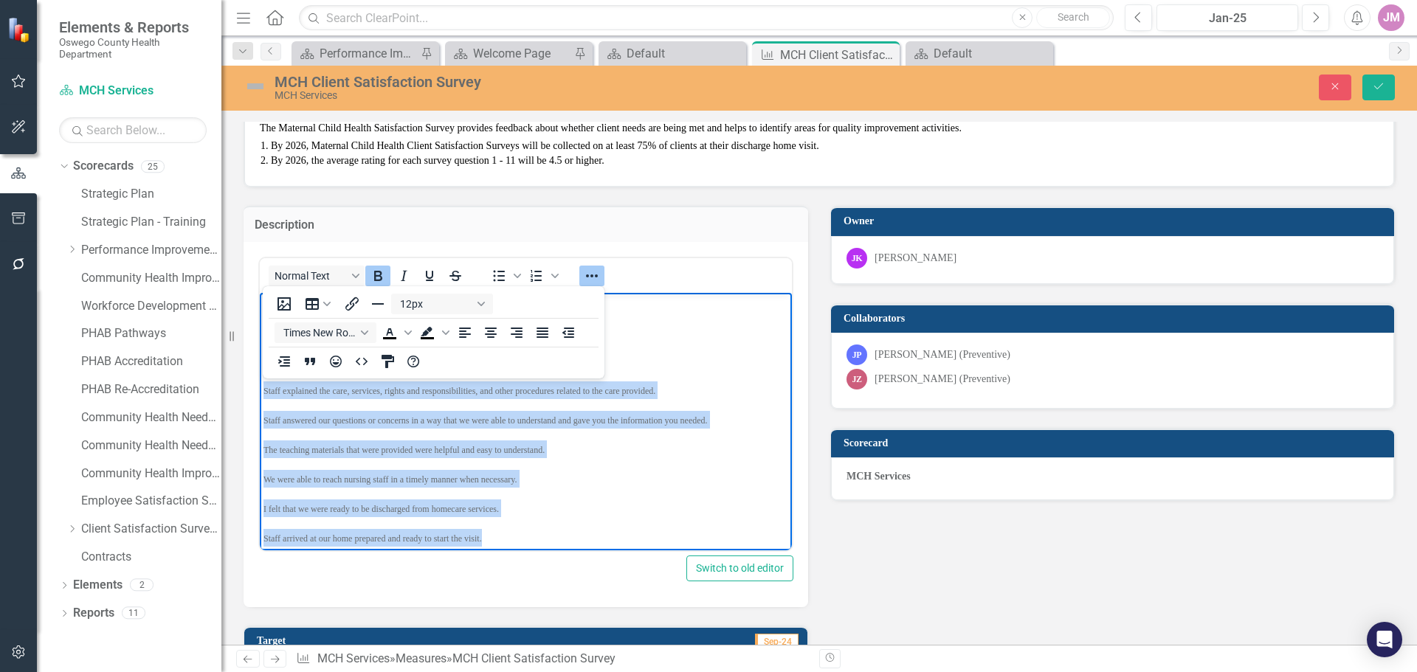
click at [377, 278] on icon "Bold" at bounding box center [378, 276] width 18 height 18
click at [583, 542] on p "Staff arrived at our home prepared and ready to start the visit." at bounding box center [525, 537] width 525 height 18
click at [576, 500] on p "I felt that we were ready to be discharged from homecare services." at bounding box center [525, 508] width 525 height 18
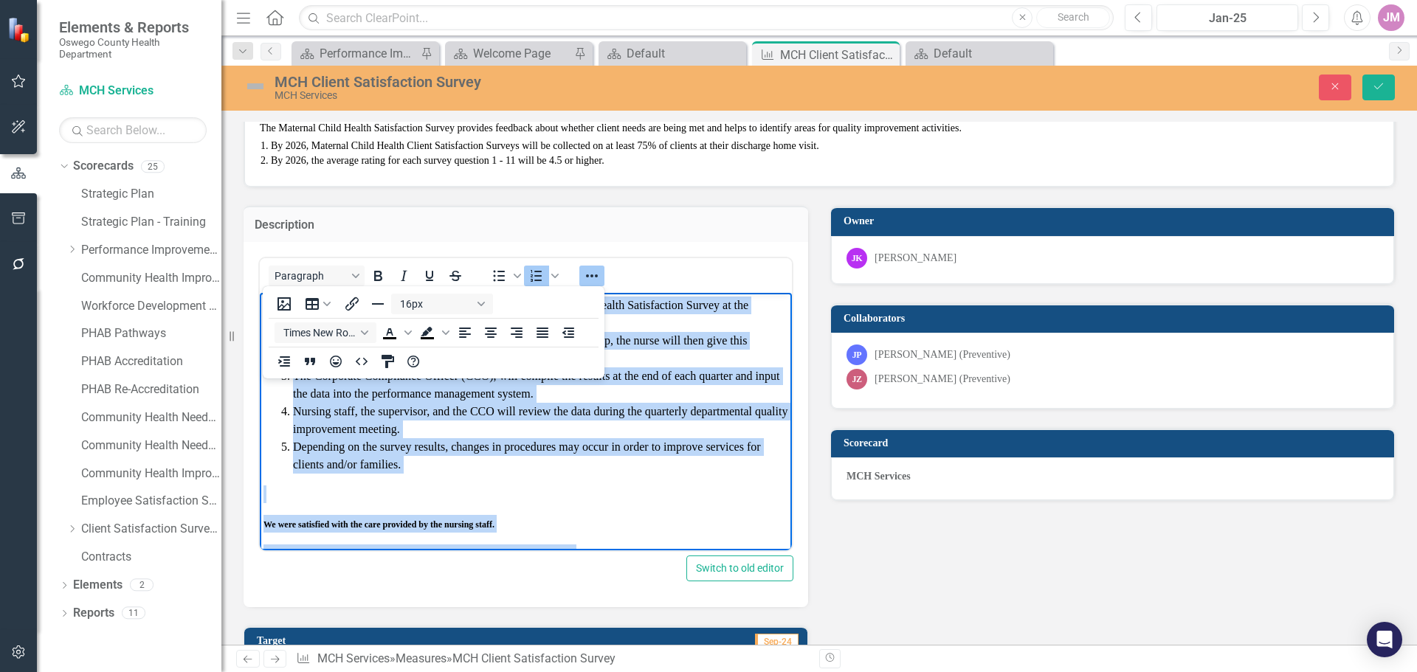
drag, startPoint x: 522, startPoint y: 544, endPoint x: 511, endPoint y: 581, distance: 38.5
click at [260, 292] on html "The nurse will give the client and/or family the Maternal Child Health Satisfac…" at bounding box center [526, 656] width 532 height 728
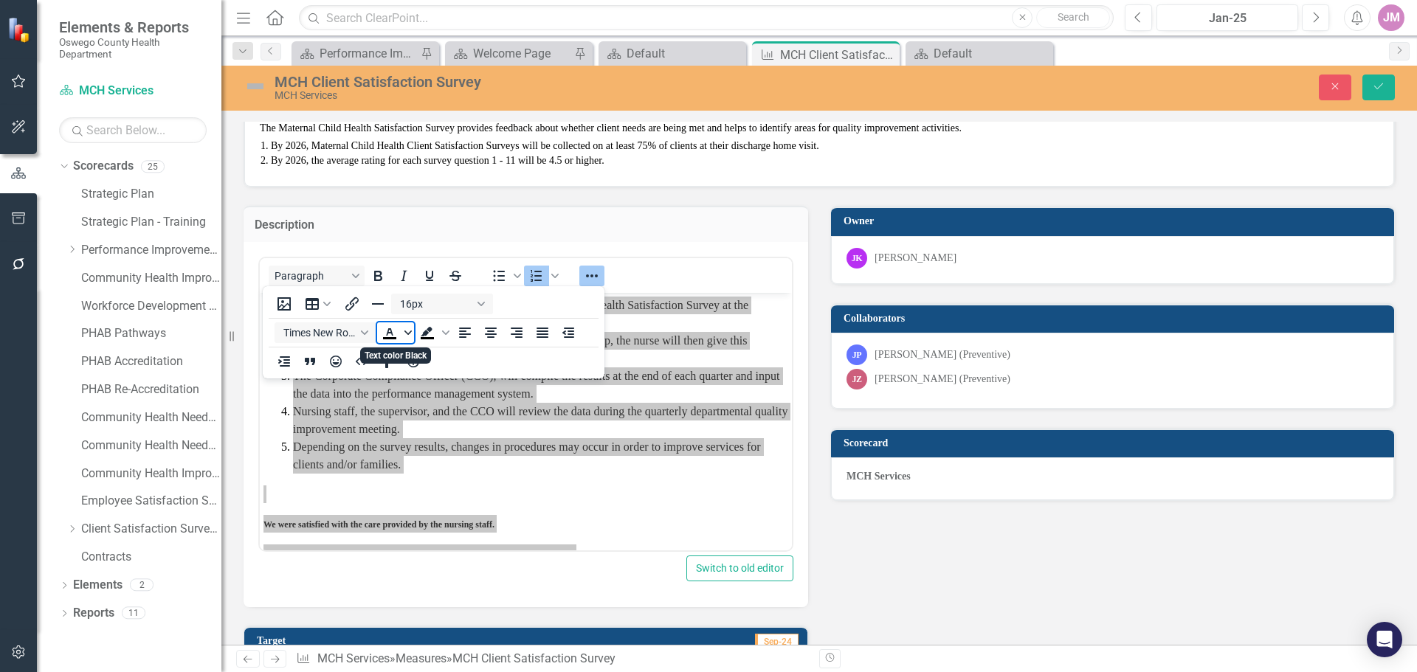
click at [402, 333] on span "Text color Black" at bounding box center [408, 332] width 12 height 21
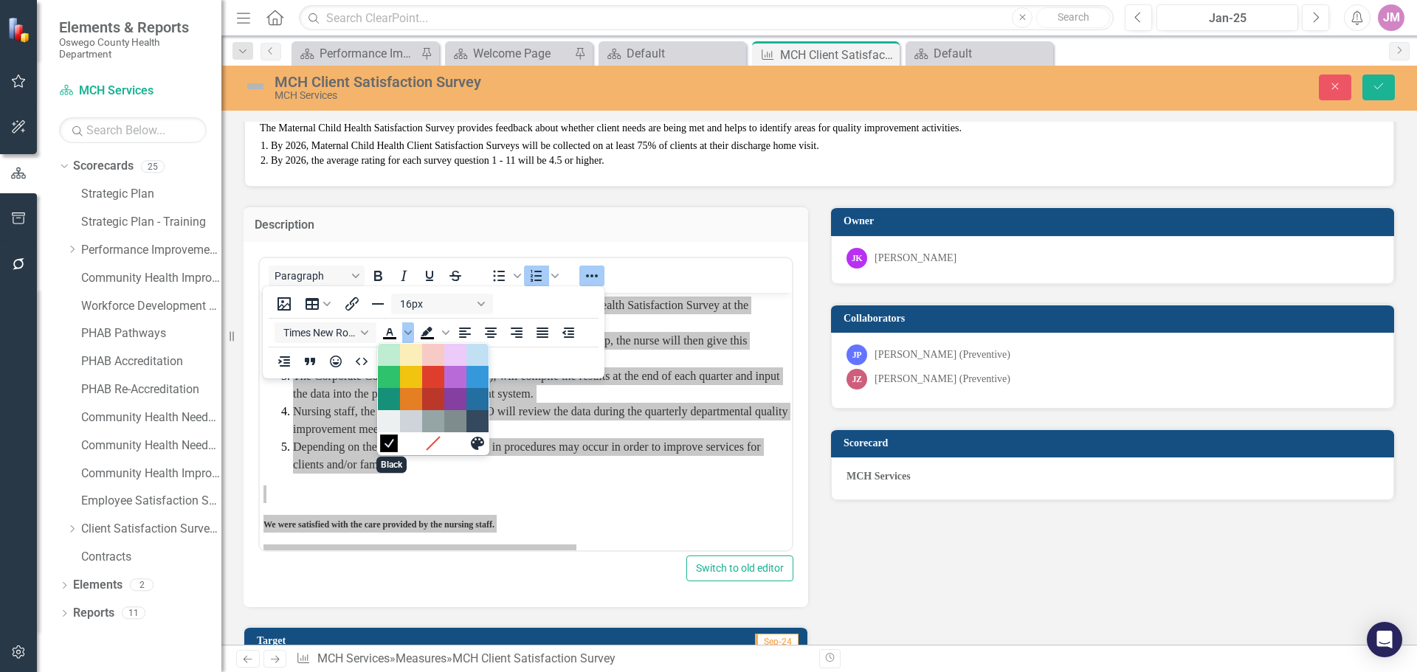
click at [387, 441] on icon "Black" at bounding box center [388, 443] width 14 height 14
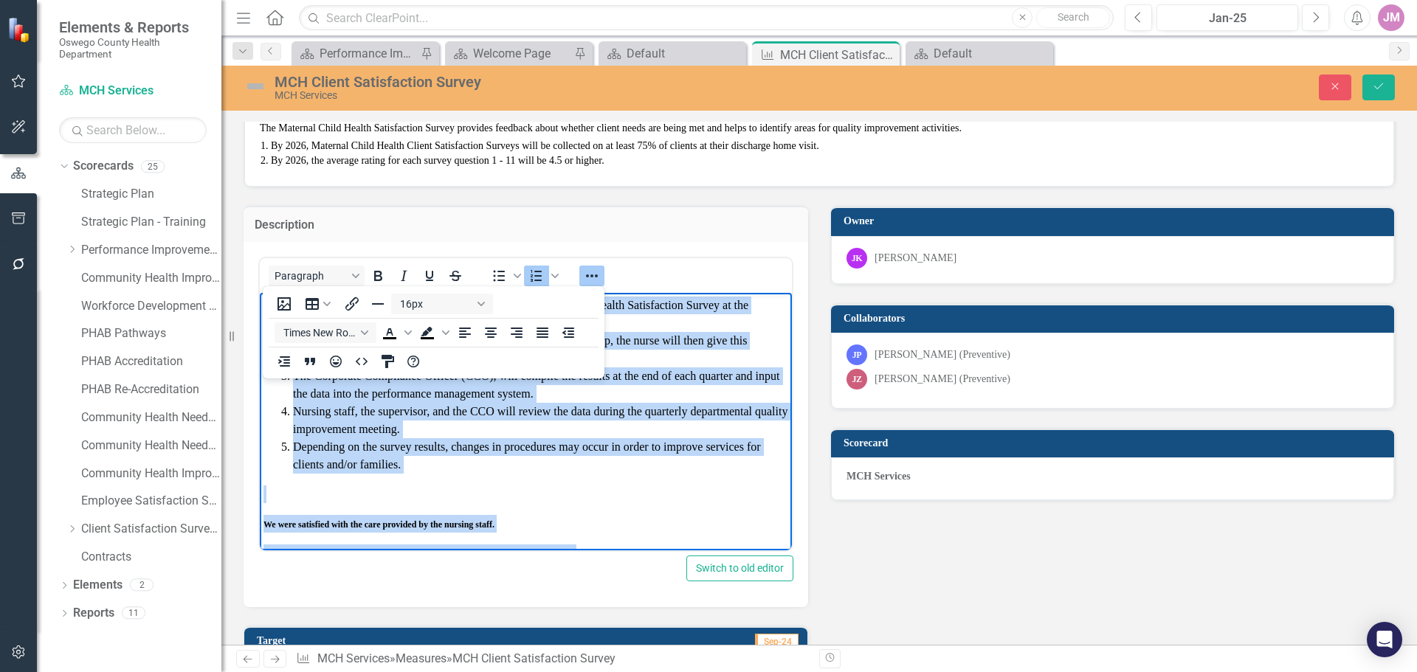
scroll to position [4, 0]
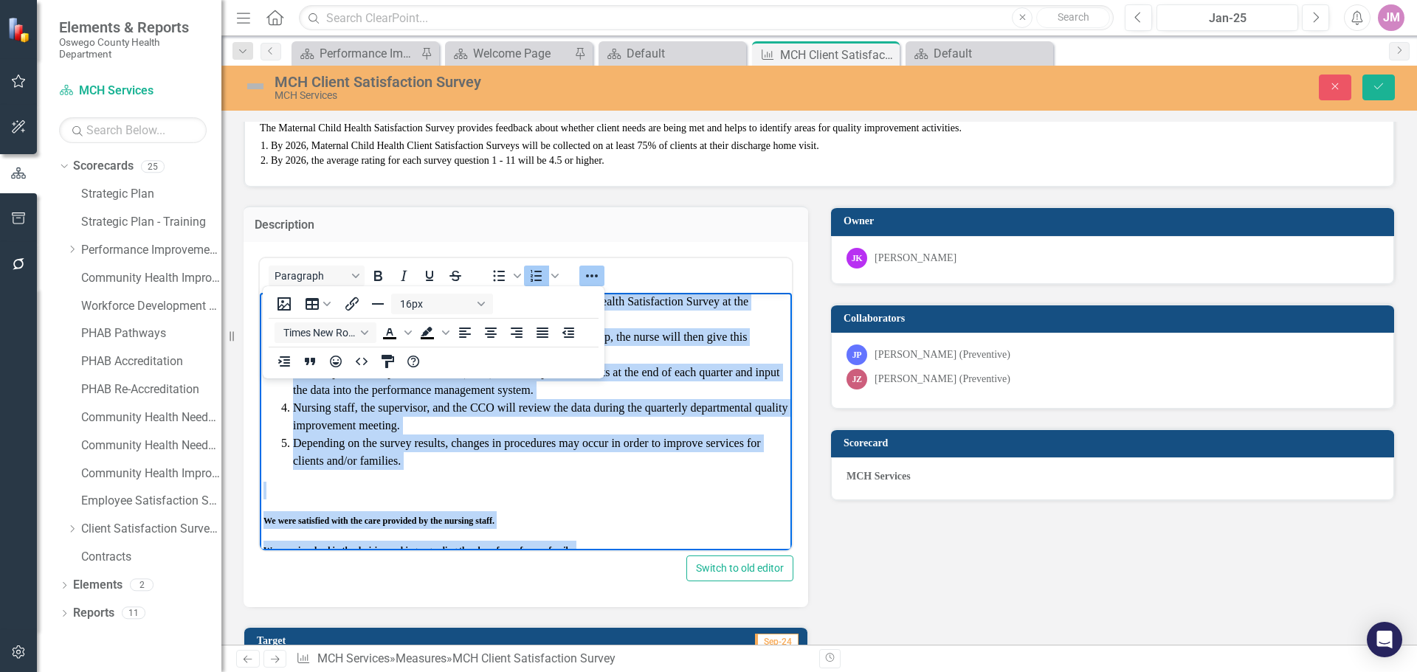
click at [618, 493] on p "Rich Text Area. Press ALT-0 for help." at bounding box center [525, 490] width 525 height 18
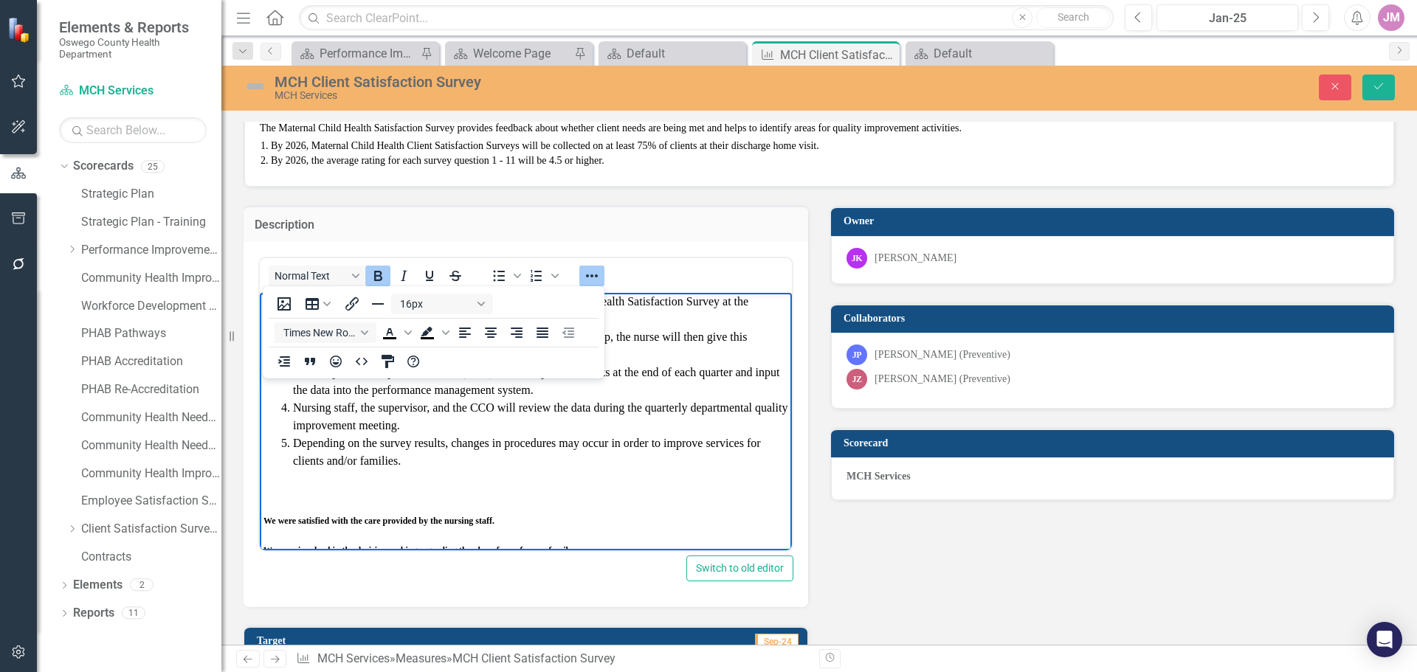
drag, startPoint x: 585, startPoint y: 274, endPoint x: 594, endPoint y: 278, distance: 9.6
click at [586, 274] on icon "Reveal or hide additional toolbar items" at bounding box center [592, 276] width 18 height 18
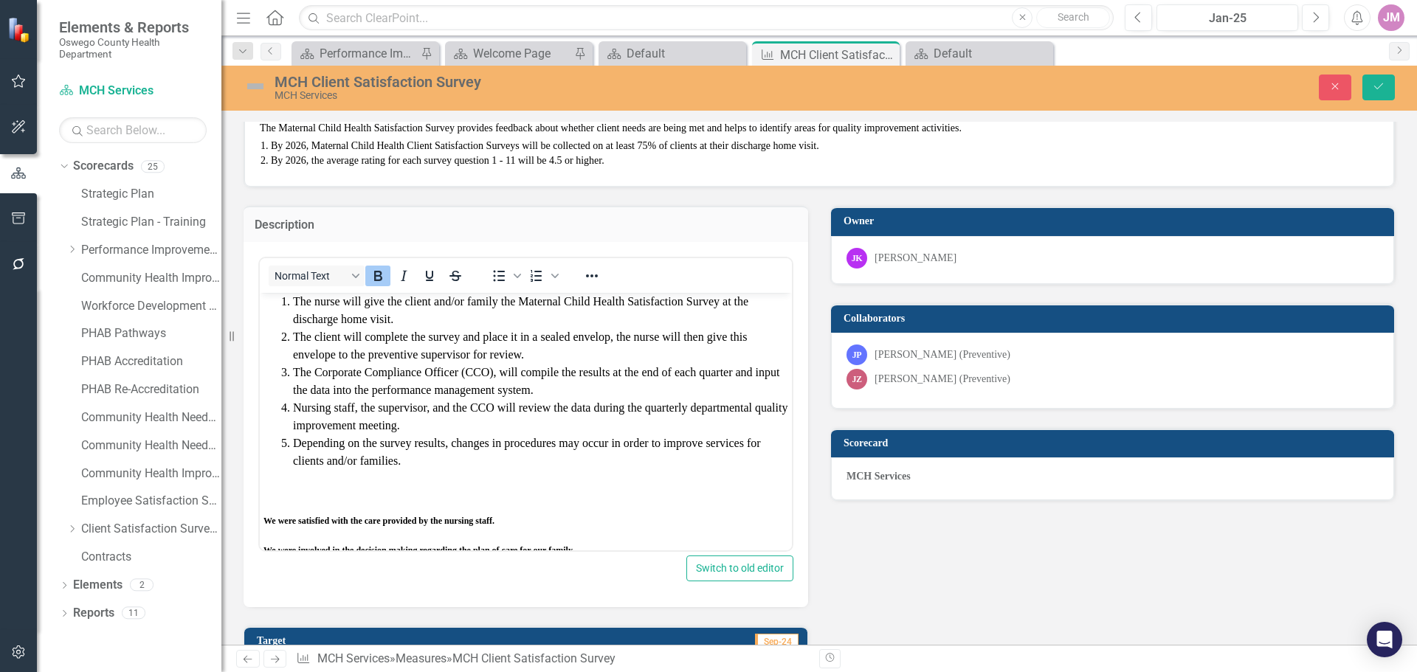
click at [328, 504] on body "The nurse will give the client and/or family the Maternal Child Health Satisfac…" at bounding box center [526, 653] width 532 height 728
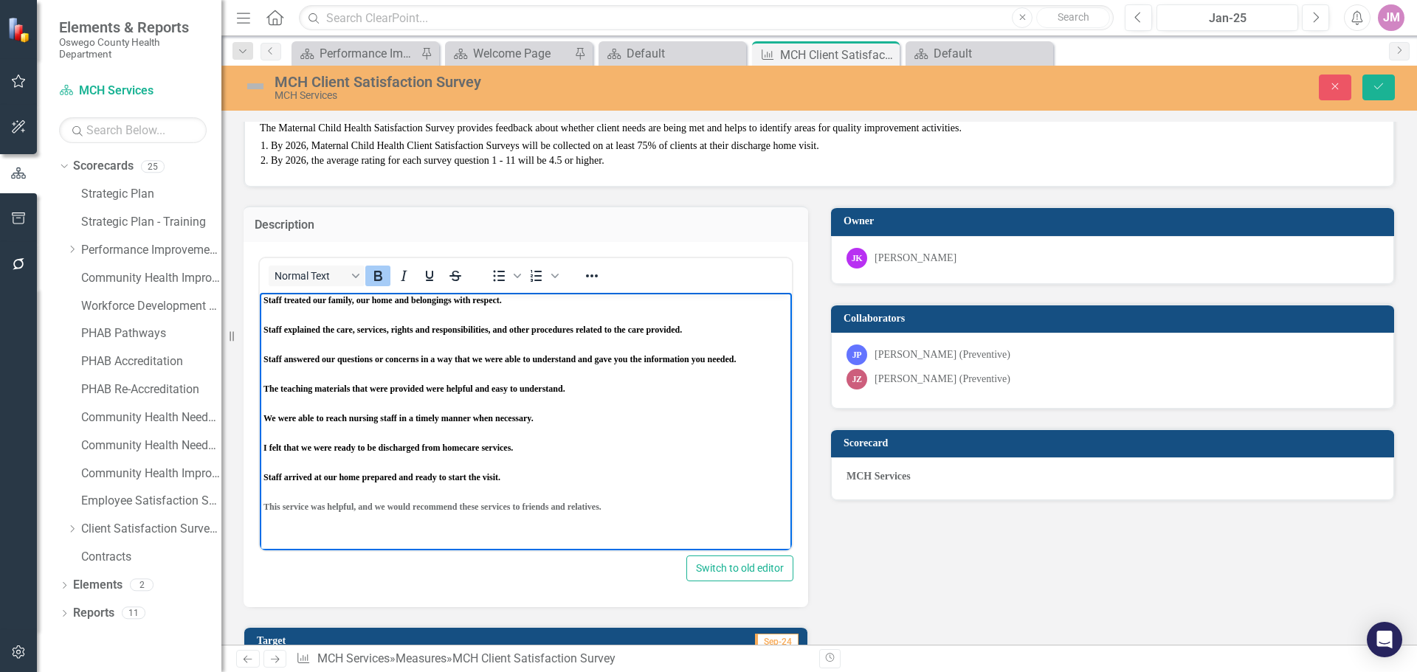
scroll to position [373, 0]
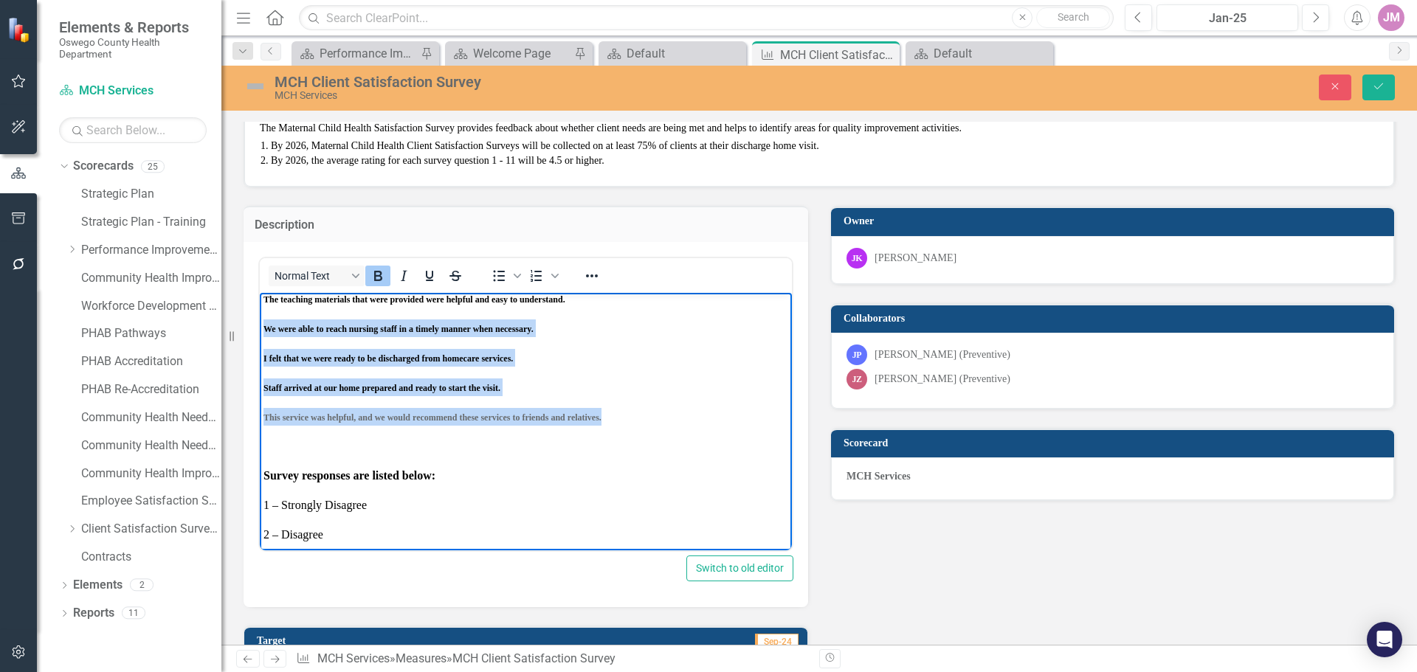
drag, startPoint x: 610, startPoint y: 421, endPoint x: 262, endPoint y: 308, distance: 365.9
click at [262, 308] on body "The nurse will give the client and/or family the Maternal Child Health Satisfac…" at bounding box center [526, 284] width 532 height 728
click at [587, 274] on icon "Reveal or hide additional toolbar items" at bounding box center [592, 276] width 18 height 18
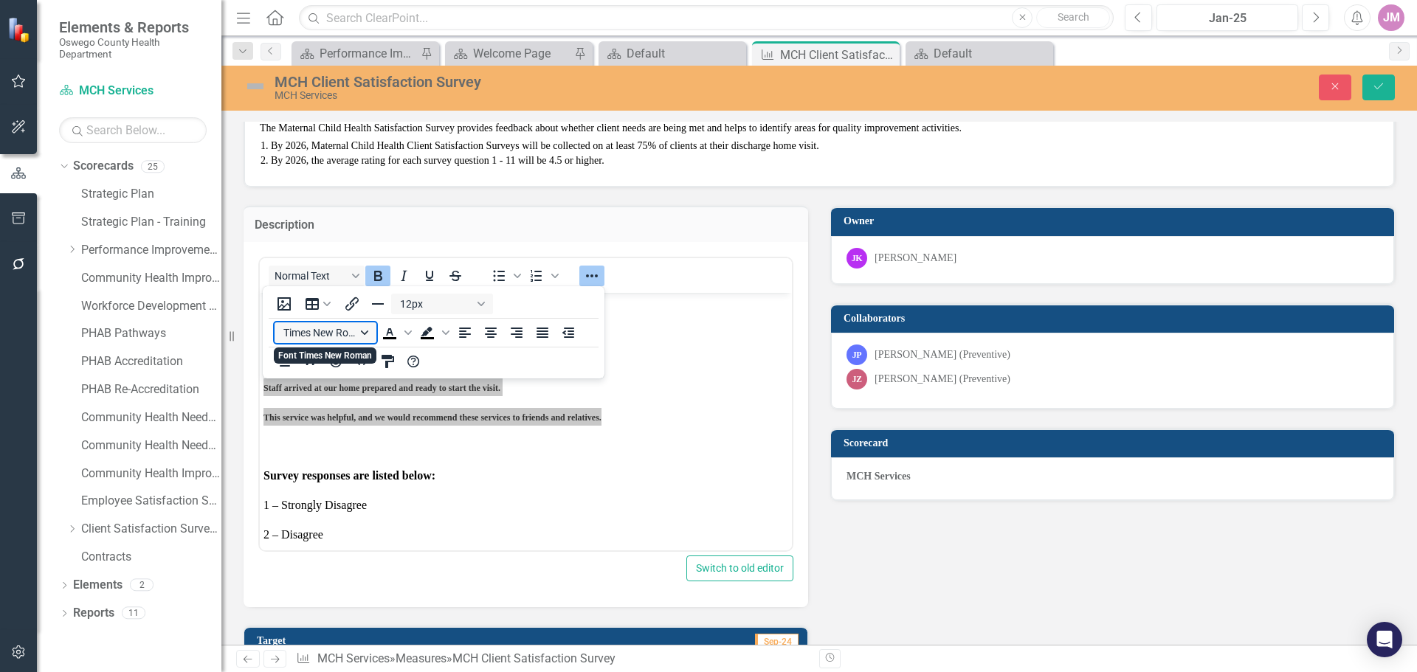
click at [358, 332] on button "Times New Roman" at bounding box center [325, 332] width 102 height 21
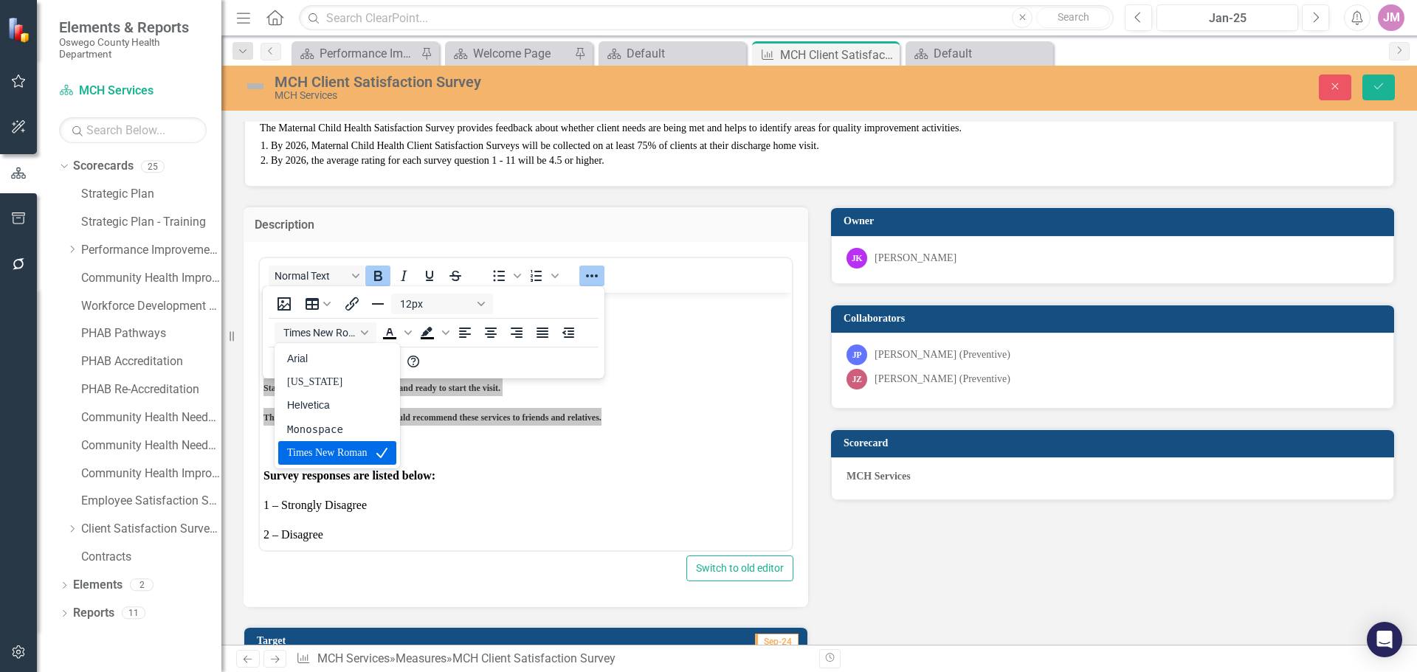
click at [349, 460] on div "Times New Roman" at bounding box center [327, 453] width 80 height 18
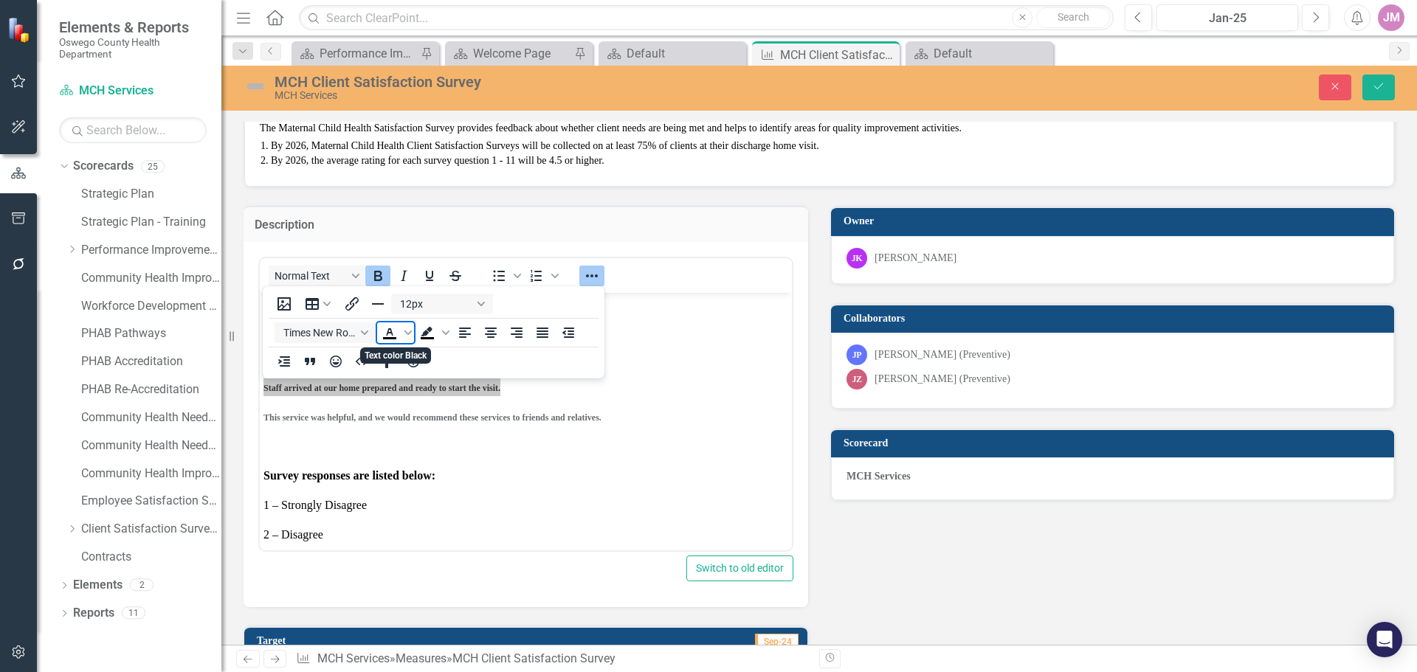
click at [387, 334] on icon "Text color Black" at bounding box center [389, 331] width 7 height 7
click at [423, 301] on button "12px" at bounding box center [442, 304] width 102 height 21
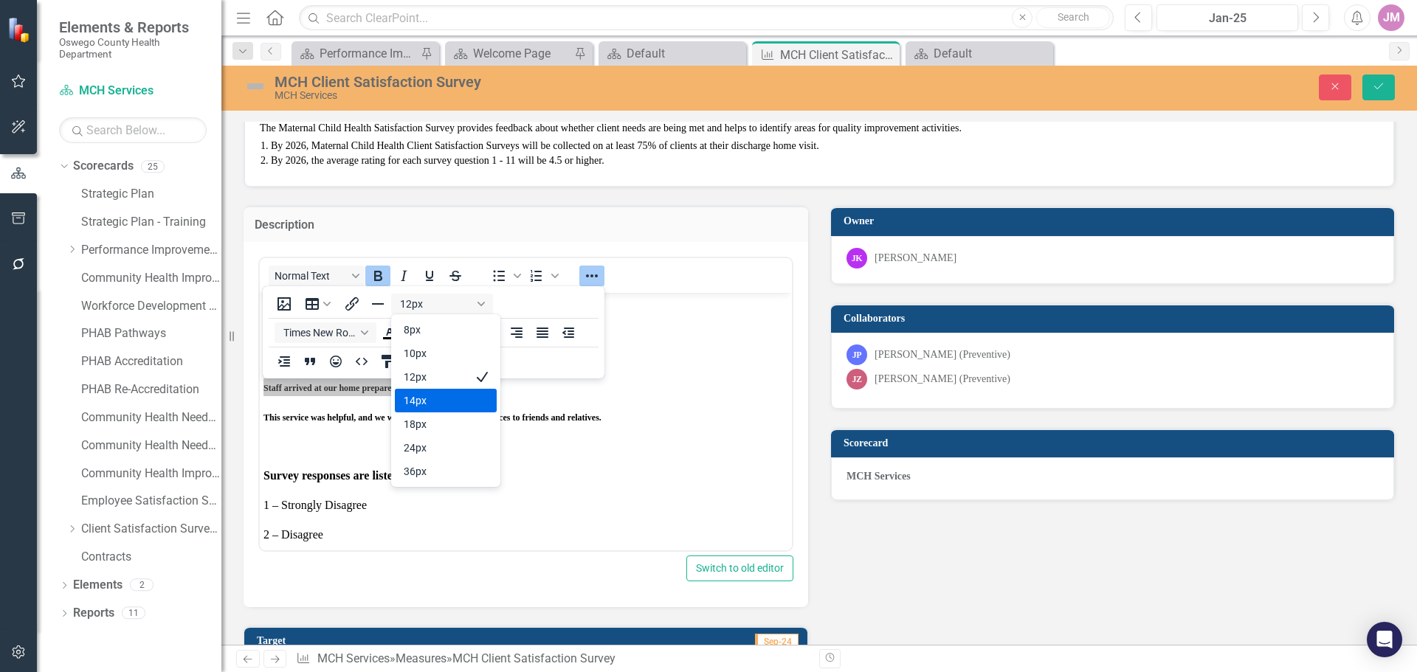
click at [427, 402] on div "14px" at bounding box center [435, 401] width 63 height 18
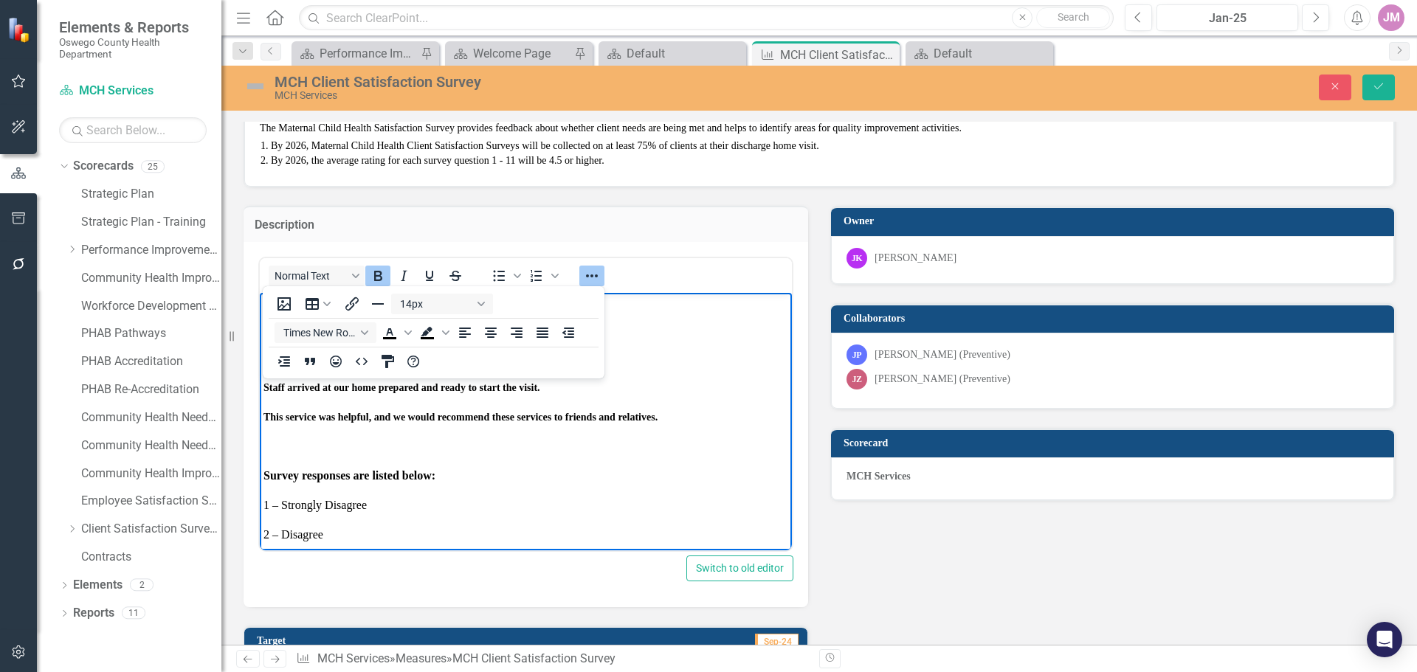
click at [492, 474] on p "Survey responses are listed below:" at bounding box center [525, 475] width 525 height 18
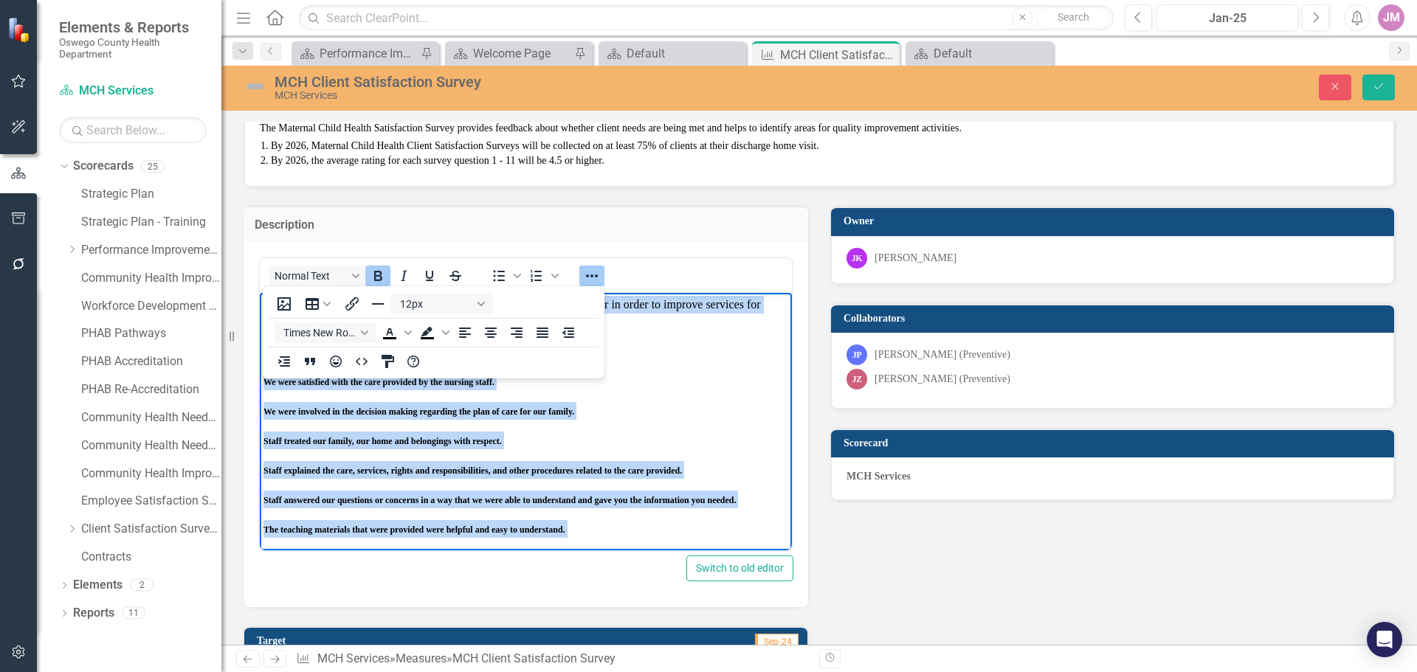
scroll to position [87, 0]
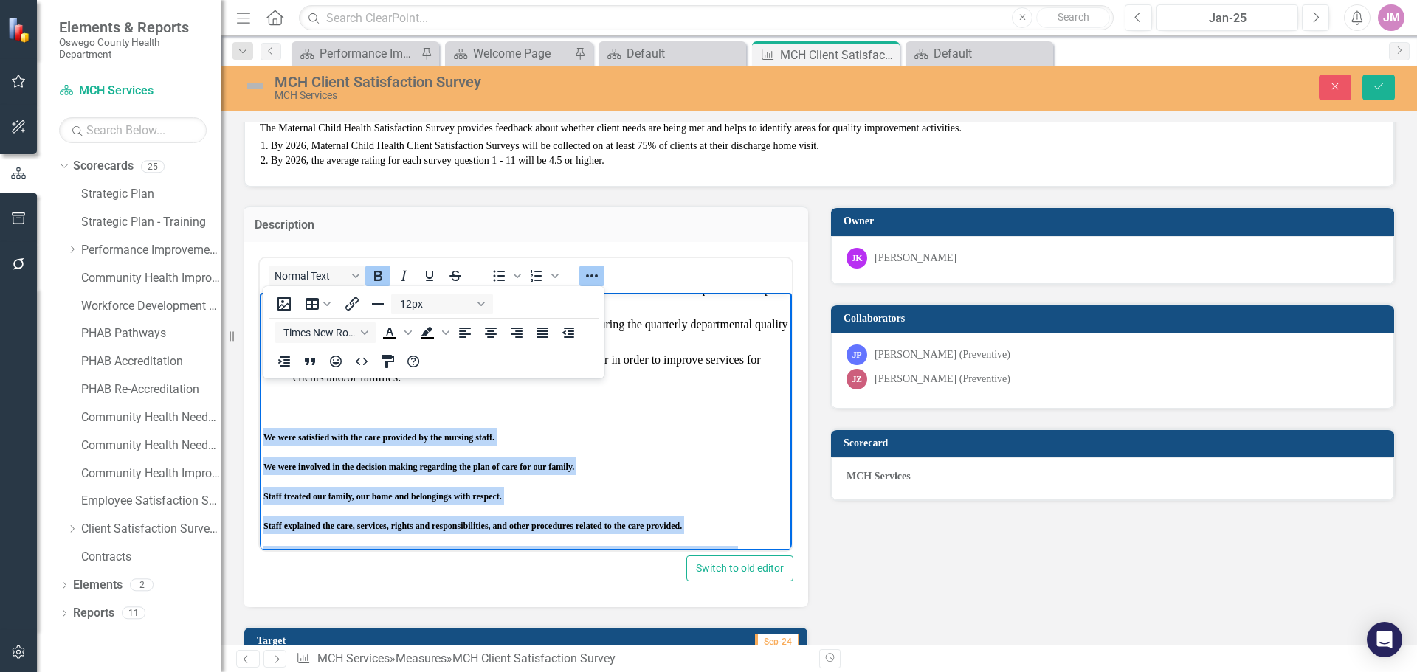
drag, startPoint x: 592, startPoint y: 446, endPoint x: 262, endPoint y: 431, distance: 330.9
click at [262, 431] on body "The nurse will give the client and/or family the Maternal Child Health Satisfac…" at bounding box center [526, 569] width 532 height 728
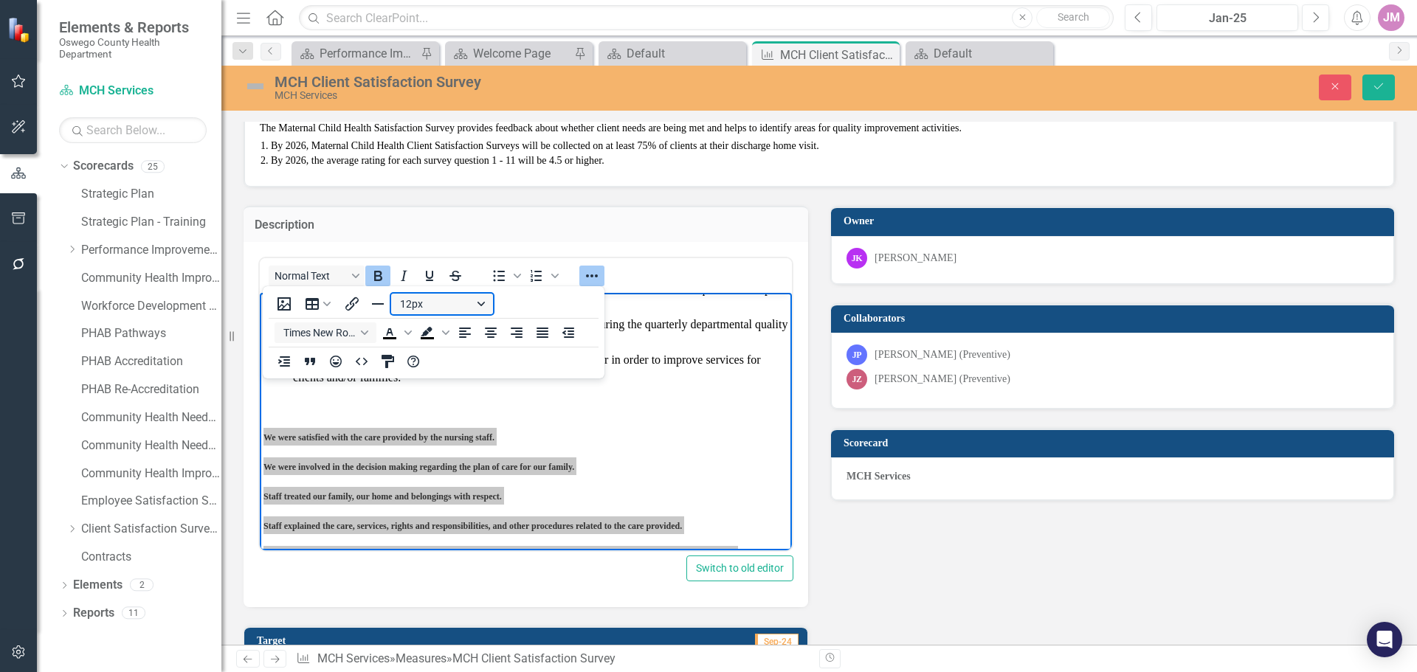
click at [418, 300] on button "12px" at bounding box center [442, 304] width 102 height 21
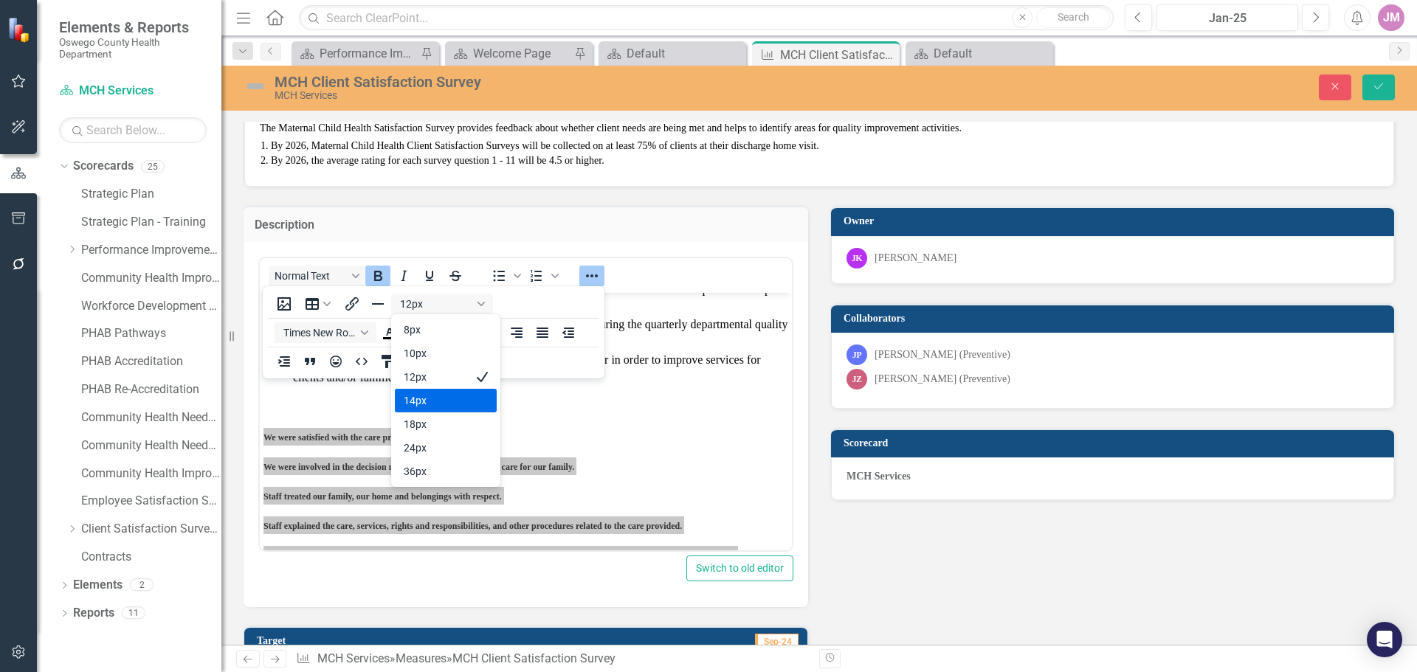
click at [428, 399] on div "14px" at bounding box center [435, 401] width 63 height 18
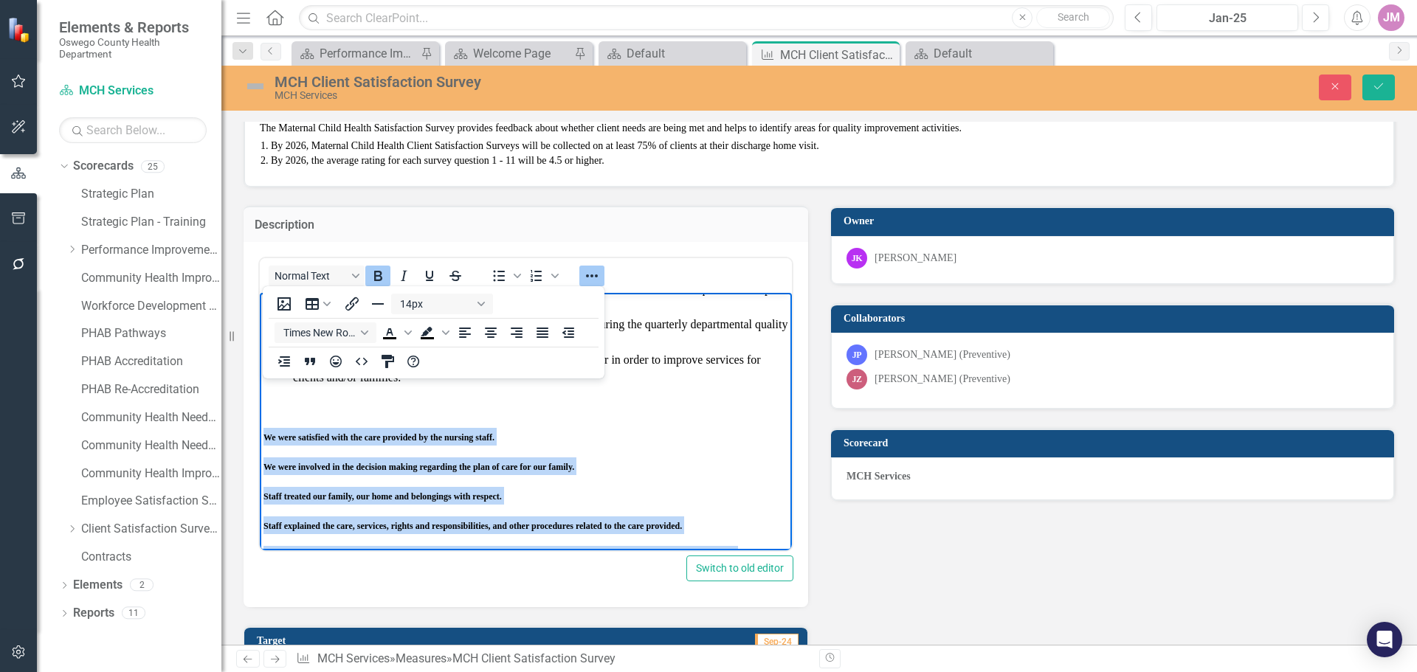
scroll to position [218, 0]
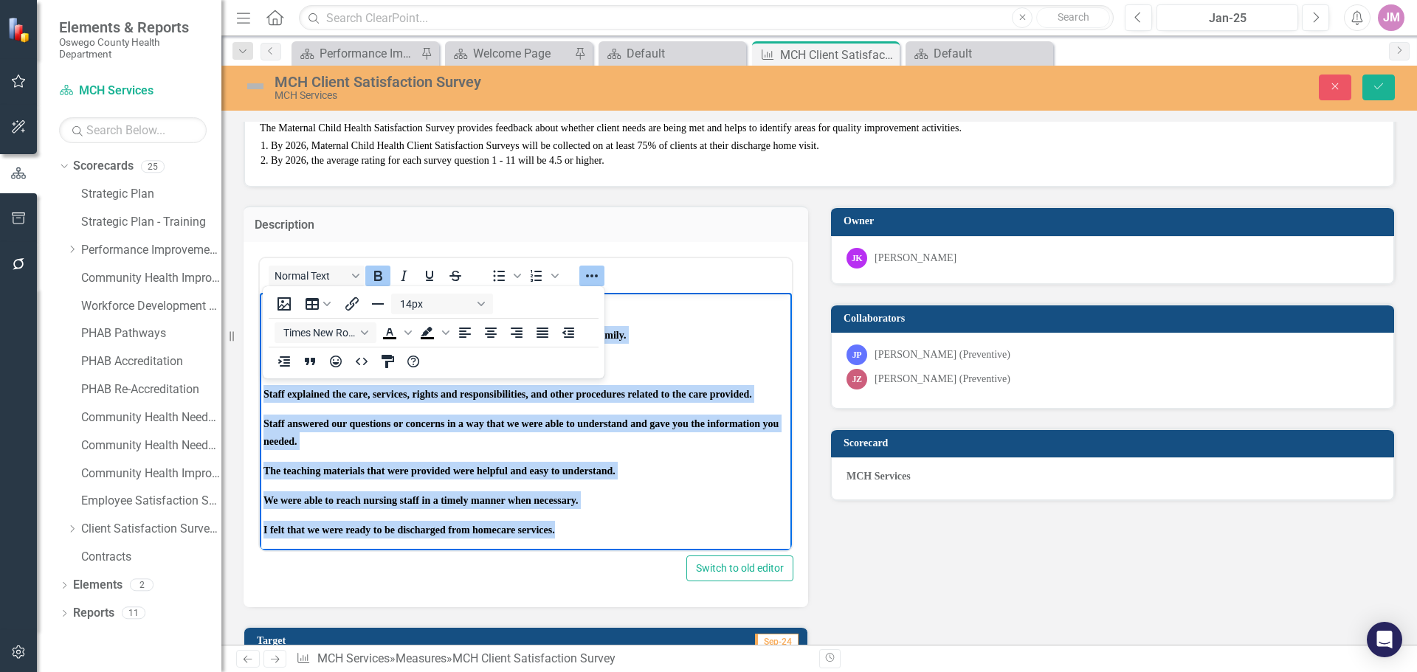
click at [623, 477] on p "The teaching materials that were provided were helpful and easy to understand." at bounding box center [525, 470] width 525 height 18
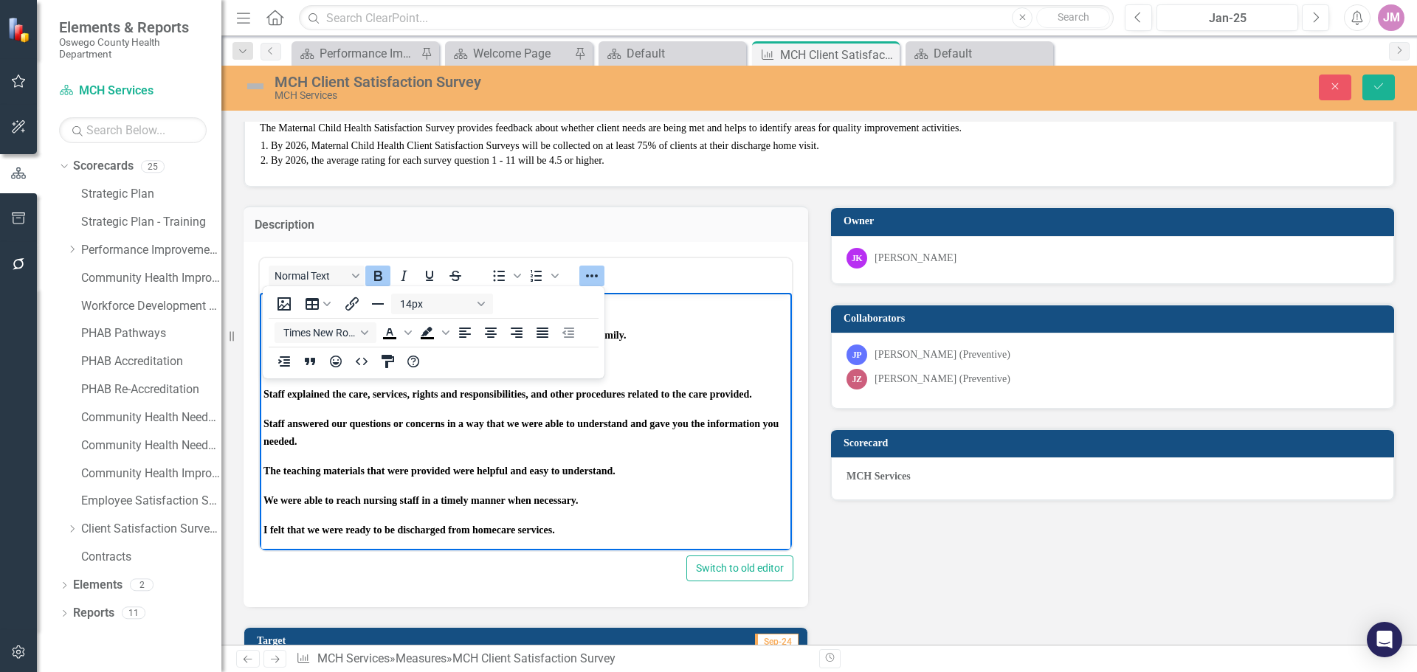
click at [595, 274] on icon "Reveal or hide additional toolbar items" at bounding box center [592, 276] width 18 height 18
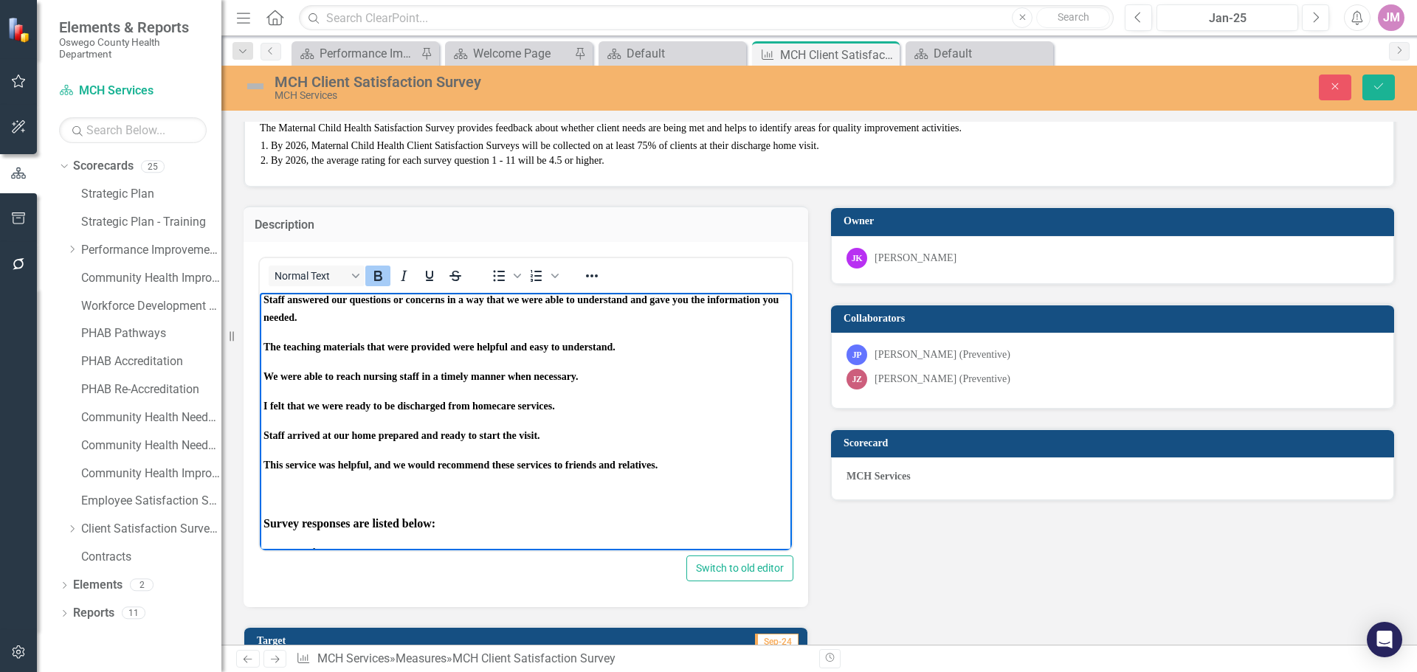
scroll to position [488, 0]
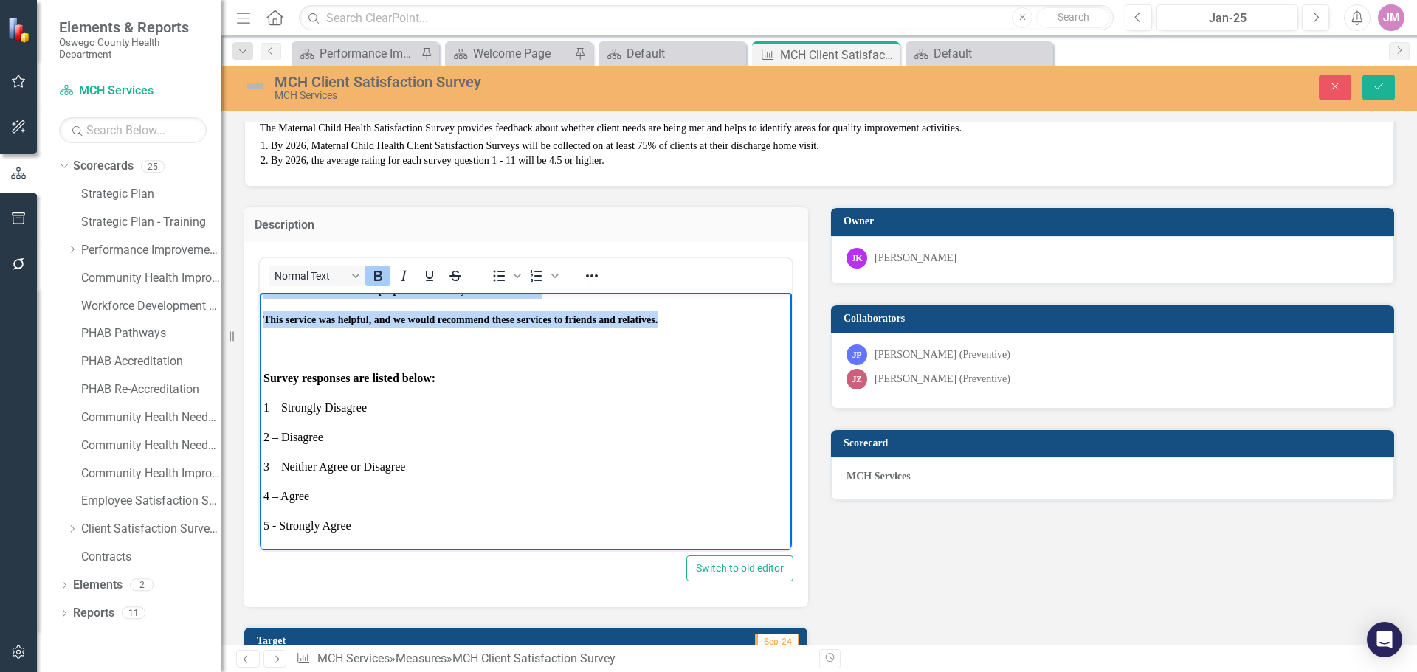
drag, startPoint x: 265, startPoint y: 449, endPoint x: 378, endPoint y: 328, distance: 166.0
click at [378, 328] on body "The nurse will give the client and/or family the Maternal Child Health Satisfac…" at bounding box center [526, 176] width 532 height 745
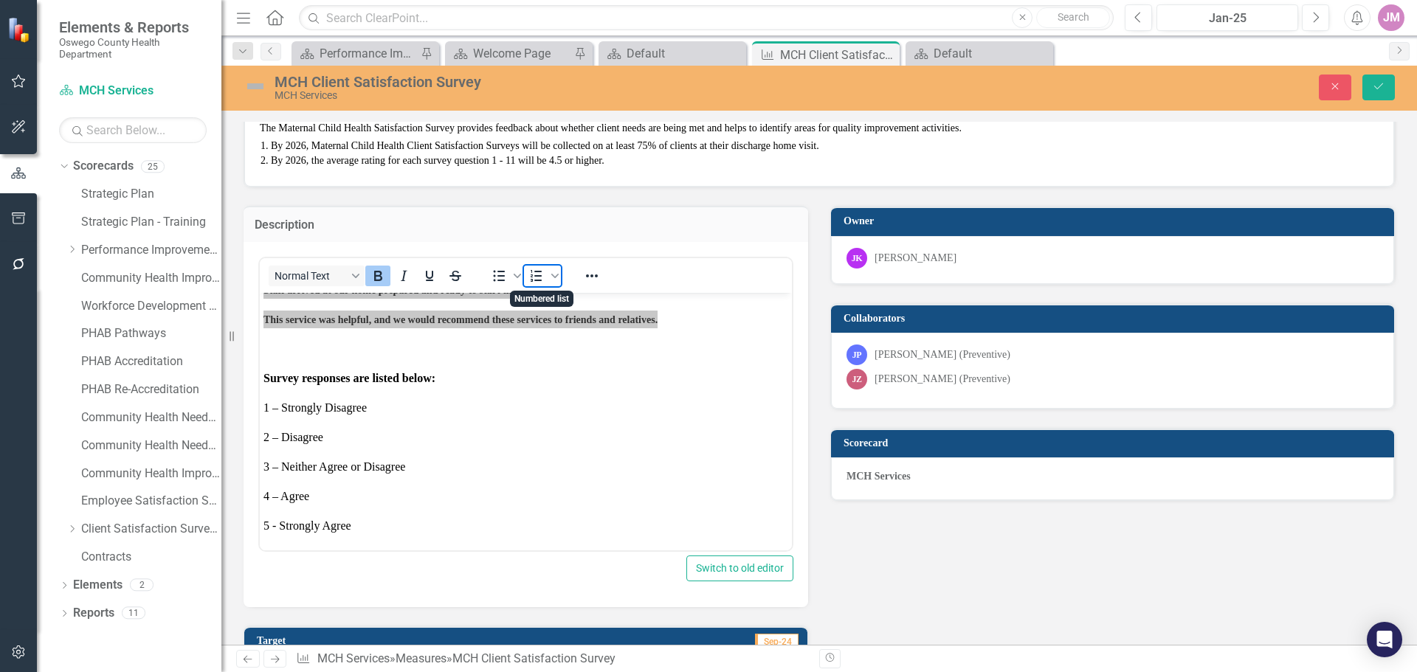
click at [540, 274] on icon "Numbered list" at bounding box center [537, 276] width 18 height 18
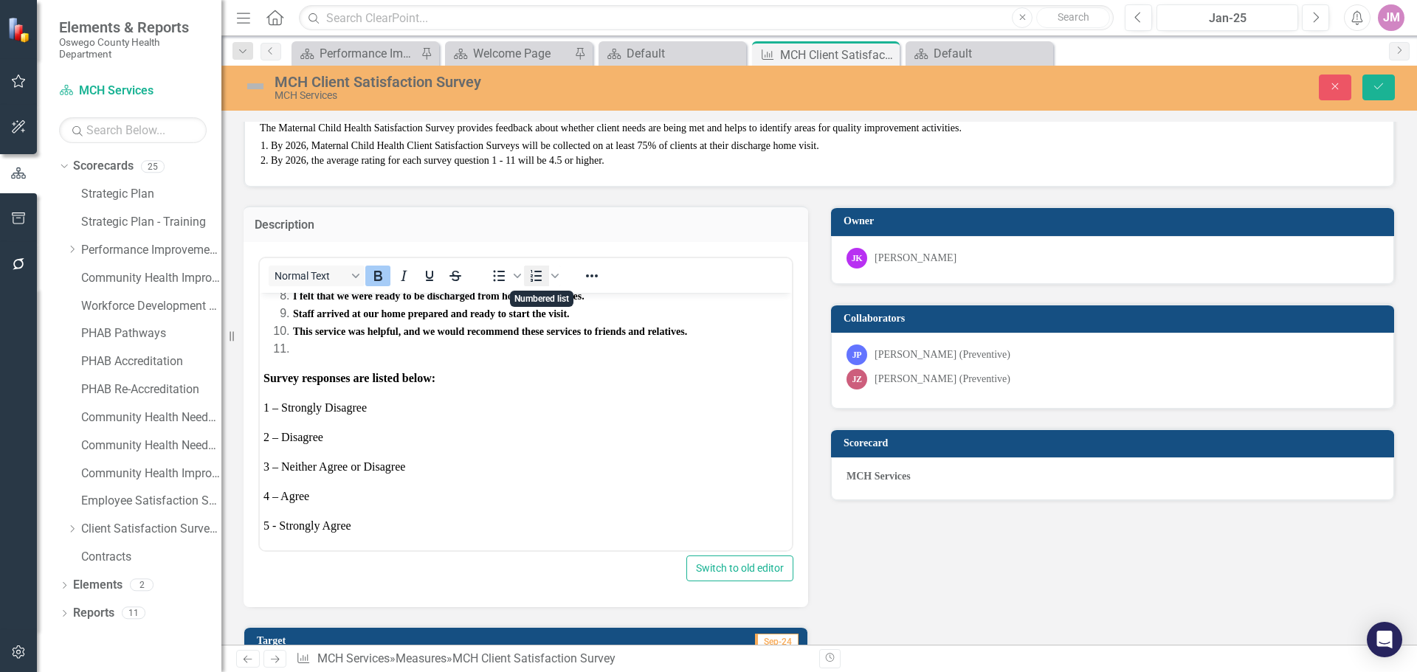
scroll to position [266, 0]
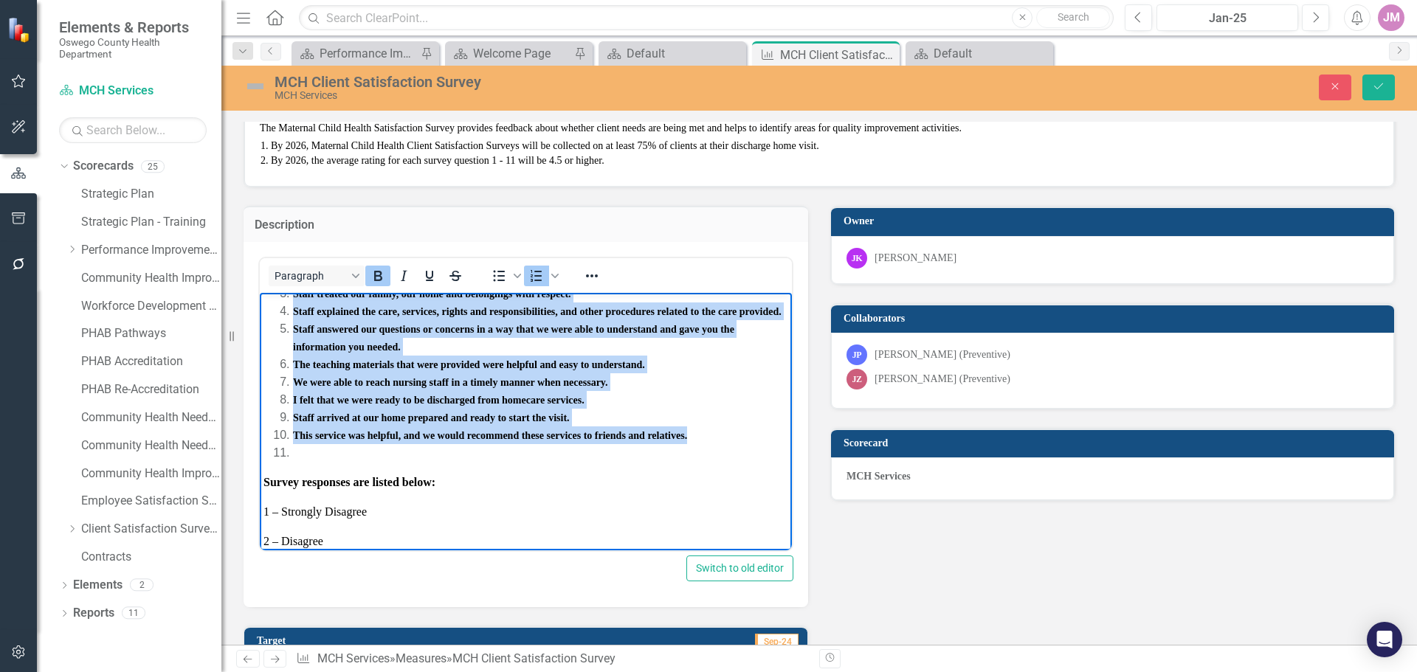
click at [307, 461] on li "Rich Text Area. Press ALT-0 for help." at bounding box center [540, 452] width 495 height 18
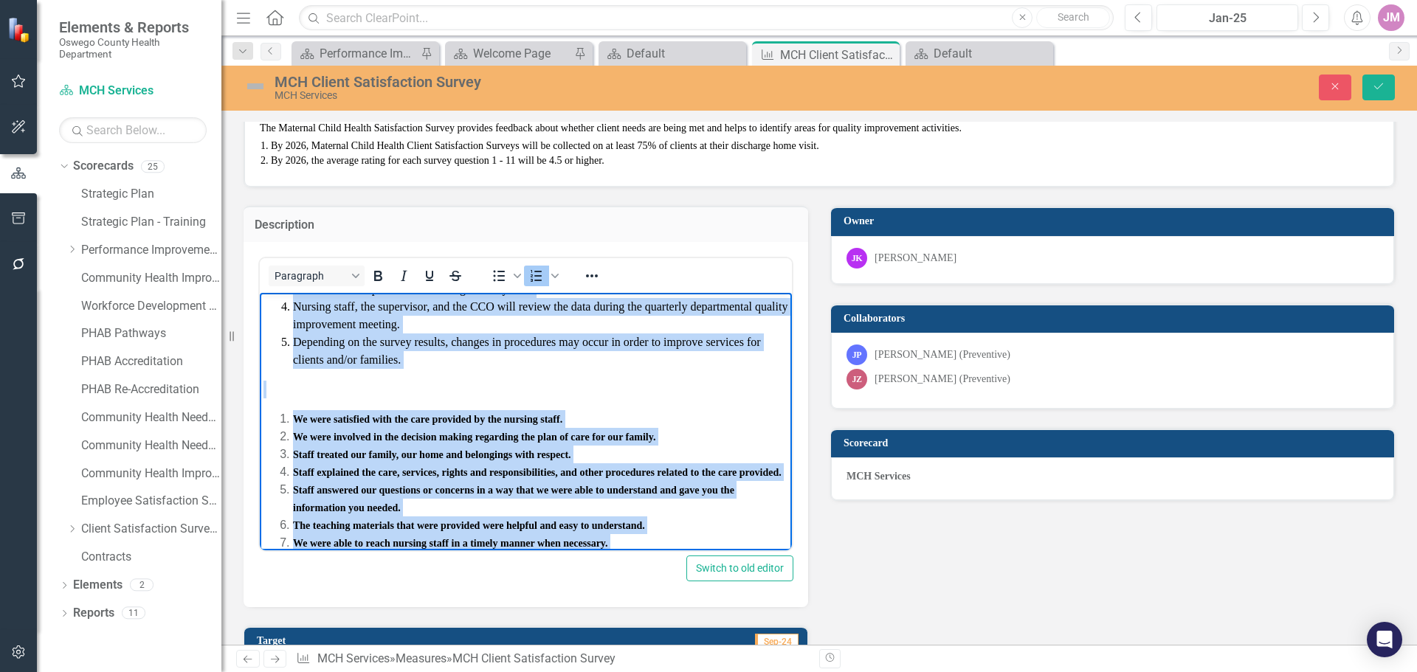
scroll to position [88, 0]
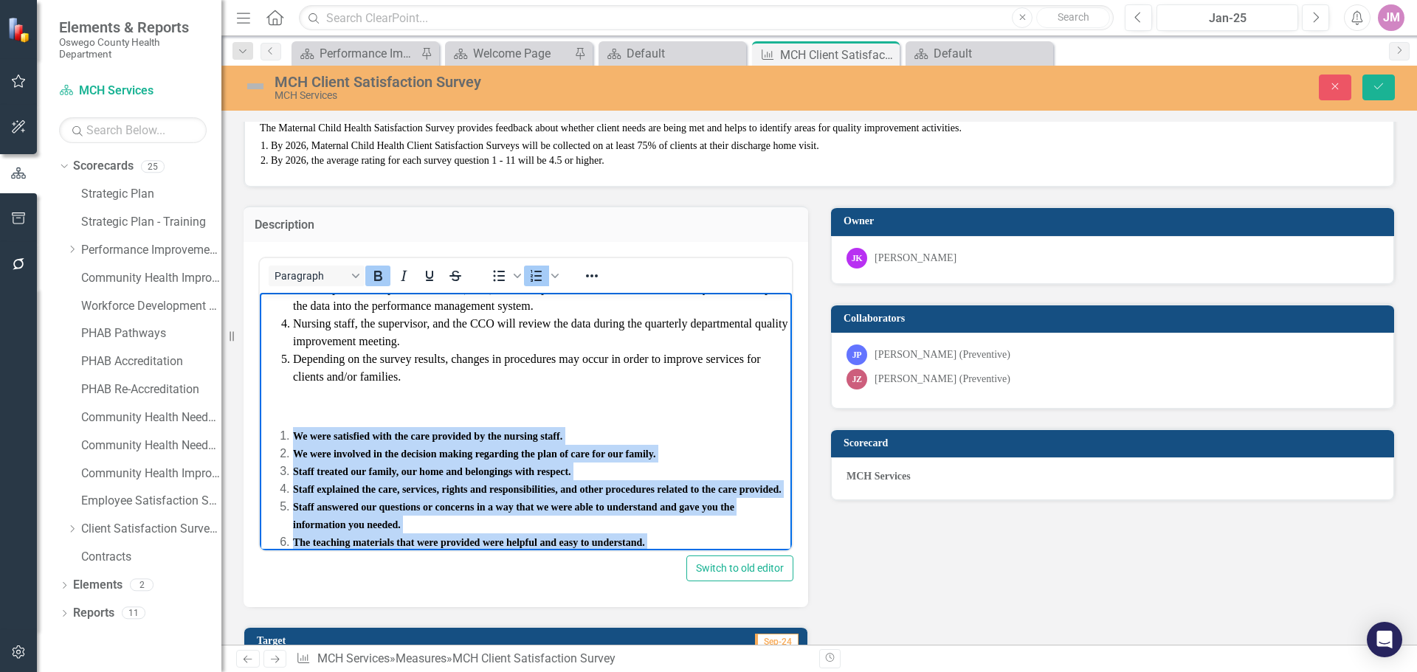
drag, startPoint x: 691, startPoint y: 452, endPoint x: 252, endPoint y: 424, distance: 439.9
click at [260, 424] on html "The nurse will give the client and/or family the Maternal Child Health Satisfac…" at bounding box center [526, 508] width 532 height 609
click at [595, 273] on icon "Reveal or hide additional toolbar items" at bounding box center [592, 276] width 18 height 18
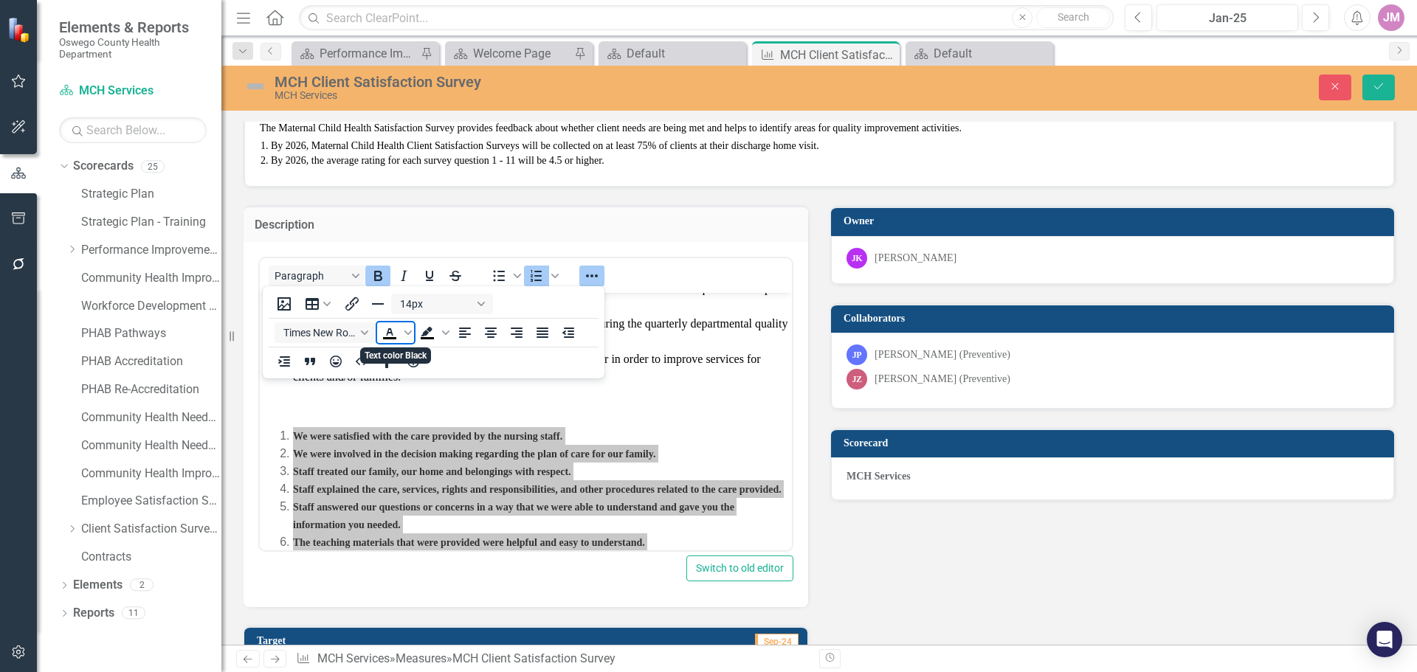
click at [389, 334] on icon "Text color Black" at bounding box center [389, 331] width 7 height 7
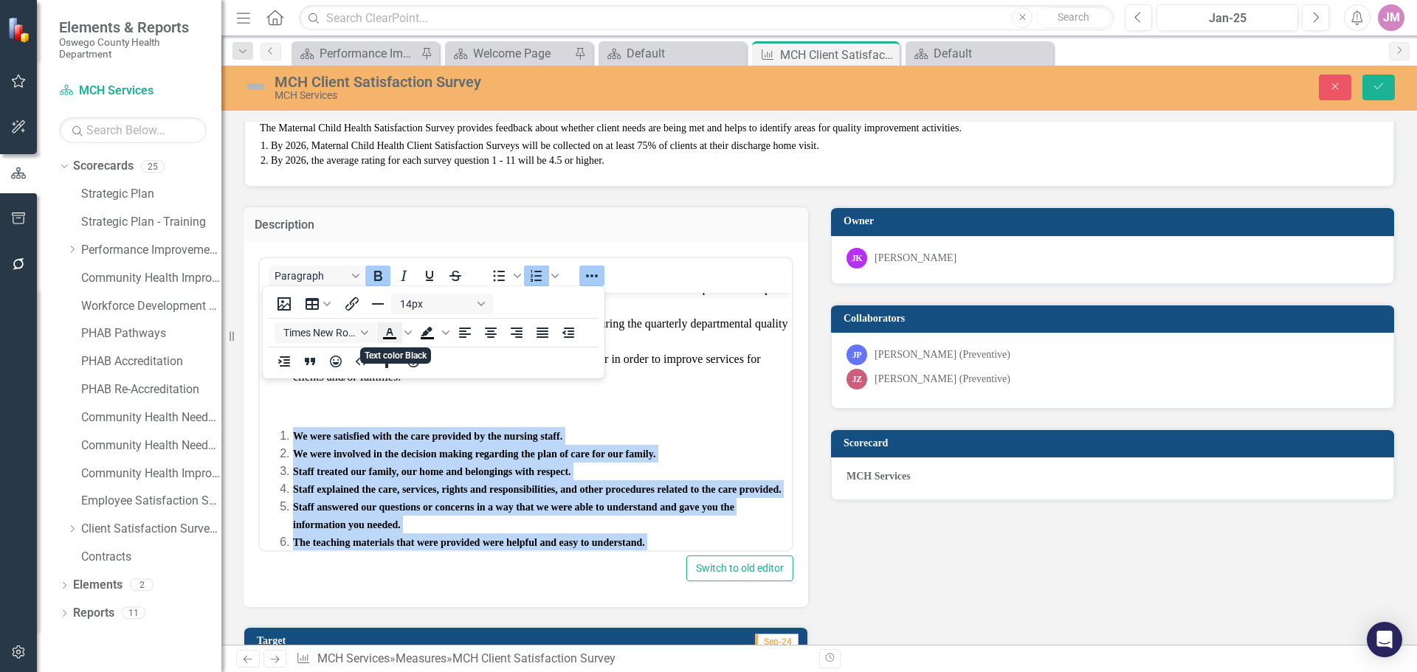
scroll to position [177, 0]
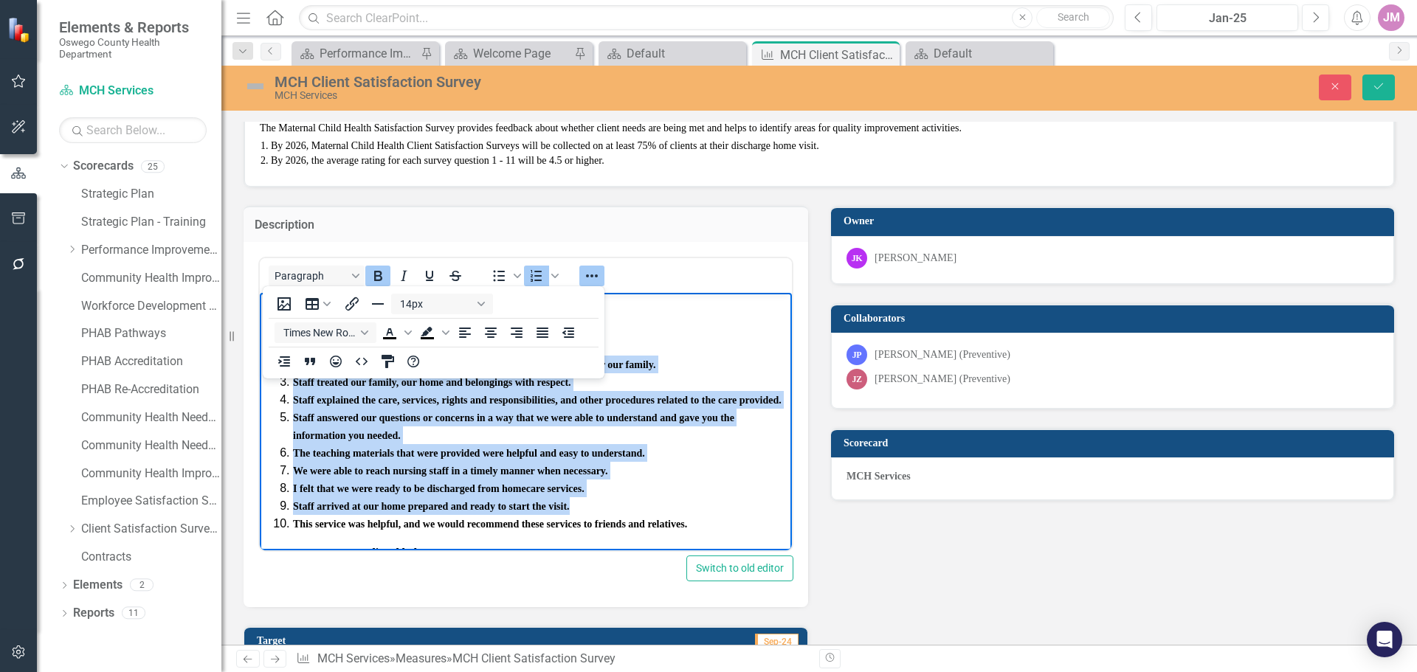
click at [504, 478] on li "We were able to reach nursing staff in a timely manner when necessary." at bounding box center [540, 470] width 495 height 18
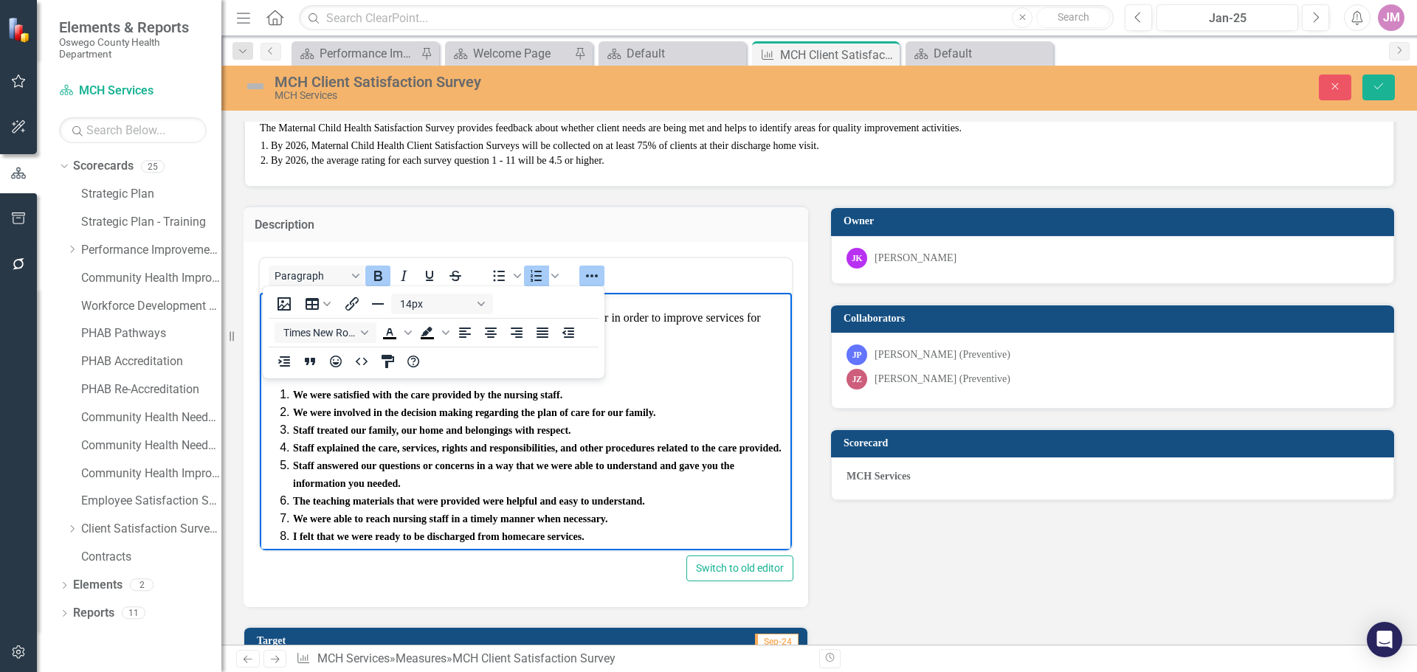
scroll to position [0, 0]
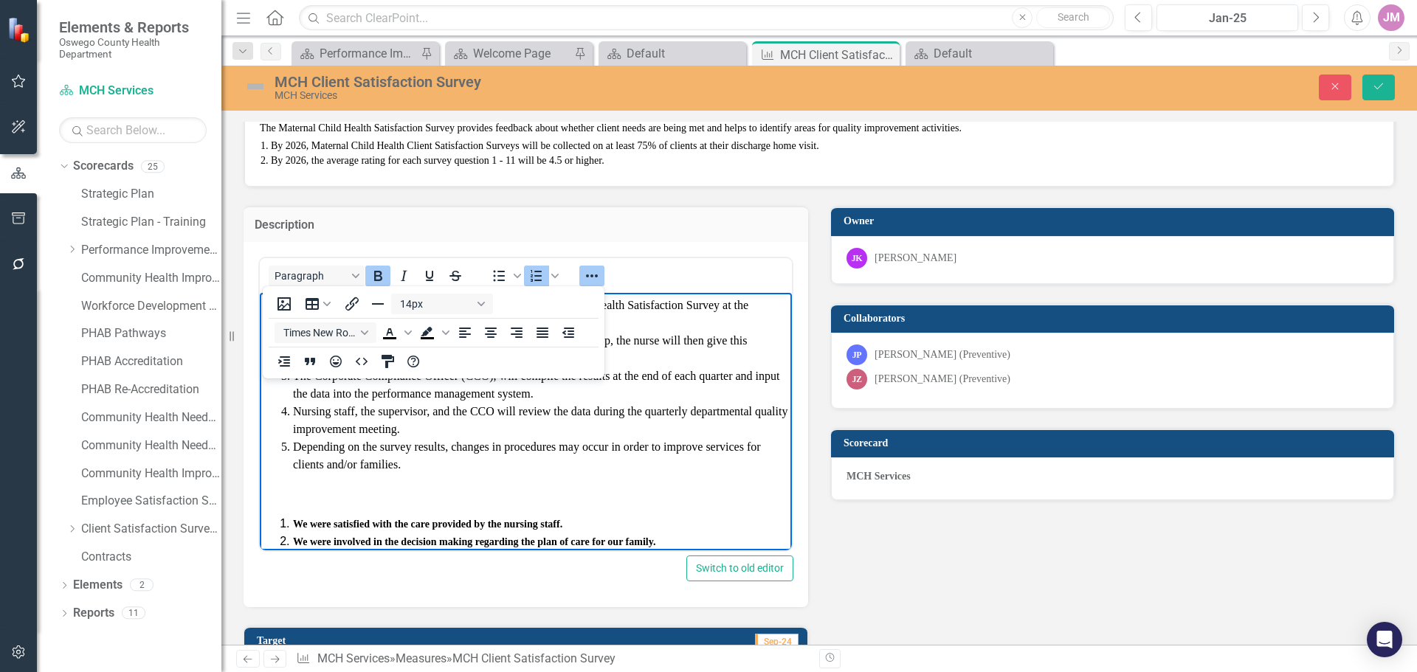
click at [304, 500] on p "Rich Text Area. Press ALT-0 for help." at bounding box center [525, 494] width 525 height 18
click at [325, 478] on body "The nurse will give the client and/or family the Maternal Child Health Satisfac…" at bounding box center [526, 596] width 532 height 609
click at [385, 471] on li "Depending on the survey results, changes in procedures may occur in order to im…" at bounding box center [540, 455] width 495 height 35
click at [421, 469] on li "Depending on the survey results, changes in procedures may occur in order to im…" at bounding box center [540, 455] width 495 height 35
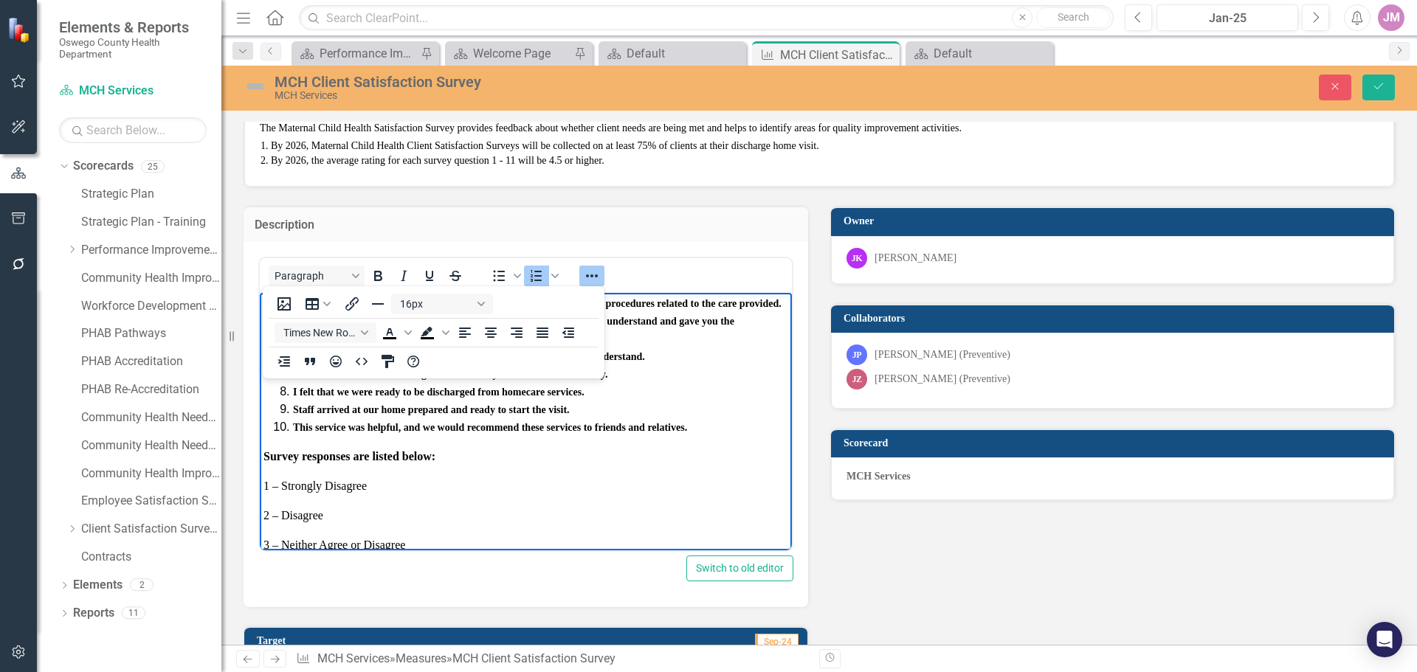
scroll to position [370, 0]
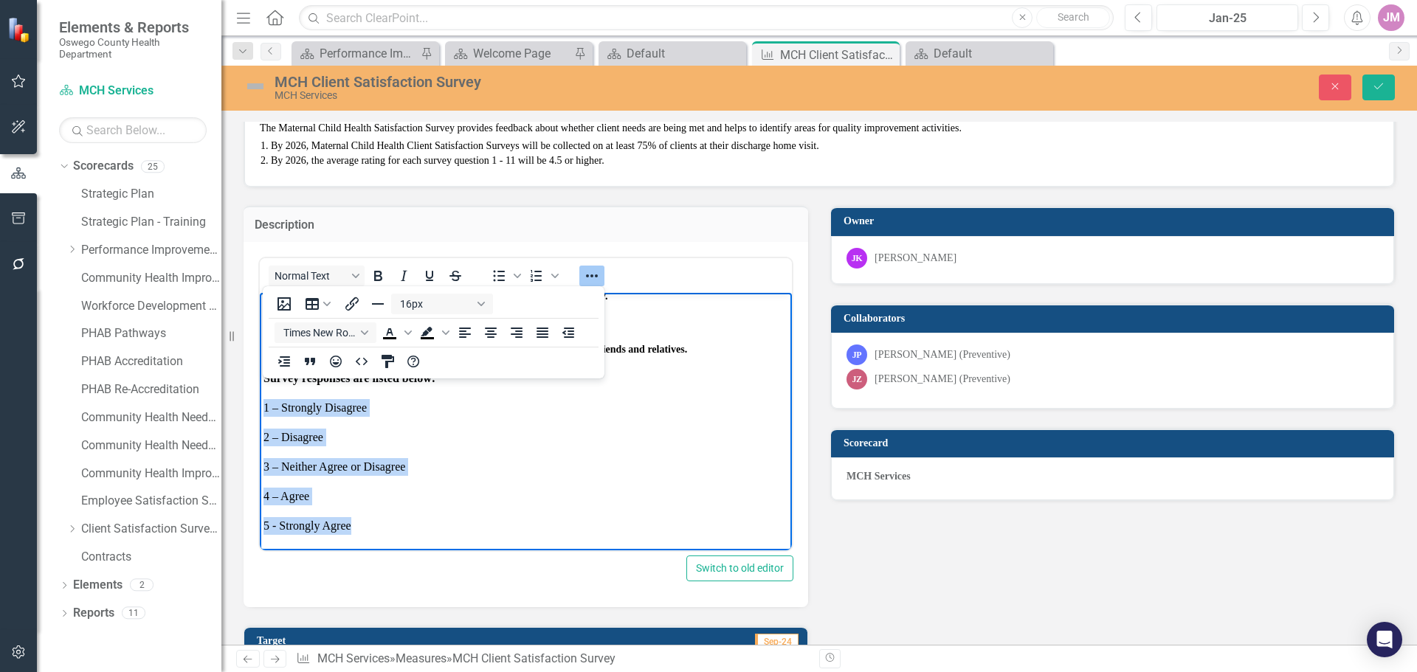
drag, startPoint x: 352, startPoint y: 524, endPoint x: 519, endPoint y: 691, distance: 235.8
click at [261, 397] on body "The nurse will give the client and/or family the Maternal Child Health Satisfac…" at bounding box center [526, 244] width 532 height 609
click at [589, 277] on icon "Reveal or hide additional toolbar items" at bounding box center [592, 276] width 18 height 18
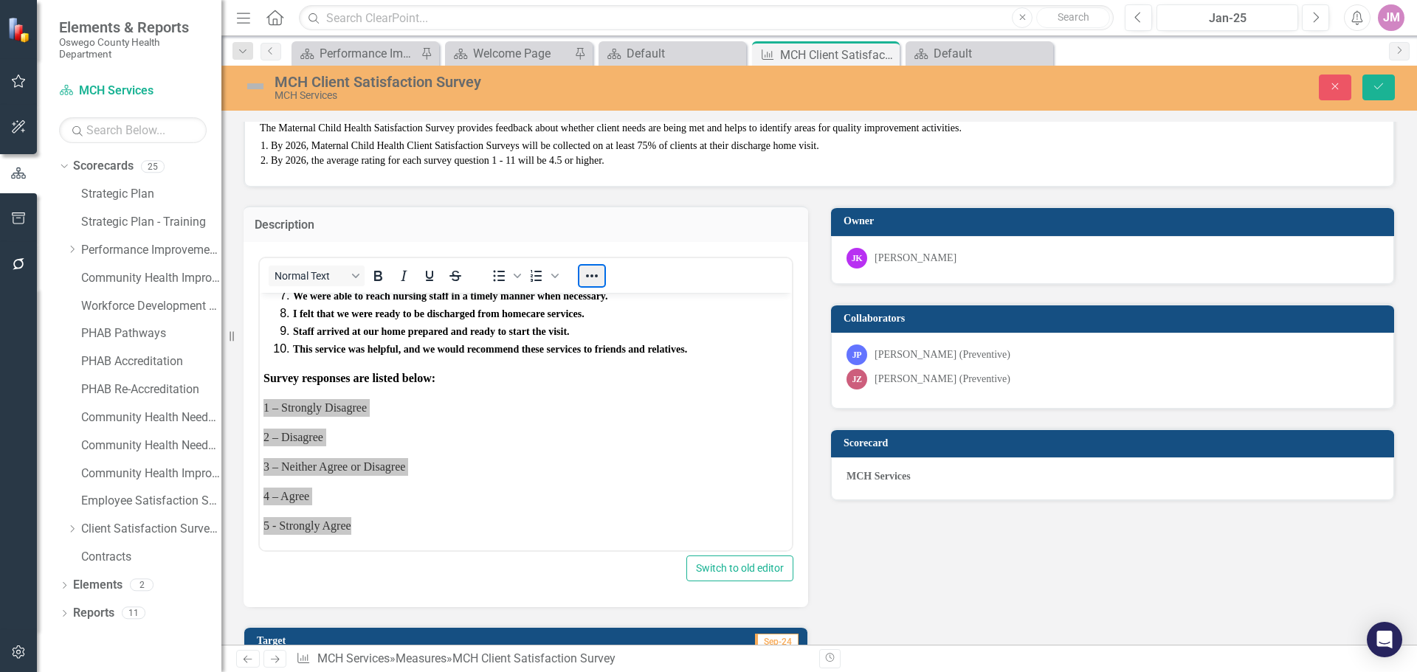
click at [593, 277] on button "Reveal or hide additional toolbar items" at bounding box center [591, 276] width 25 height 21
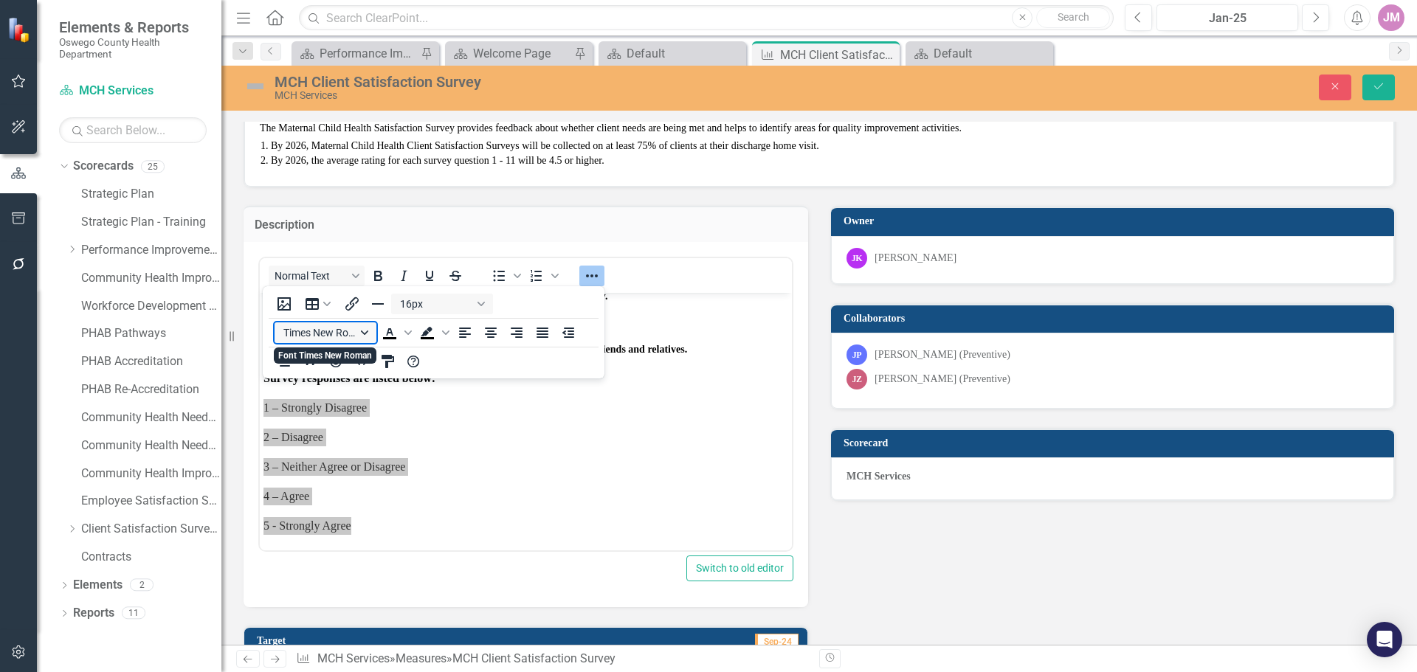
click at [322, 335] on button "Times New Roman" at bounding box center [325, 332] width 102 height 21
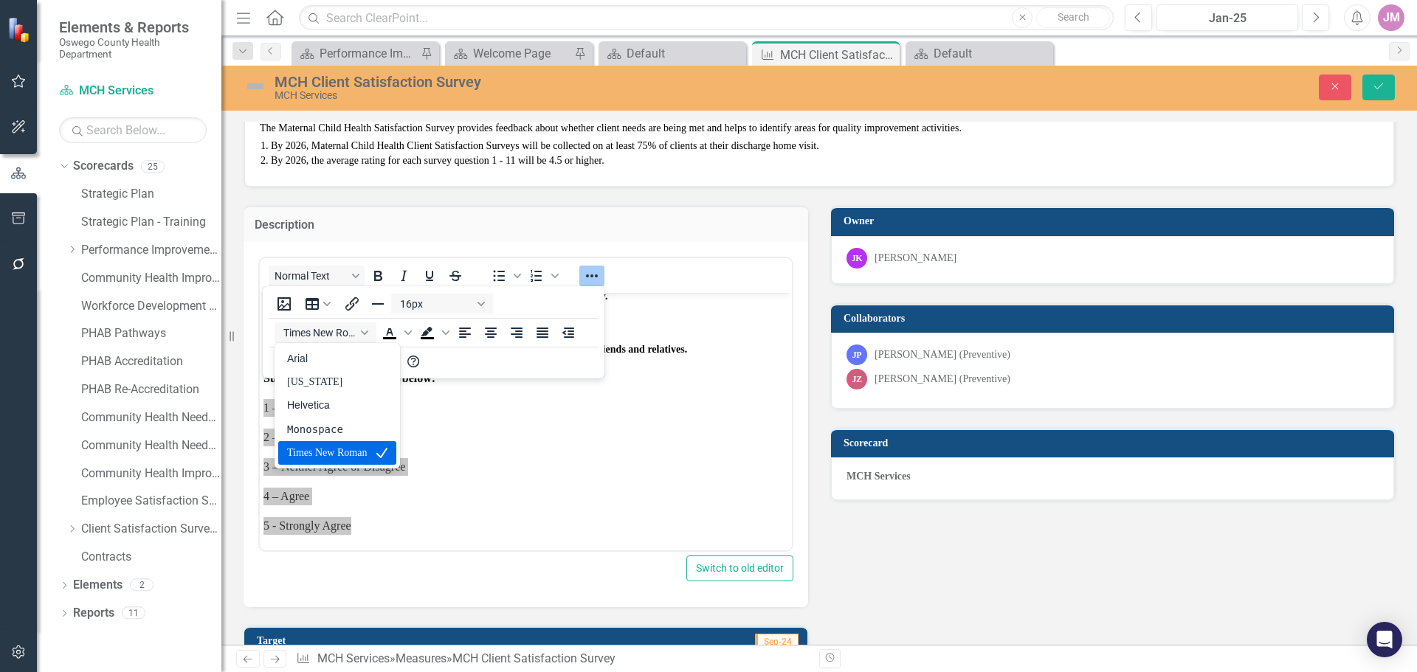
drag, startPoint x: 335, startPoint y: 457, endPoint x: 94, endPoint y: 131, distance: 405.7
click at [335, 457] on div "Times New Roman" at bounding box center [327, 453] width 80 height 18
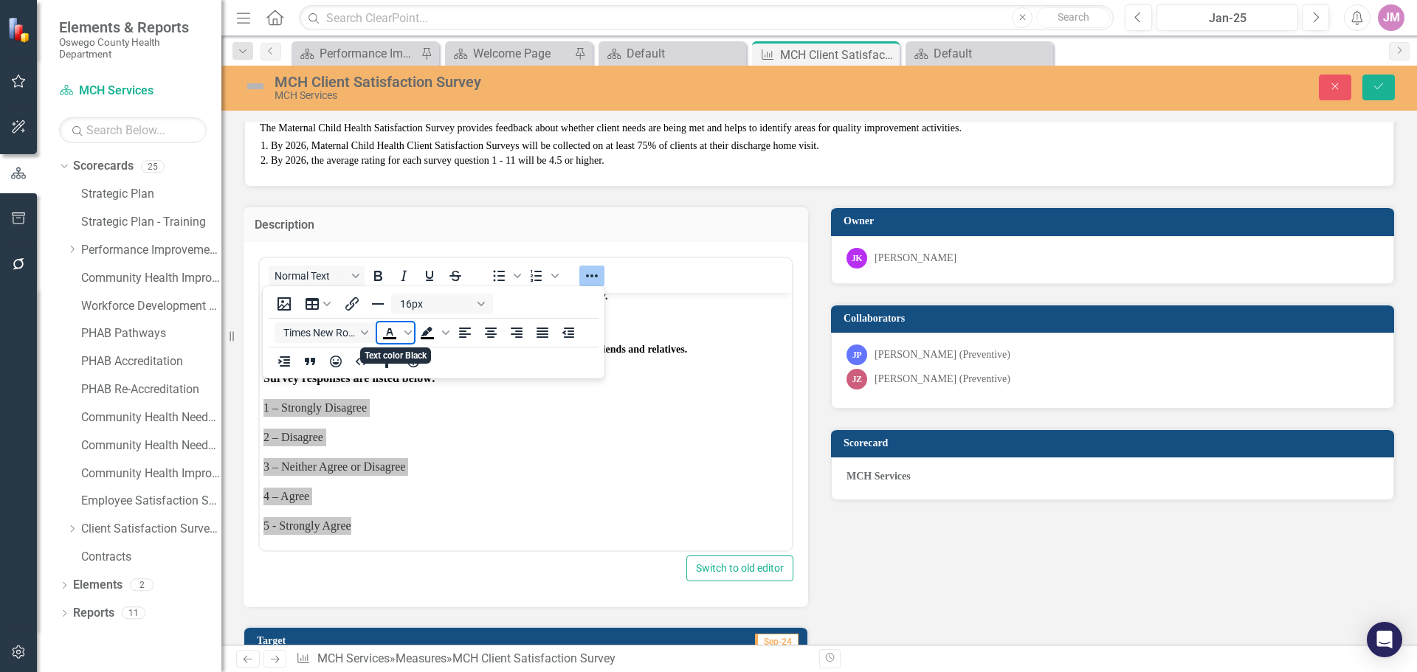
click at [391, 332] on icon "Text color Black" at bounding box center [389, 331] width 7 height 7
click at [414, 302] on button "16px" at bounding box center [442, 304] width 102 height 21
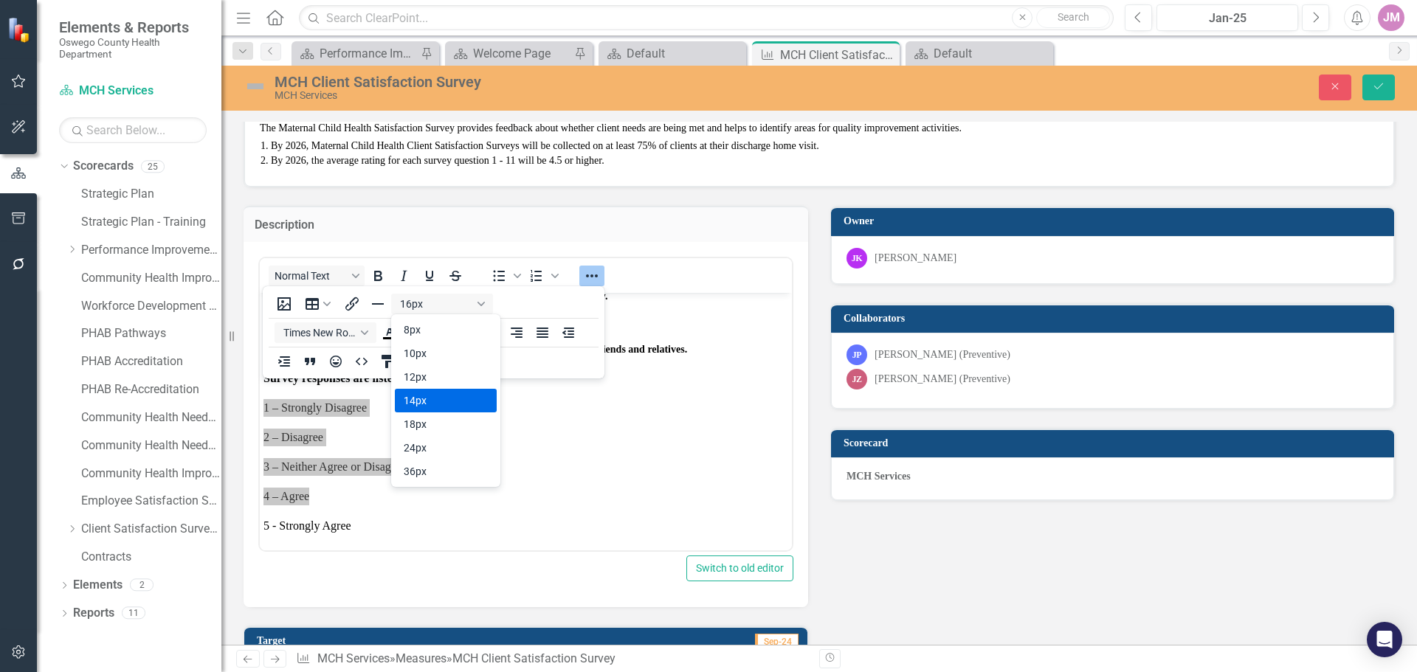
click at [418, 403] on div "14px" at bounding box center [435, 401] width 63 height 18
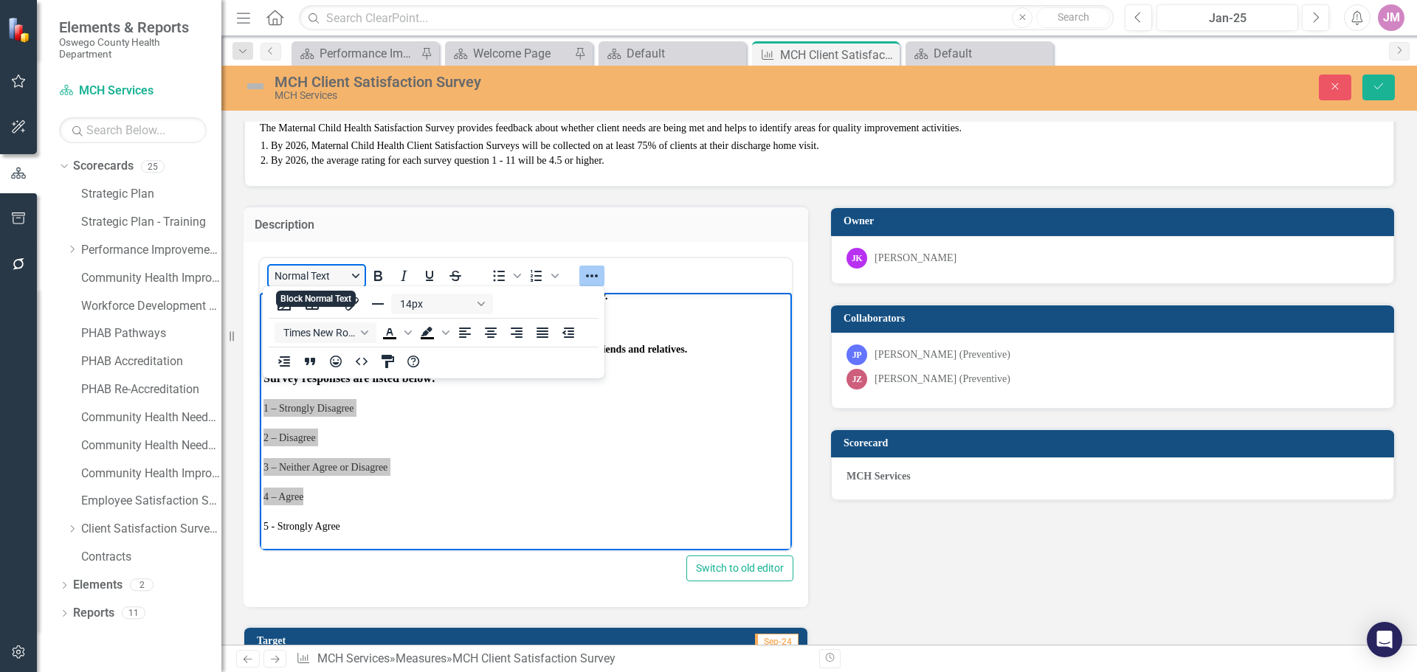
click at [322, 277] on button "Normal Text" at bounding box center [317, 276] width 96 height 21
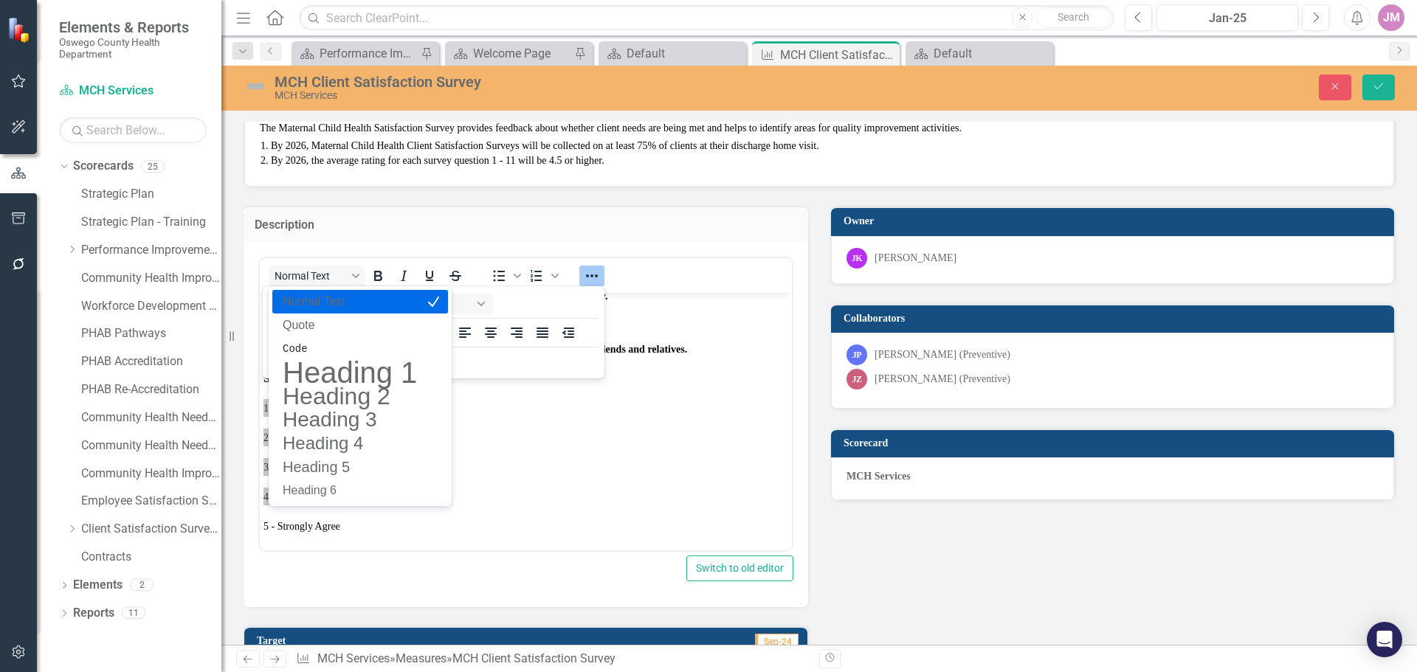
click at [334, 304] on p "Normal Text" at bounding box center [349, 302] width 137 height 18
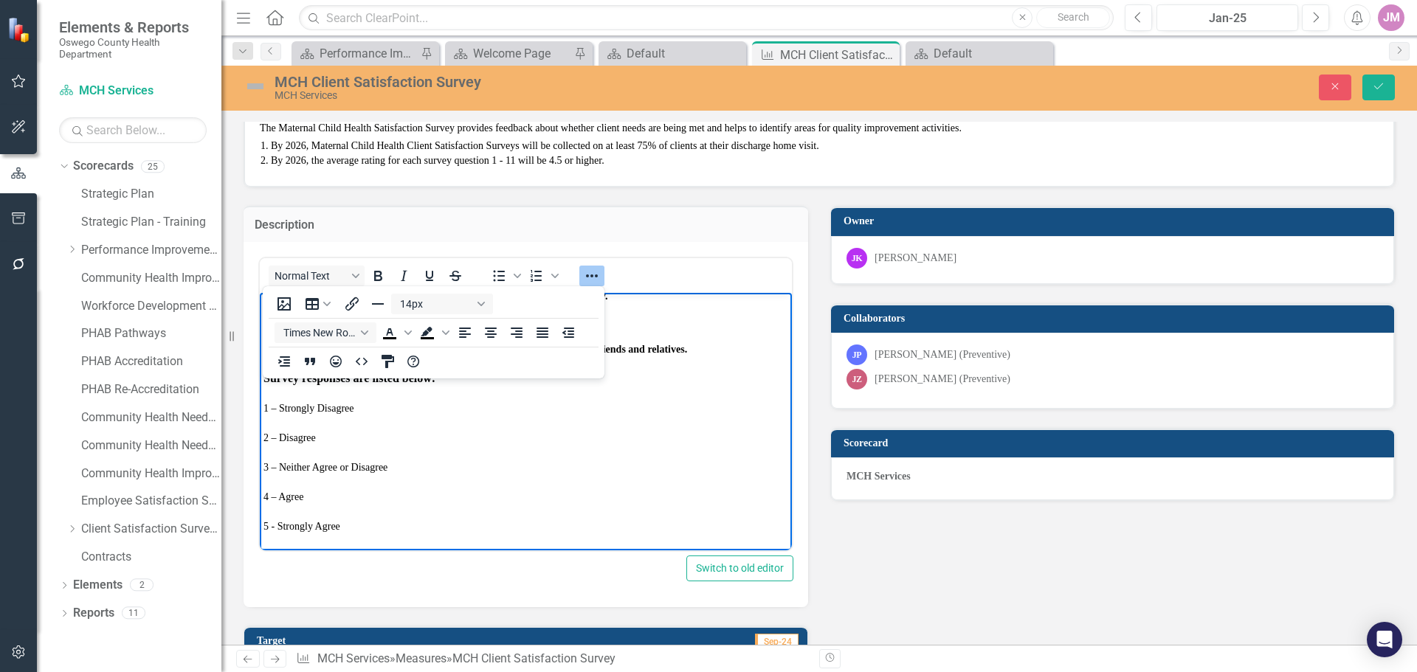
click at [729, 598] on div "Normal Text To open the popup, press Shift+Enter To open the popup, press Shift…" at bounding box center [525, 424] width 564 height 365
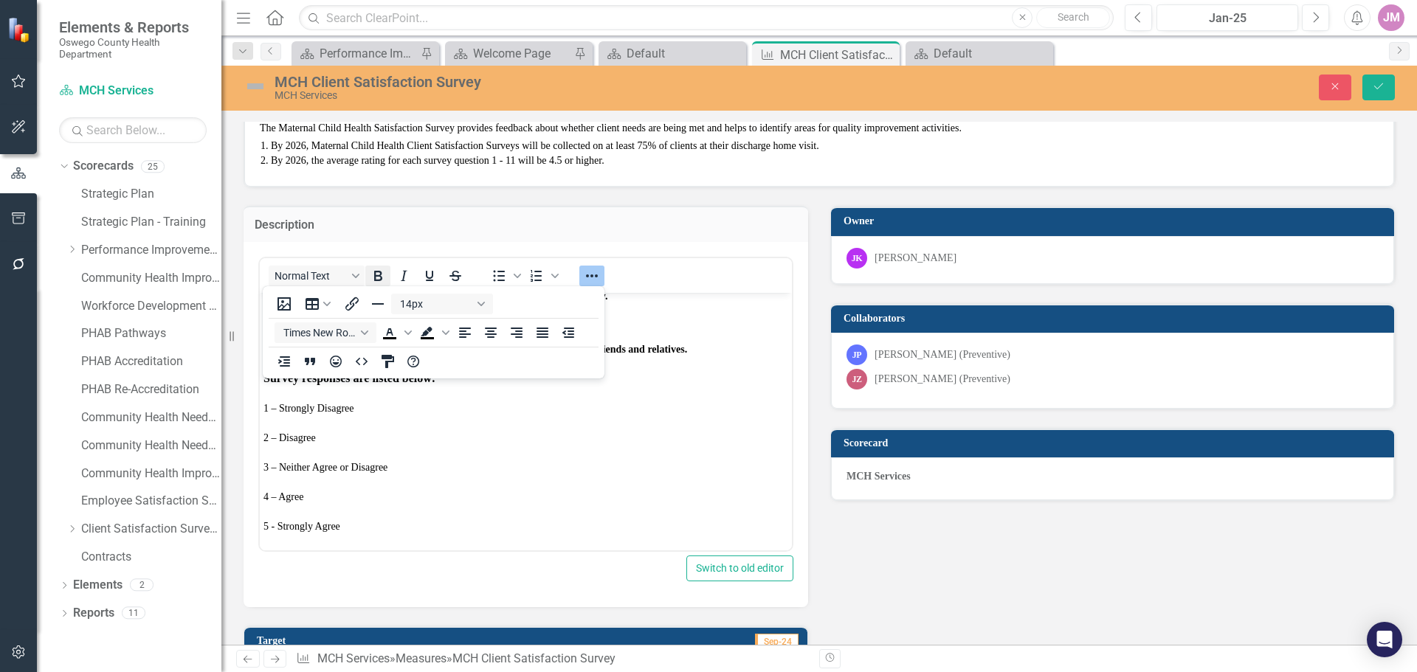
click at [375, 277] on icon "Bold" at bounding box center [378, 276] width 8 height 10
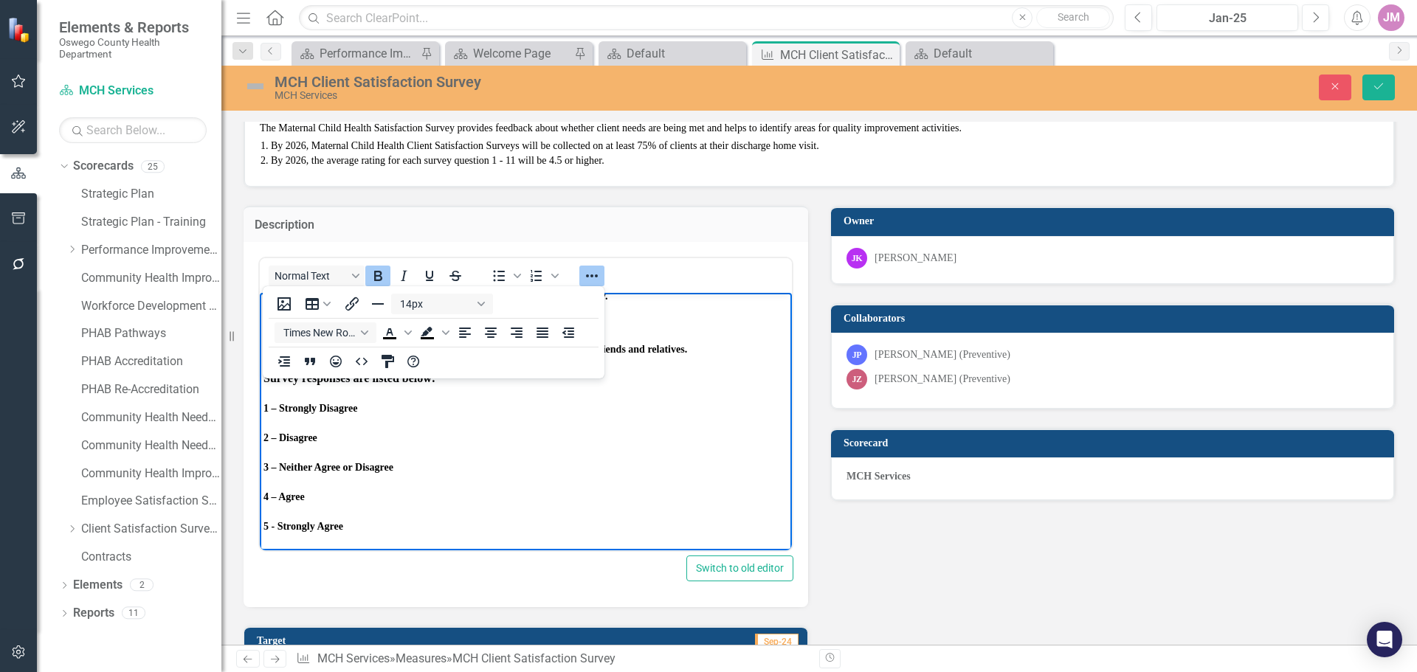
click at [463, 473] on p "3 – Neither Agree or Disagree" at bounding box center [525, 466] width 525 height 18
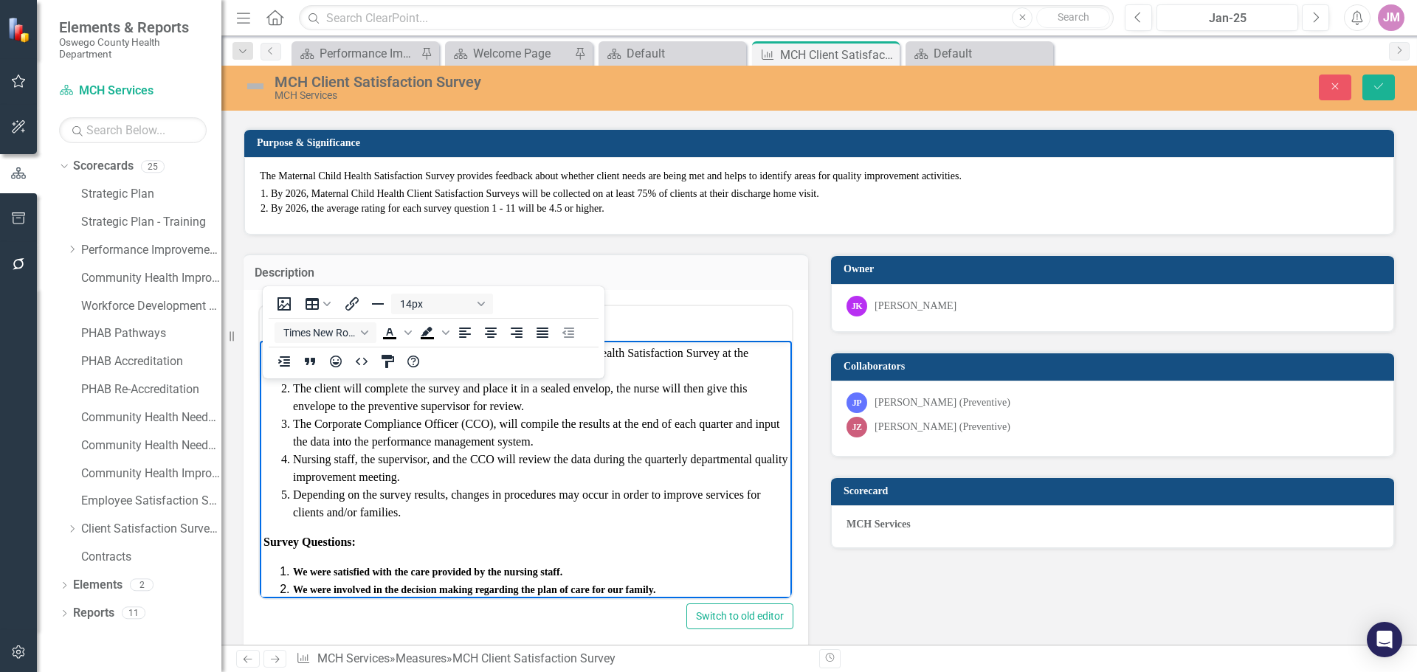
scroll to position [61, 0]
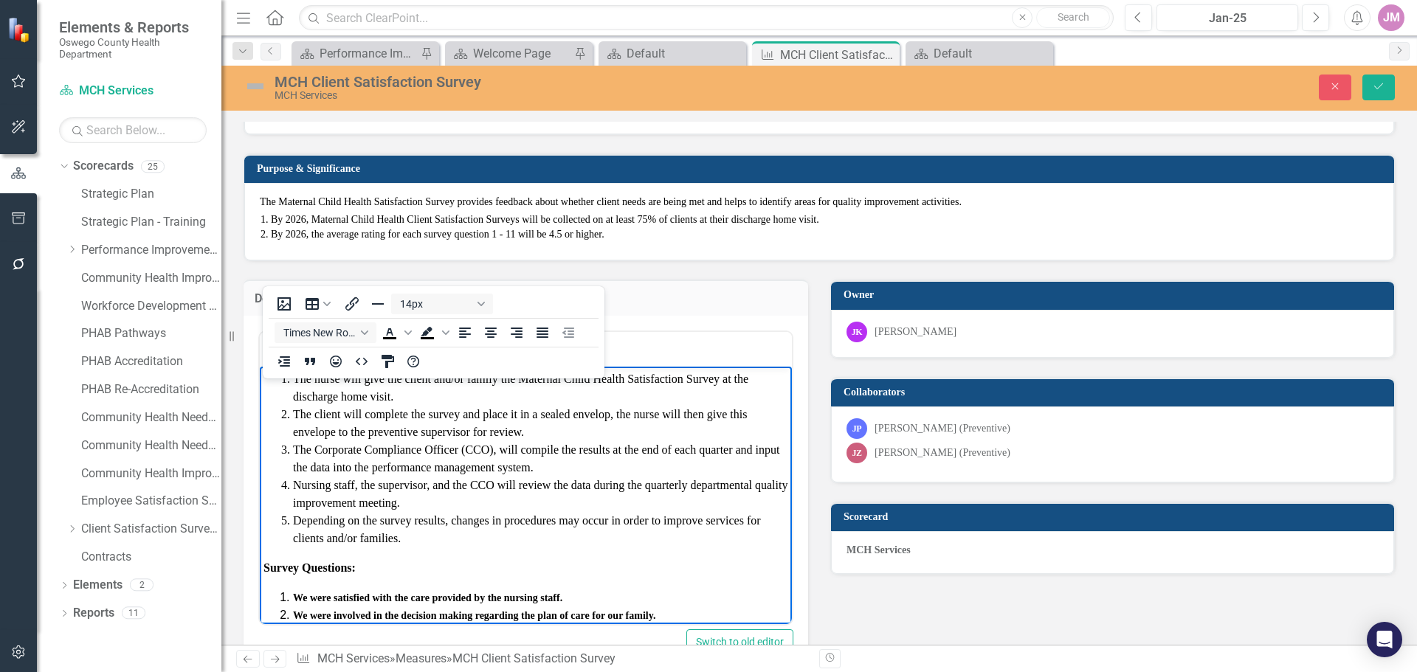
click at [948, 554] on div "MCH Services" at bounding box center [1112, 552] width 563 height 43
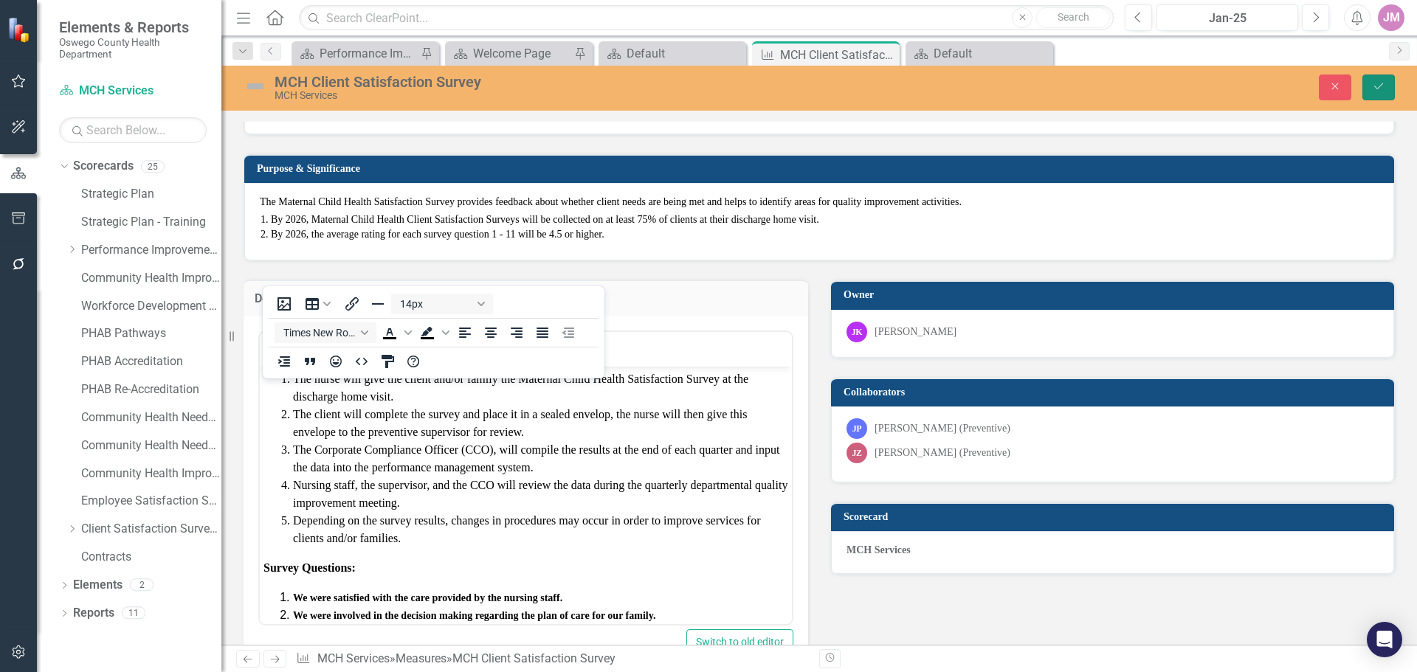
click at [1382, 81] on icon "Save" at bounding box center [1378, 86] width 13 height 10
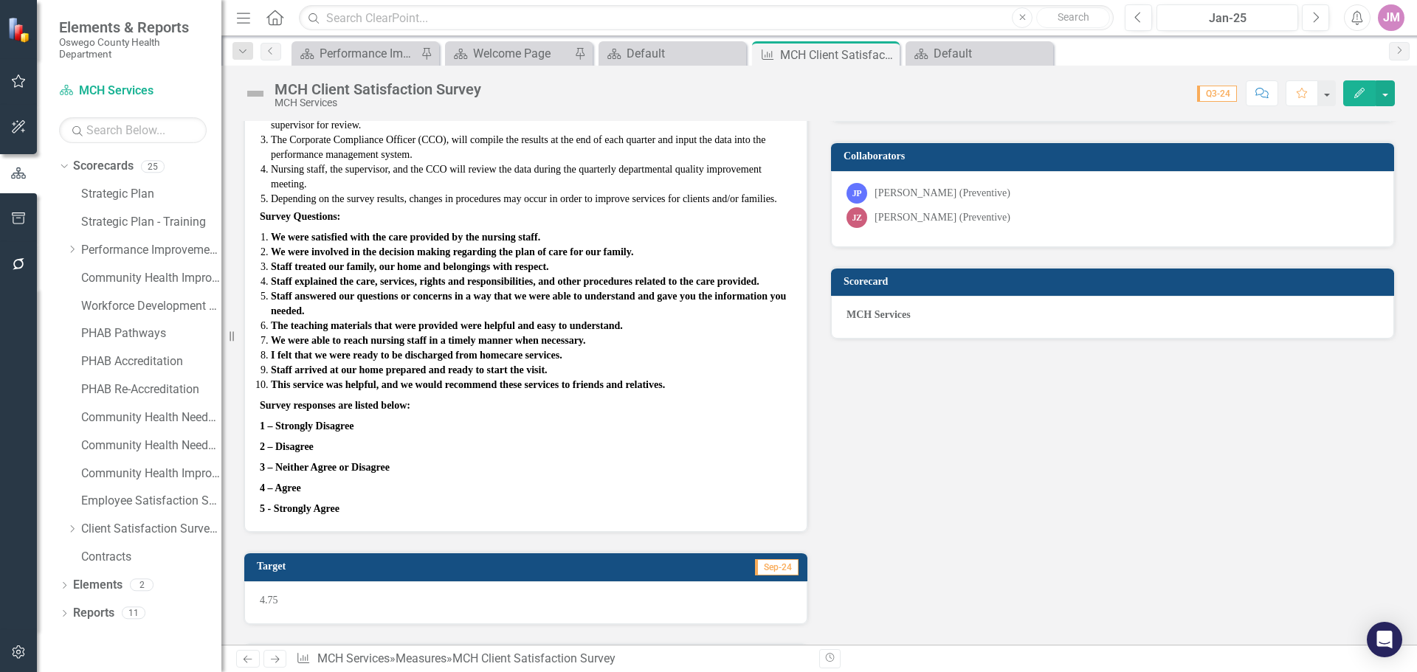
click at [496, 451] on p "2 – Disagree" at bounding box center [526, 447] width 532 height 21
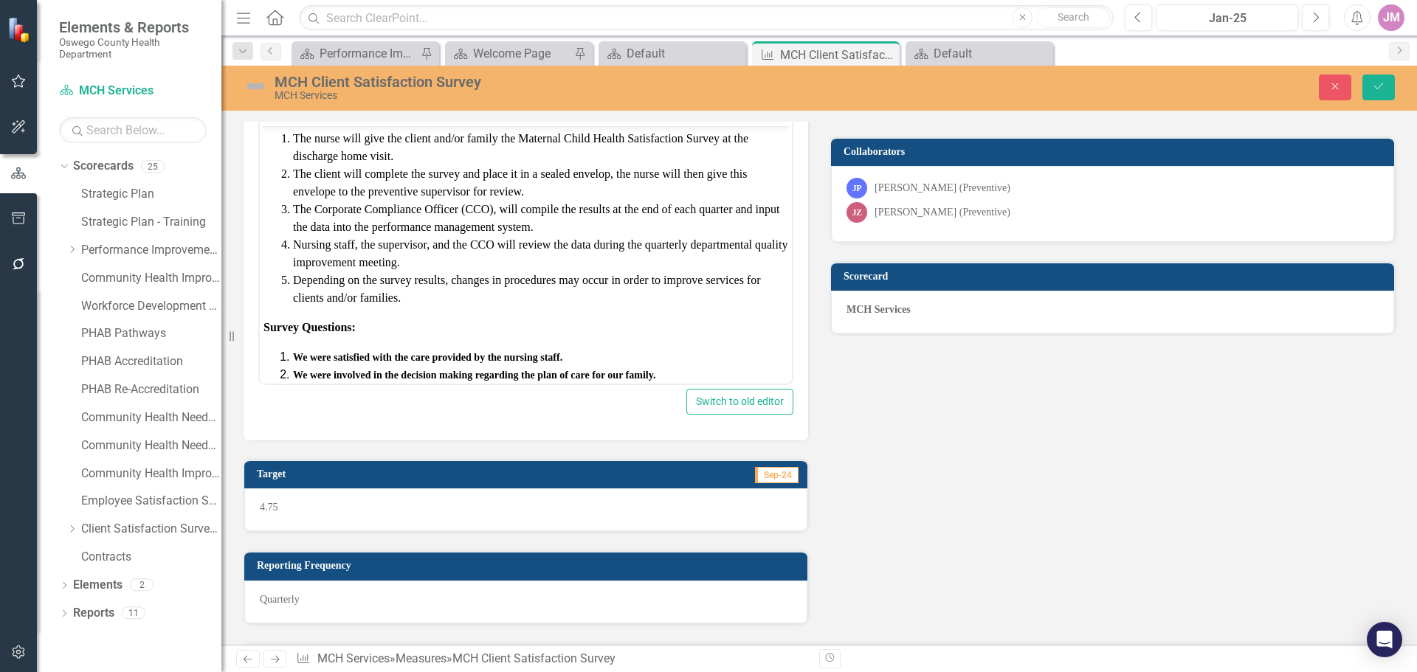
scroll to position [0, 0]
click at [441, 265] on li "Nursing staff, the supervisor, and the CCO will review the data during the quar…" at bounding box center [540, 252] width 495 height 35
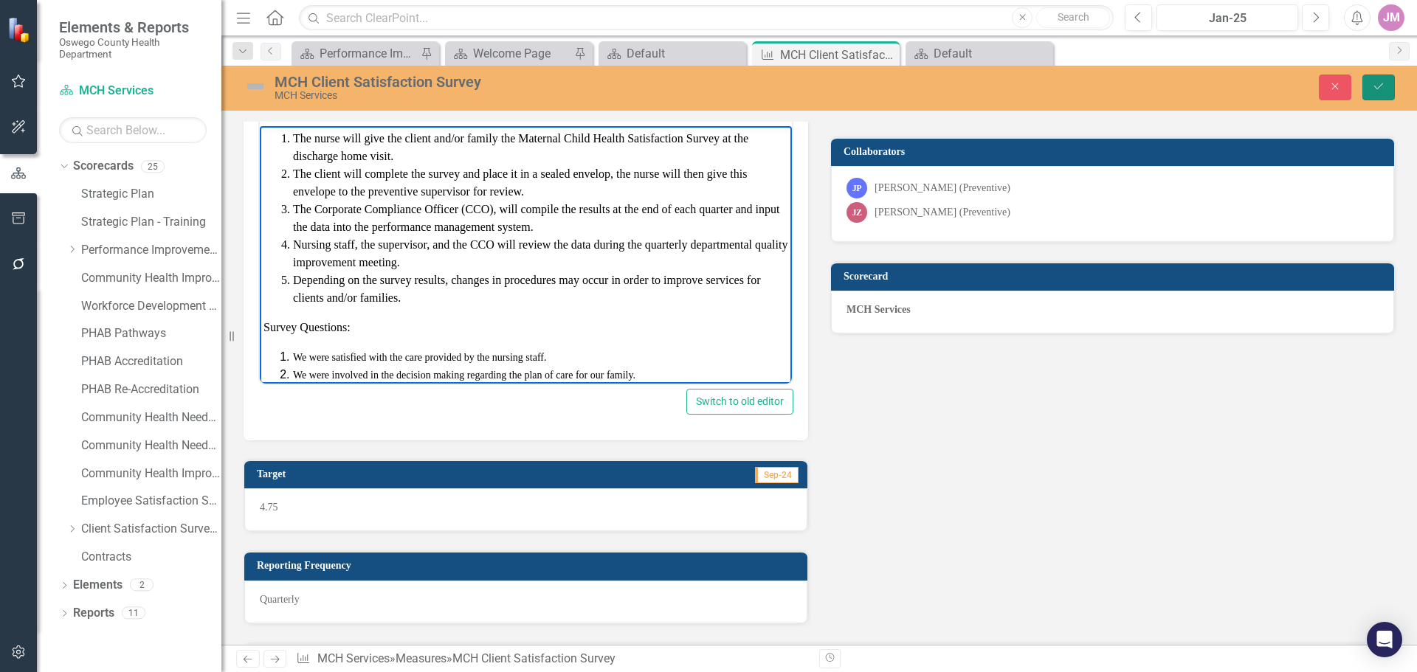
click at [1375, 87] on icon "submit" at bounding box center [1378, 86] width 9 height 6
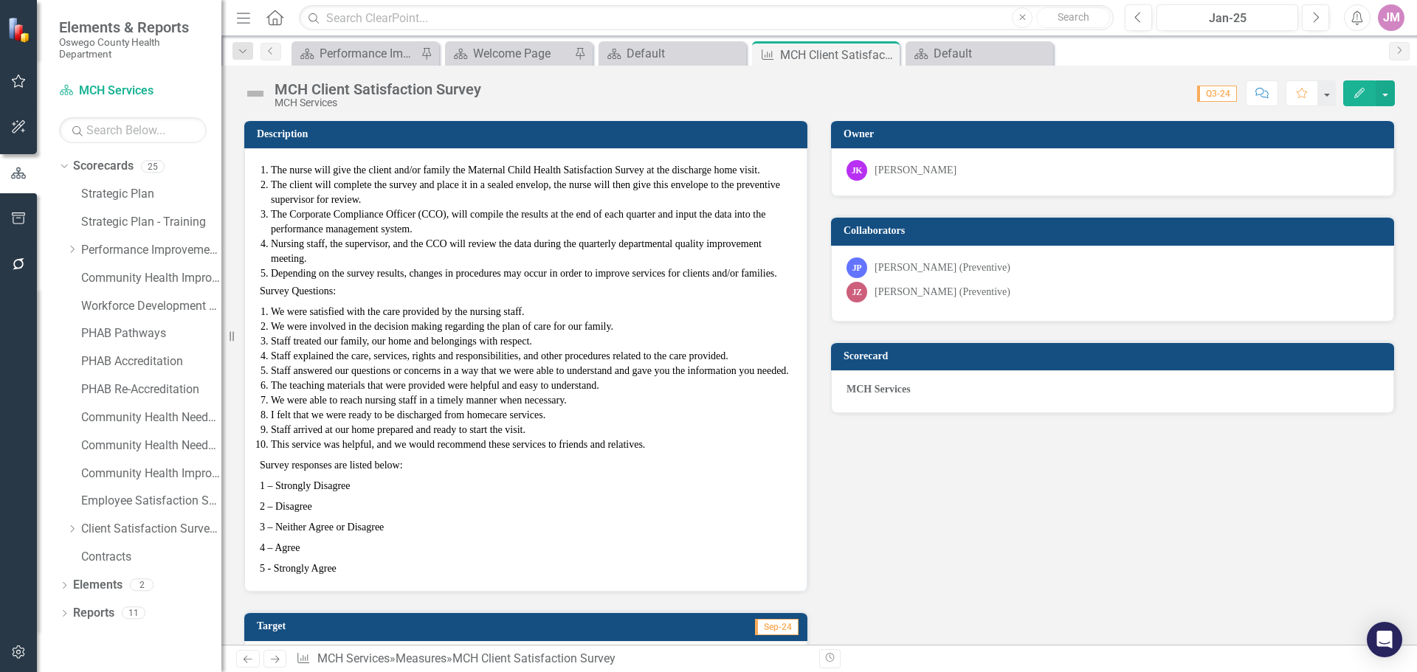
scroll to position [221, 0]
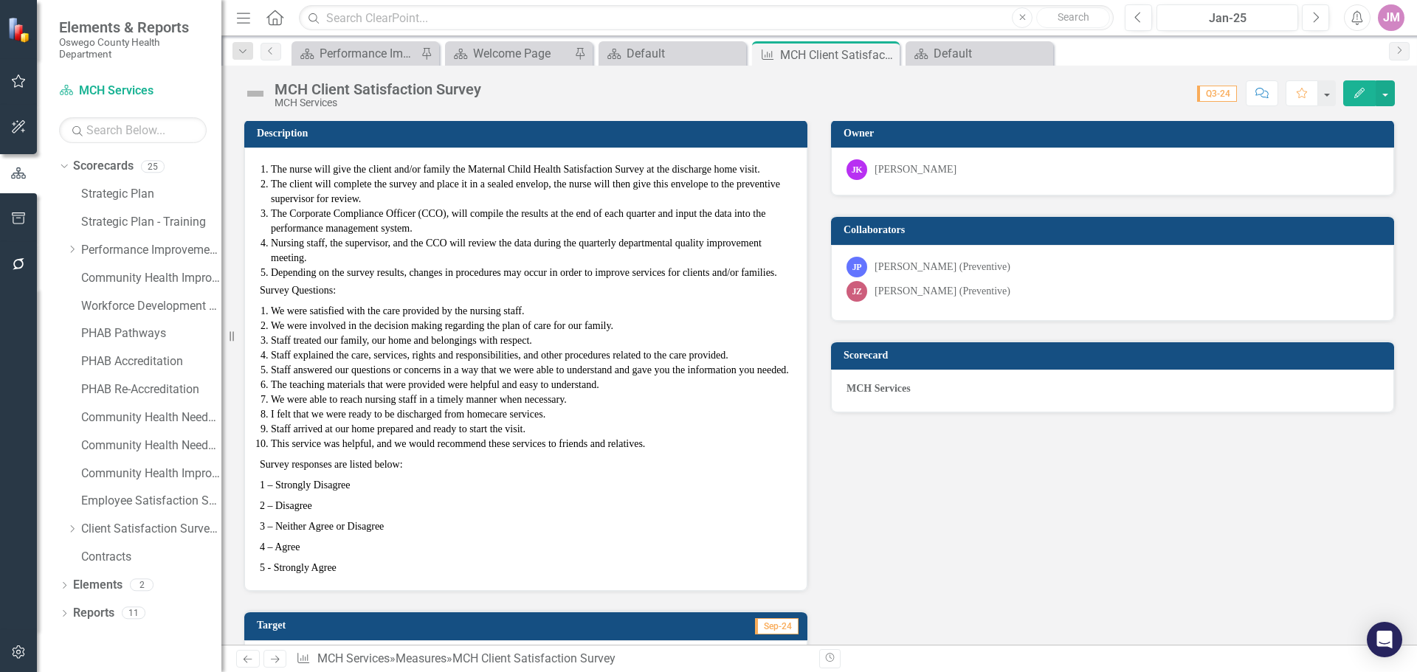
click at [721, 293] on p "Survey Questions:" at bounding box center [526, 292] width 532 height 18
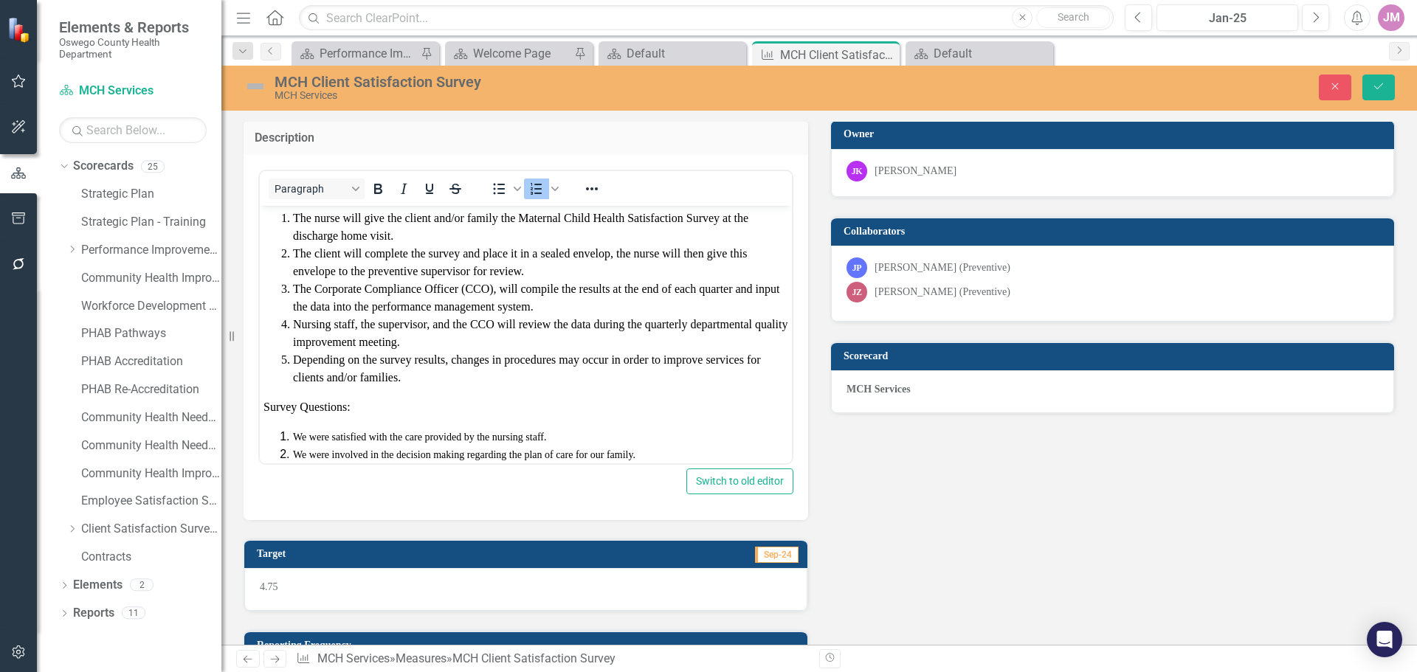
scroll to position [0, 0]
click at [419, 384] on li "Depending on the survey results, changes in procedures may occur in order to im…" at bounding box center [540, 367] width 495 height 35
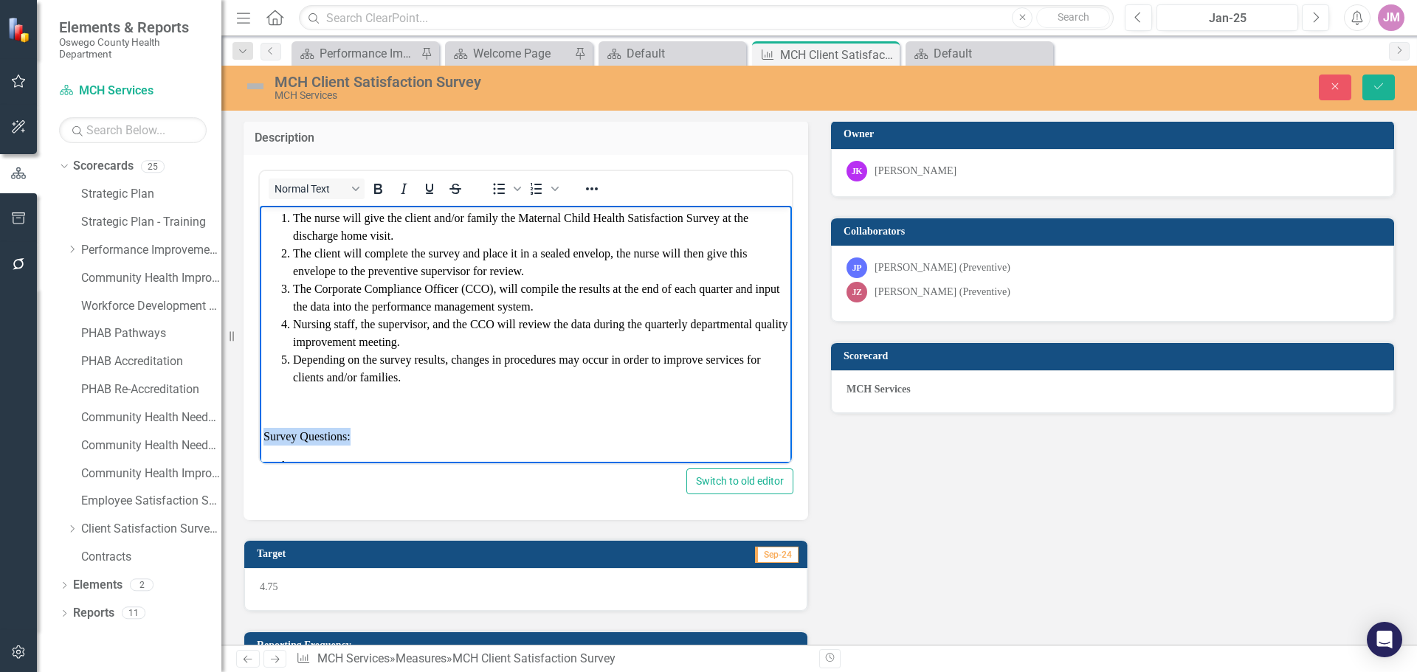
drag, startPoint x: 374, startPoint y: 433, endPoint x: 260, endPoint y: 430, distance: 114.4
click at [260, 430] on body "The nurse will give the client and/or family the Maternal Child Health Satisfac…" at bounding box center [526, 524] width 532 height 639
click at [428, 184] on icon "Underline" at bounding box center [430, 189] width 18 height 18
click at [379, 188] on icon "Bold" at bounding box center [378, 189] width 8 height 10
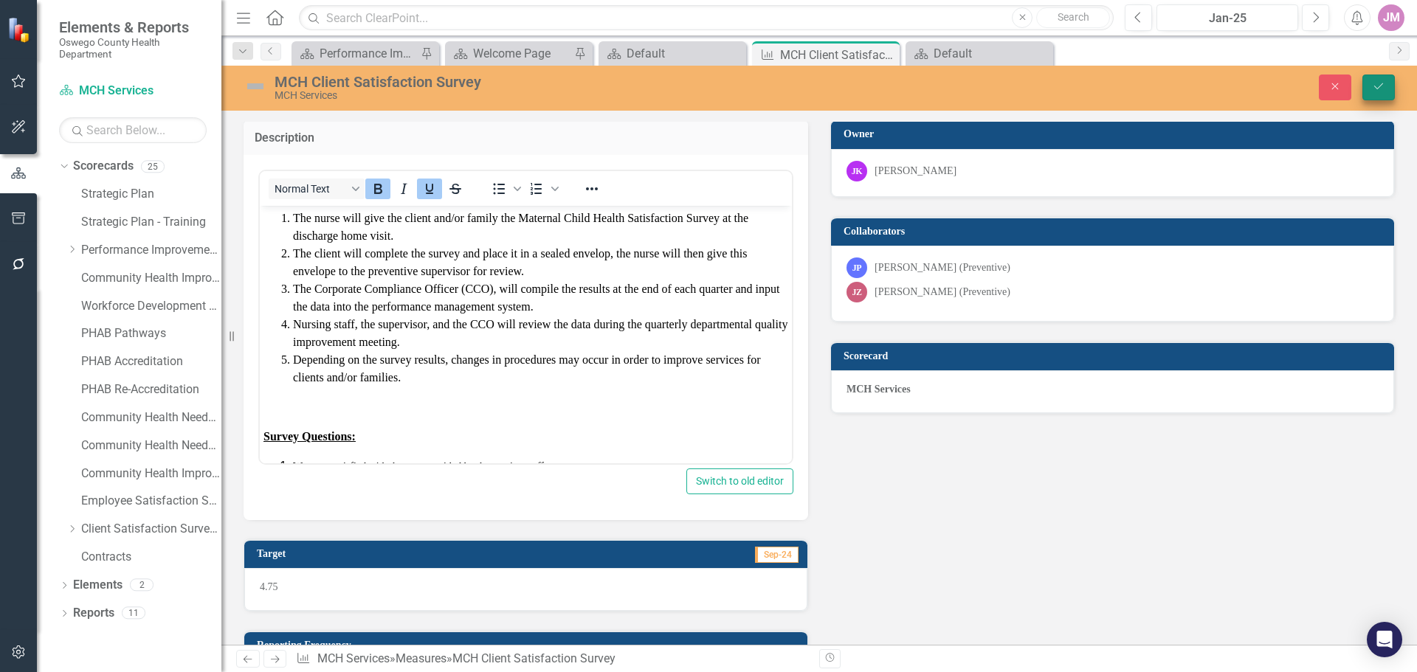
click at [1384, 86] on icon "Save" at bounding box center [1378, 86] width 13 height 10
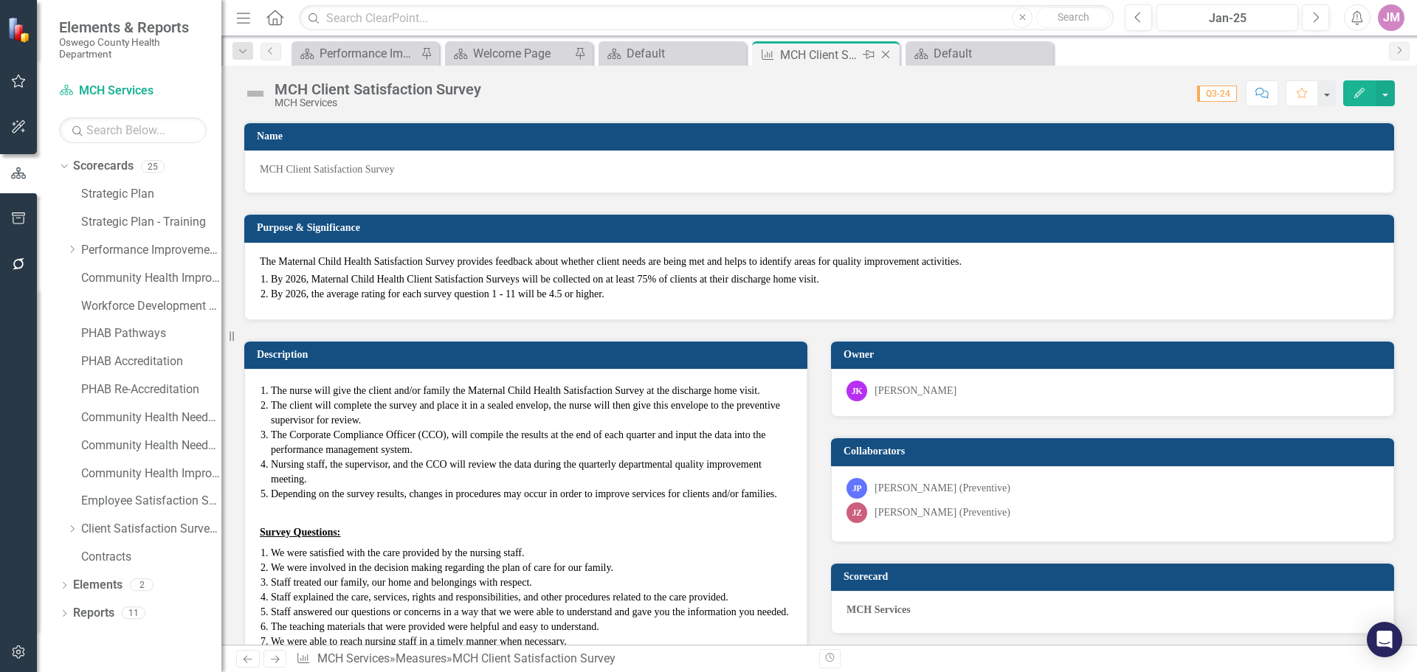
click at [888, 54] on icon "Close" at bounding box center [885, 55] width 15 height 12
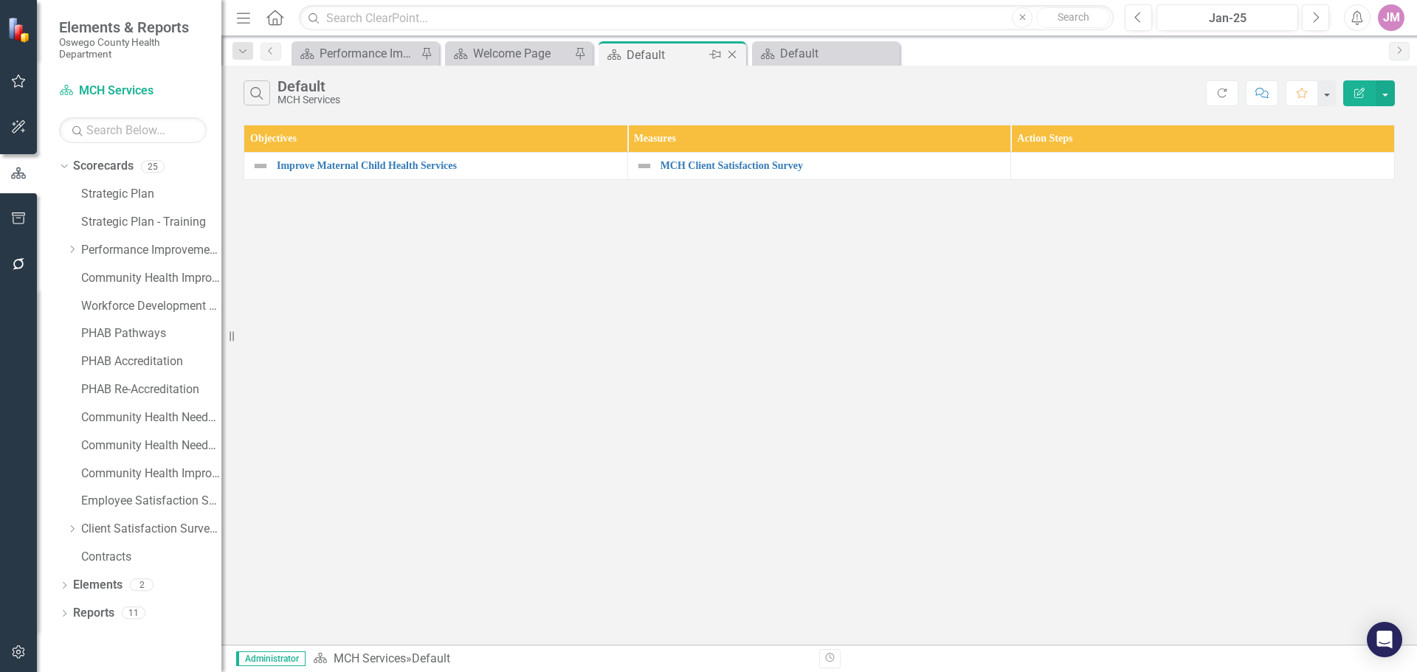
click at [738, 53] on icon "Close" at bounding box center [732, 55] width 15 height 12
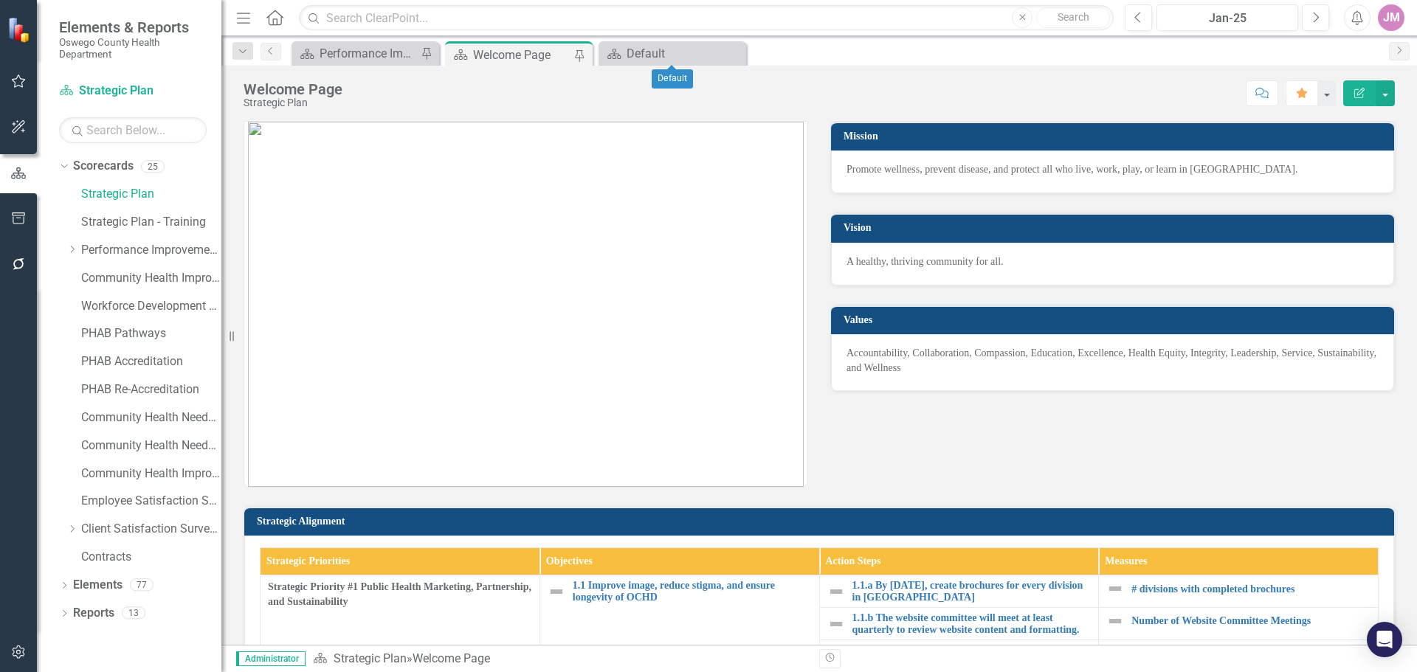
drag, startPoint x: 738, startPoint y: 53, endPoint x: 714, endPoint y: 53, distance: 23.6
click at [0, 0] on icon "Close" at bounding box center [0, 0] width 0 height 0
click at [140, 420] on link "Community Health Needs Assessment and Improvement Plan" at bounding box center [151, 418] width 140 height 17
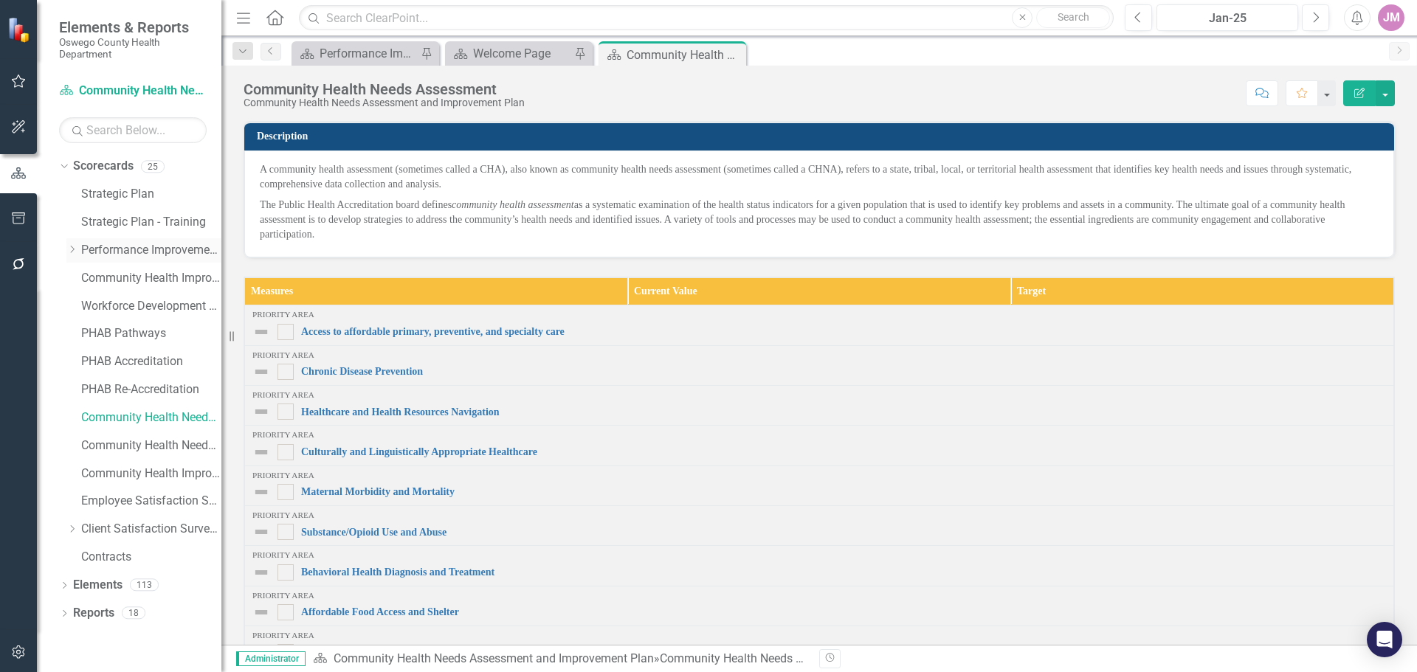
click at [72, 248] on icon at bounding box center [73, 249] width 4 height 7
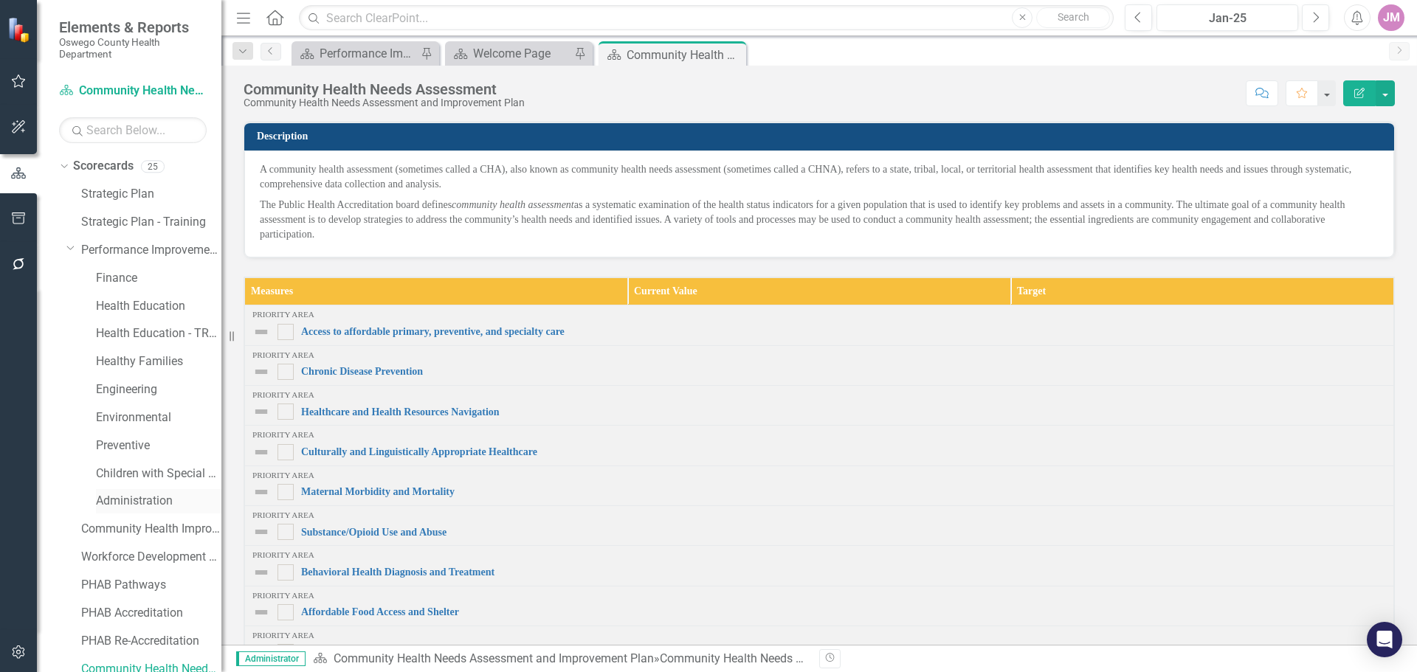
click at [142, 501] on link "Administration" at bounding box center [158, 501] width 125 height 17
